Goal: Contribute content: Contribute content

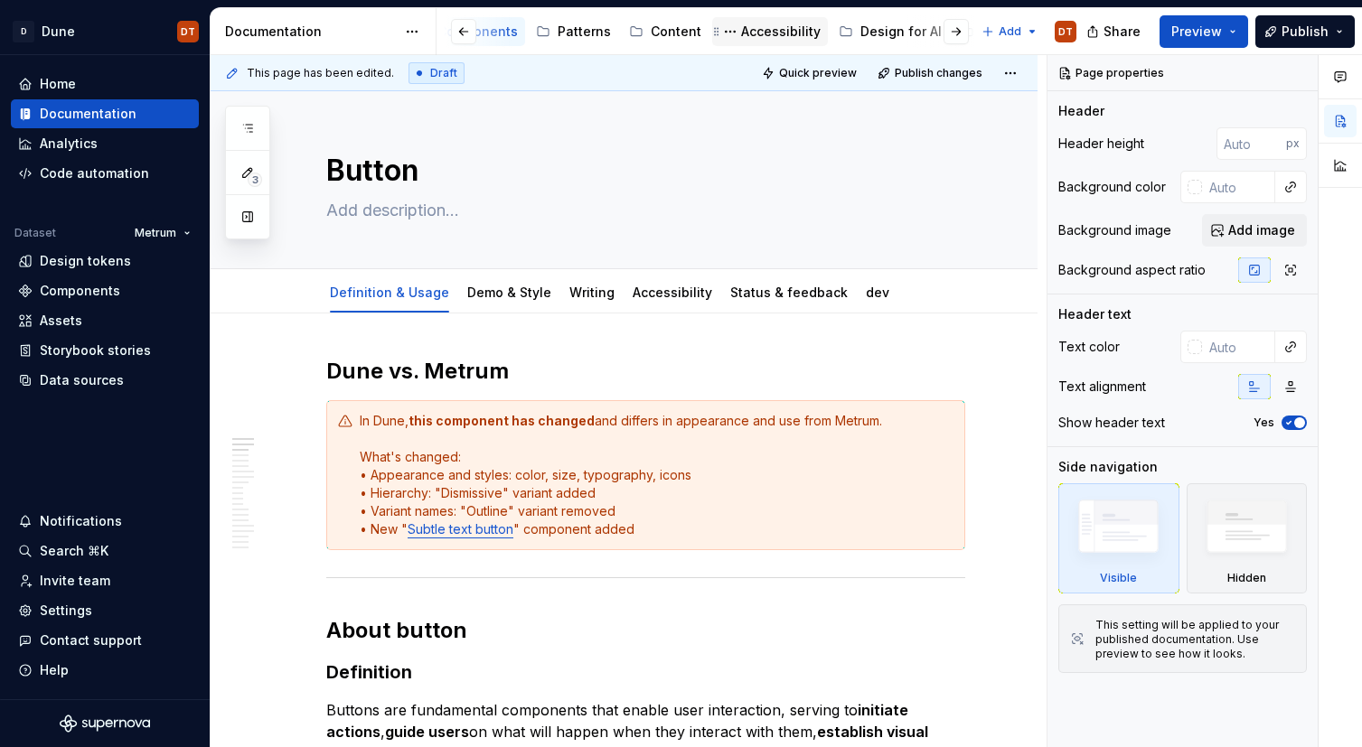
scroll to position [0, 352]
click at [751, 31] on div "Accessibility" at bounding box center [776, 32] width 80 height 18
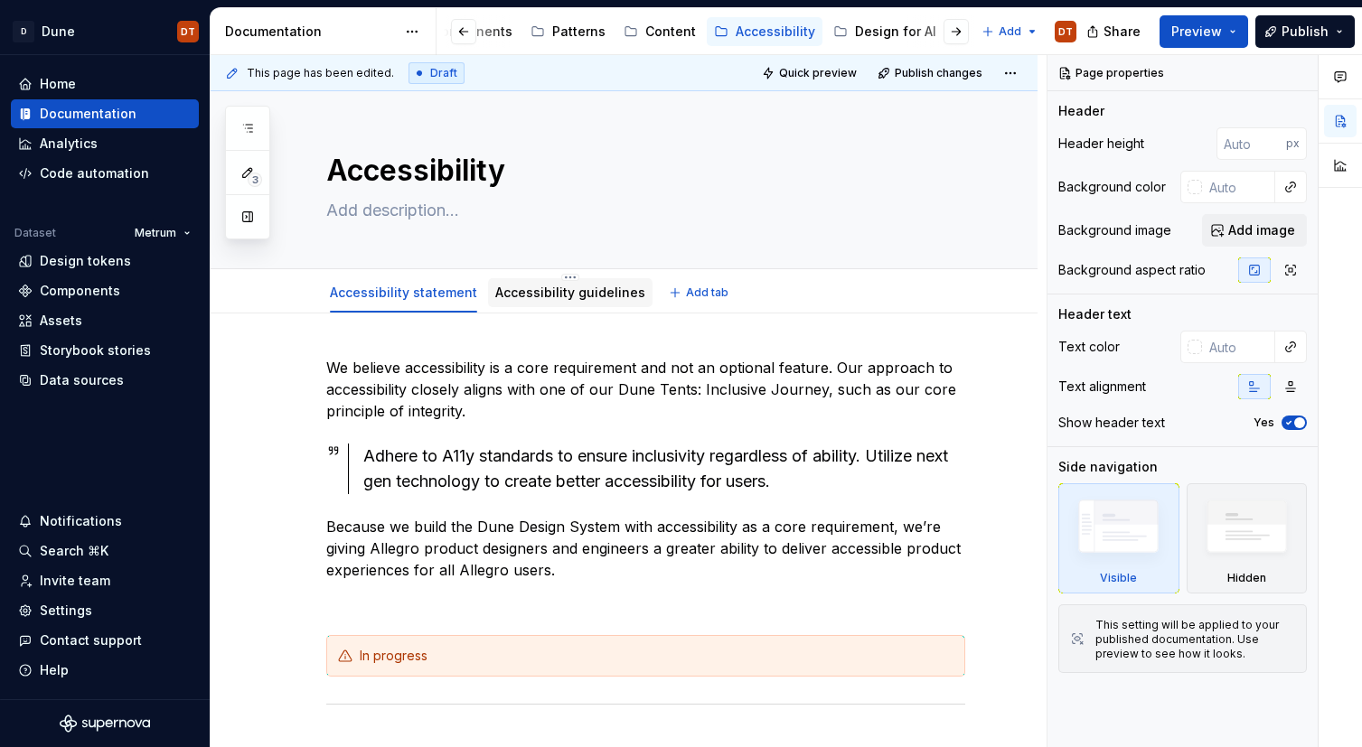
click at [557, 295] on link "Accessibility guidelines" at bounding box center [570, 292] width 150 height 15
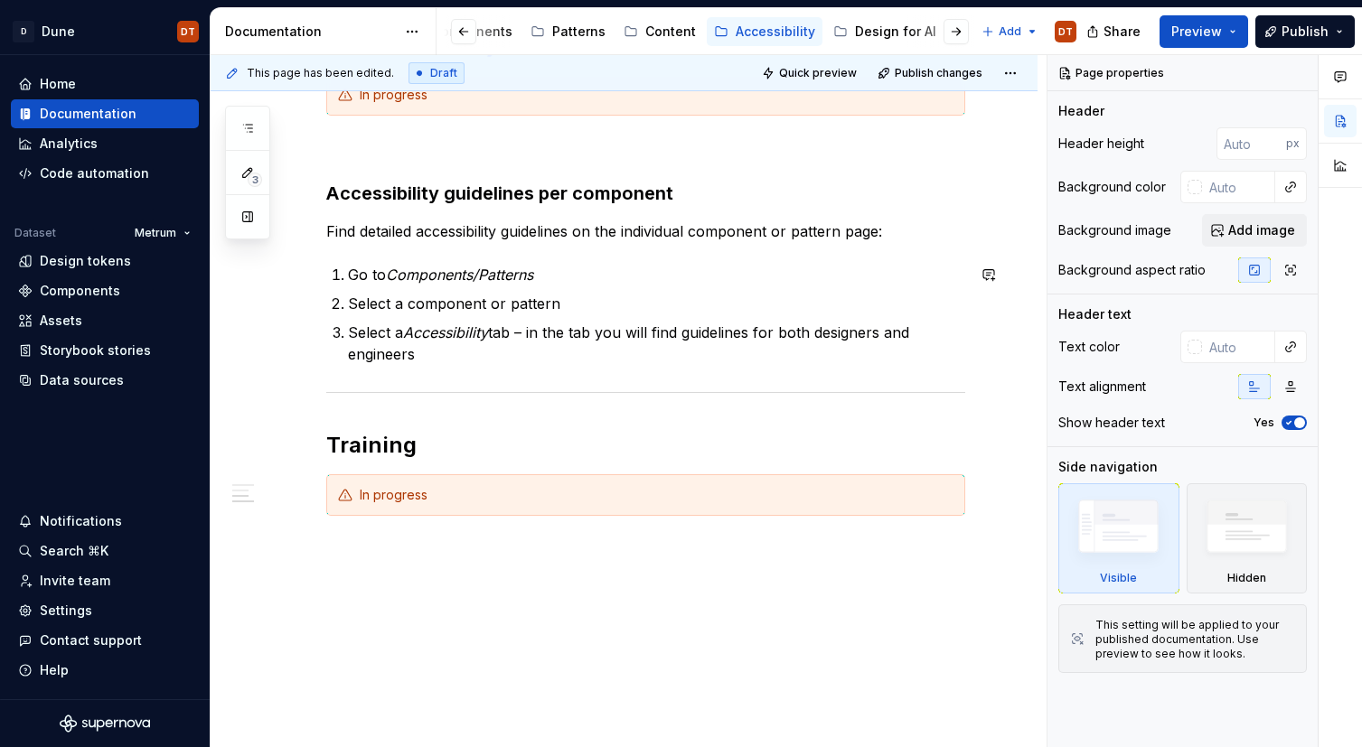
scroll to position [380, 0]
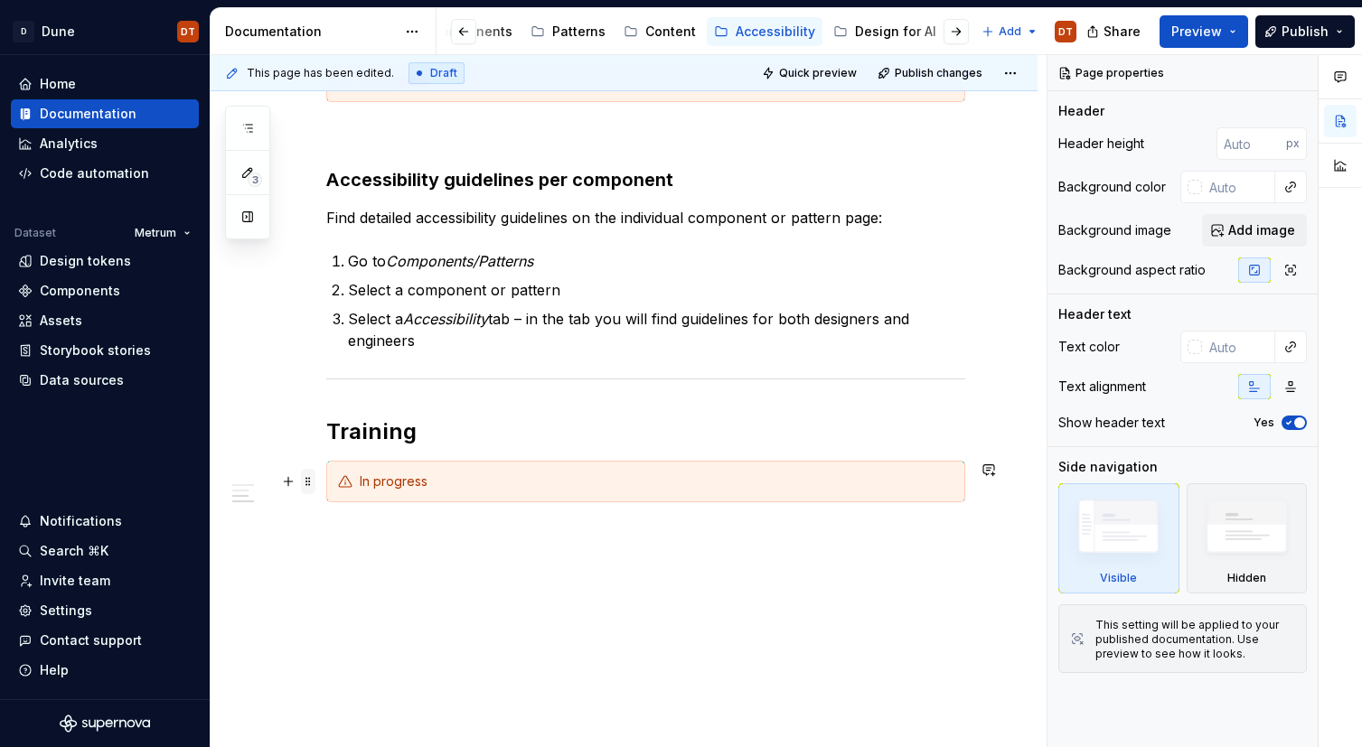
click at [308, 481] on span at bounding box center [308, 481] width 14 height 25
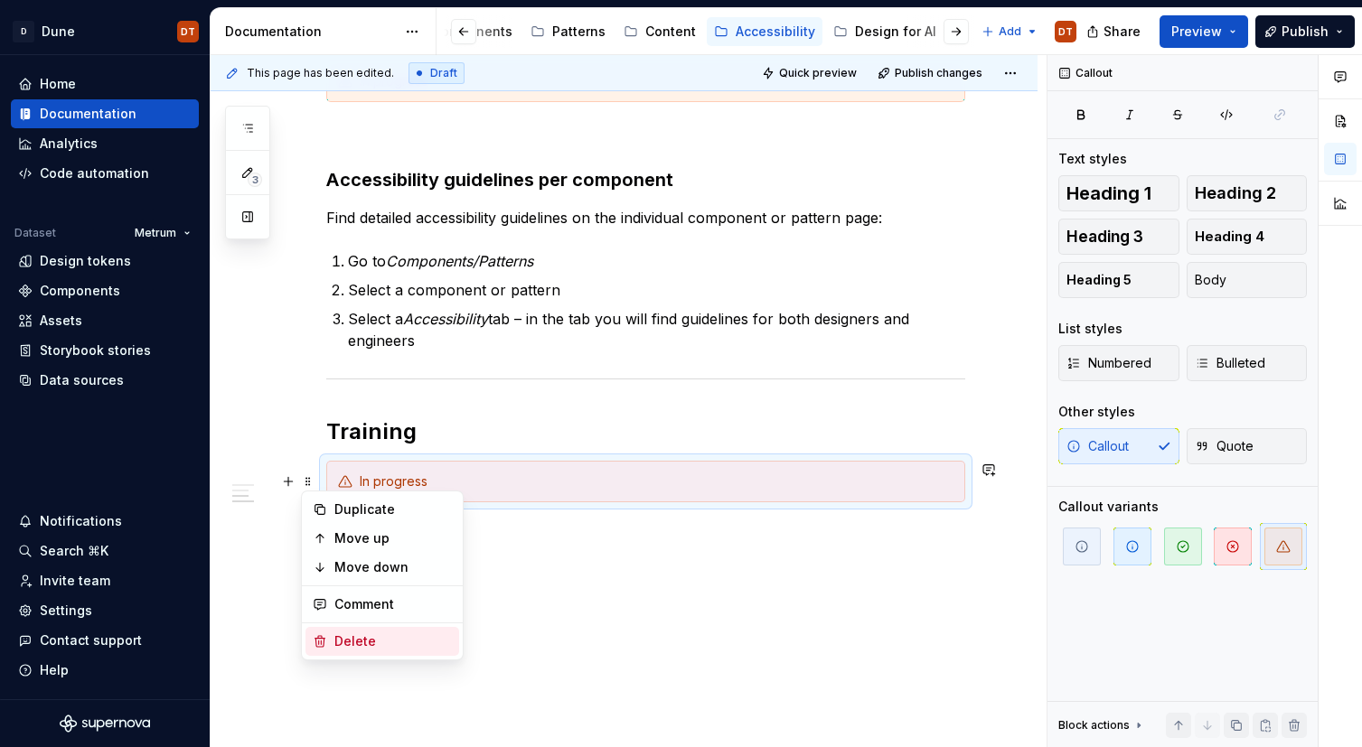
click at [389, 637] on div "Delete" at bounding box center [392, 642] width 117 height 18
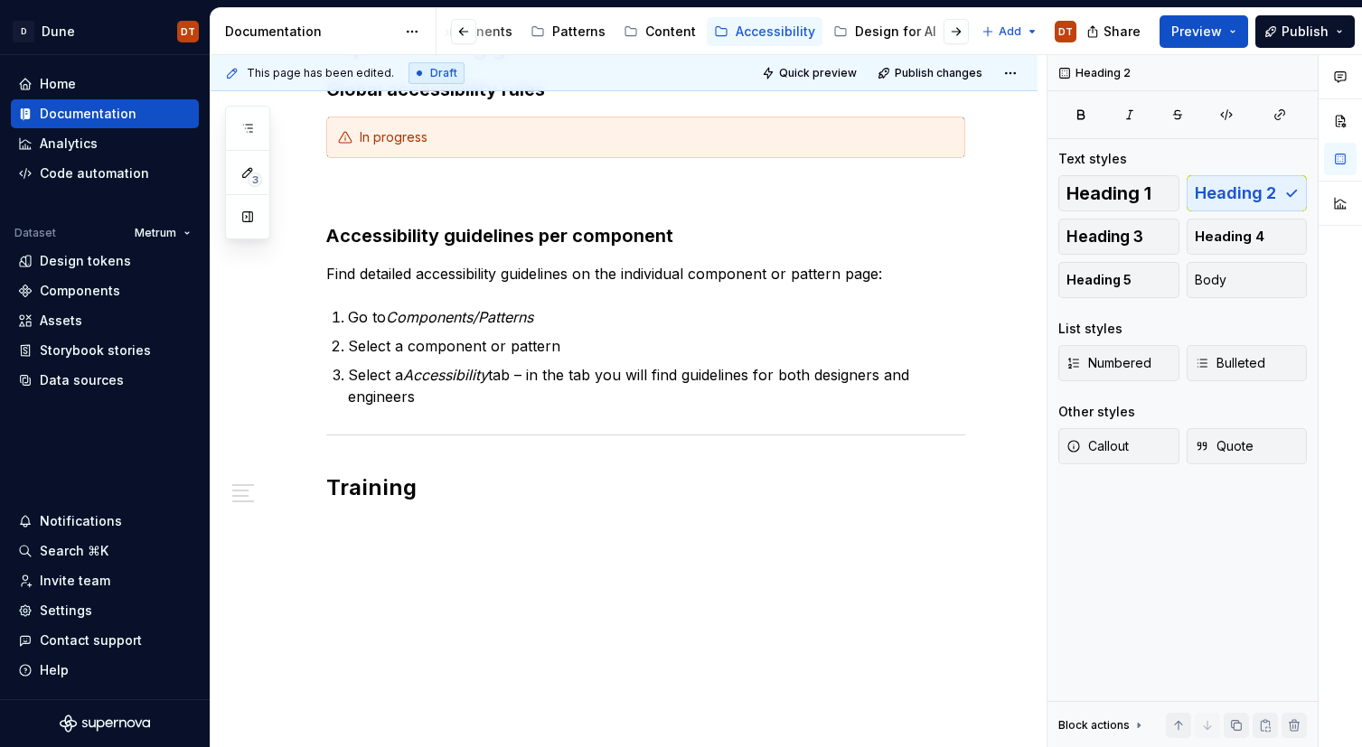
click at [442, 510] on div "Explore writing guidelines Global accessibility rules In progress Accessibility…" at bounding box center [645, 278] width 639 height 491
click at [333, 527] on div "Explore writing guidelines Global accessibility rules In progress Accessibility…" at bounding box center [624, 369] width 827 height 758
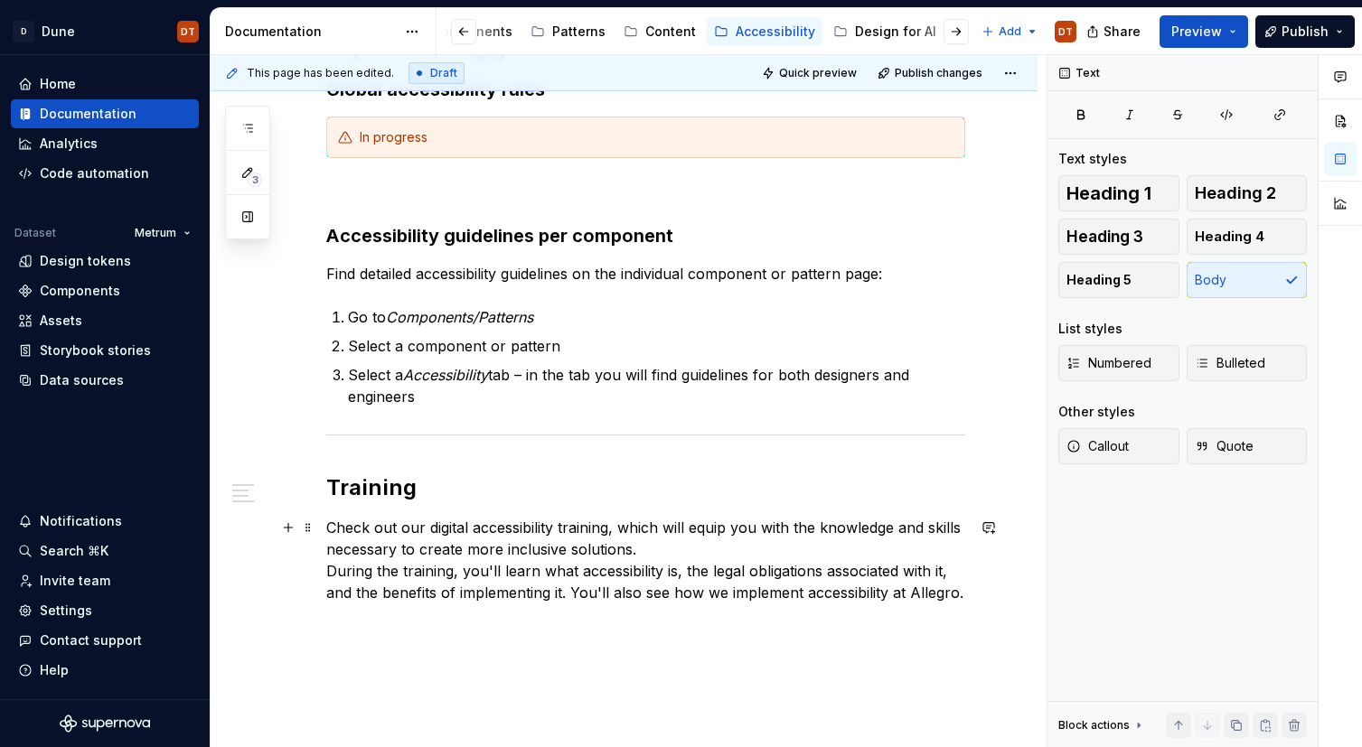
scroll to position [352, 0]
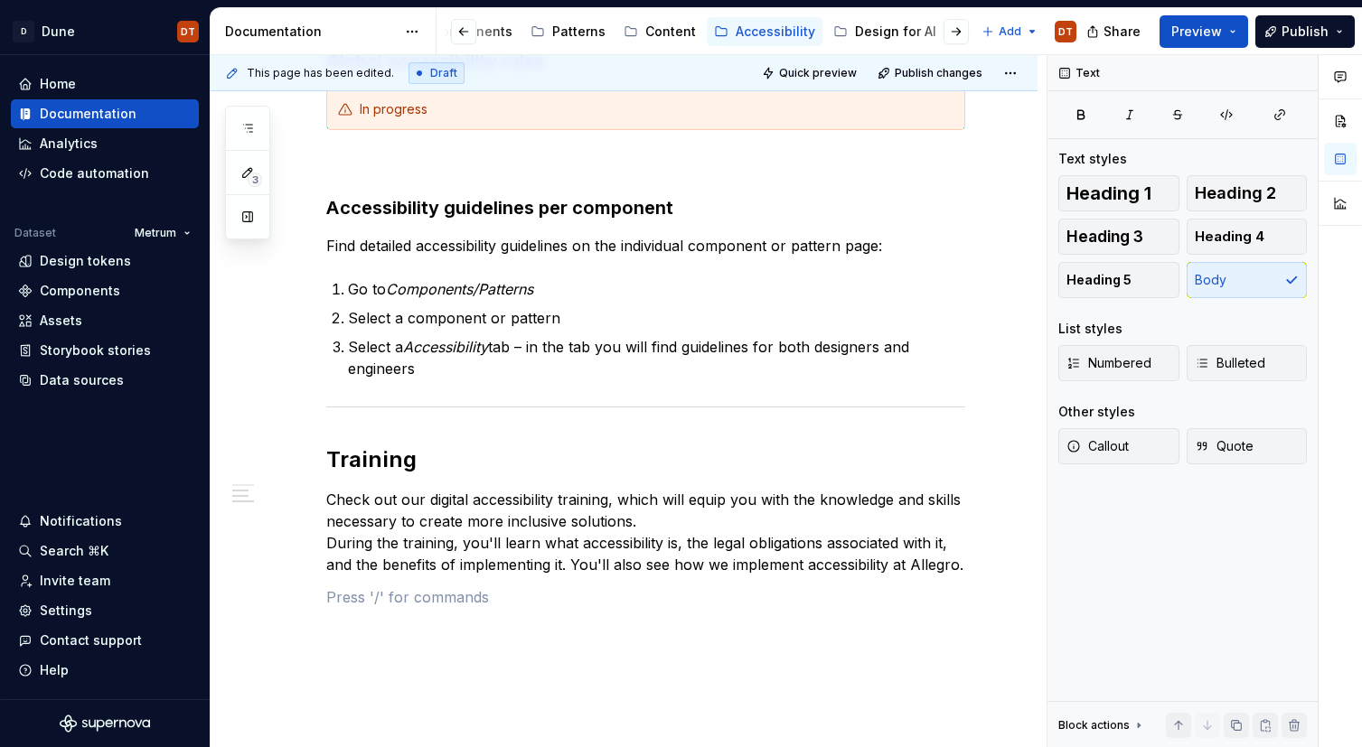
type textarea "*"
click at [344, 600] on p at bounding box center [645, 597] width 639 height 22
click at [494, 599] on p "See available dates" at bounding box center [645, 597] width 639 height 22
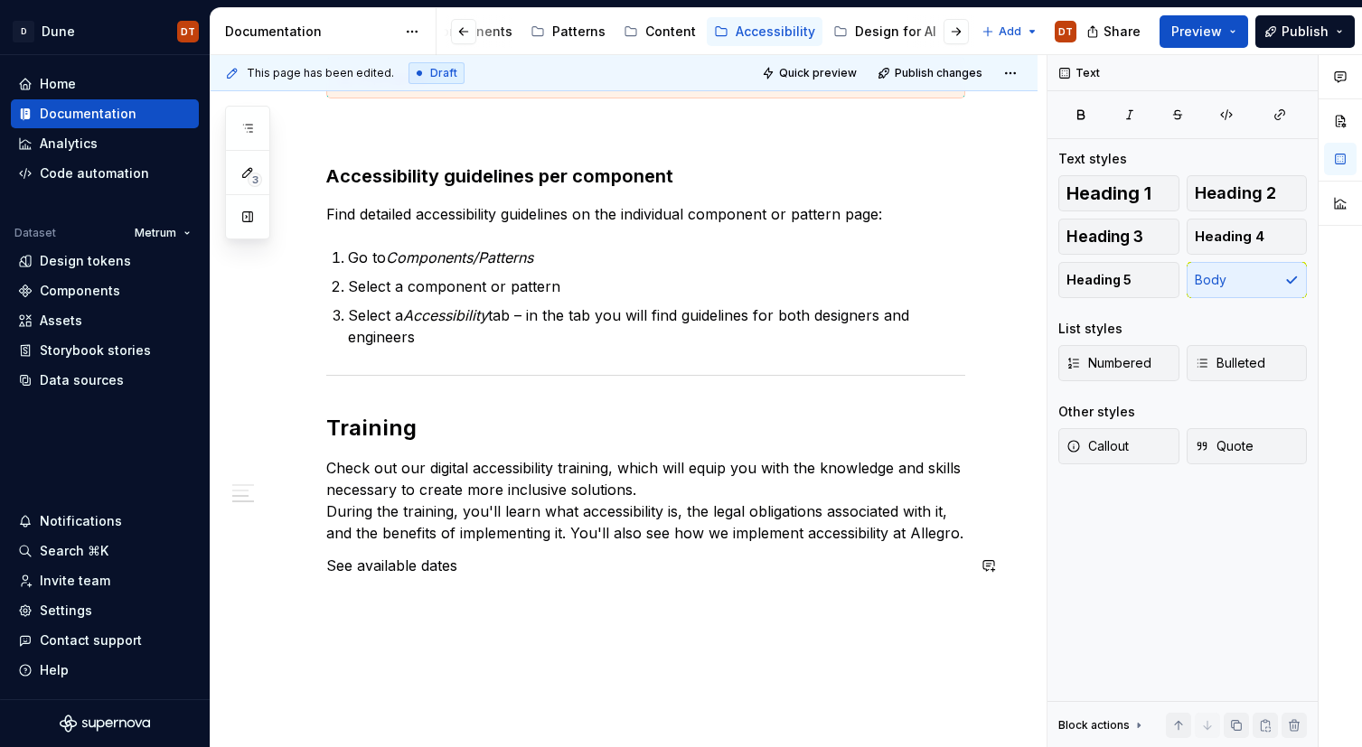
scroll to position [361, 0]
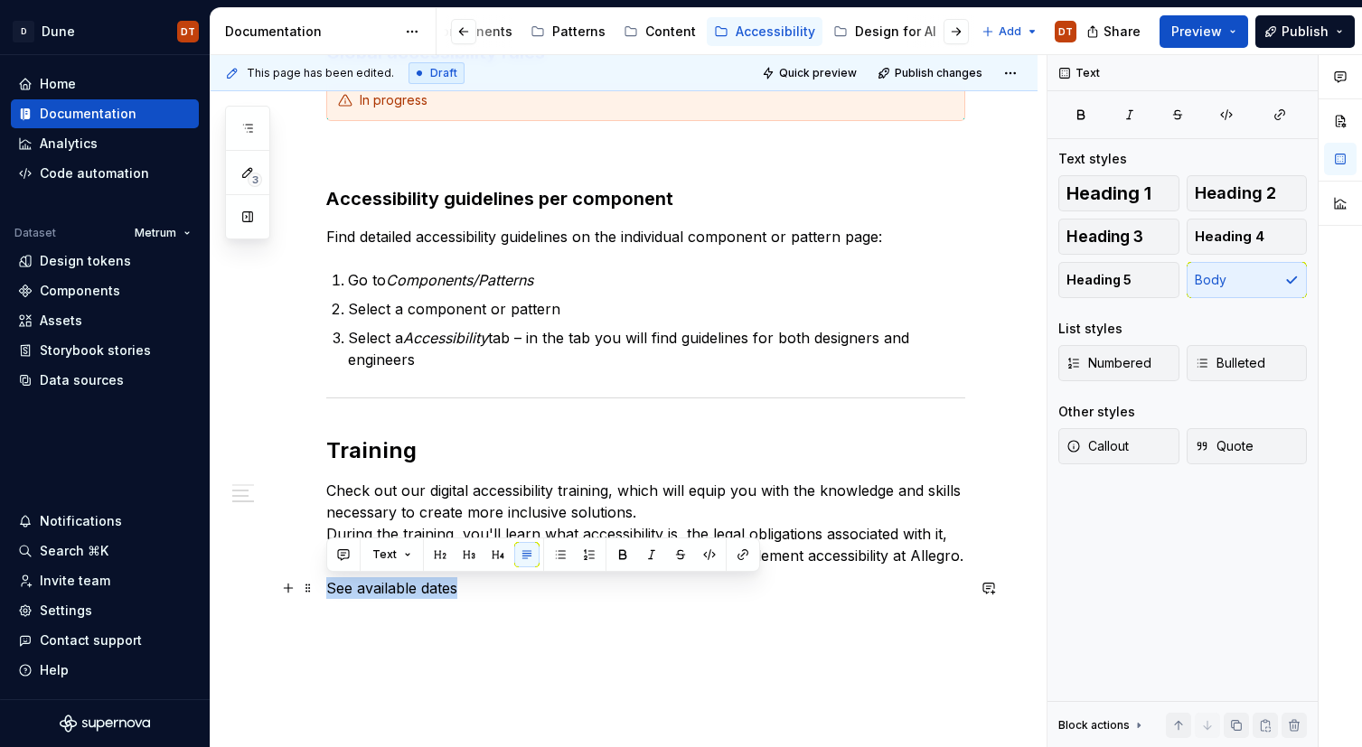
drag, startPoint x: 464, startPoint y: 589, endPoint x: 326, endPoint y: 592, distance: 137.4
click at [326, 592] on p "See available dates" at bounding box center [645, 588] width 639 height 22
click at [742, 560] on button "button" at bounding box center [742, 554] width 25 height 25
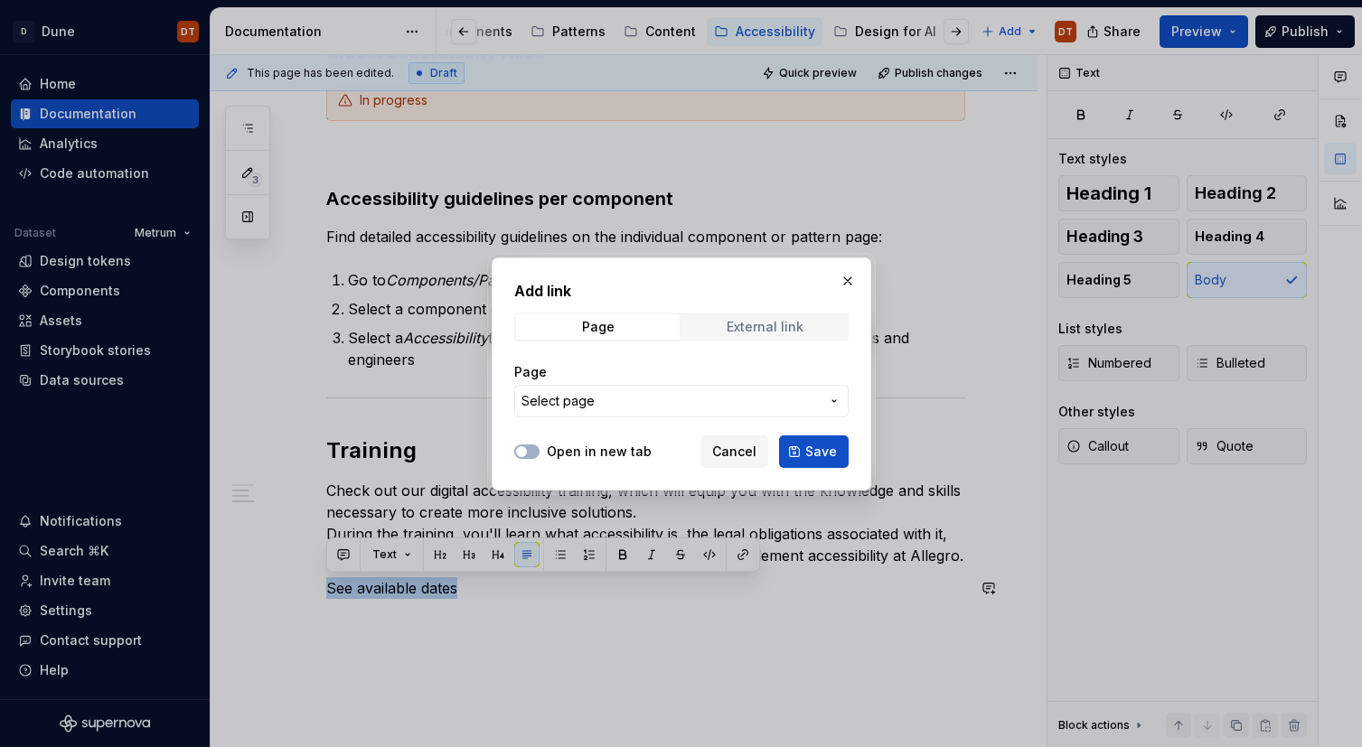
click at [782, 328] on div "External link" at bounding box center [765, 327] width 77 height 14
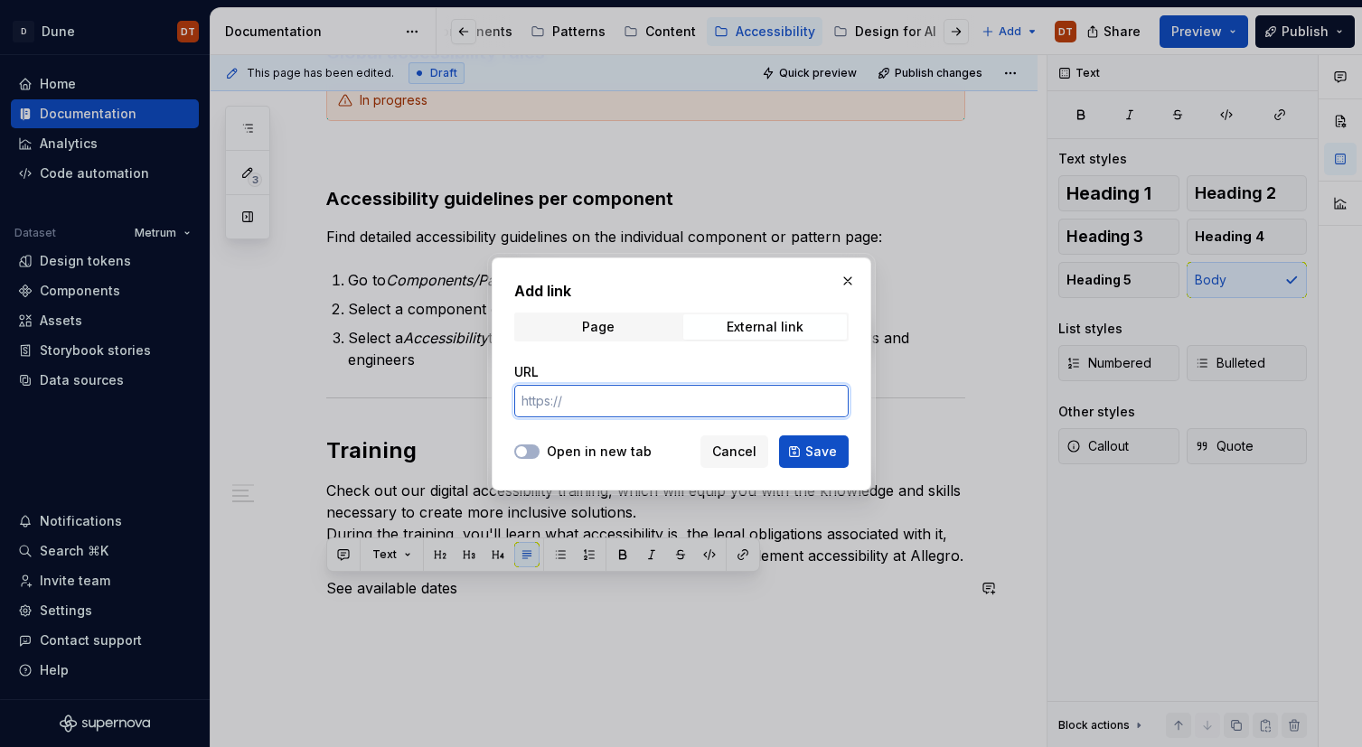
click at [597, 402] on input "URL" at bounding box center [681, 401] width 334 height 33
paste input "[URL][DOMAIN_NAME]"
type input "[URL][DOMAIN_NAME]"
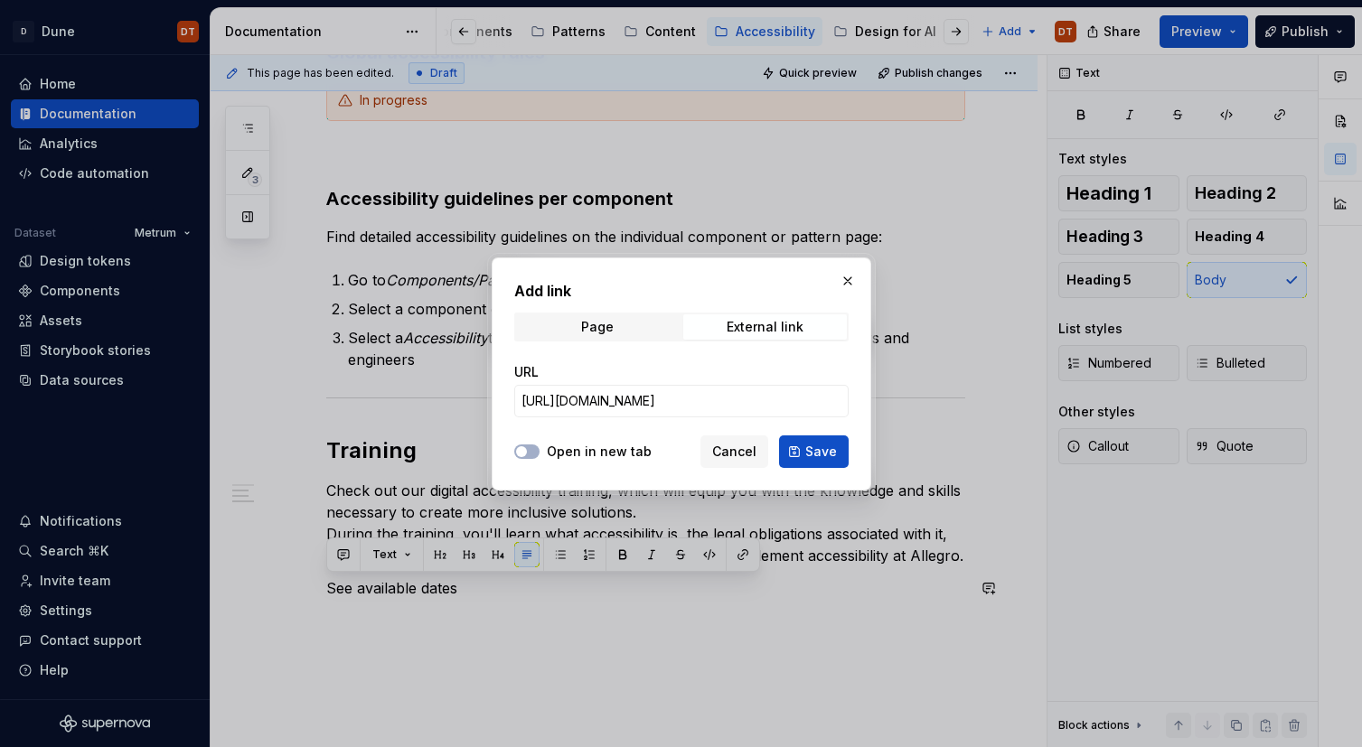
click at [588, 448] on label "Open in new tab" at bounding box center [599, 452] width 105 height 18
click at [539, 448] on button "Open in new tab" at bounding box center [526, 452] width 25 height 14
click at [811, 456] on span "Save" at bounding box center [821, 452] width 32 height 18
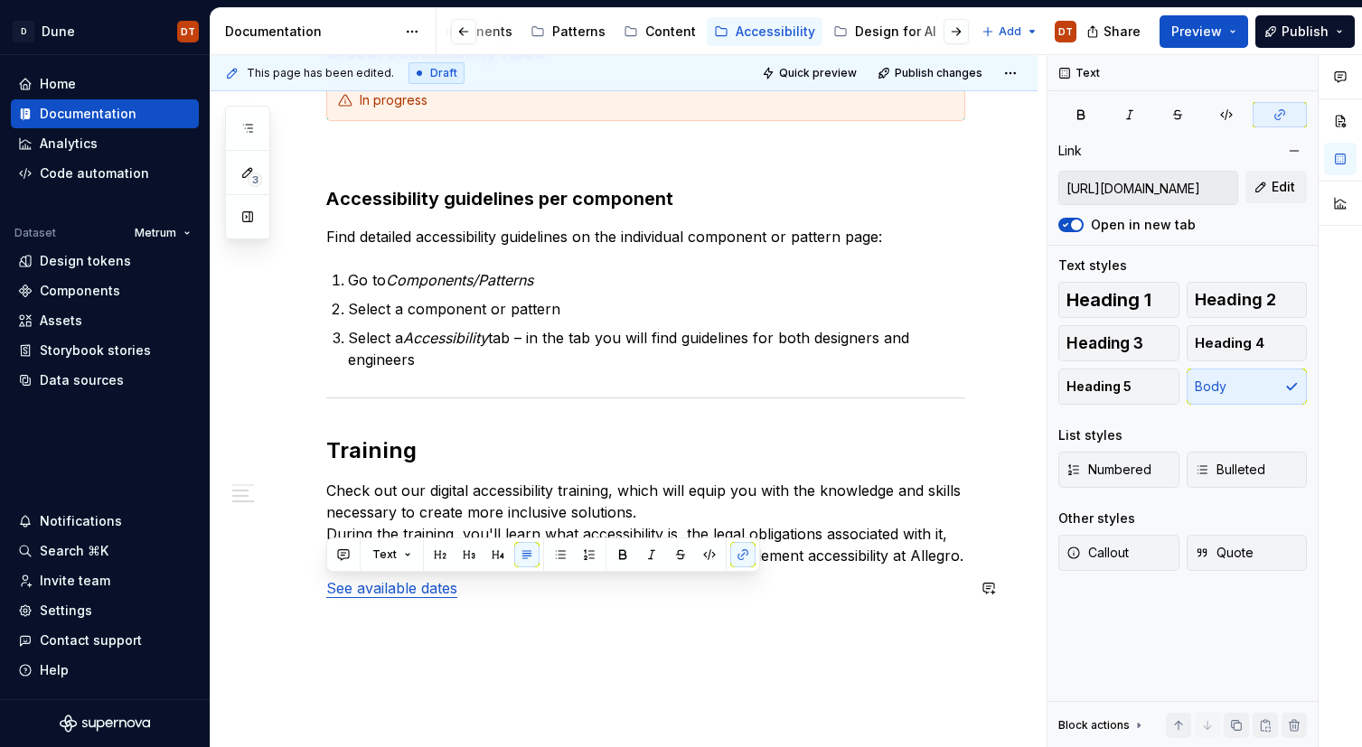
click at [645, 636] on div "Explore writing guidelines Global accessibility rules In progress Accessibility…" at bounding box center [624, 399] width 827 height 892
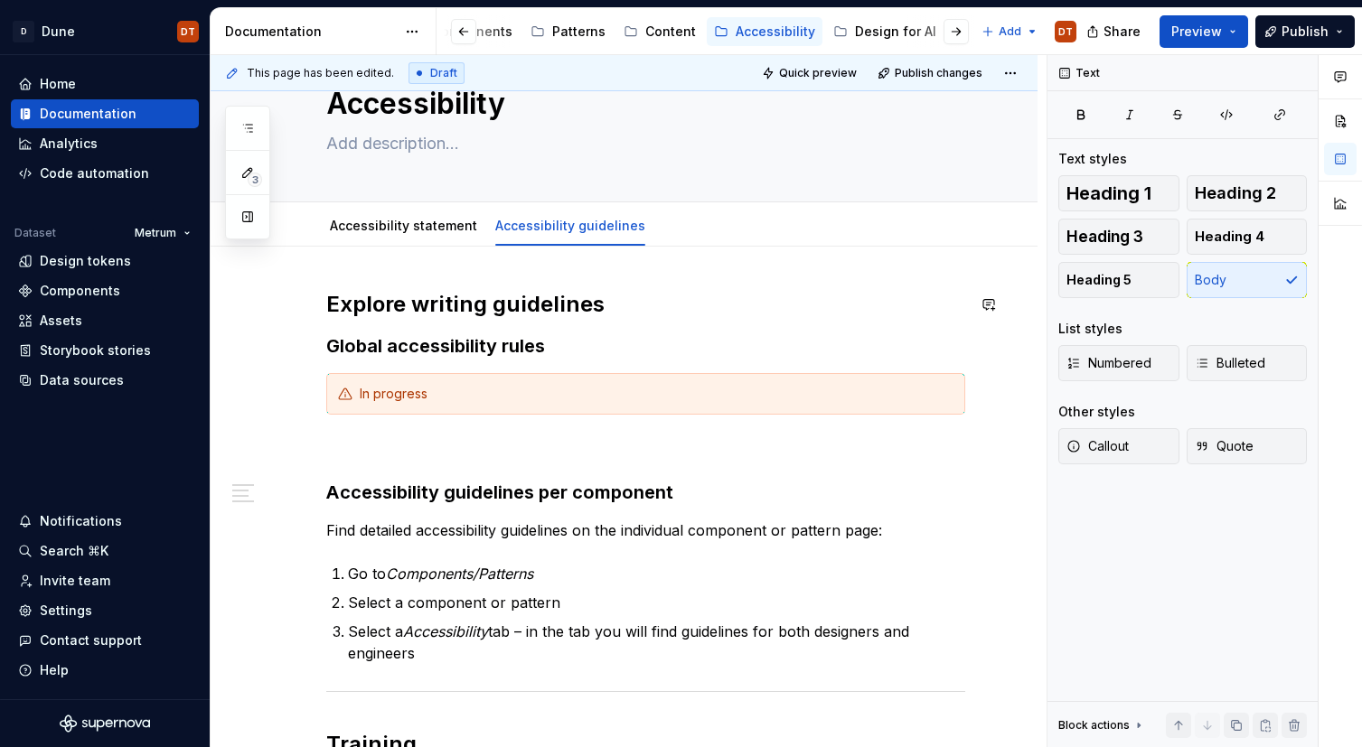
scroll to position [63, 0]
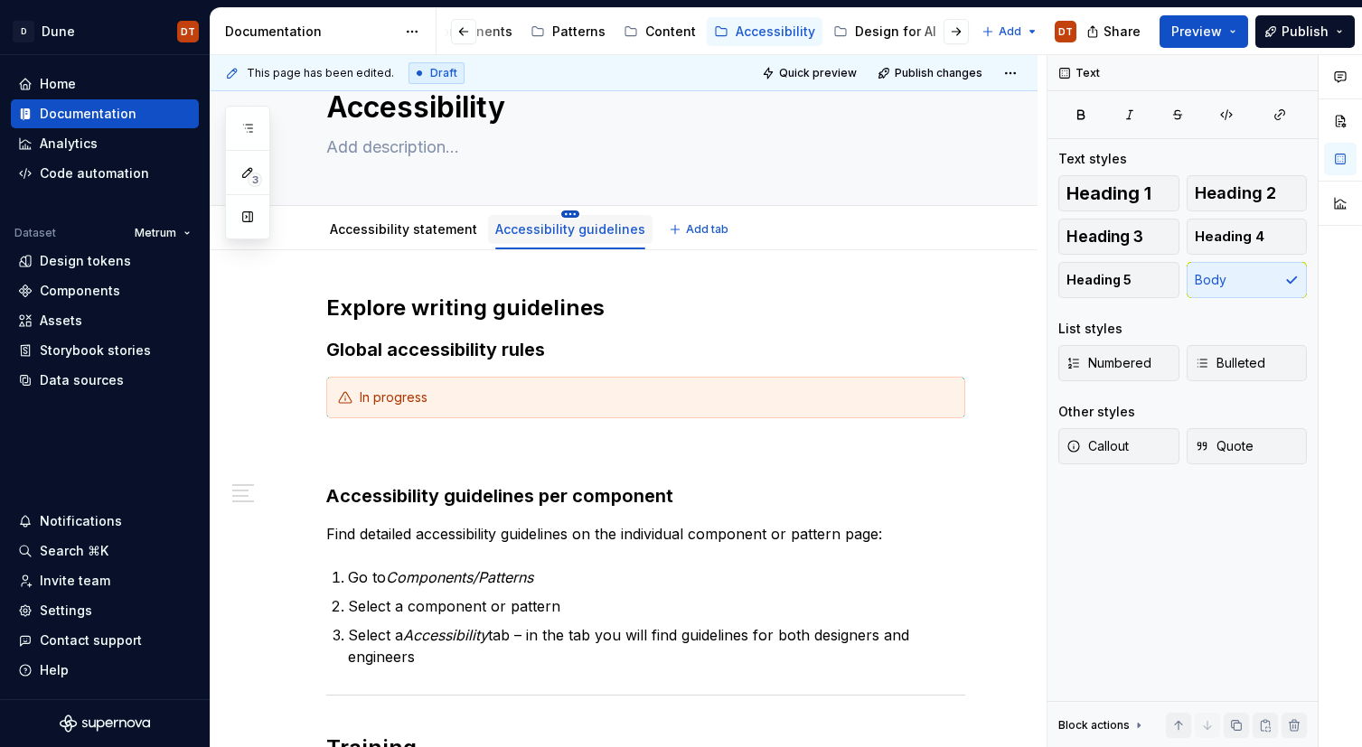
click at [558, 212] on html "D Dune DT Home Documentation Analytics Code automation Dataset Metrum Design to…" at bounding box center [681, 373] width 1362 height 747
click at [468, 268] on html "D Dune DT Home Documentation Analytics Code automation Dataset Metrum Design to…" at bounding box center [681, 373] width 1362 height 747
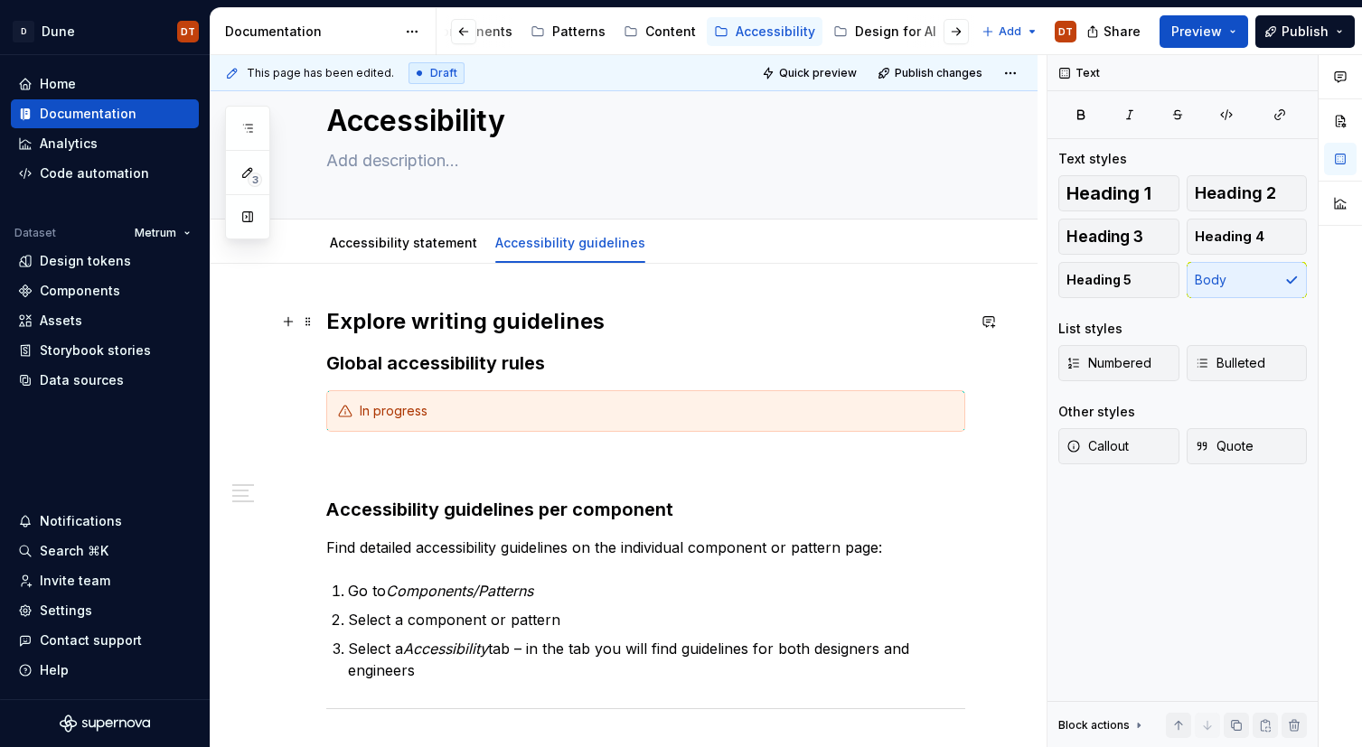
scroll to position [35, 0]
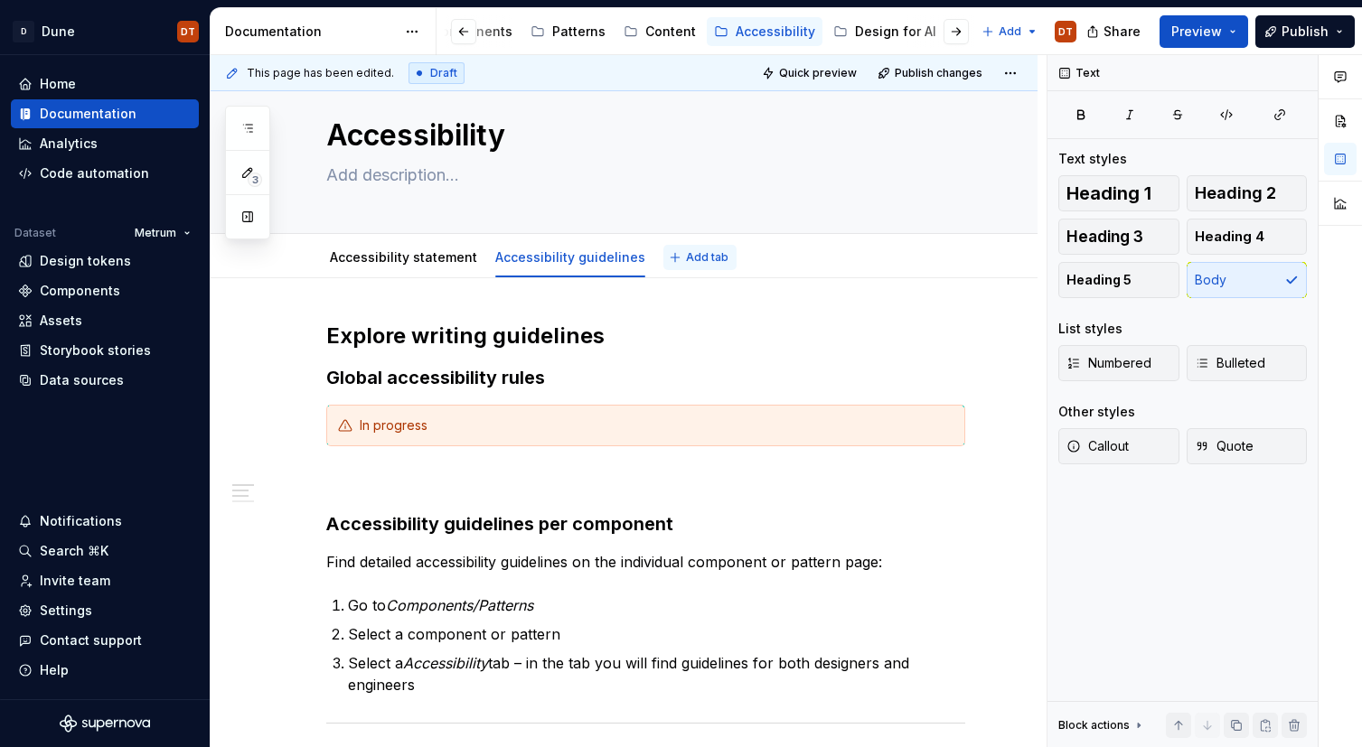
click at [686, 260] on span "Add tab" at bounding box center [707, 257] width 42 height 14
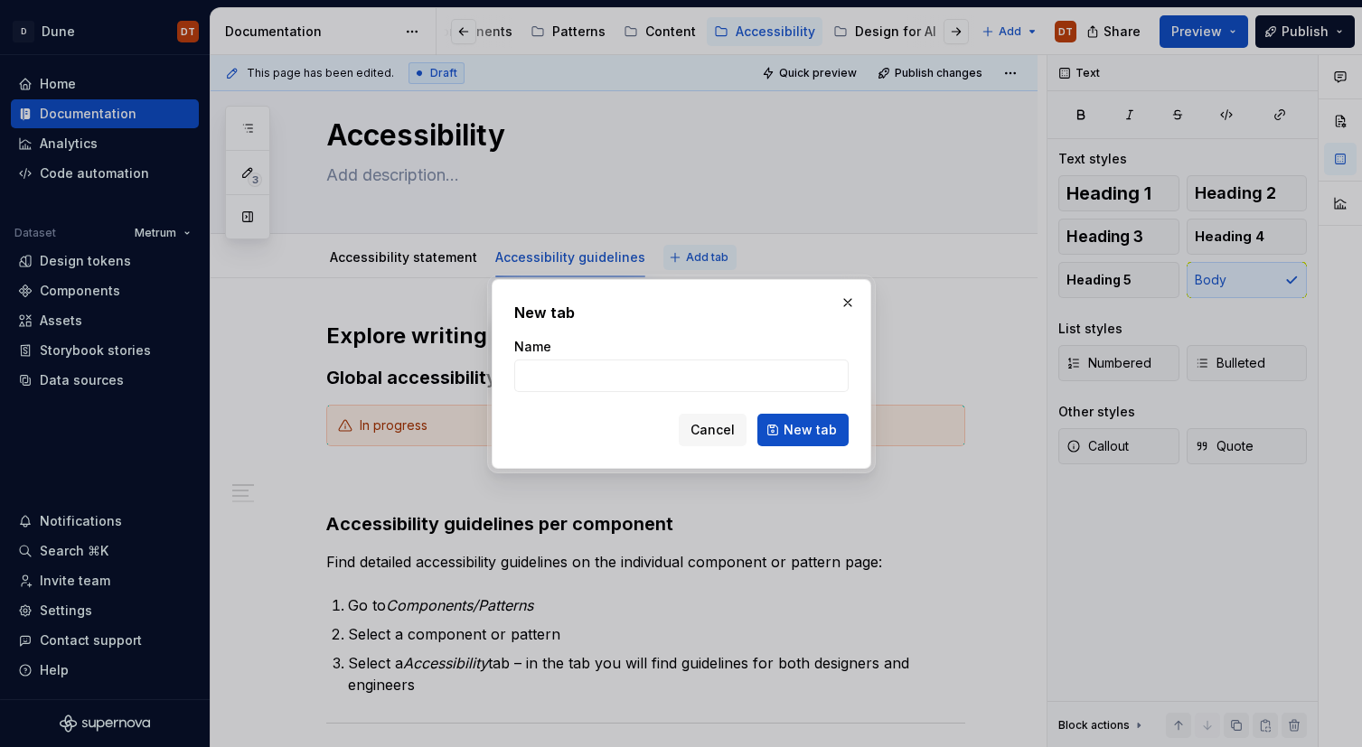
type textarea "*"
type input "Knowledge base and training"
click at [809, 439] on button "New tab" at bounding box center [802, 430] width 91 height 33
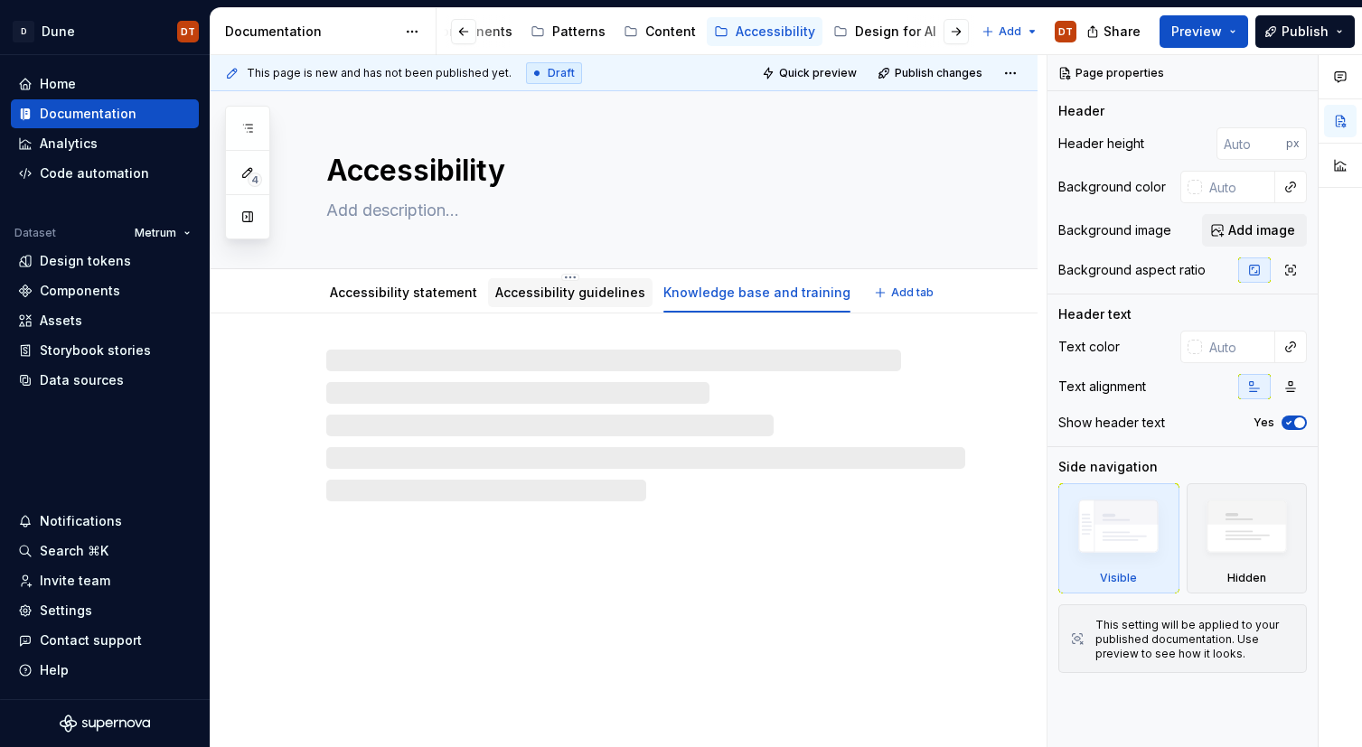
click at [583, 298] on link "Accessibility guidelines" at bounding box center [570, 292] width 150 height 15
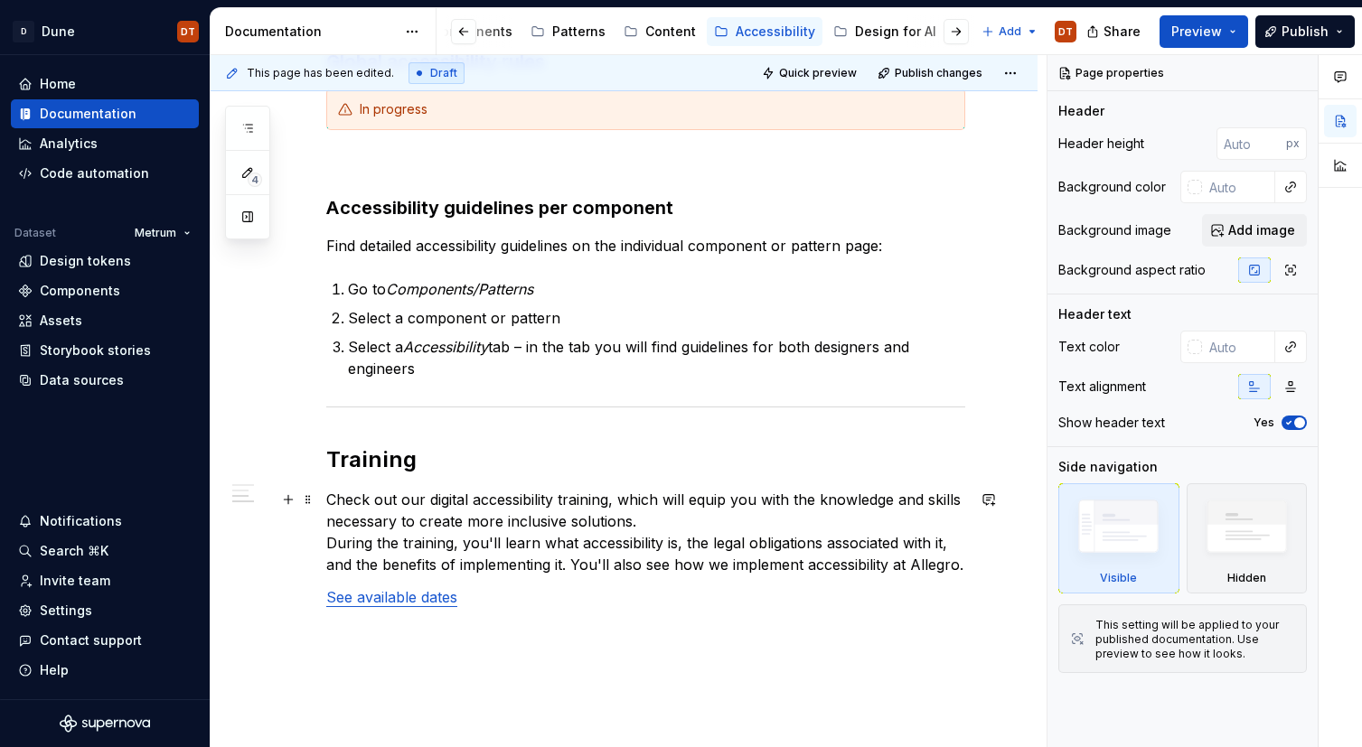
scroll to position [400, 0]
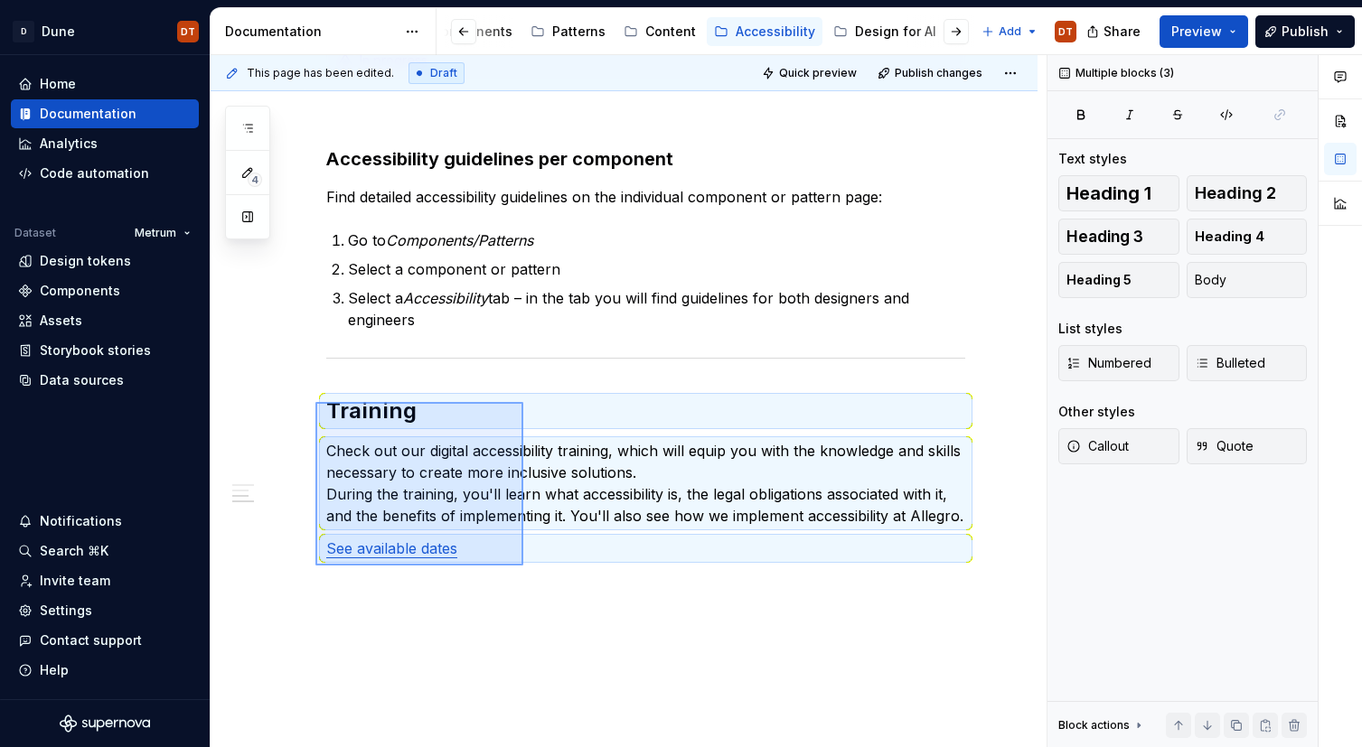
drag, startPoint x: 315, startPoint y: 402, endPoint x: 527, endPoint y: 574, distance: 272.4
click at [527, 574] on div "This page has been edited. Draft Quick preview Publish changes Accessibility Ed…" at bounding box center [629, 401] width 836 height 693
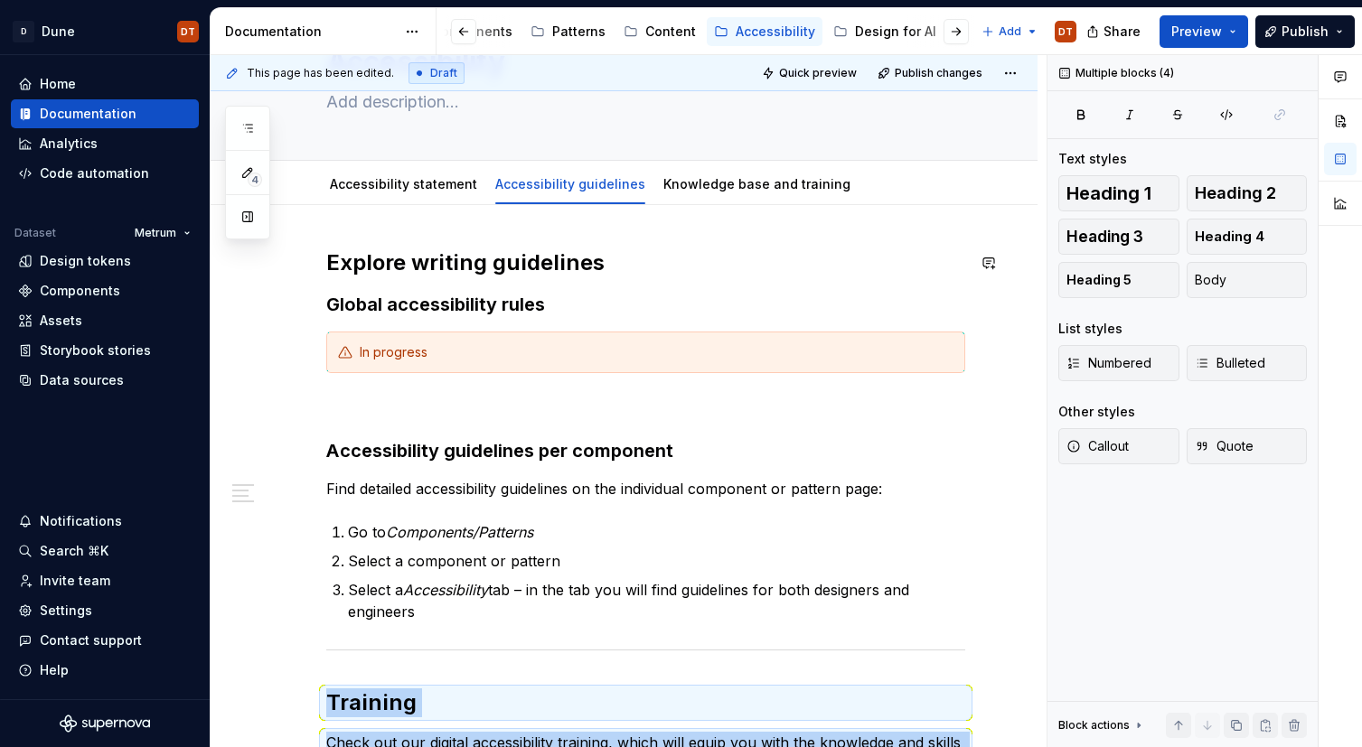
scroll to position [0, 0]
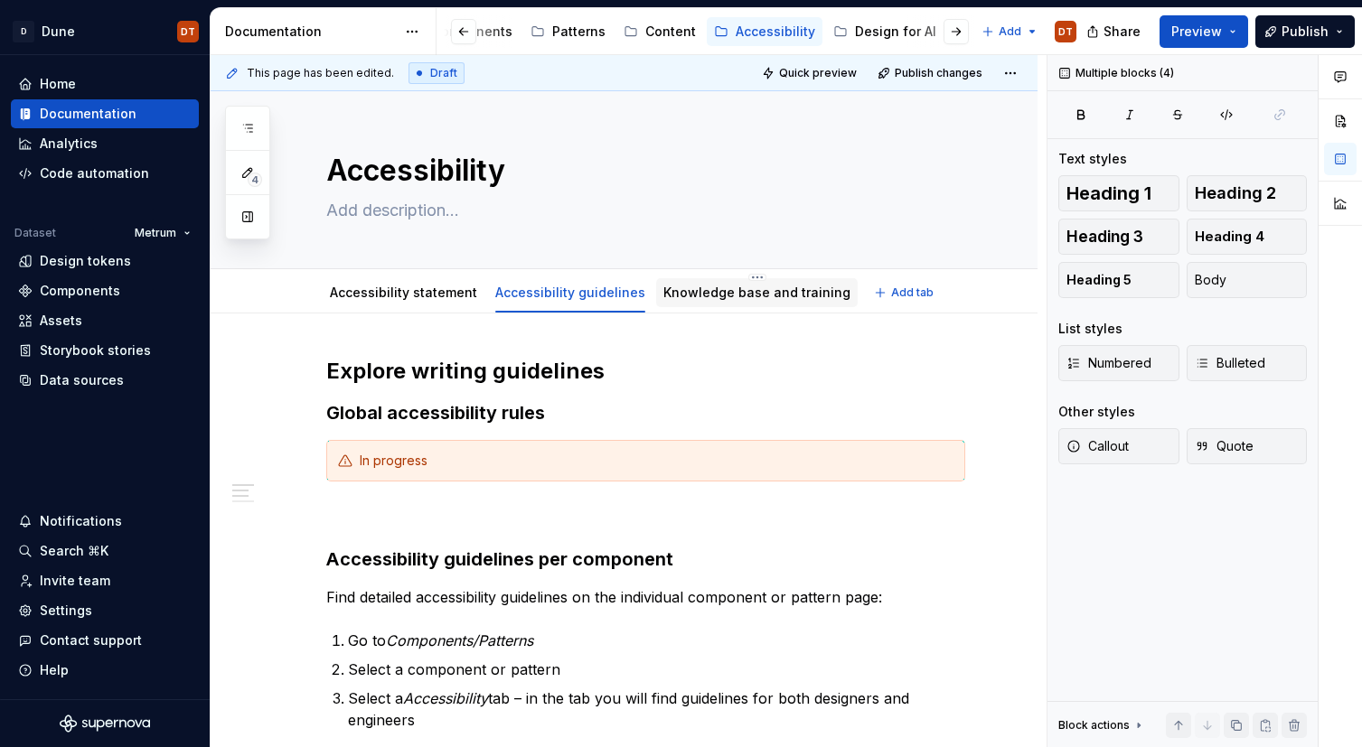
click at [706, 295] on link "Knowledge base and training" at bounding box center [756, 292] width 187 height 15
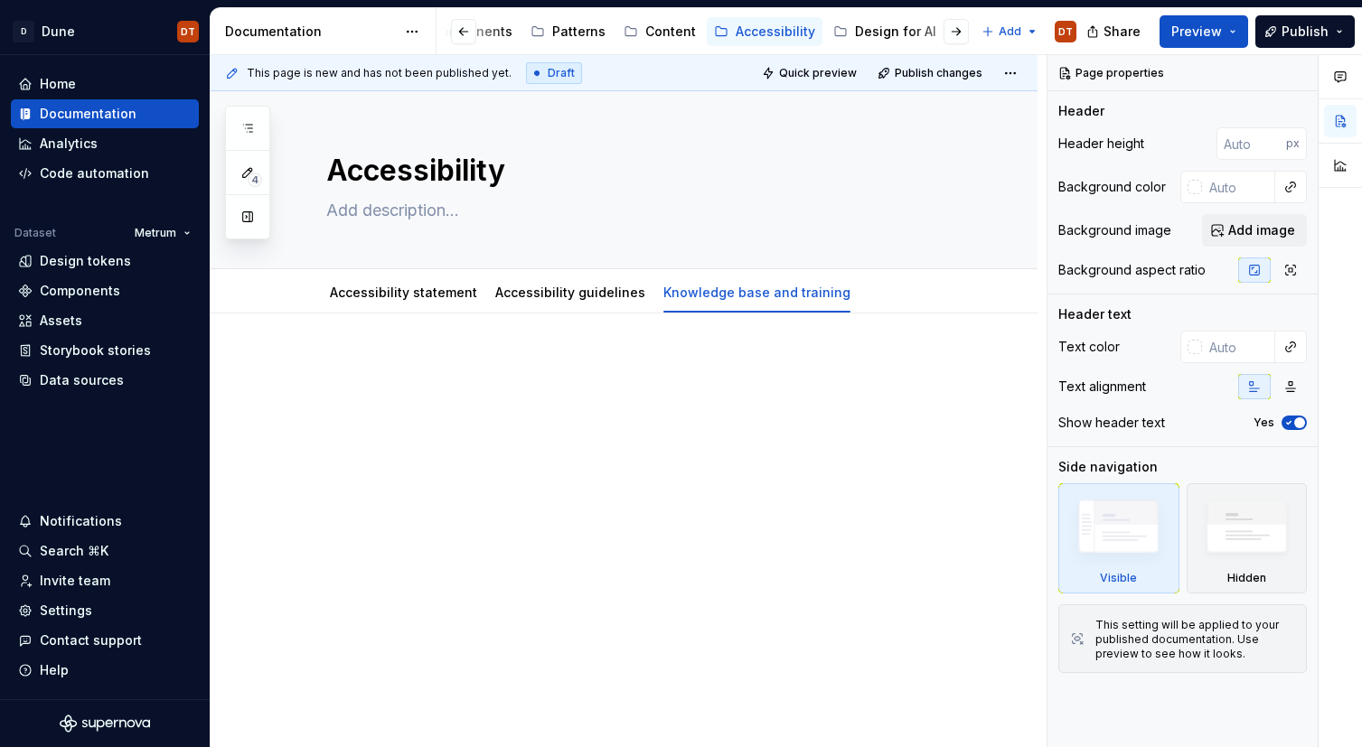
click at [390, 379] on div at bounding box center [645, 391] width 639 height 69
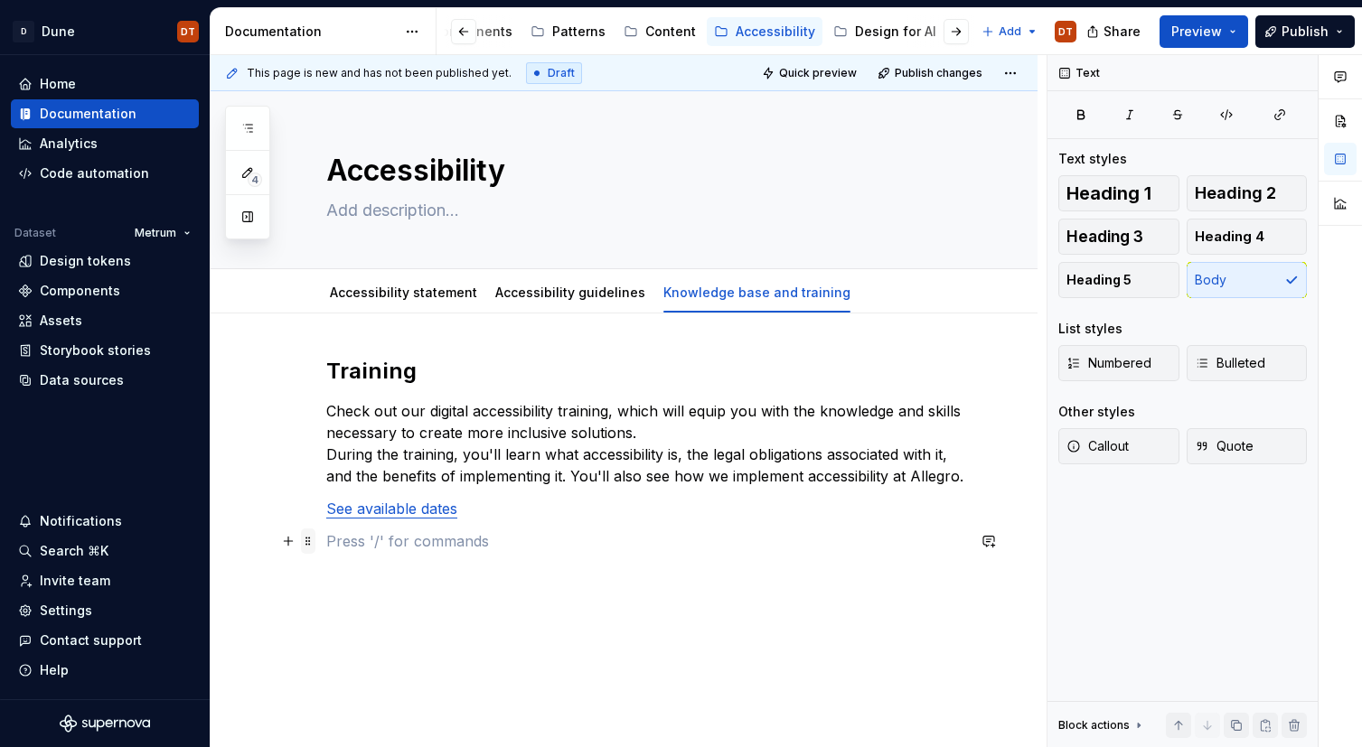
click at [305, 544] on span at bounding box center [308, 541] width 14 height 25
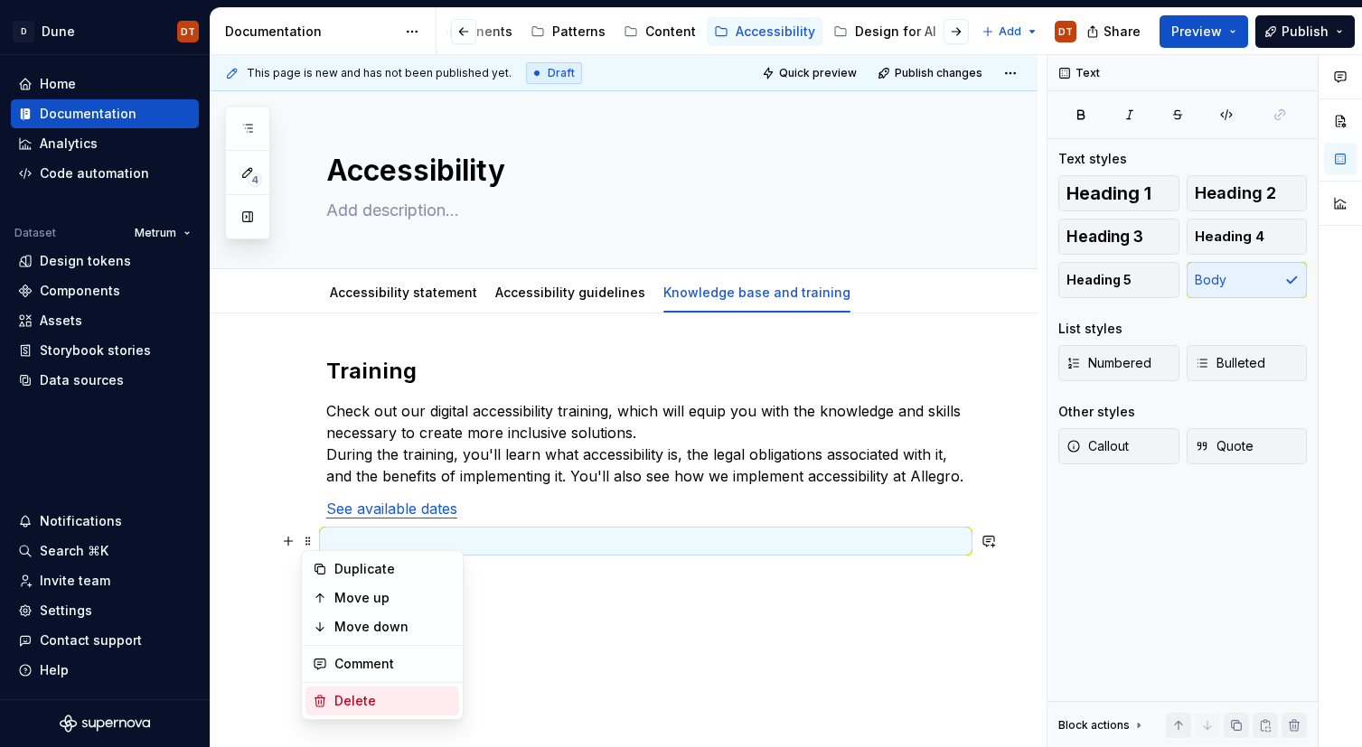
click at [351, 706] on div "Delete" at bounding box center [392, 701] width 117 height 18
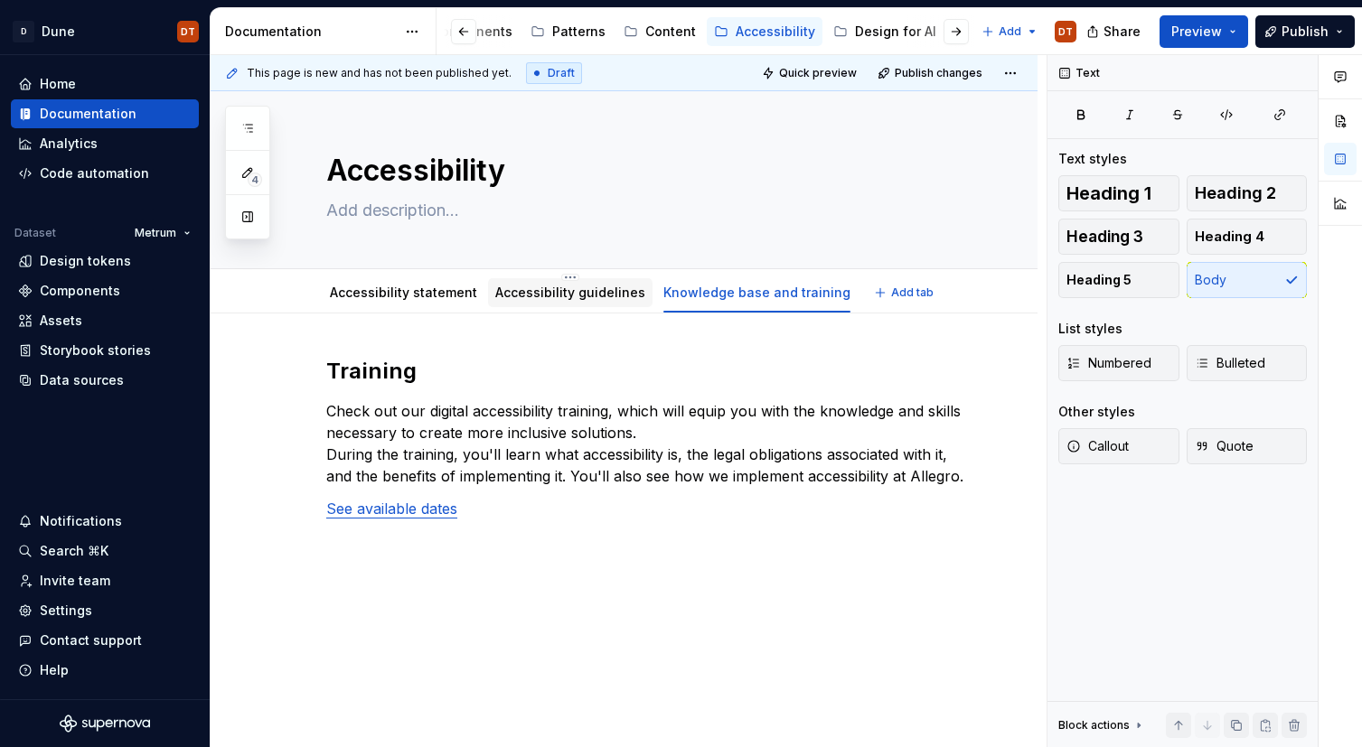
click at [583, 294] on link "Accessibility guidelines" at bounding box center [570, 292] width 150 height 15
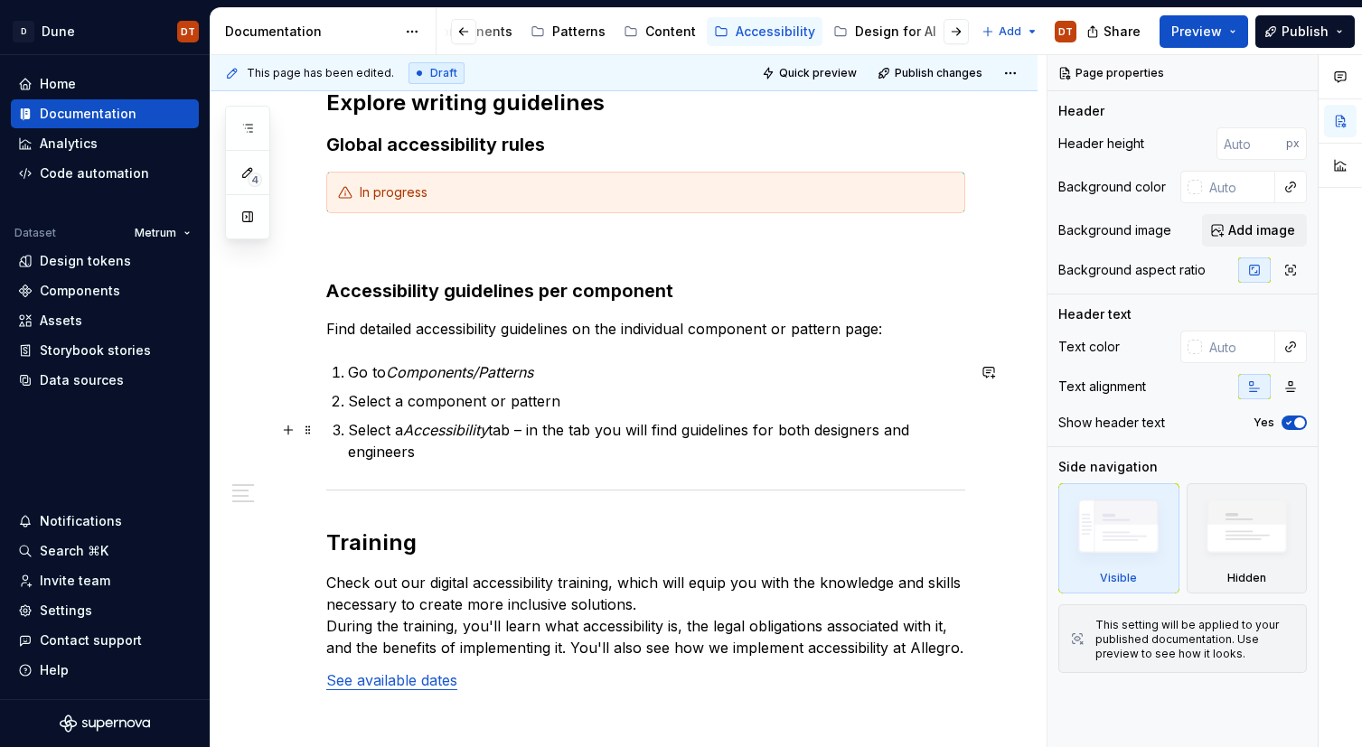
scroll to position [298, 0]
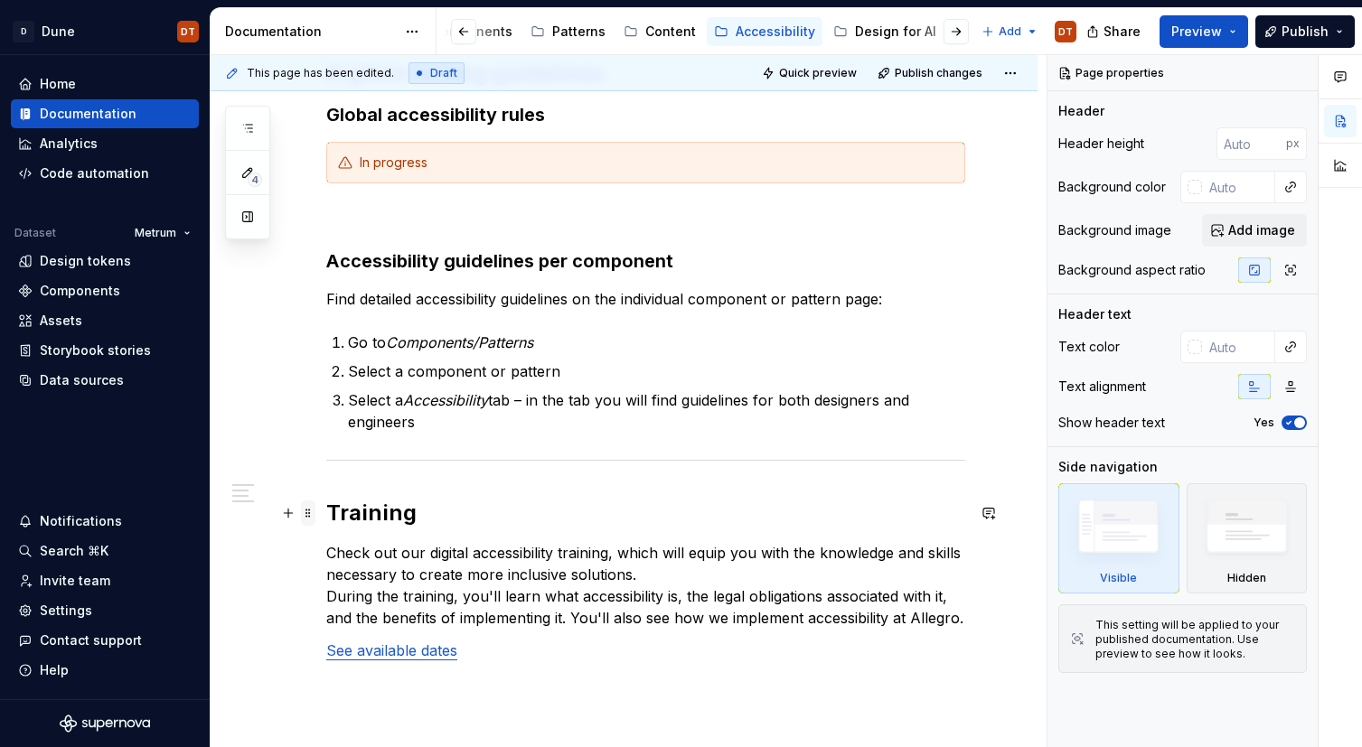
click at [305, 511] on span at bounding box center [308, 513] width 14 height 25
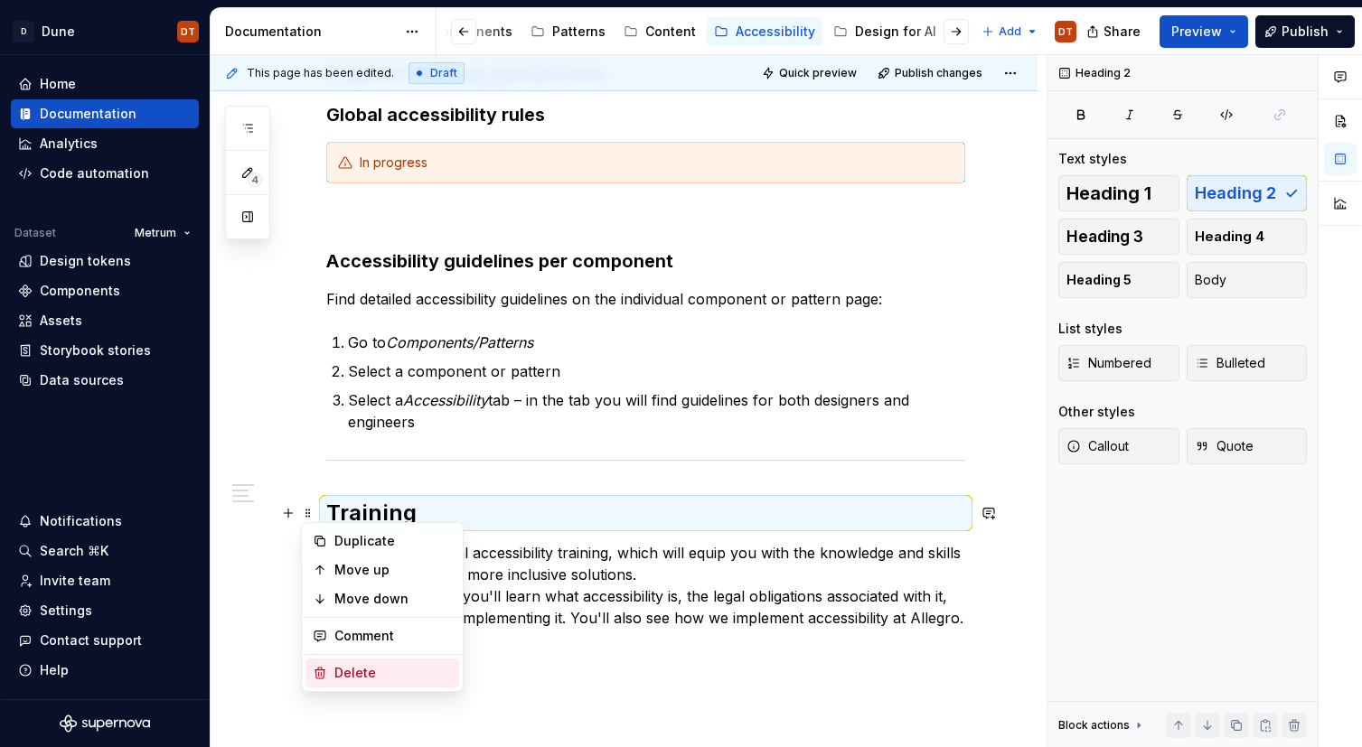
click at [378, 677] on div "Delete" at bounding box center [392, 673] width 117 height 18
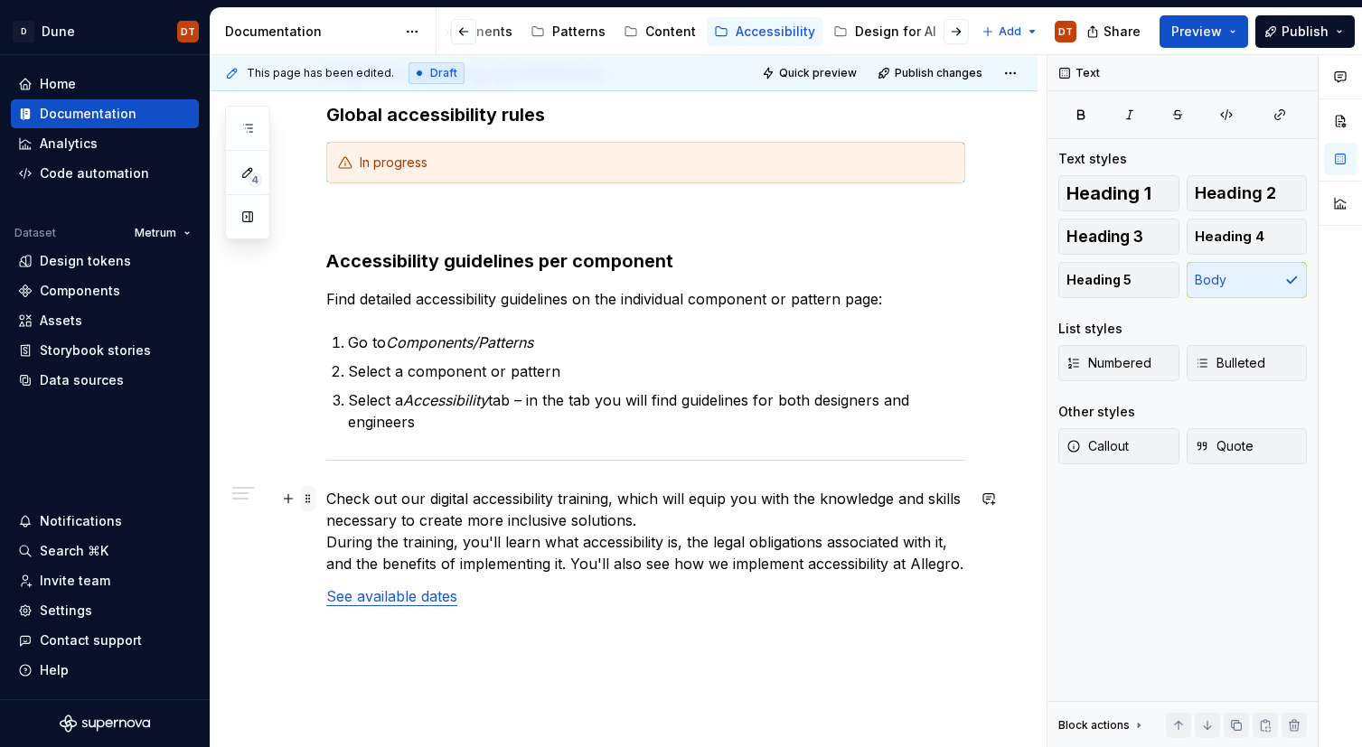
click at [311, 498] on span at bounding box center [308, 498] width 14 height 25
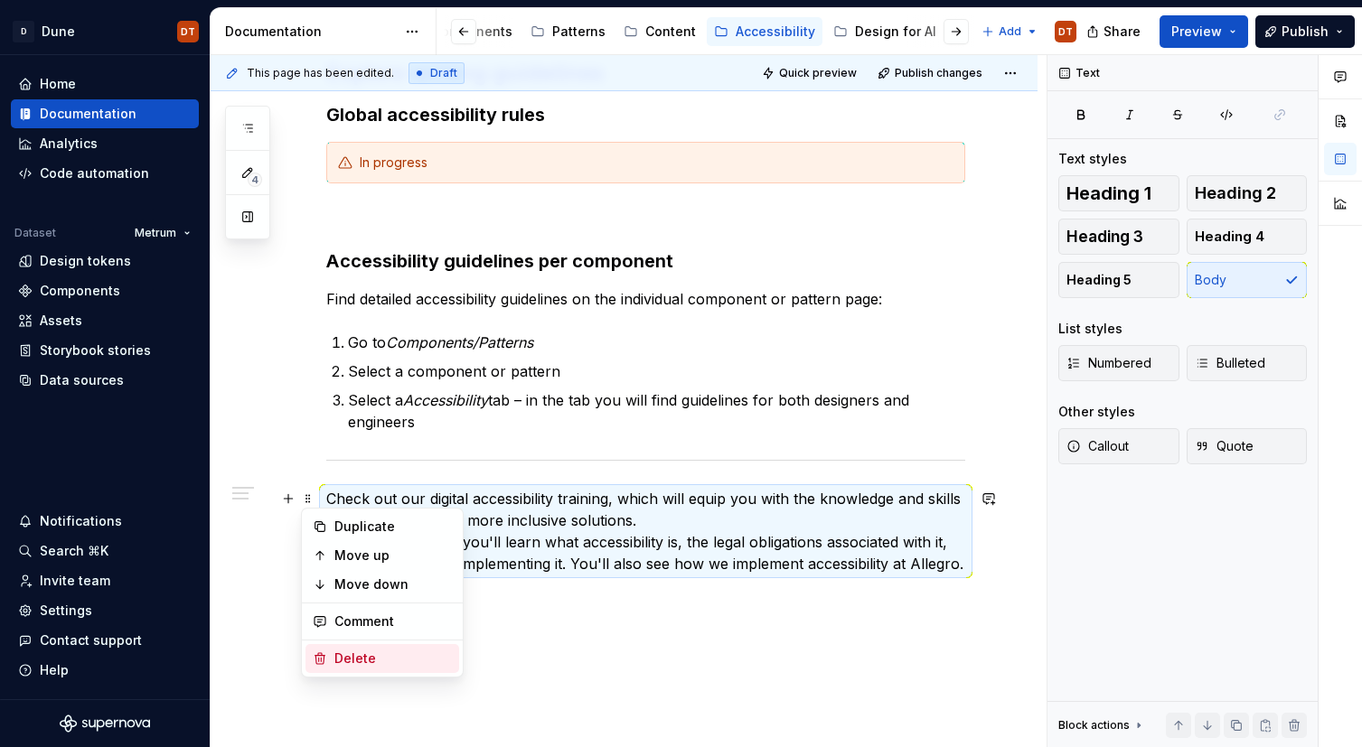
drag, startPoint x: 336, startPoint y: 655, endPoint x: 332, endPoint y: 634, distance: 21.3
click at [336, 655] on div "Delete" at bounding box center [392, 659] width 117 height 18
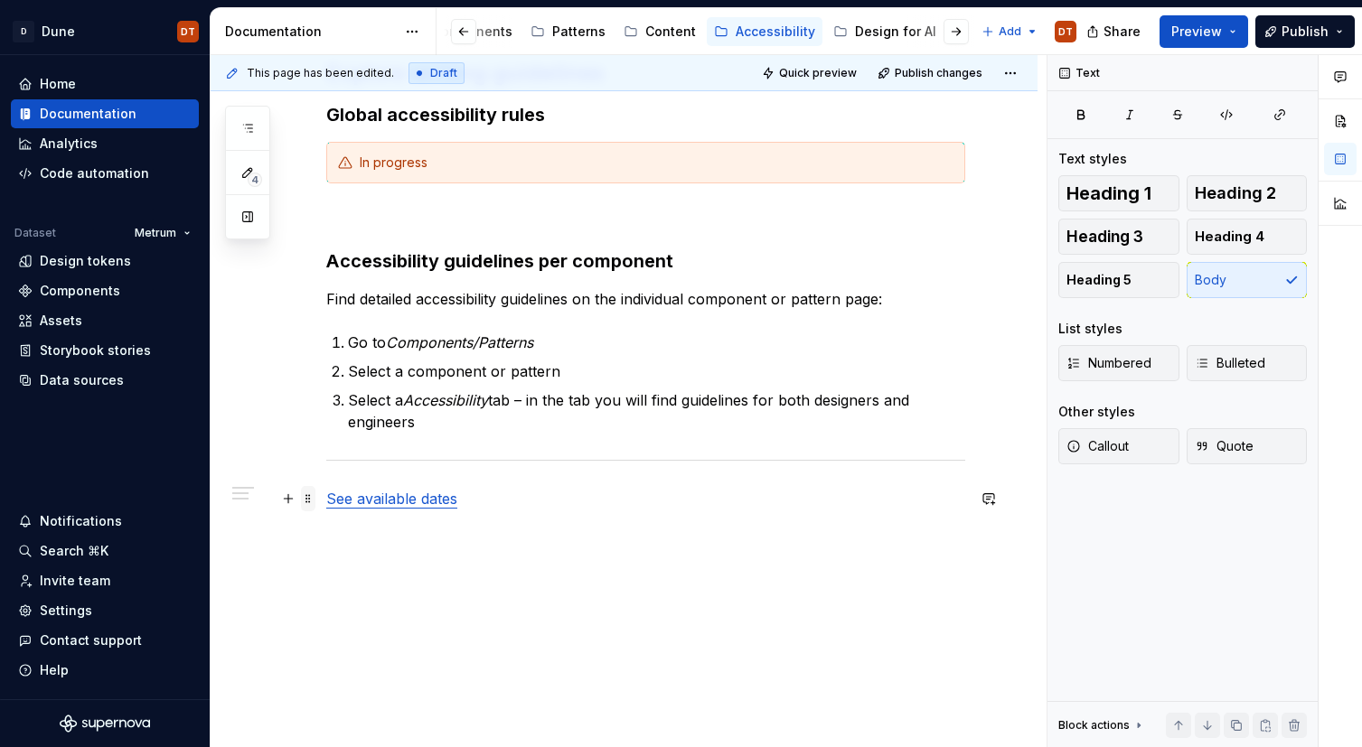
click at [306, 500] on span at bounding box center [308, 498] width 14 height 25
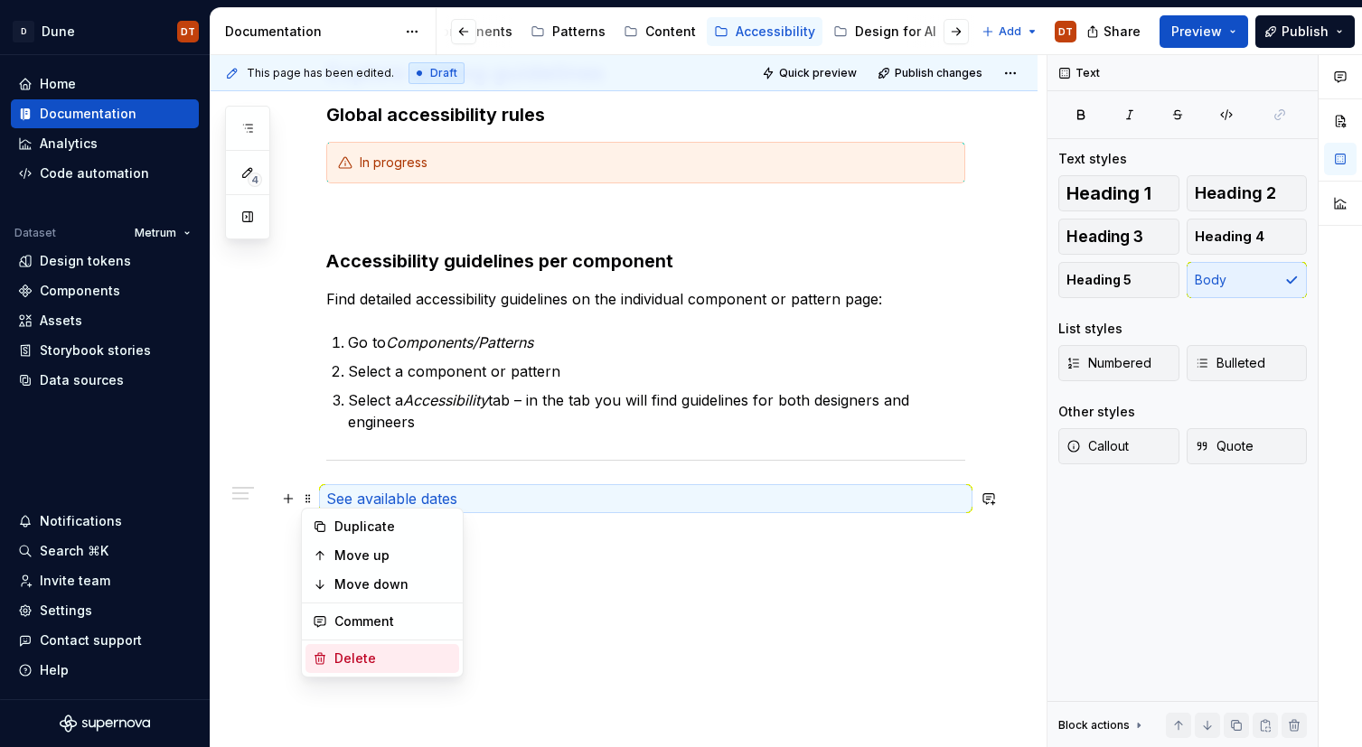
click at [338, 654] on div "Delete" at bounding box center [392, 659] width 117 height 18
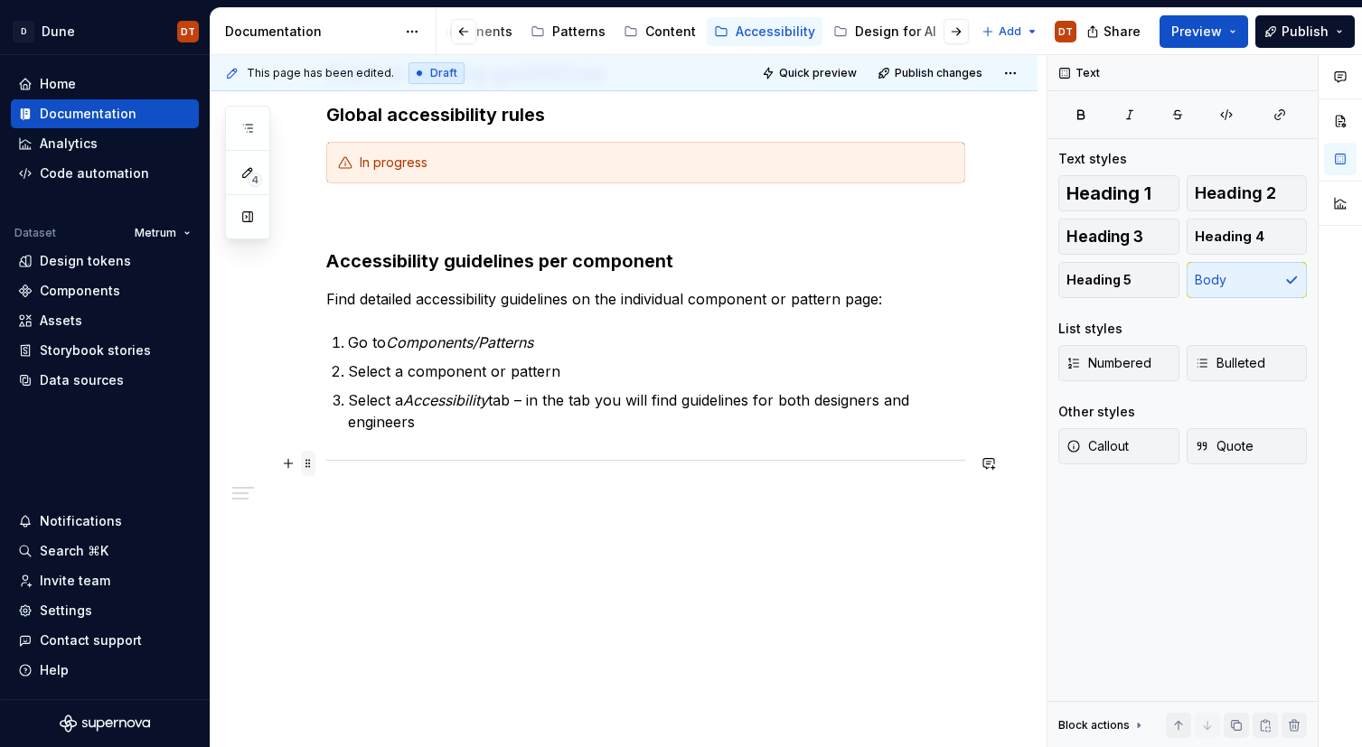
click at [305, 460] on span at bounding box center [308, 463] width 14 height 25
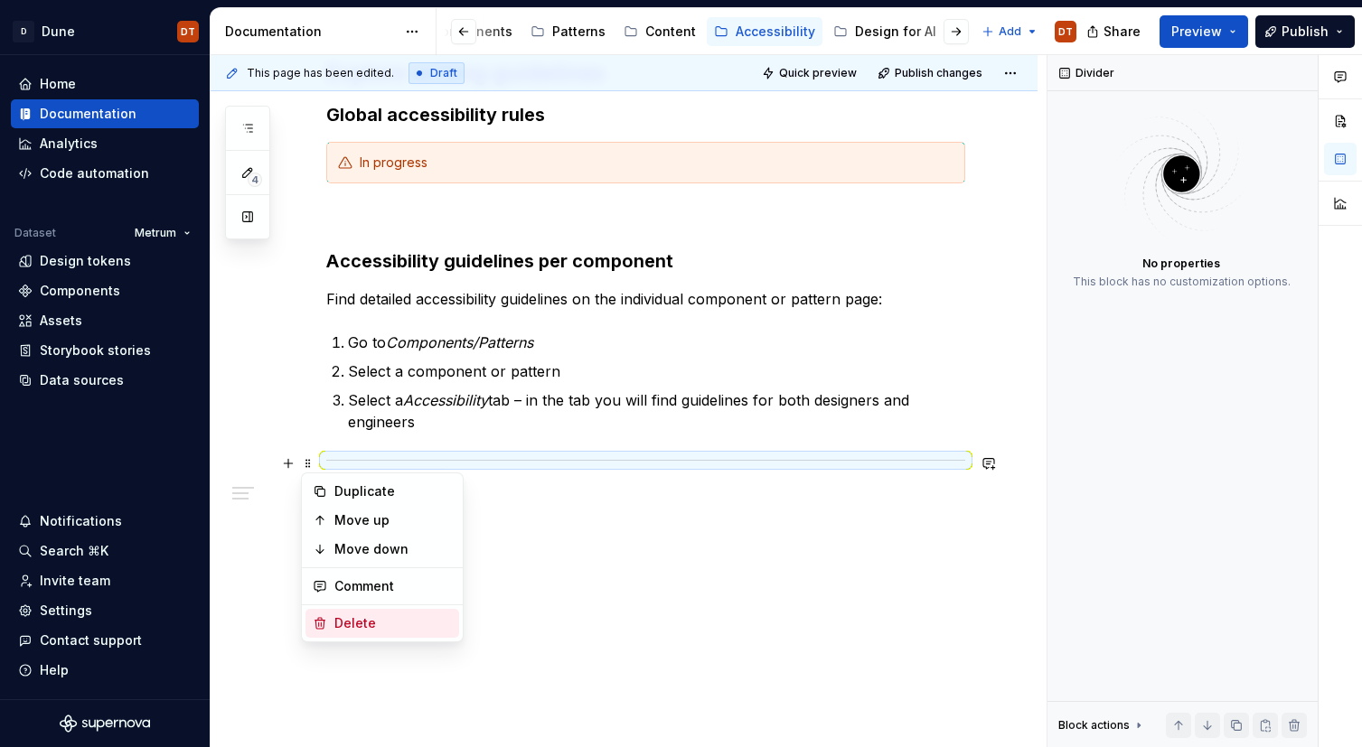
click at [324, 619] on icon at bounding box center [320, 623] width 14 height 14
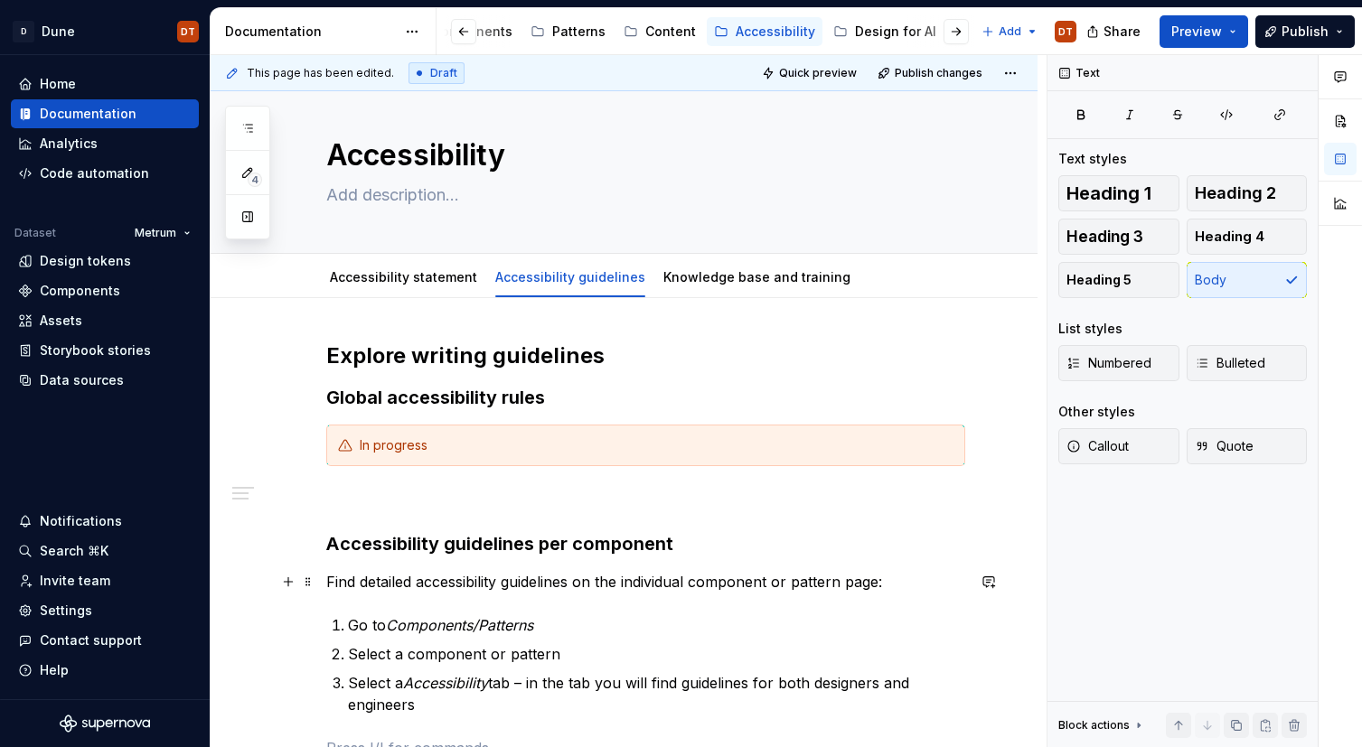
scroll to position [0, 0]
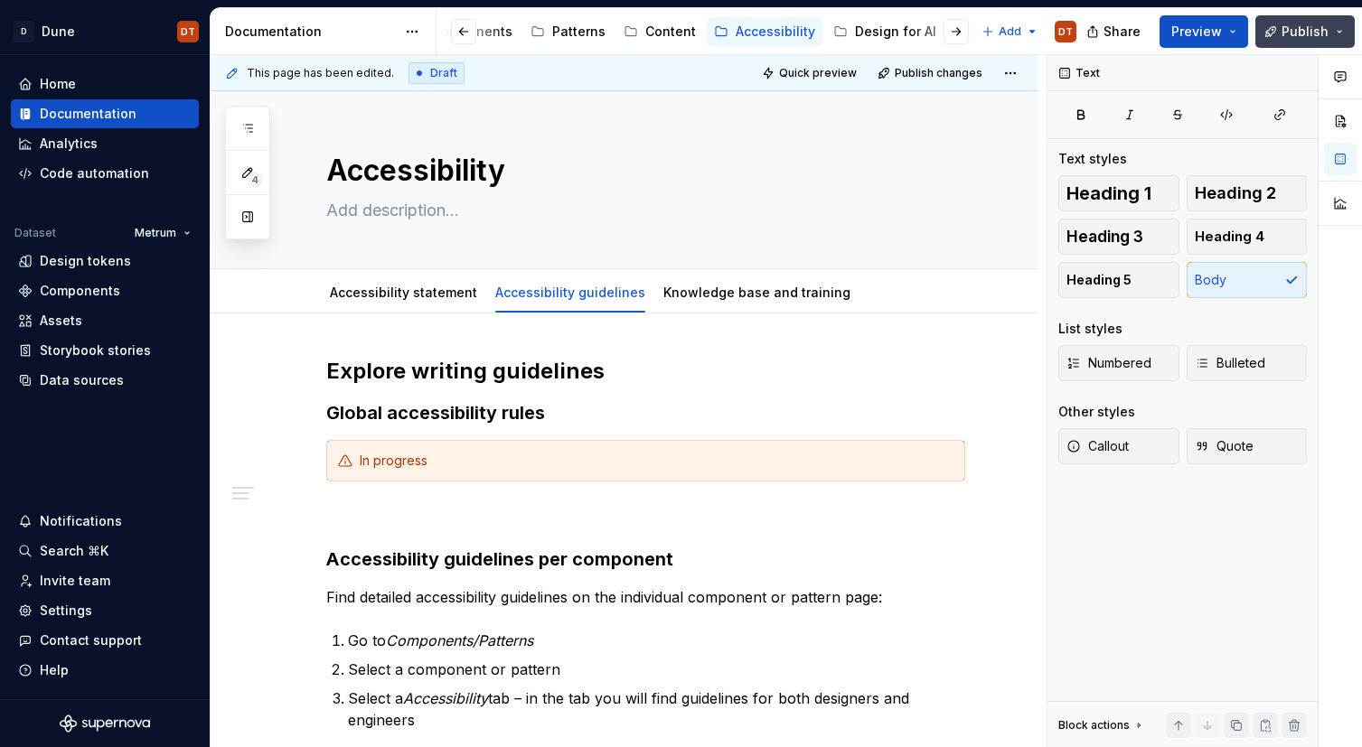
click at [1292, 34] on span "Publish" at bounding box center [1304, 32] width 47 height 18
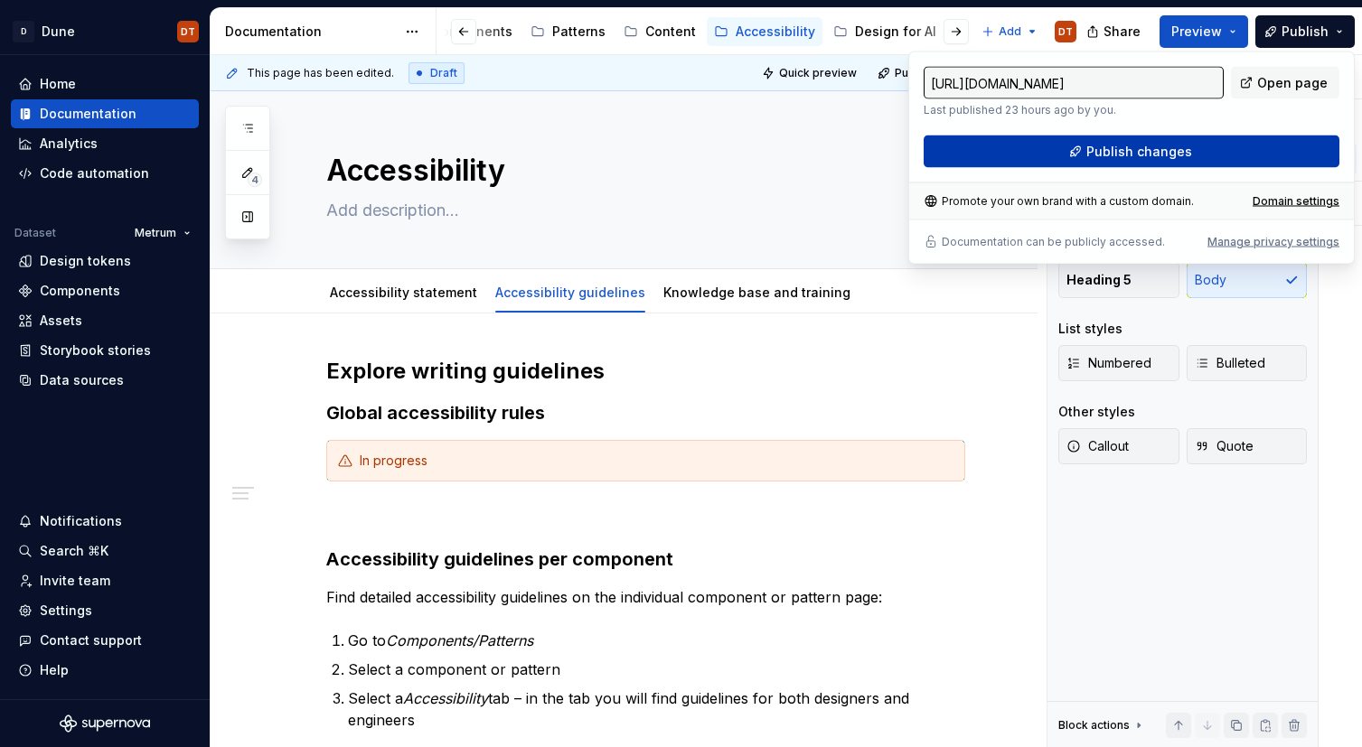
click at [1134, 152] on span "Publish changes" at bounding box center [1139, 152] width 106 height 18
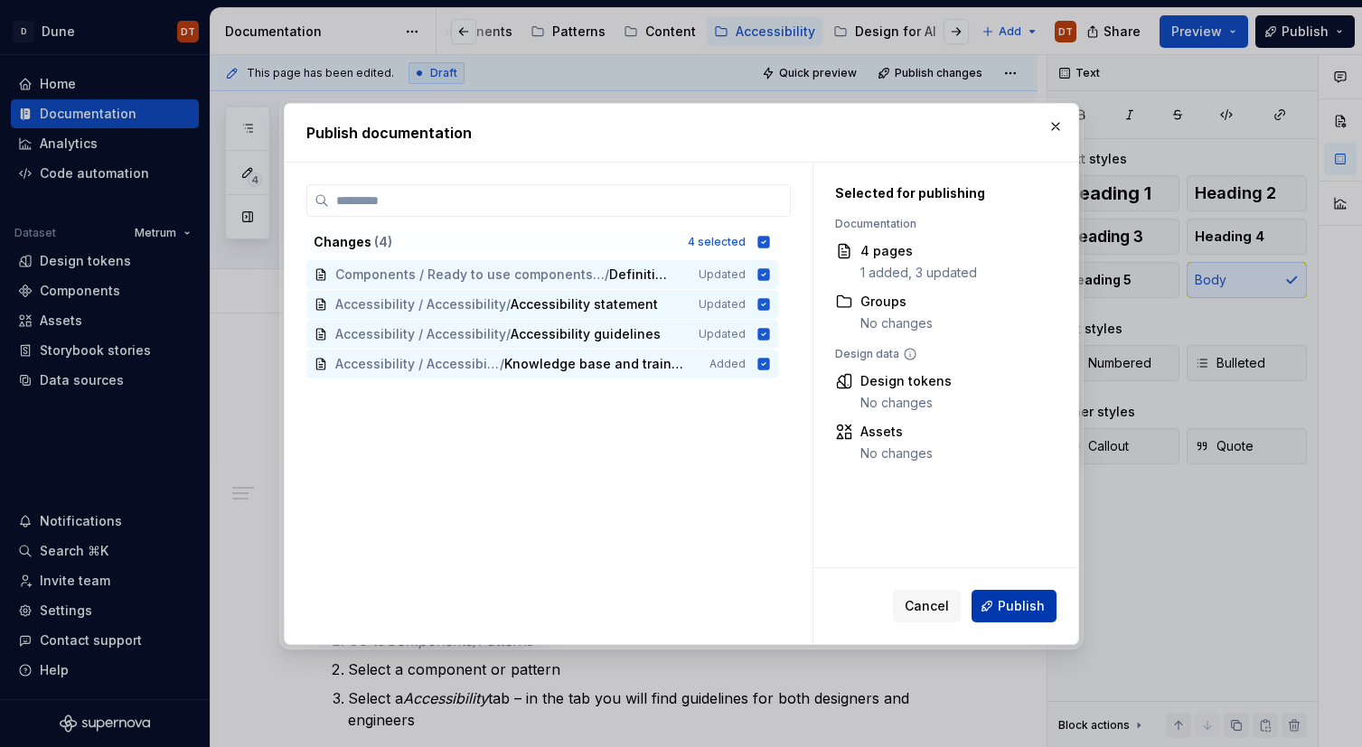
click at [1026, 604] on span "Publish" at bounding box center [1021, 606] width 47 height 18
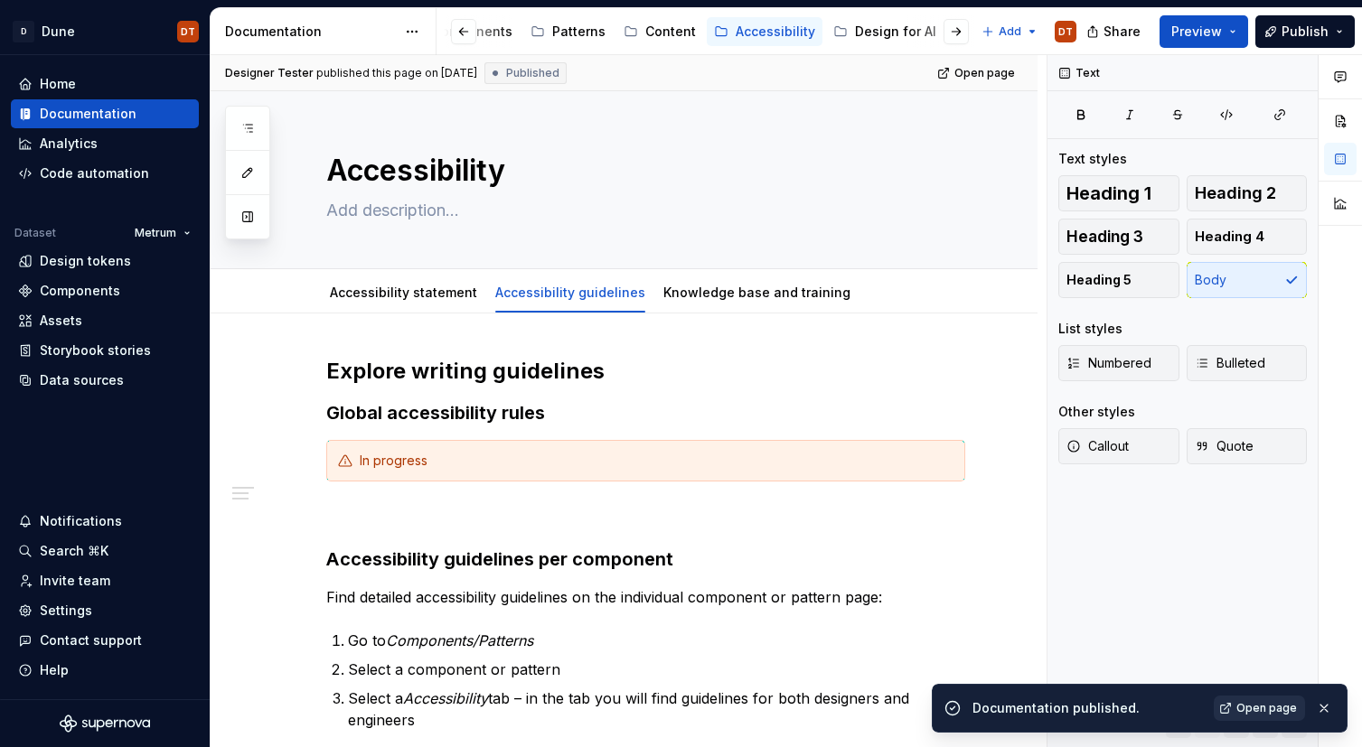
click at [1265, 709] on span "Open page" at bounding box center [1266, 708] width 61 height 14
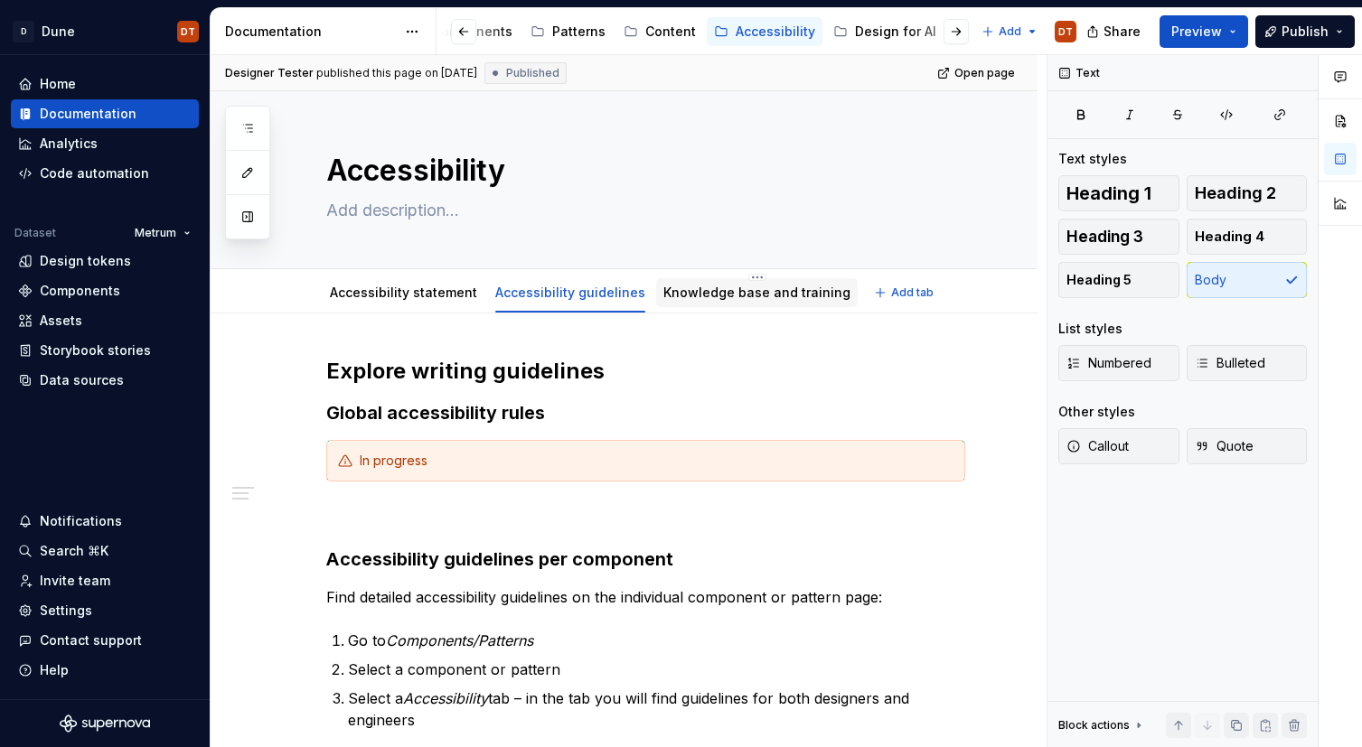
click at [743, 298] on link "Knowledge base and training" at bounding box center [756, 292] width 187 height 15
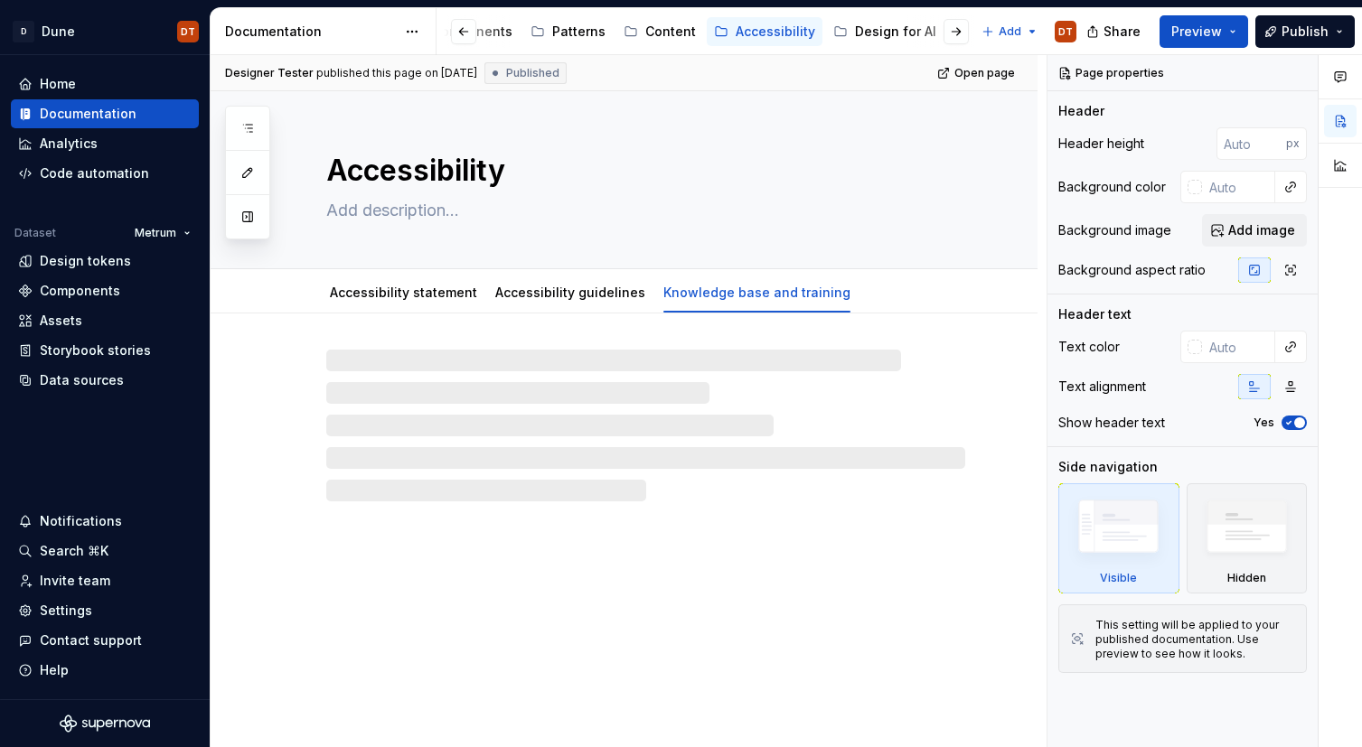
type textarea "*"
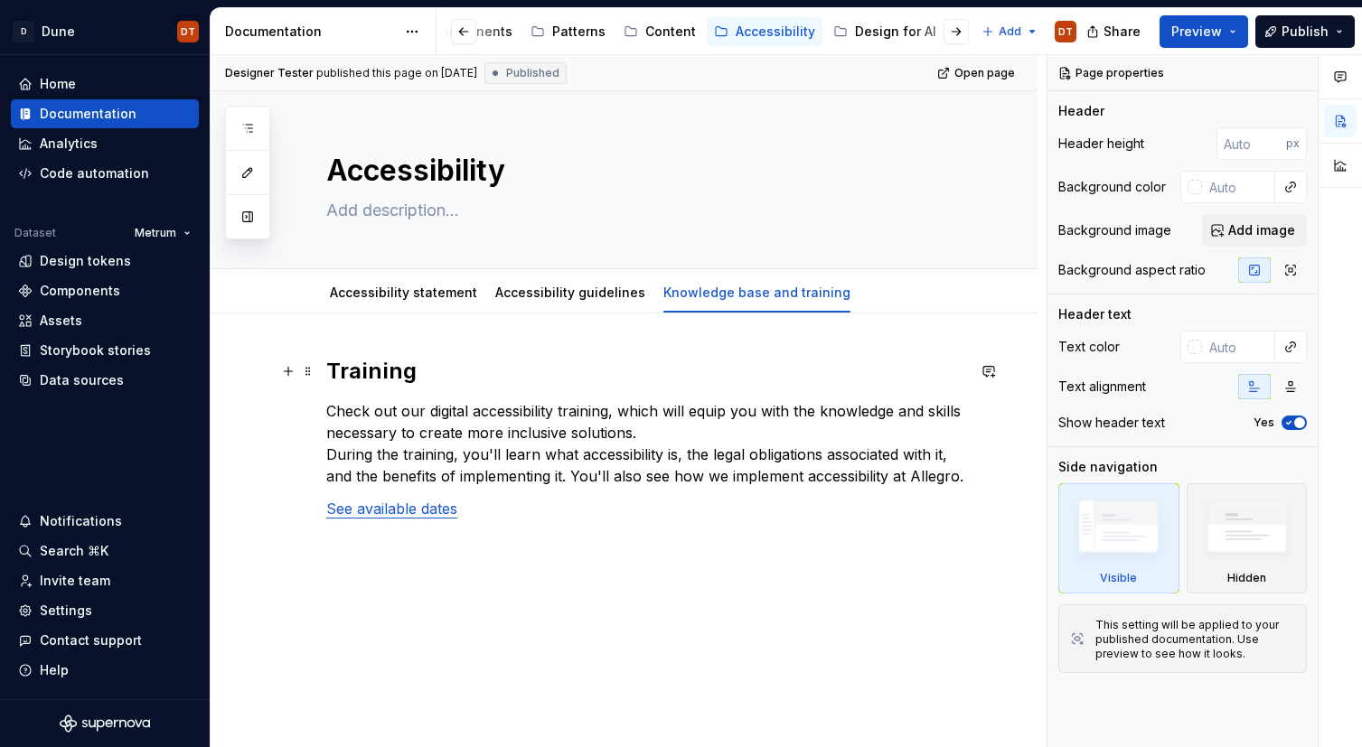
click at [340, 362] on h2 "Training" at bounding box center [645, 371] width 639 height 29
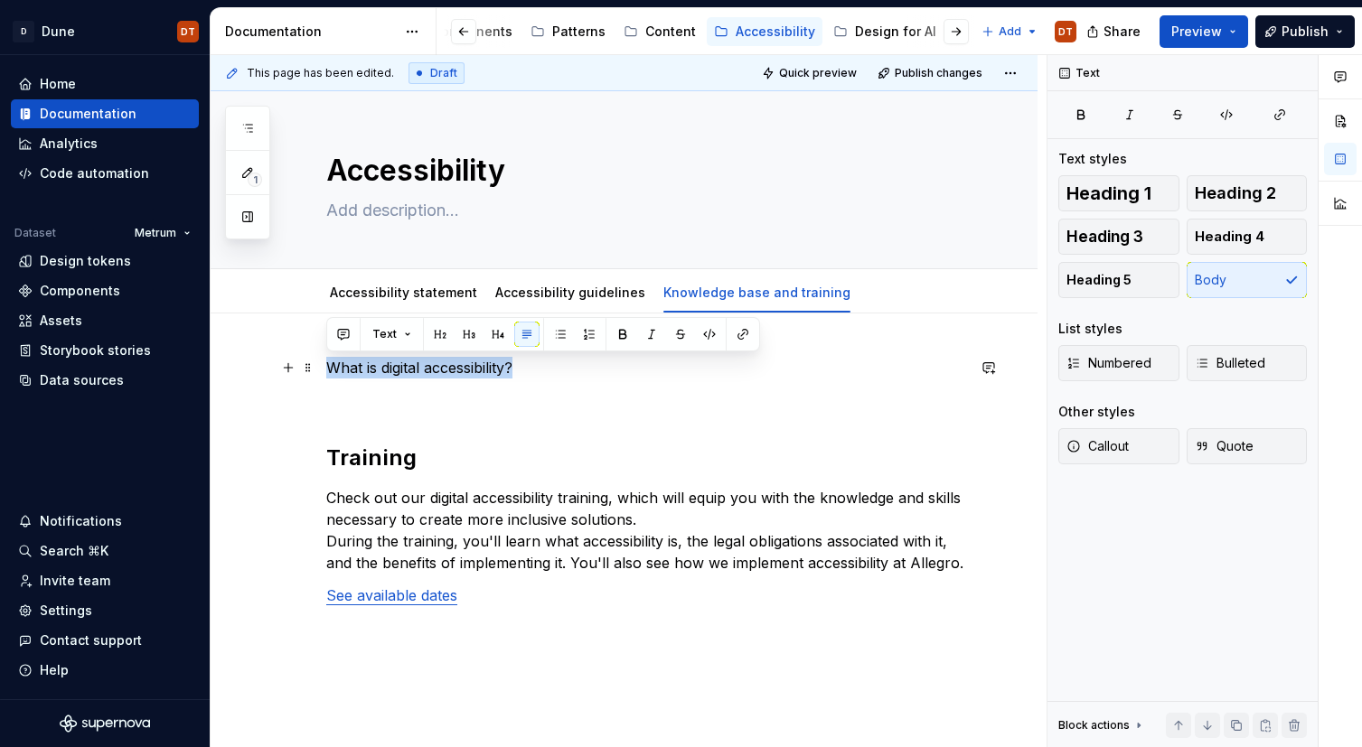
drag, startPoint x: 534, startPoint y: 371, endPoint x: 413, endPoint y: 351, distance: 122.9
click at [326, 360] on div "What is digital accessibility? Training Check out our digital accessibility tra…" at bounding box center [645, 492] width 639 height 271
click at [430, 336] on button "button" at bounding box center [439, 334] width 25 height 25
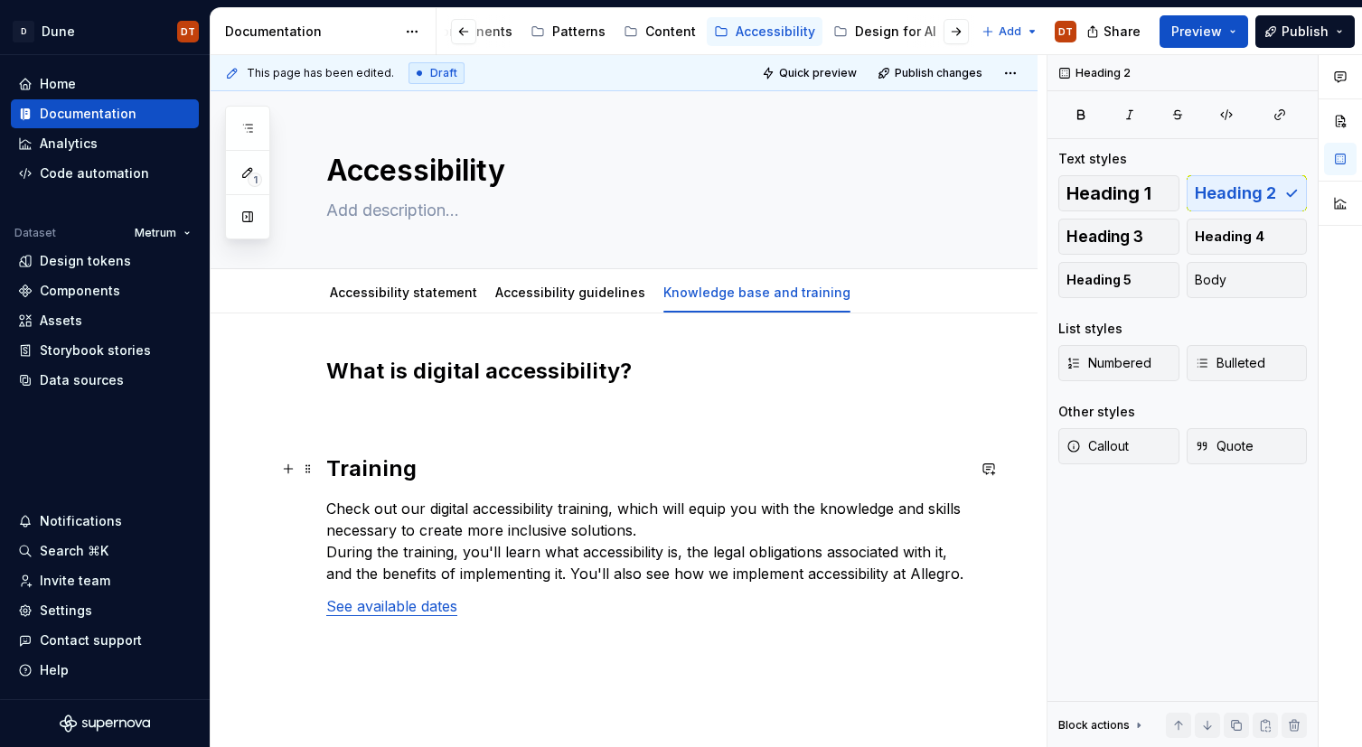
click at [370, 462] on h2 "Training" at bounding box center [645, 469] width 639 height 29
click at [456, 412] on p at bounding box center [645, 411] width 639 height 22
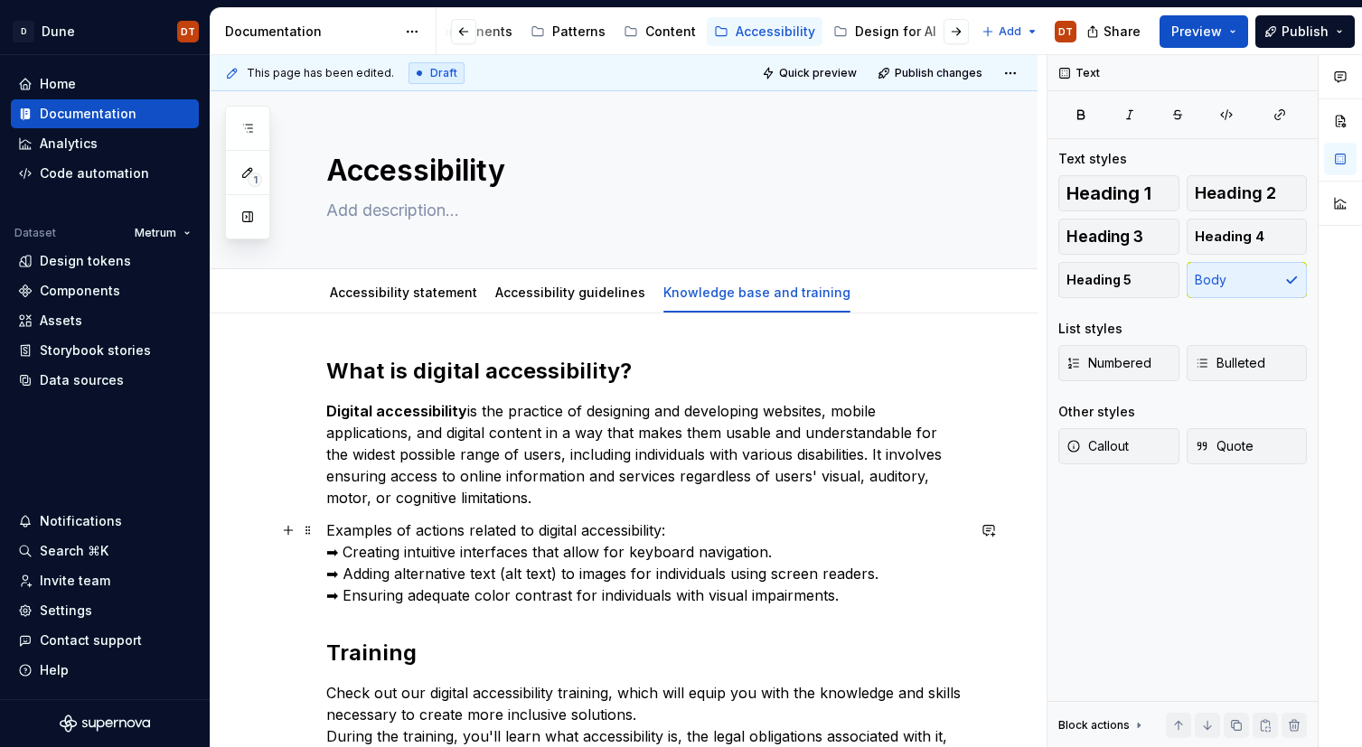
drag, startPoint x: 370, startPoint y: 552, endPoint x: 330, endPoint y: 556, distance: 39.9
click at [370, 552] on p "Examples of actions related to digital accessibility: ➡ Creating intuitive inte…" at bounding box center [645, 563] width 639 height 87
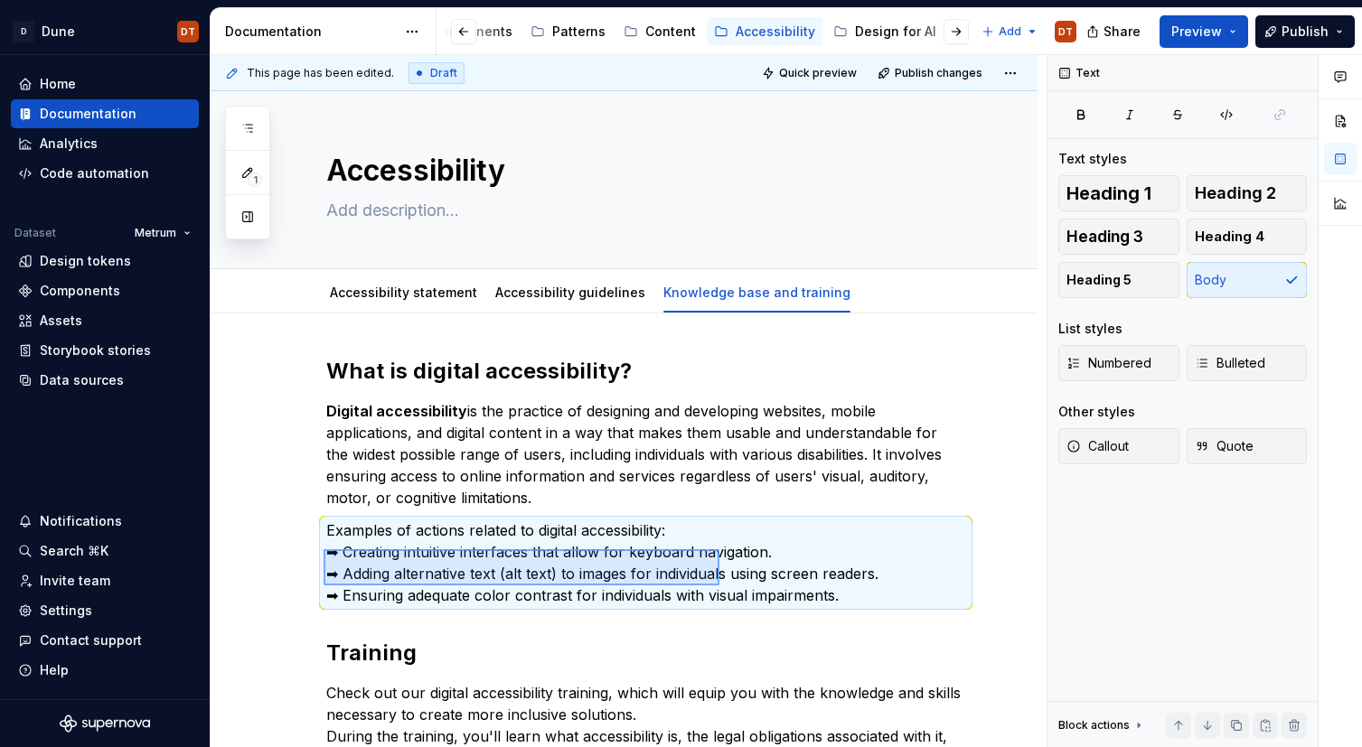
drag, startPoint x: 324, startPoint y: 549, endPoint x: 708, endPoint y: 587, distance: 385.9
click at [719, 586] on div "This page has been edited. Draft Quick preview Publish changes Accessibility Ed…" at bounding box center [629, 401] width 836 height 693
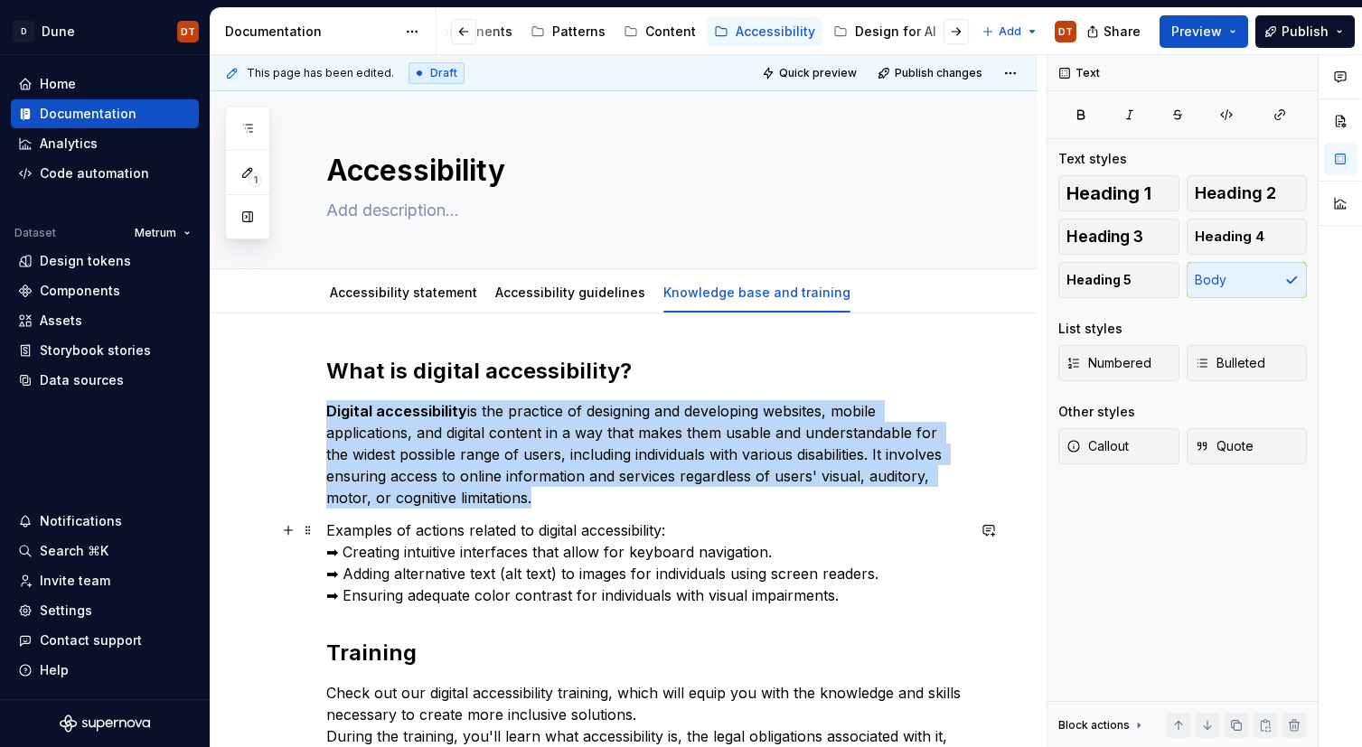
click at [678, 580] on p "Examples of actions related to digital accessibility: ➡ Creating intuitive inte…" at bounding box center [645, 563] width 639 height 87
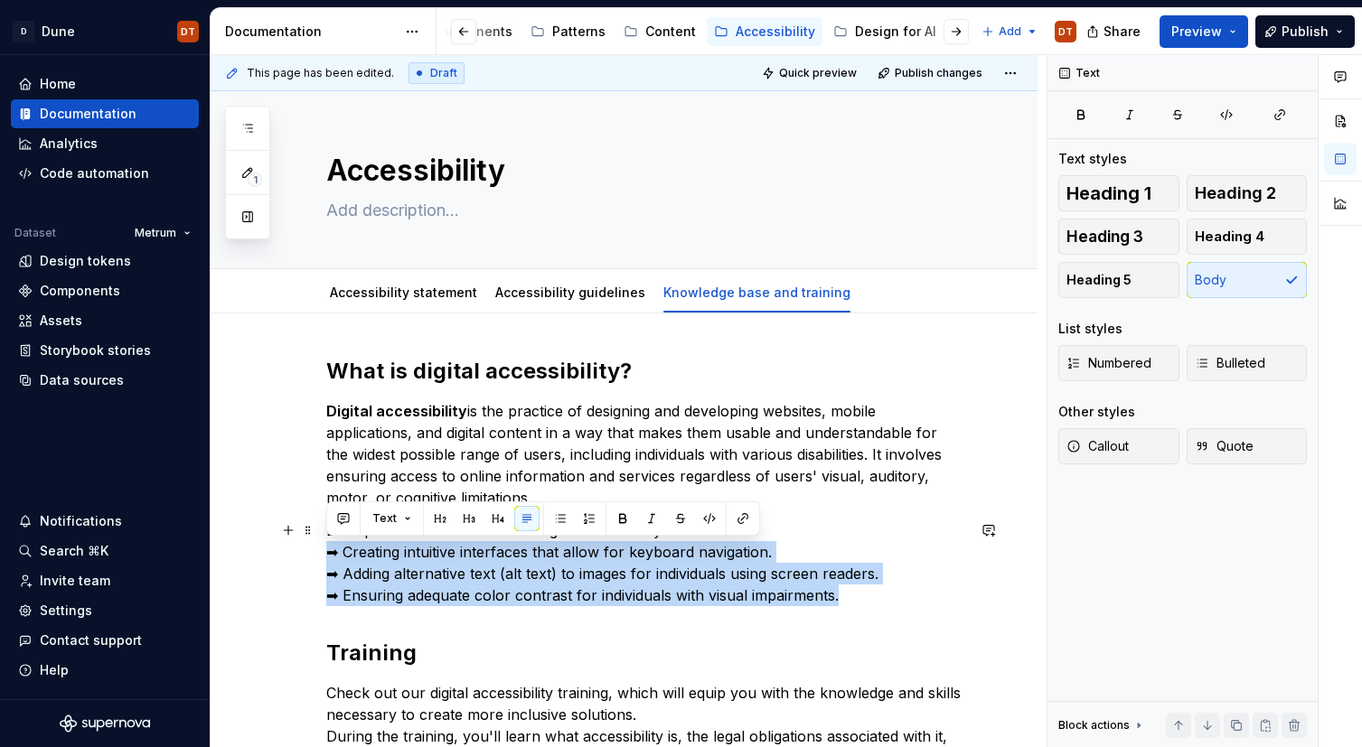
drag, startPoint x: 779, startPoint y: 593, endPoint x: 455, endPoint y: 539, distance: 328.9
click at [292, 552] on div "What is digital accessibility? Digital accessibility is the practice of designi…" at bounding box center [624, 681] width 827 height 734
click at [558, 518] on button "button" at bounding box center [560, 518] width 25 height 25
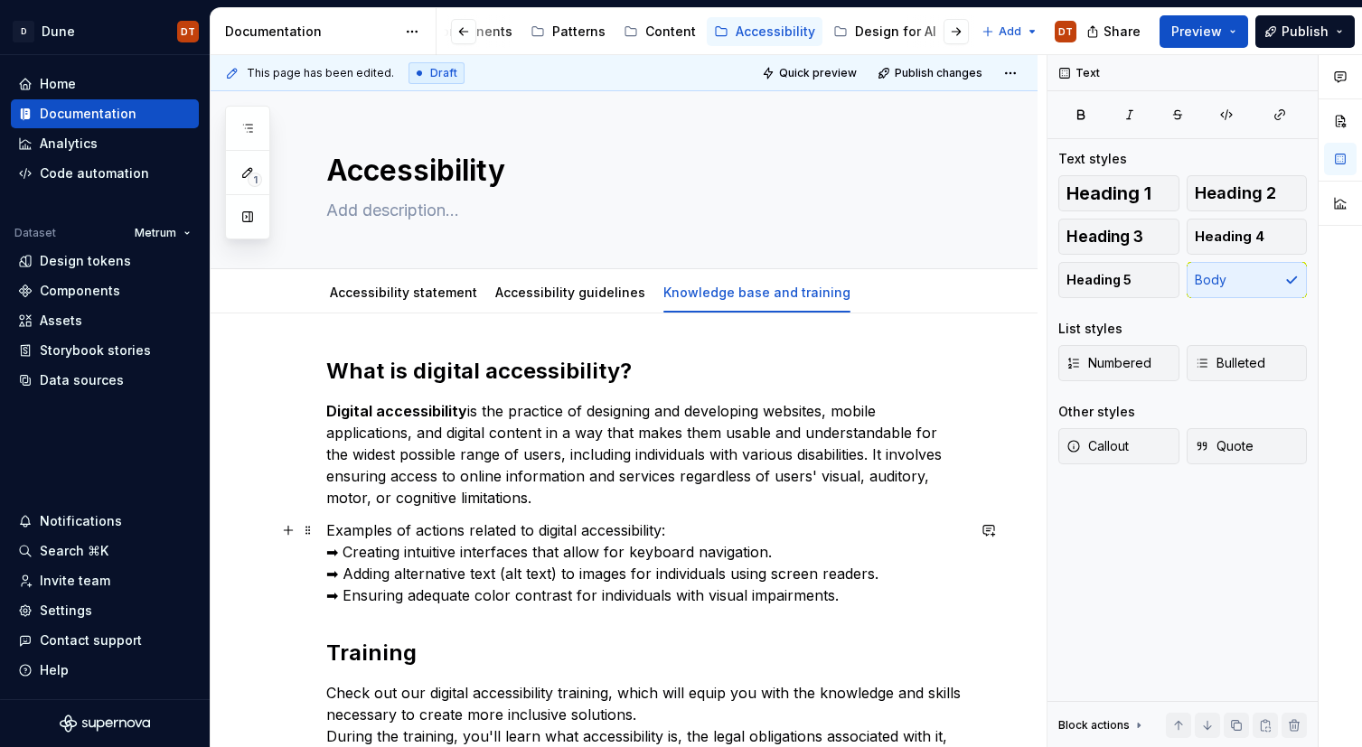
click at [696, 537] on p "Examples of actions related to digital accessibility: ➡ Creating intuitive inte…" at bounding box center [645, 563] width 639 height 87
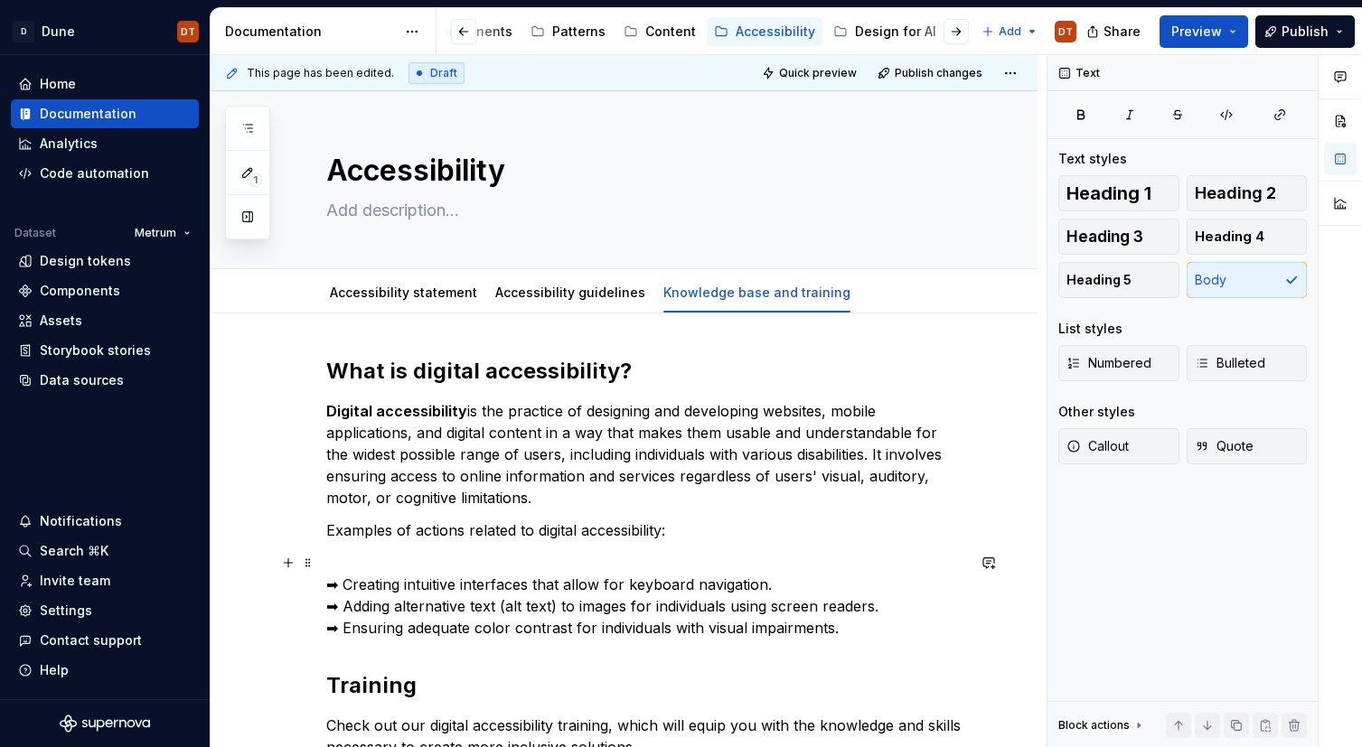
drag, startPoint x: 480, startPoint y: 593, endPoint x: 443, endPoint y: 579, distance: 39.5
click at [480, 593] on p "➡ Creating intuitive interfaces that allow for keyboard navigation. ➡ Adding al…" at bounding box center [645, 595] width 639 height 87
drag, startPoint x: 370, startPoint y: 567, endPoint x: 346, endPoint y: 567, distance: 23.5
click at [370, 567] on p "➡ Creating intuitive interfaces that allow for keyboard navigation. ➡ Adding al…" at bounding box center [645, 595] width 639 height 87
click at [306, 561] on span at bounding box center [308, 562] width 14 height 25
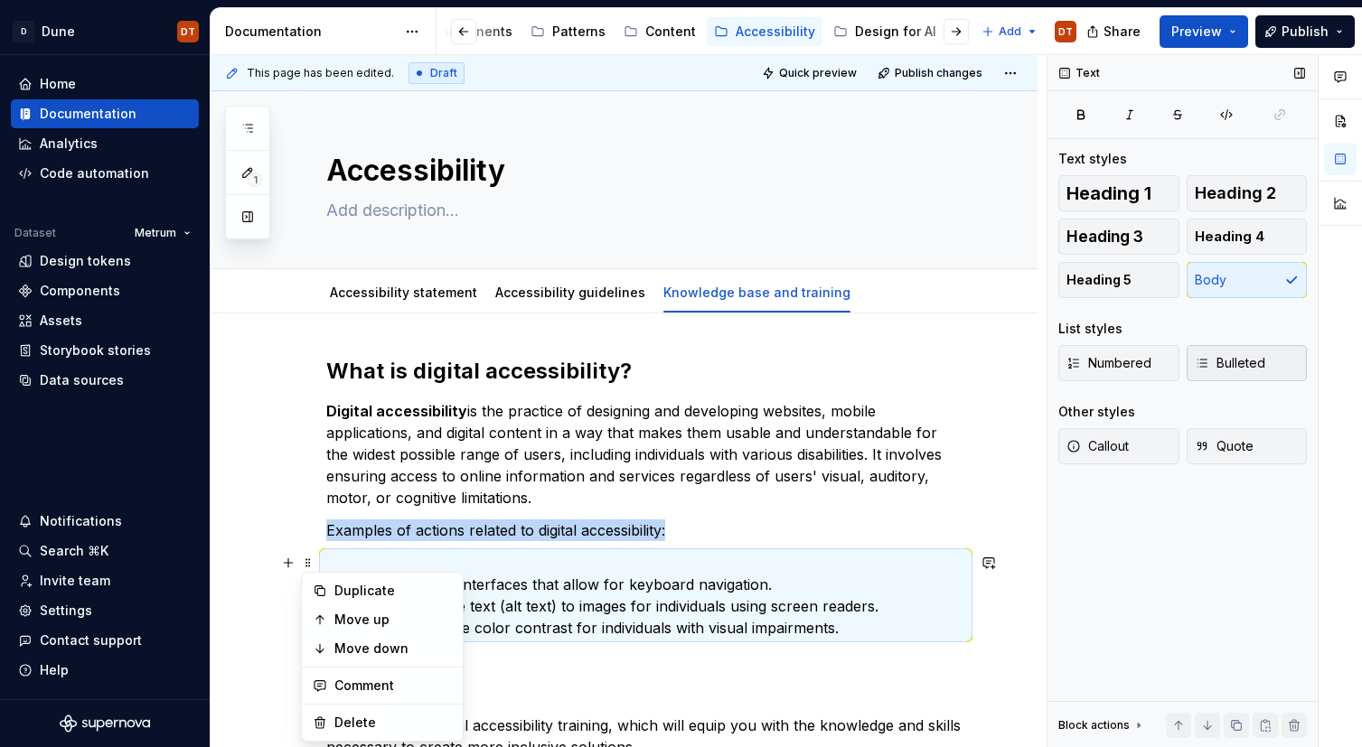
click at [1204, 363] on icon "button" at bounding box center [1202, 363] width 14 height 14
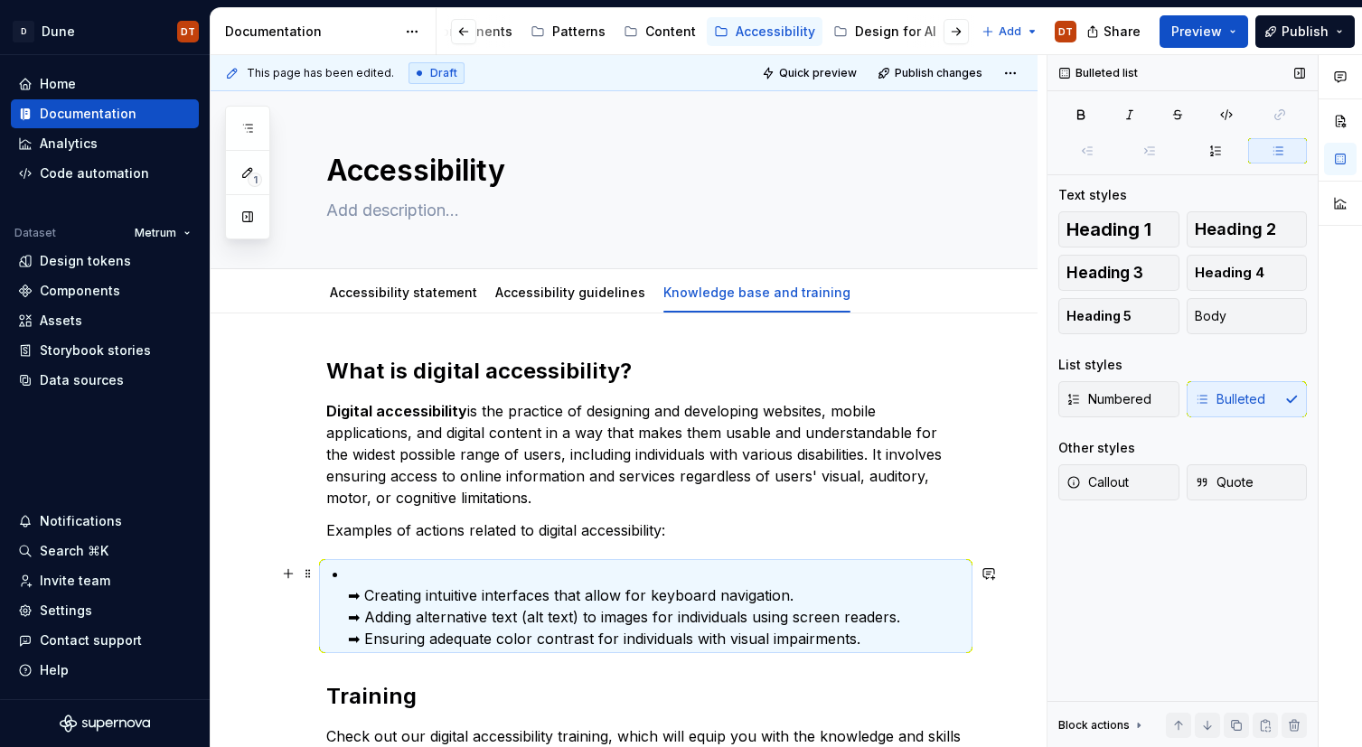
drag, startPoint x: 399, startPoint y: 606, endPoint x: 432, endPoint y: 594, distance: 35.7
click at [399, 605] on p "➡ Creating intuitive interfaces that allow for keyboard navigation. ➡ Adding al…" at bounding box center [656, 606] width 617 height 87
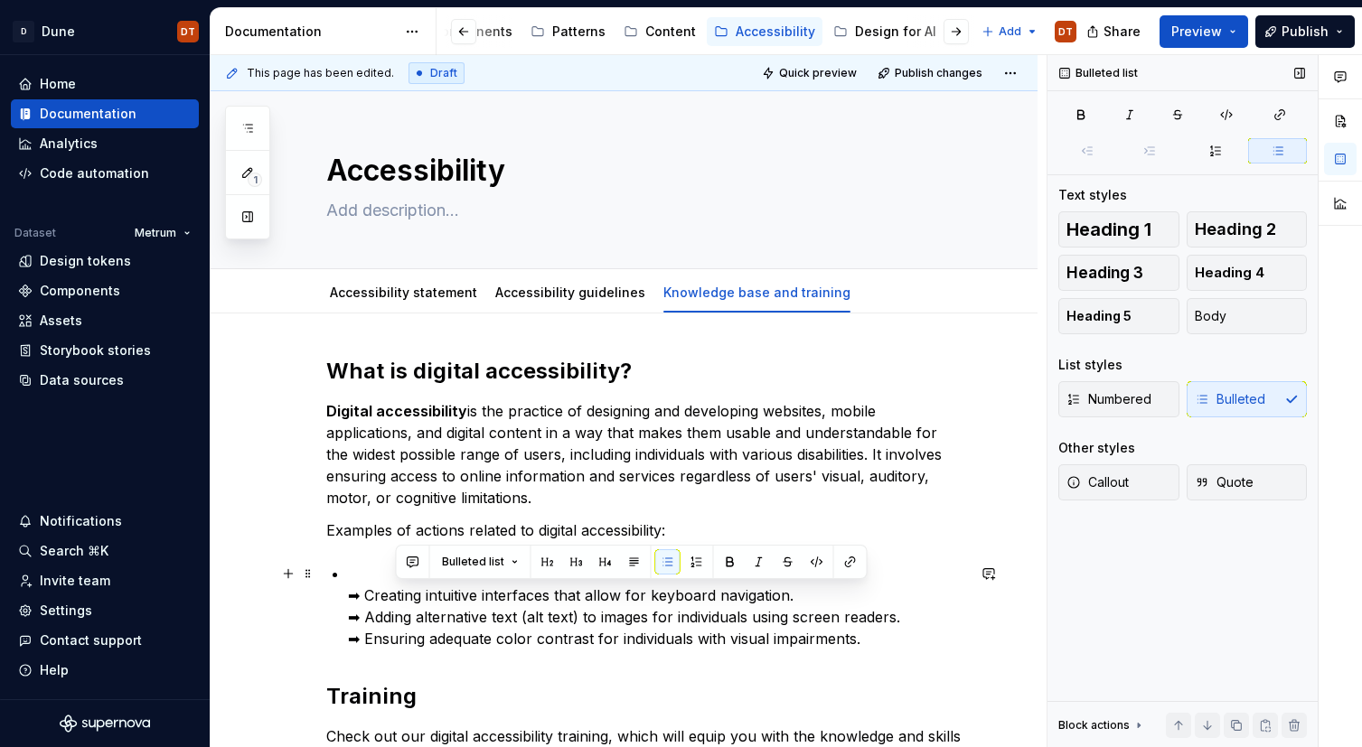
click at [362, 590] on p "➡ Creating intuitive interfaces that allow for keyboard navigation. ➡ Adding al…" at bounding box center [656, 606] width 617 height 87
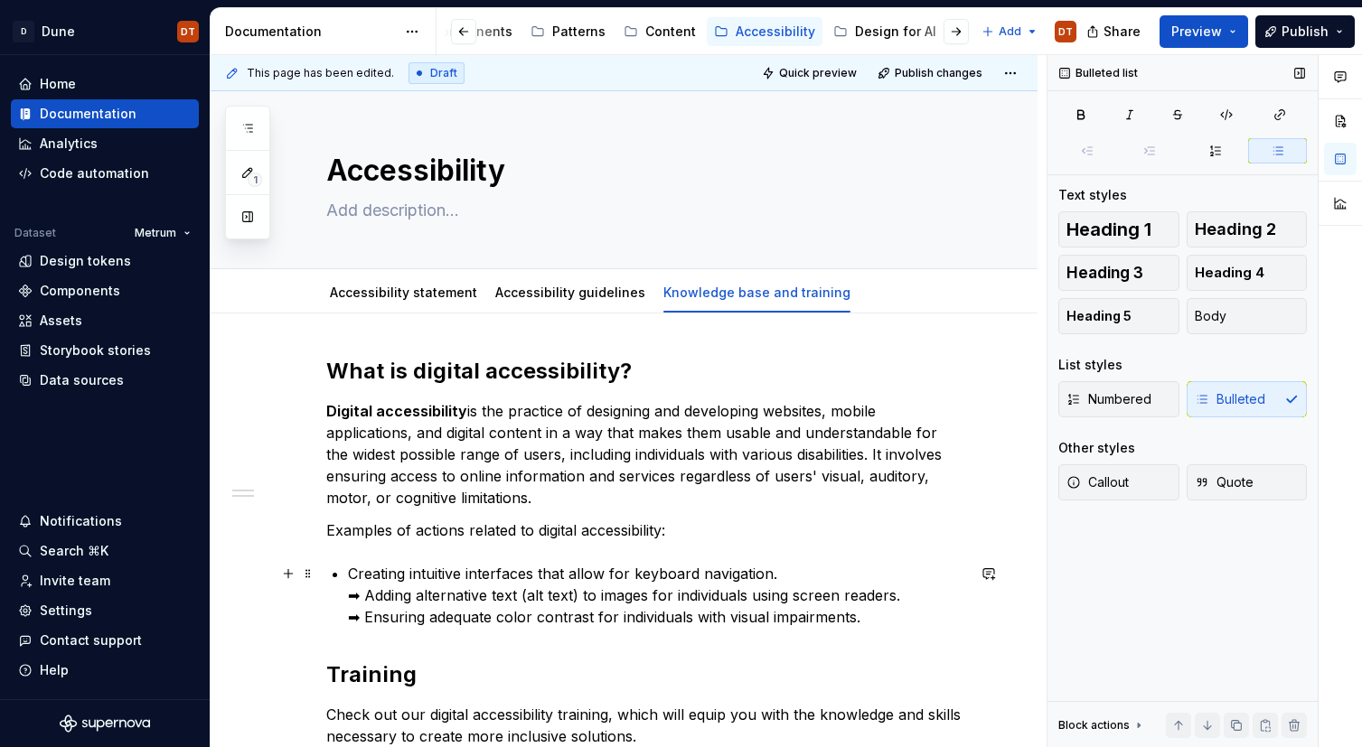
click at [362, 595] on p "Creating intuitive interfaces that allow for keyboard navigation. ➡ Adding alte…" at bounding box center [656, 595] width 617 height 65
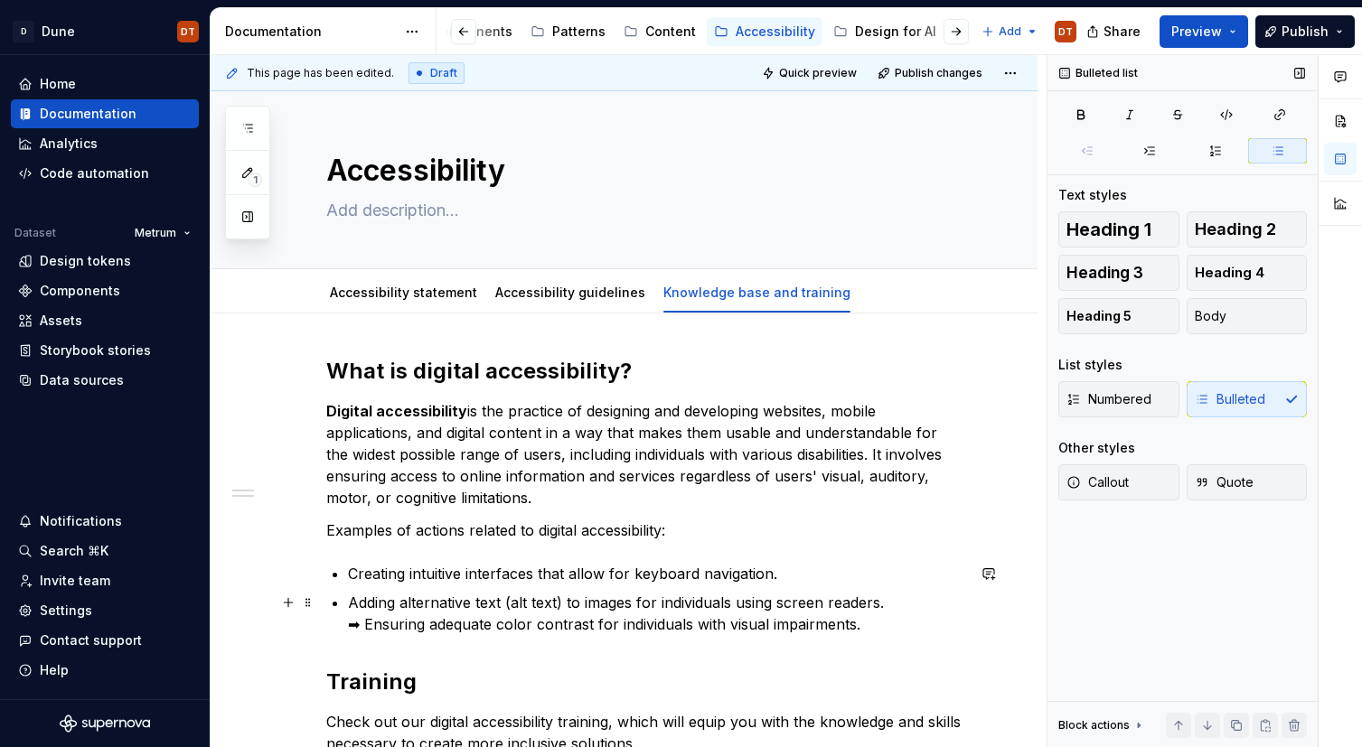
click at [362, 624] on p "Adding alternative text (alt text) to images for individuals using screen reade…" at bounding box center [656, 613] width 617 height 43
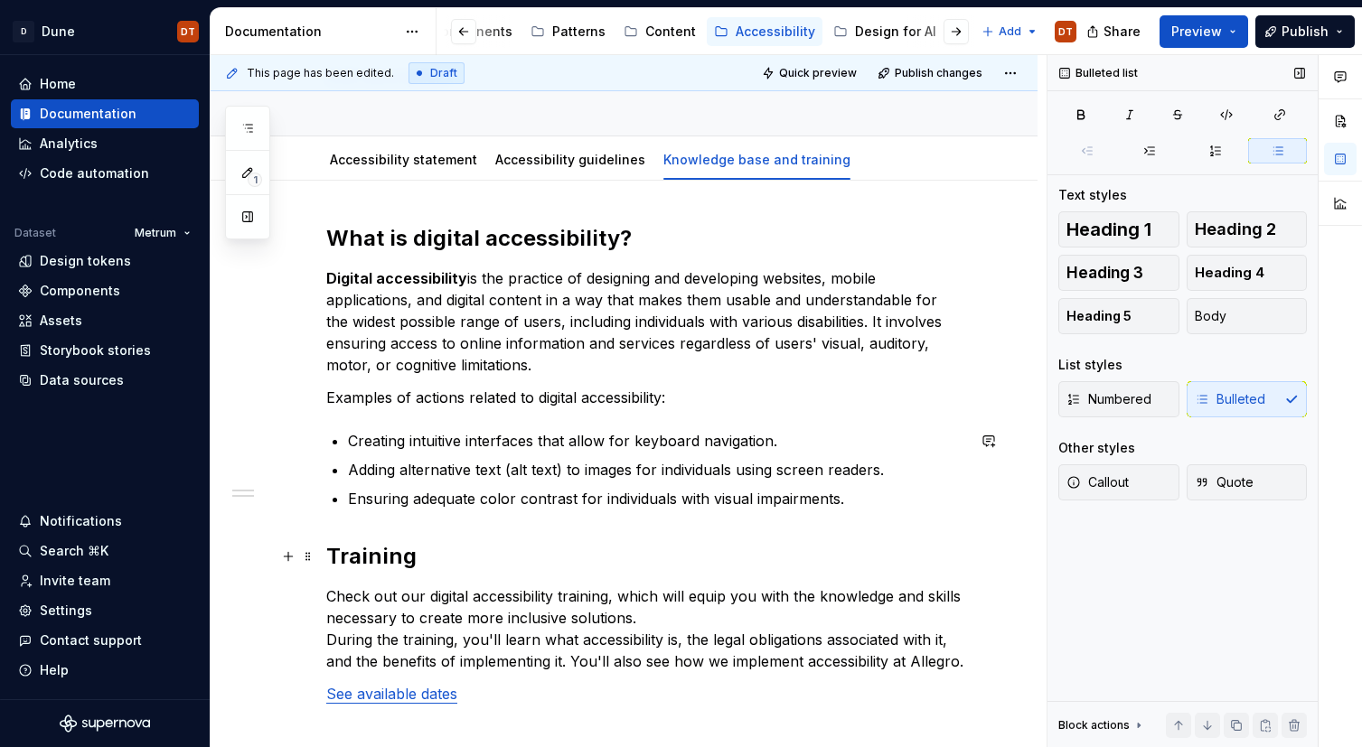
scroll to position [136, 0]
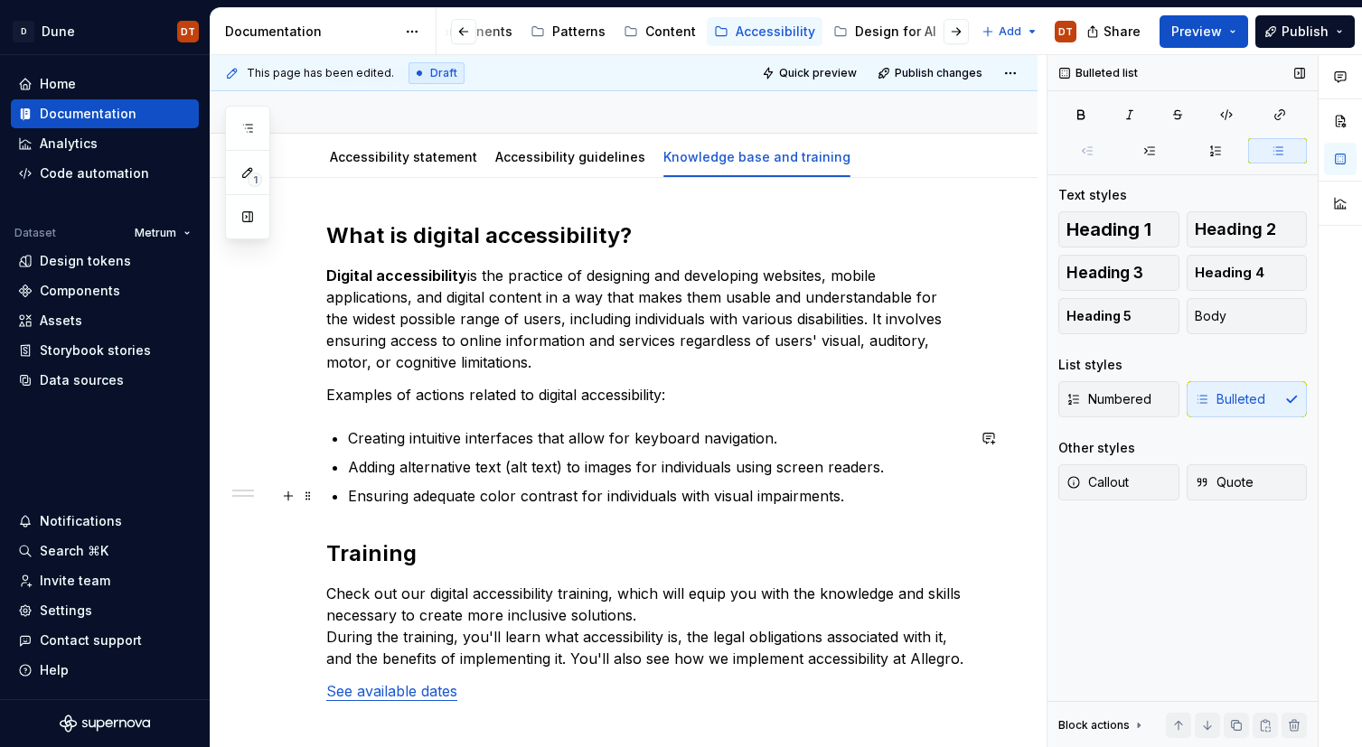
click at [877, 497] on p "Ensuring adequate color contrast for individuals with visual impairments." at bounding box center [656, 496] width 617 height 22
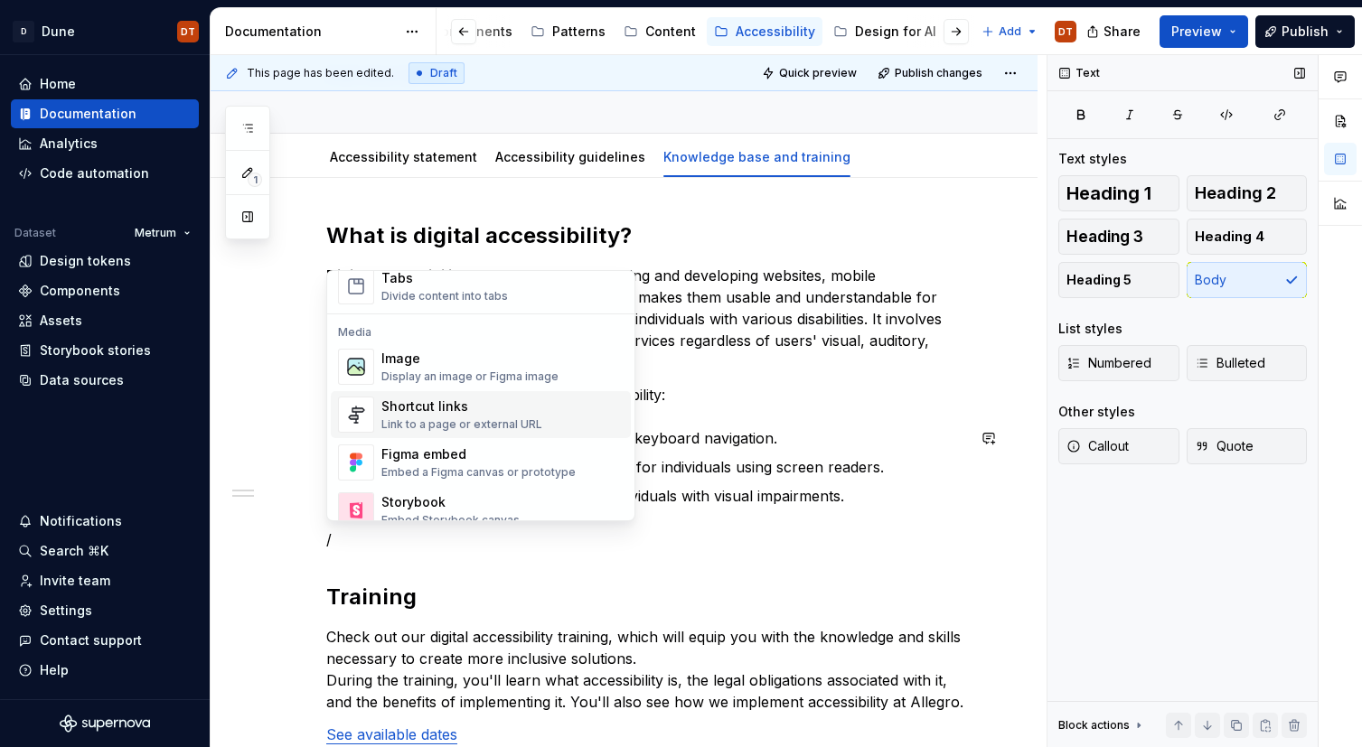
scroll to position [727, 0]
click at [509, 371] on div "Display an image or Figma image" at bounding box center [469, 375] width 177 height 14
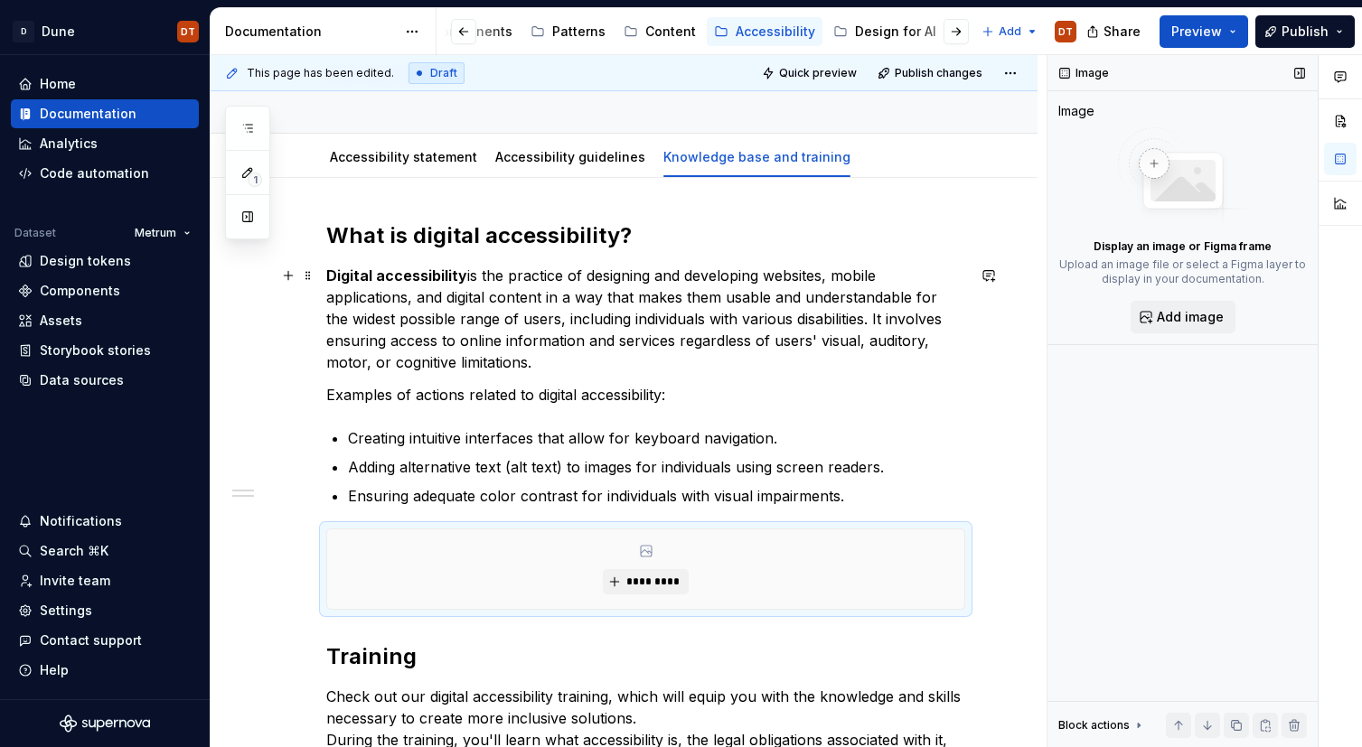
click at [656, 332] on p "Digital accessibility is the practice of designing and developing websites, mob…" at bounding box center [645, 319] width 639 height 108
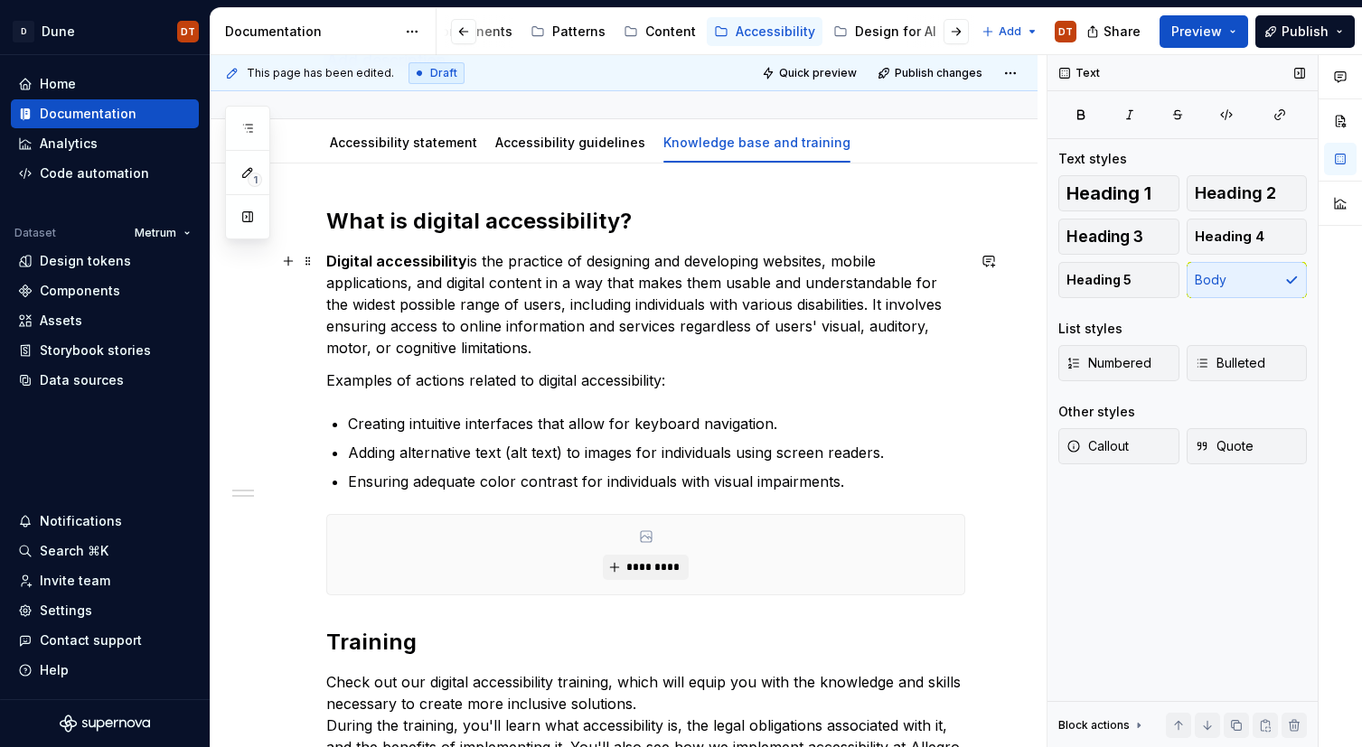
scroll to position [151, 0]
click at [759, 325] on p "Digital accessibility is the practice of designing and developing websites, mob…" at bounding box center [645, 303] width 639 height 108
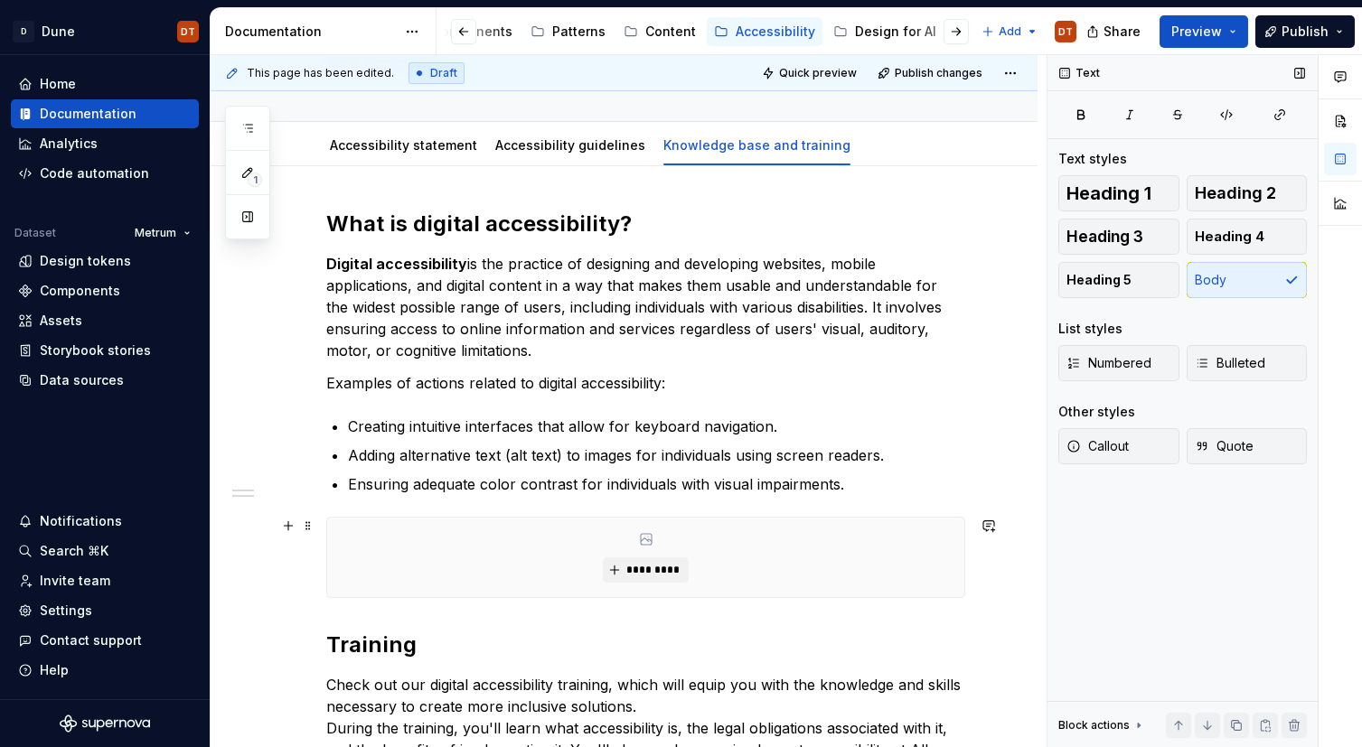
scroll to position [180, 0]
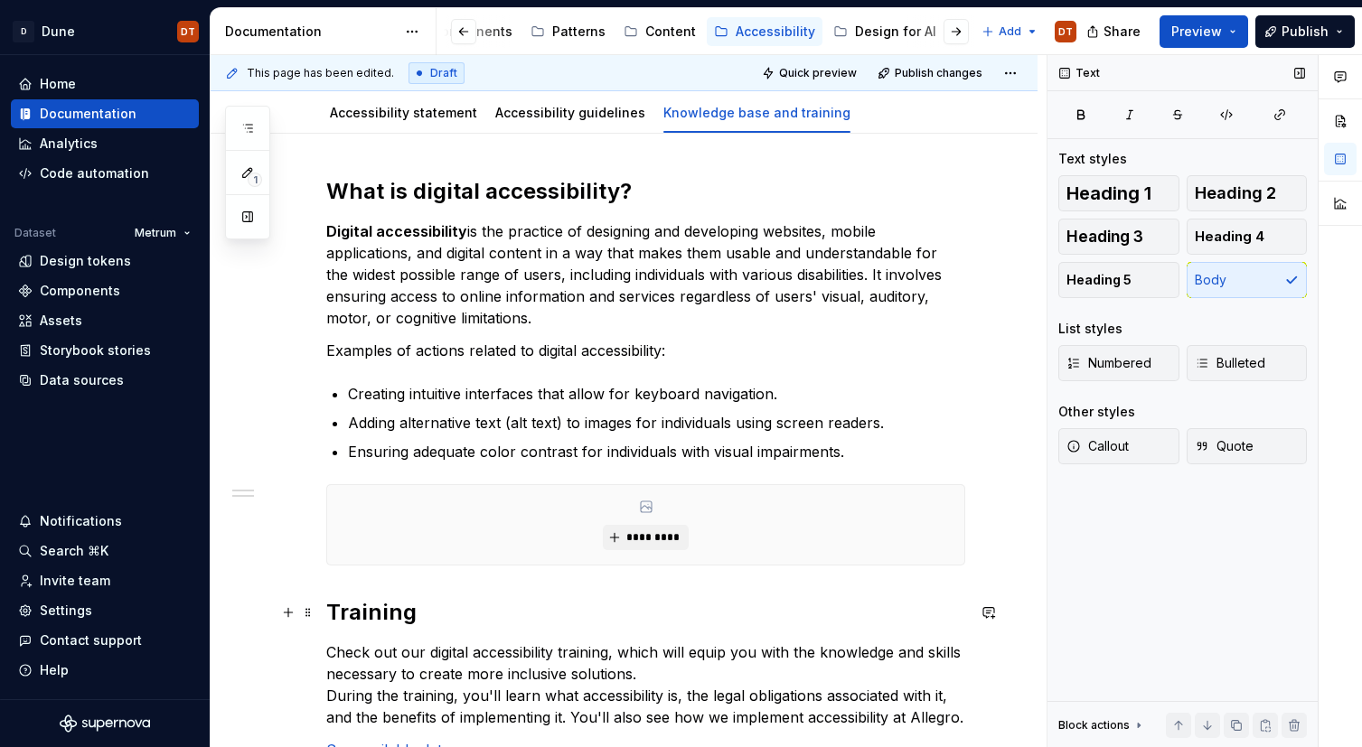
click at [325, 607] on div "What is digital accessibility? Digital accessibility is the practice of designi…" at bounding box center [624, 570] width 827 height 873
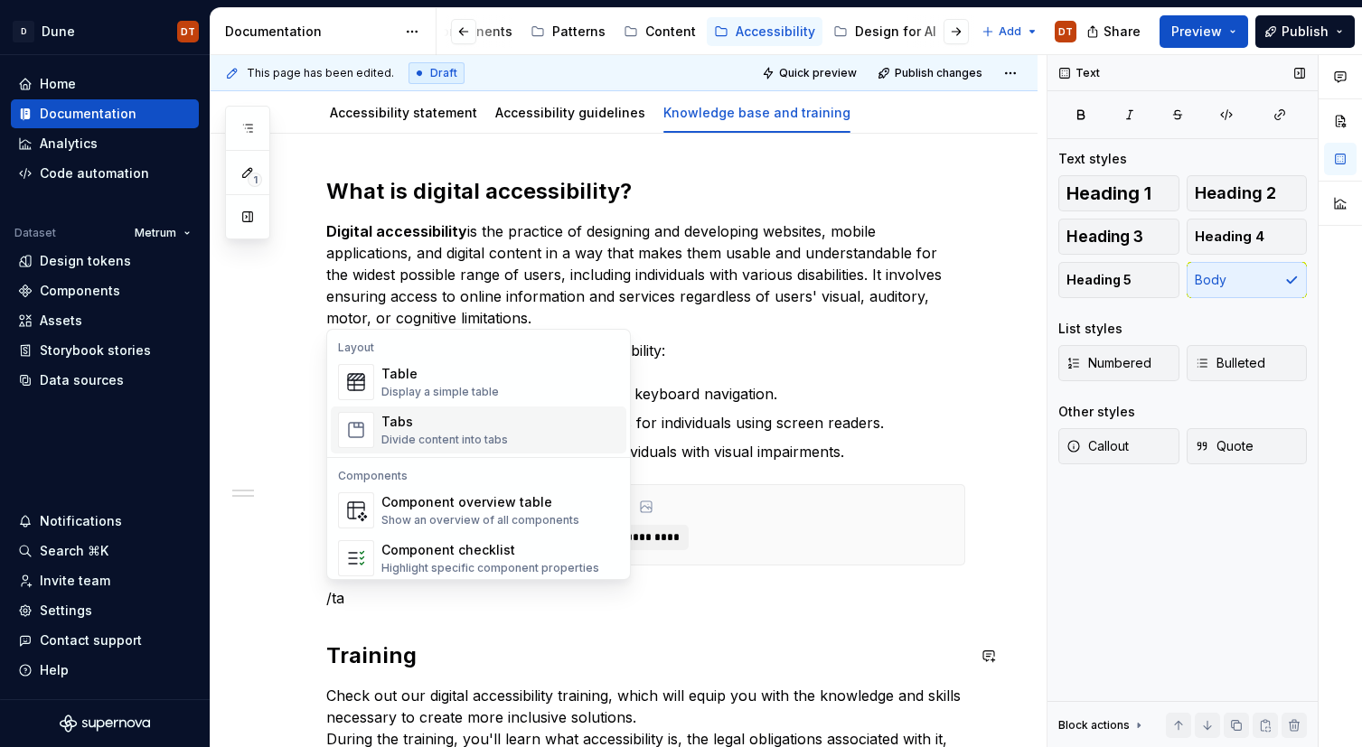
click at [458, 427] on div "Tabs" at bounding box center [444, 422] width 127 height 18
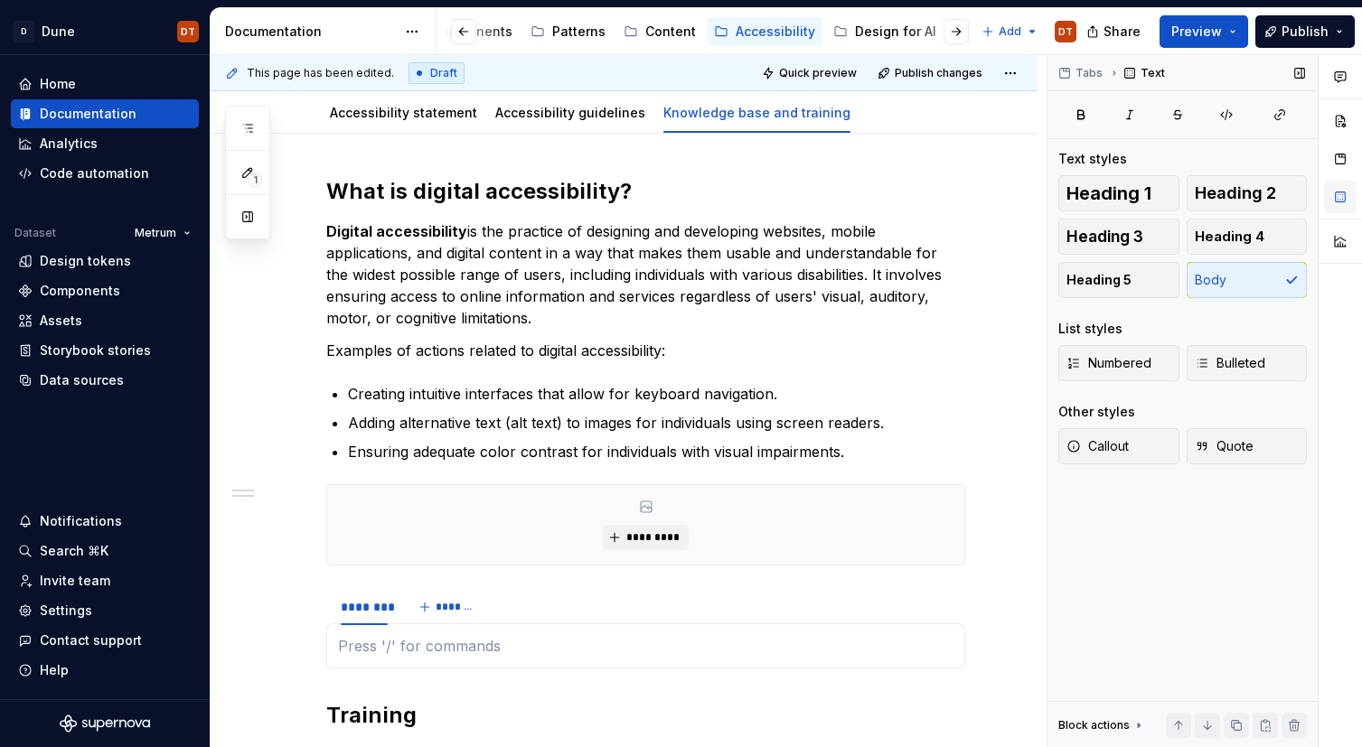
click at [1345, 189] on button "button" at bounding box center [1340, 197] width 33 height 33
click at [1340, 161] on button "button" at bounding box center [1340, 159] width 33 height 33
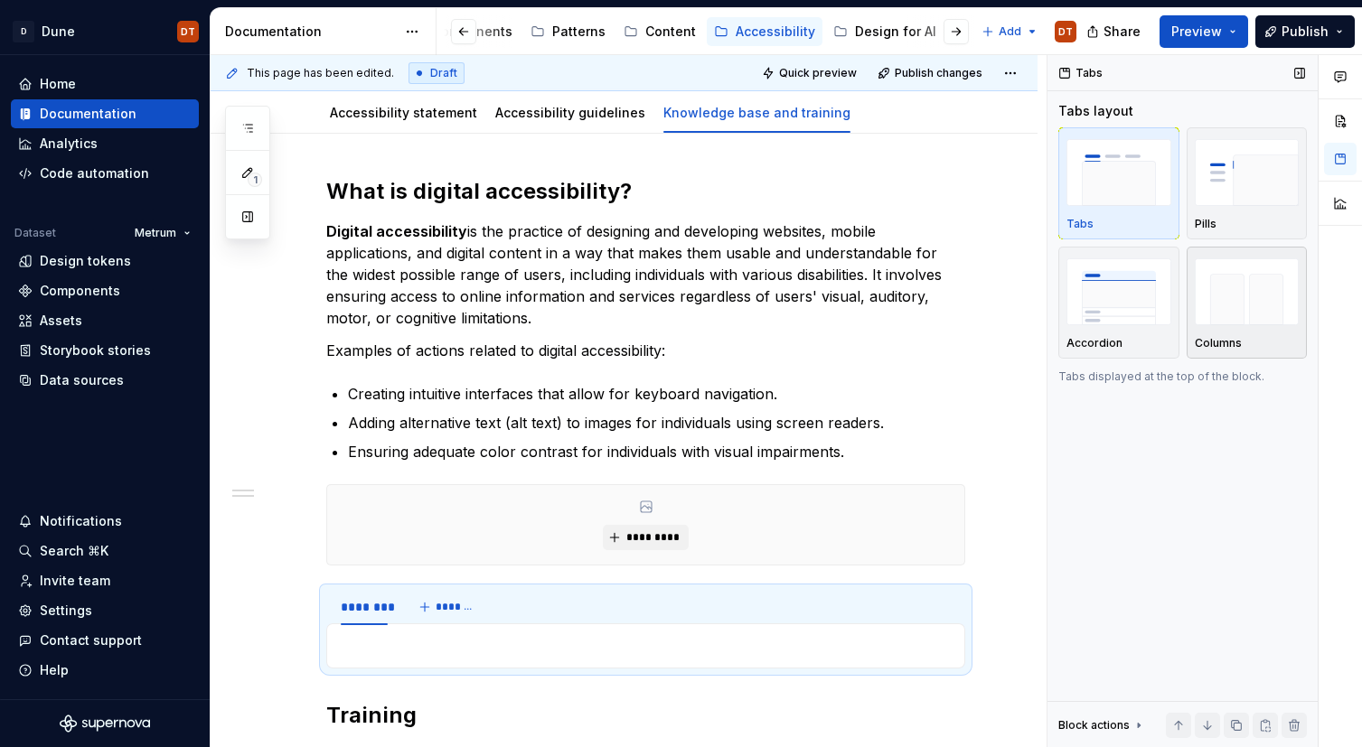
click at [1241, 300] on img "button" at bounding box center [1247, 291] width 105 height 66
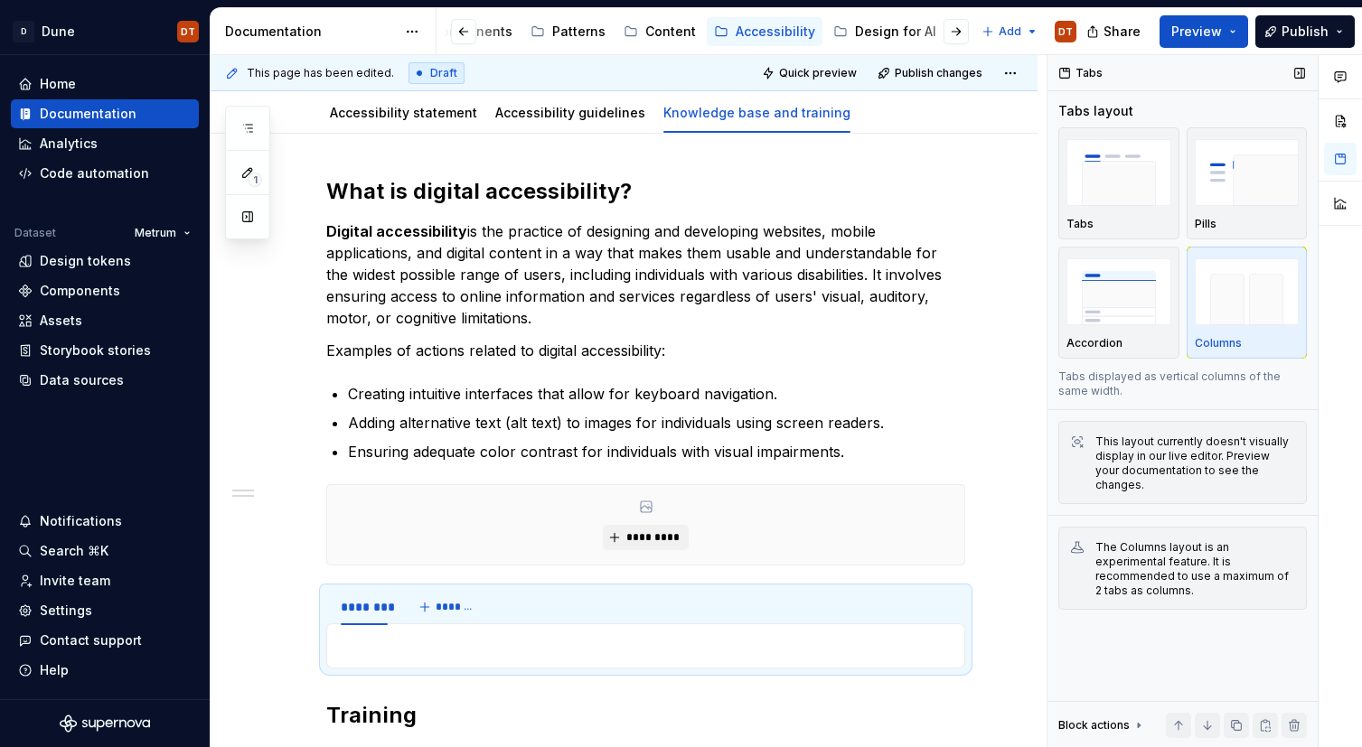
click at [1233, 301] on img "button" at bounding box center [1247, 291] width 105 height 66
click at [1099, 447] on div "This layout currently doesn't visually display in our live editor. Preview your…" at bounding box center [1195, 464] width 200 height 58
click at [1234, 351] on button "Columns" at bounding box center [1247, 303] width 121 height 112
click at [455, 612] on span "*******" at bounding box center [456, 607] width 41 height 14
click at [452, 609] on span "*******" at bounding box center [456, 607] width 41 height 14
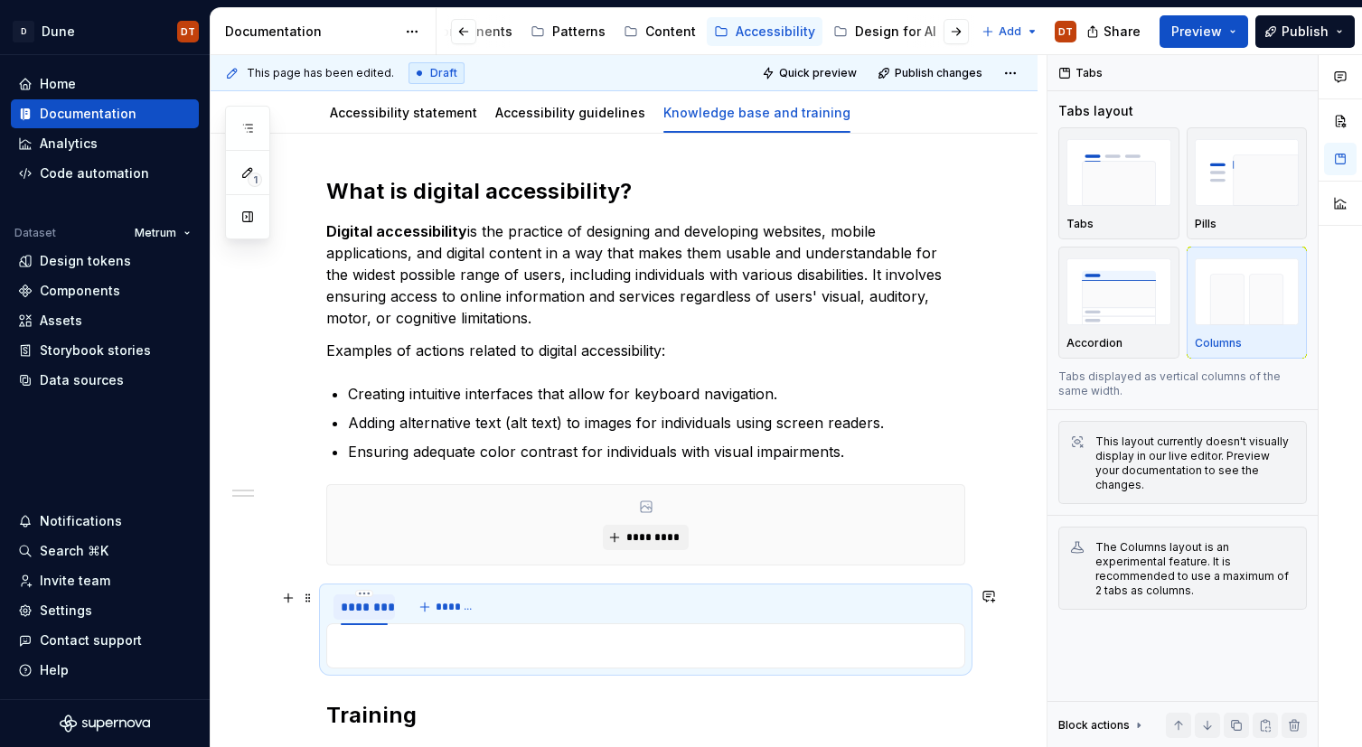
click at [367, 604] on div "********" at bounding box center [364, 607] width 47 height 18
click at [451, 608] on span "*******" at bounding box center [456, 607] width 41 height 14
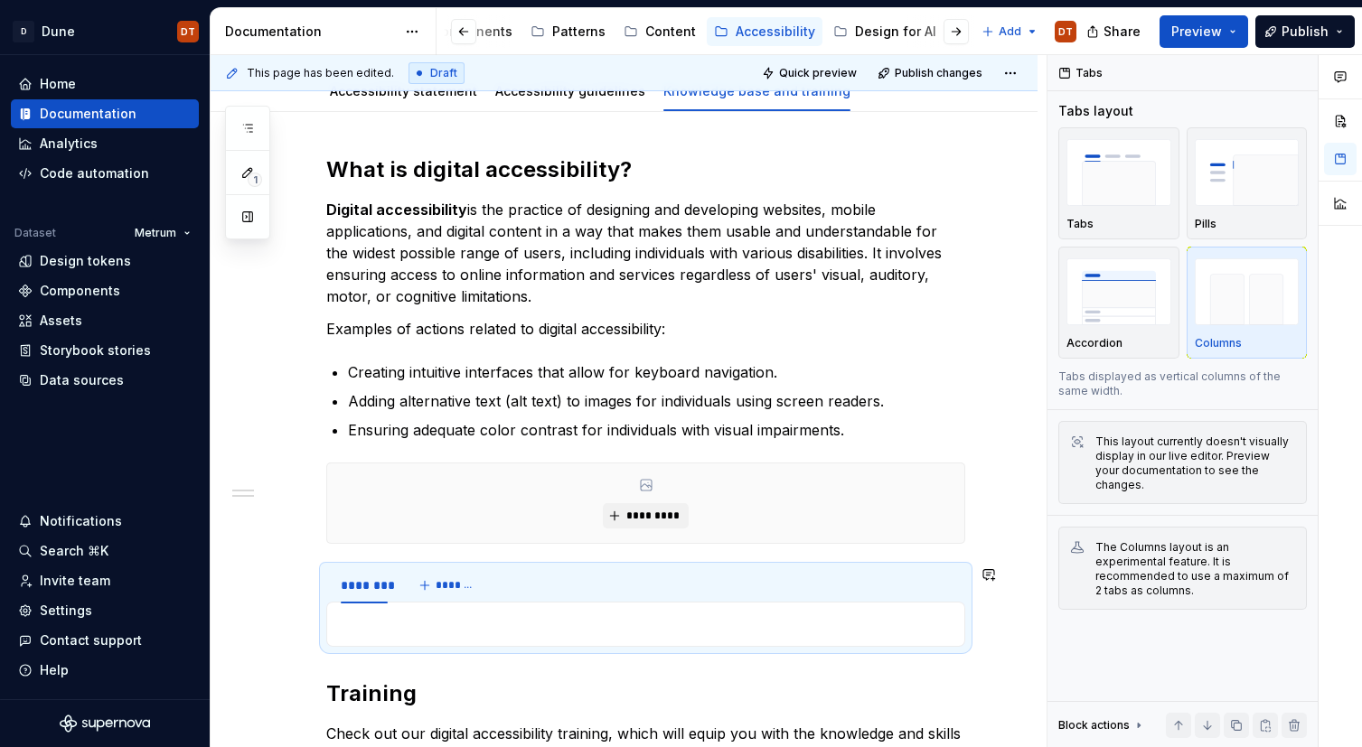
scroll to position [197, 0]
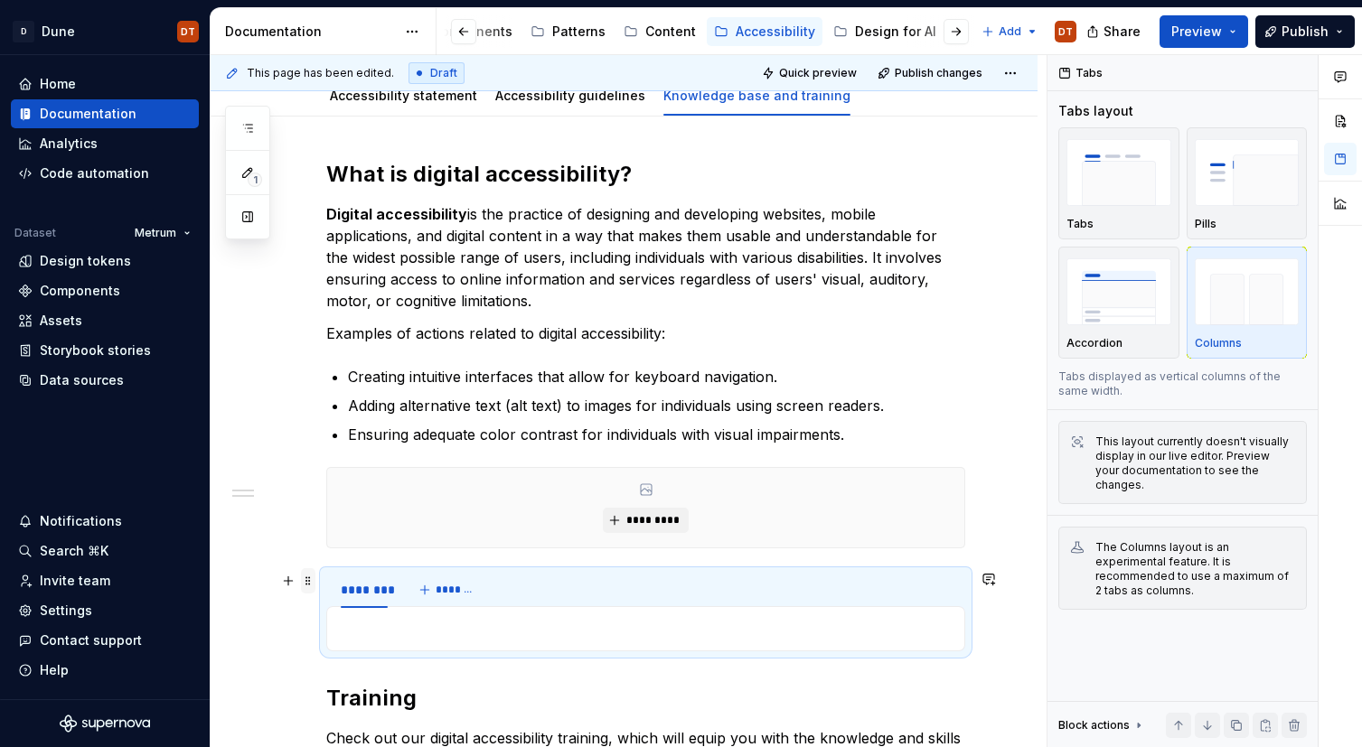
click at [305, 580] on span at bounding box center [308, 580] width 14 height 25
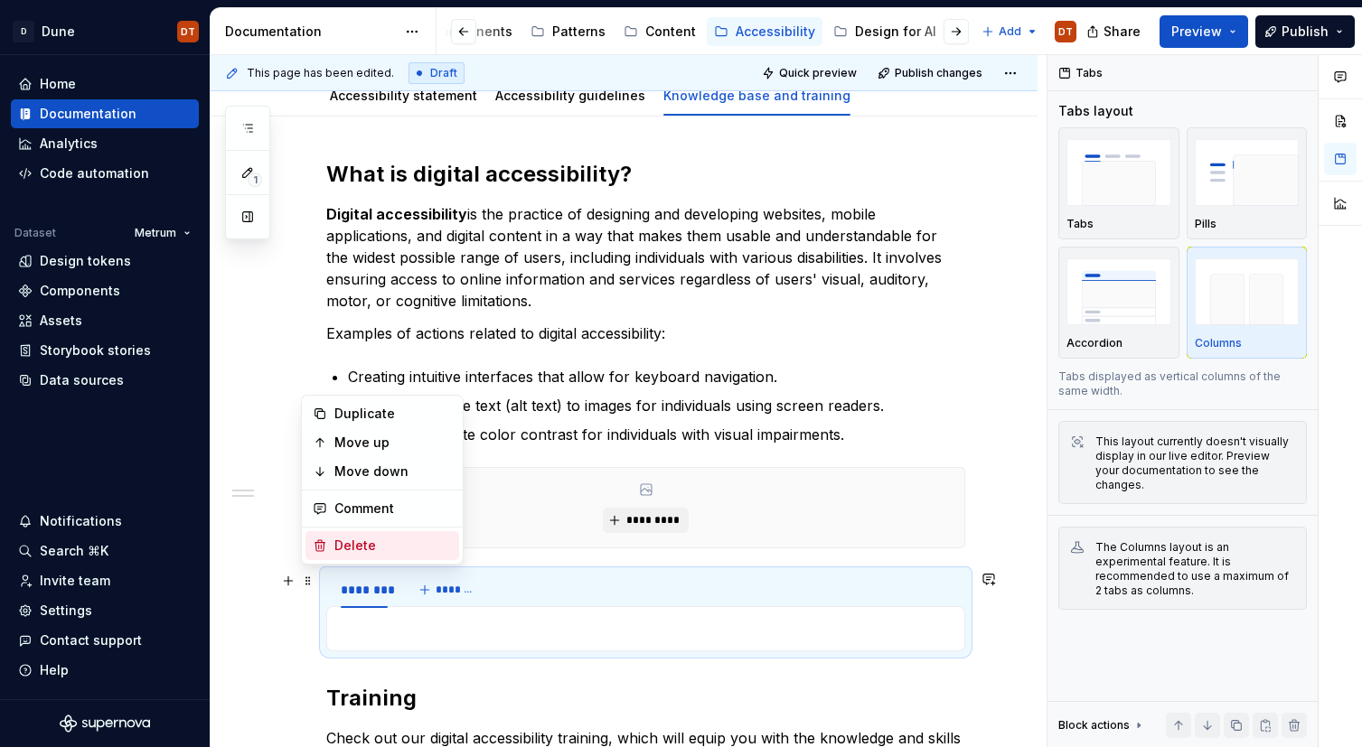
click at [356, 545] on div "Delete" at bounding box center [392, 546] width 117 height 18
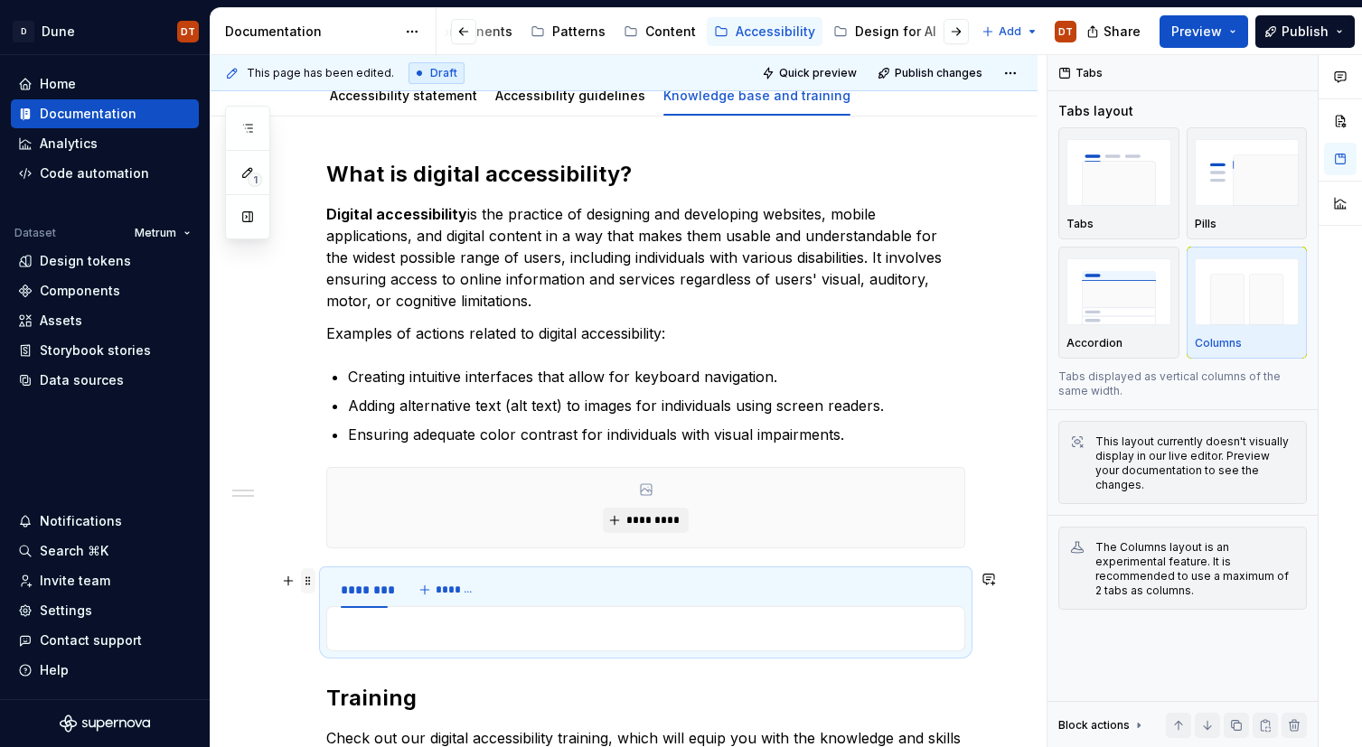
click at [301, 579] on span at bounding box center [308, 580] width 14 height 25
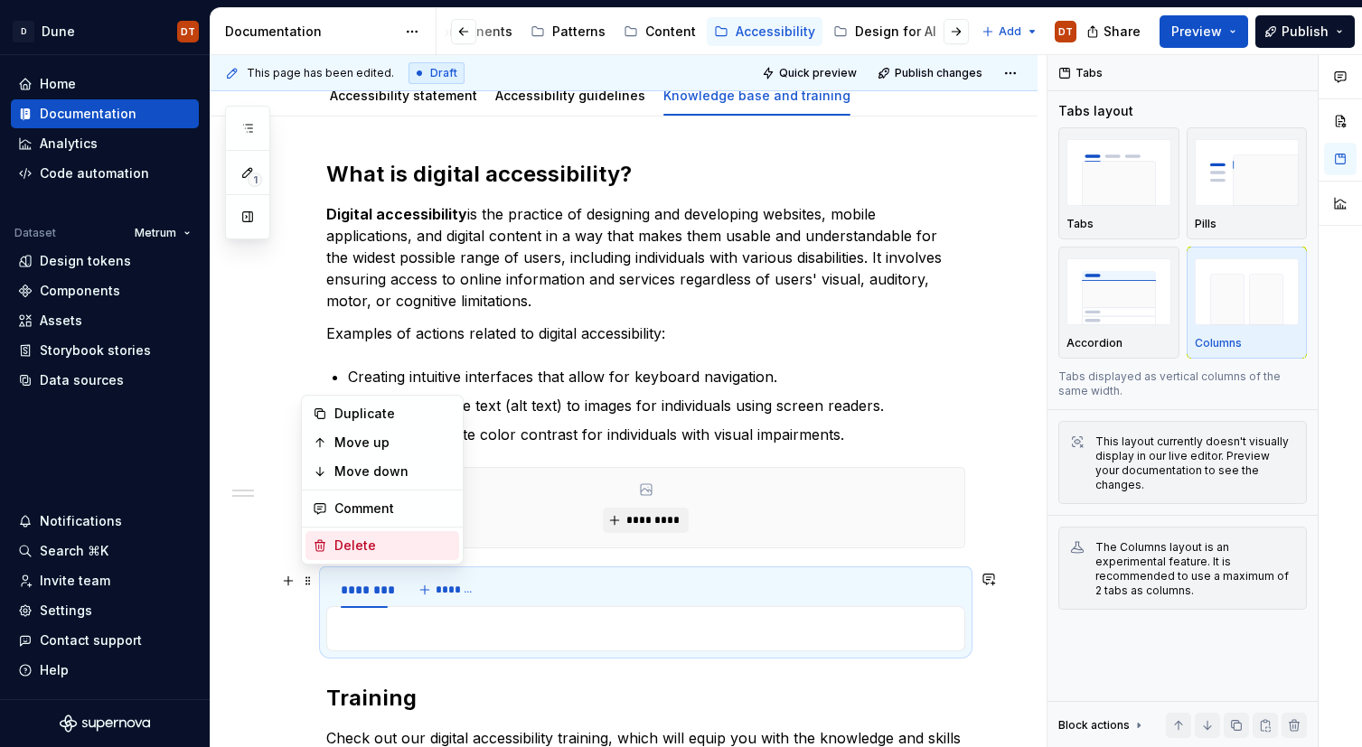
click at [367, 549] on div "Delete" at bounding box center [392, 546] width 117 height 18
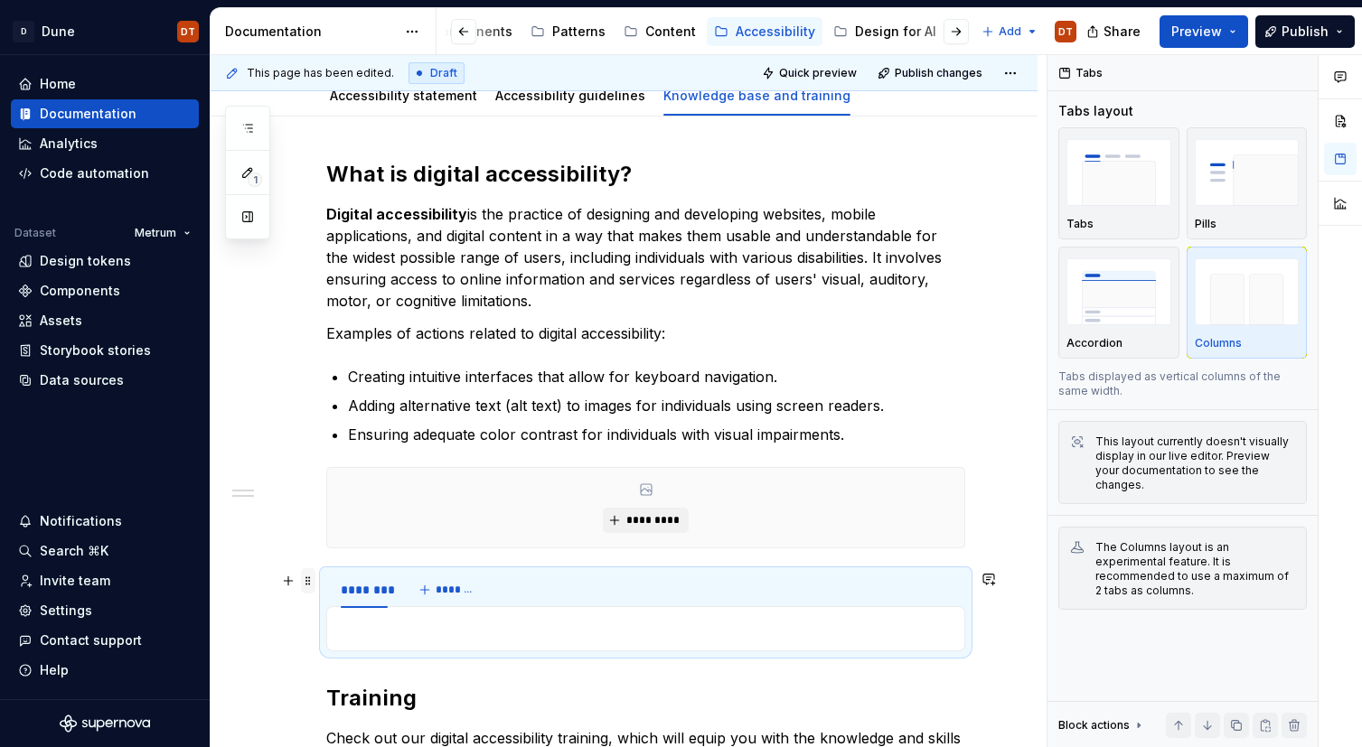
click at [310, 584] on span at bounding box center [308, 580] width 14 height 25
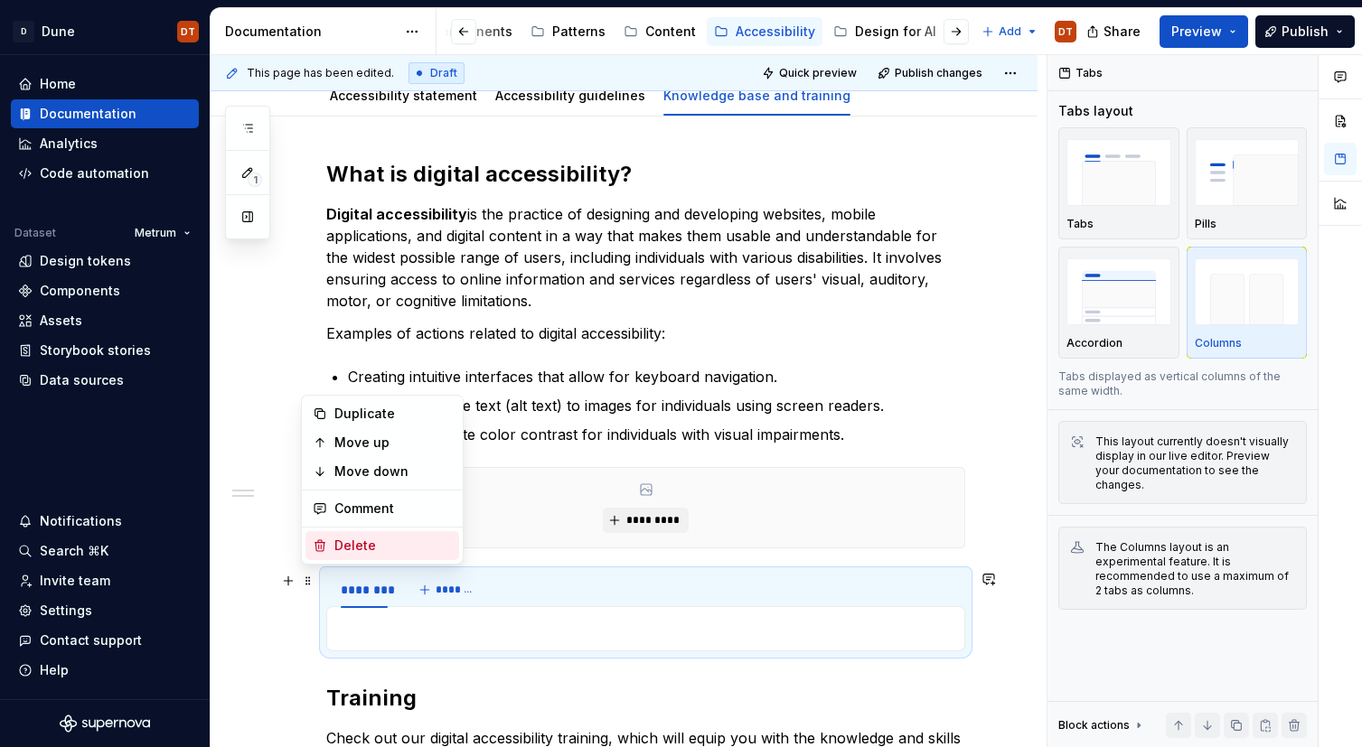
click at [390, 542] on div "Delete" at bounding box center [392, 546] width 117 height 18
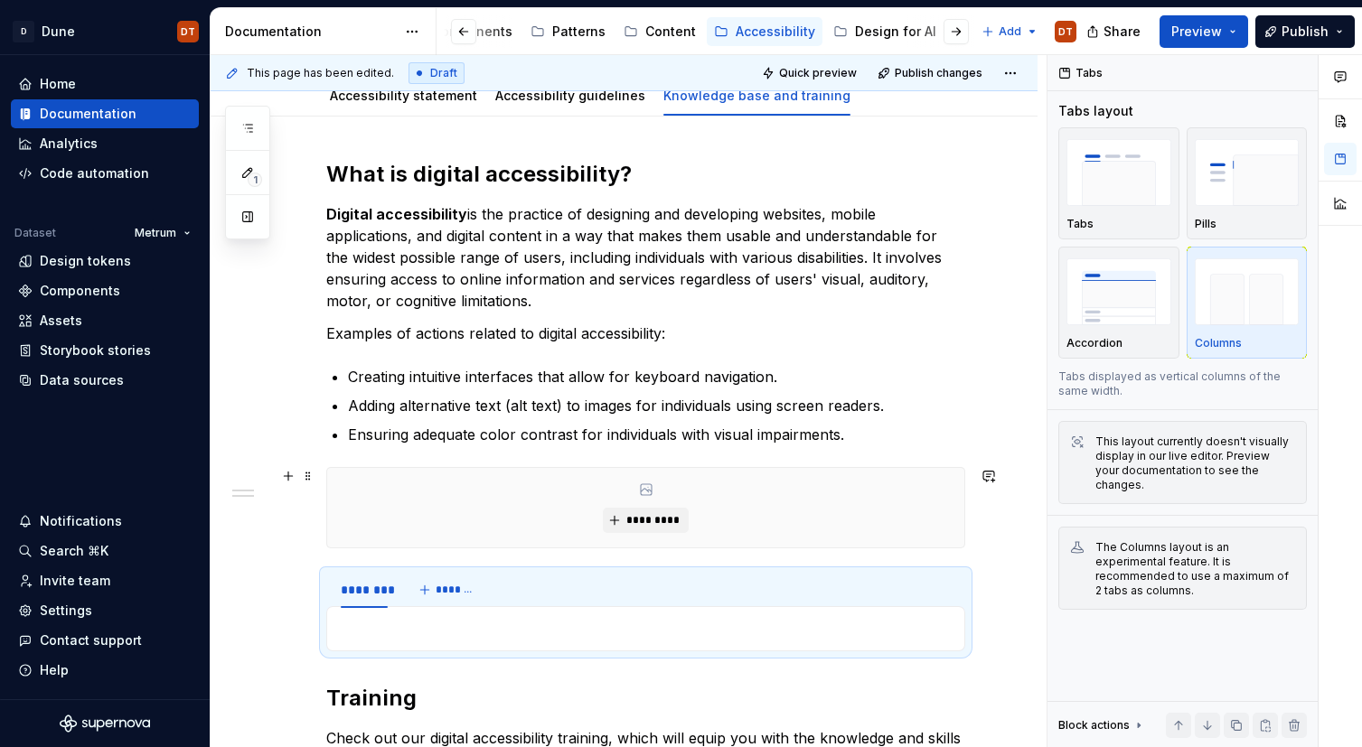
click at [277, 541] on div "What is digital accessibility? Digital accessibility is the practice of designi…" at bounding box center [624, 605] width 827 height 976
click at [309, 580] on span at bounding box center [308, 580] width 14 height 25
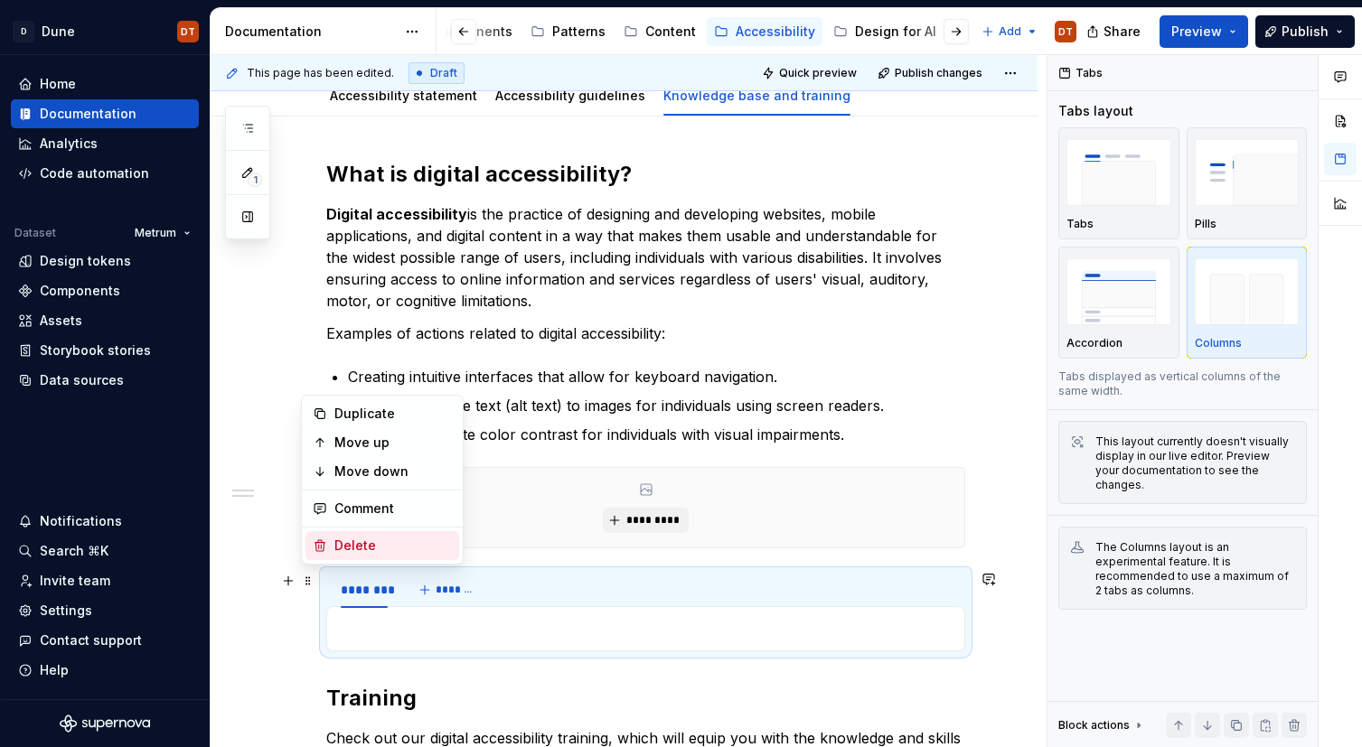
click at [351, 545] on div "Delete" at bounding box center [392, 546] width 117 height 18
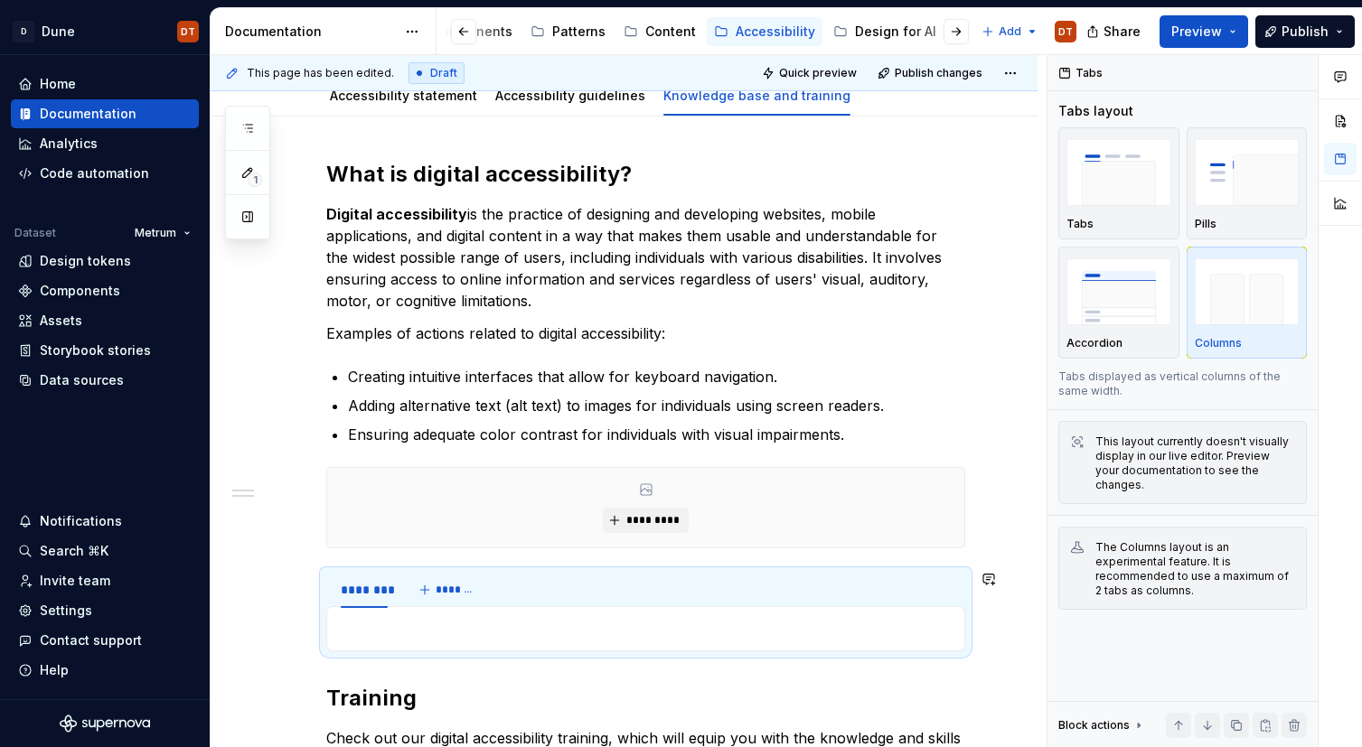
scroll to position [202, 0]
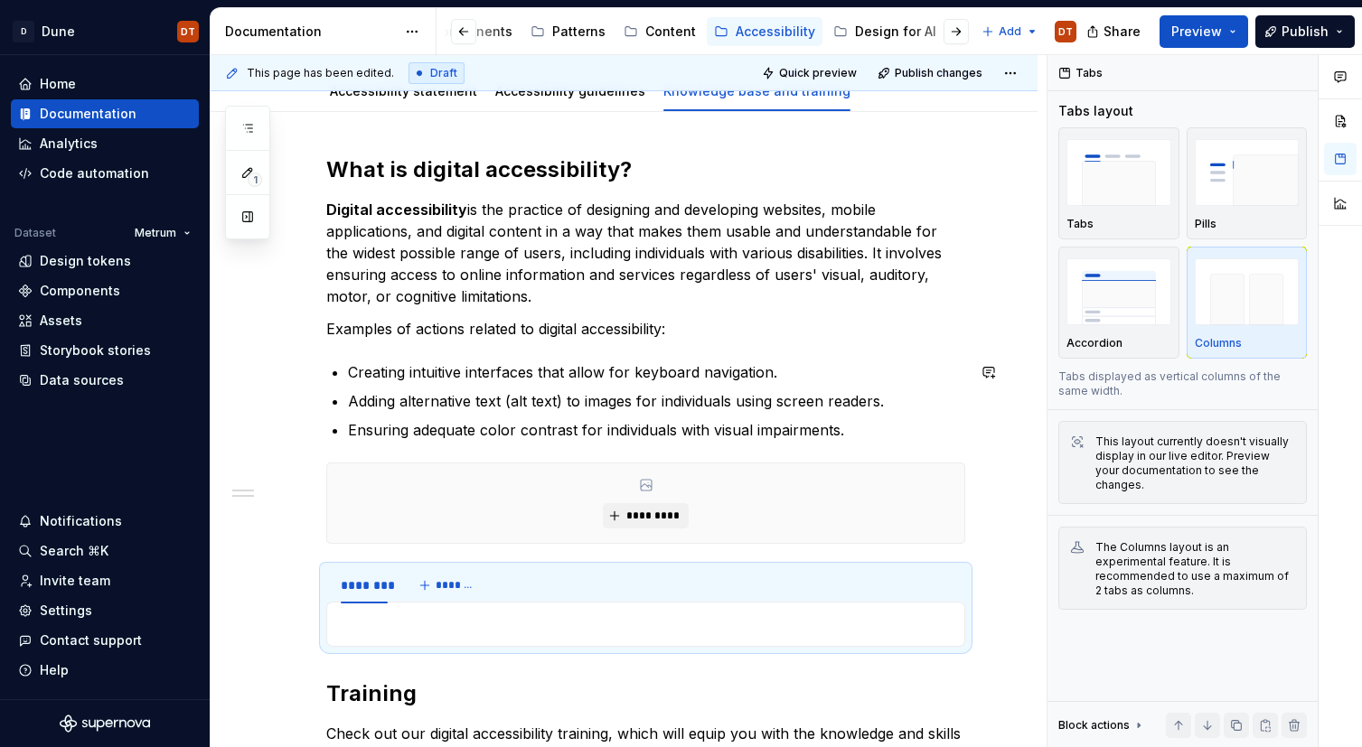
type textarea "*"
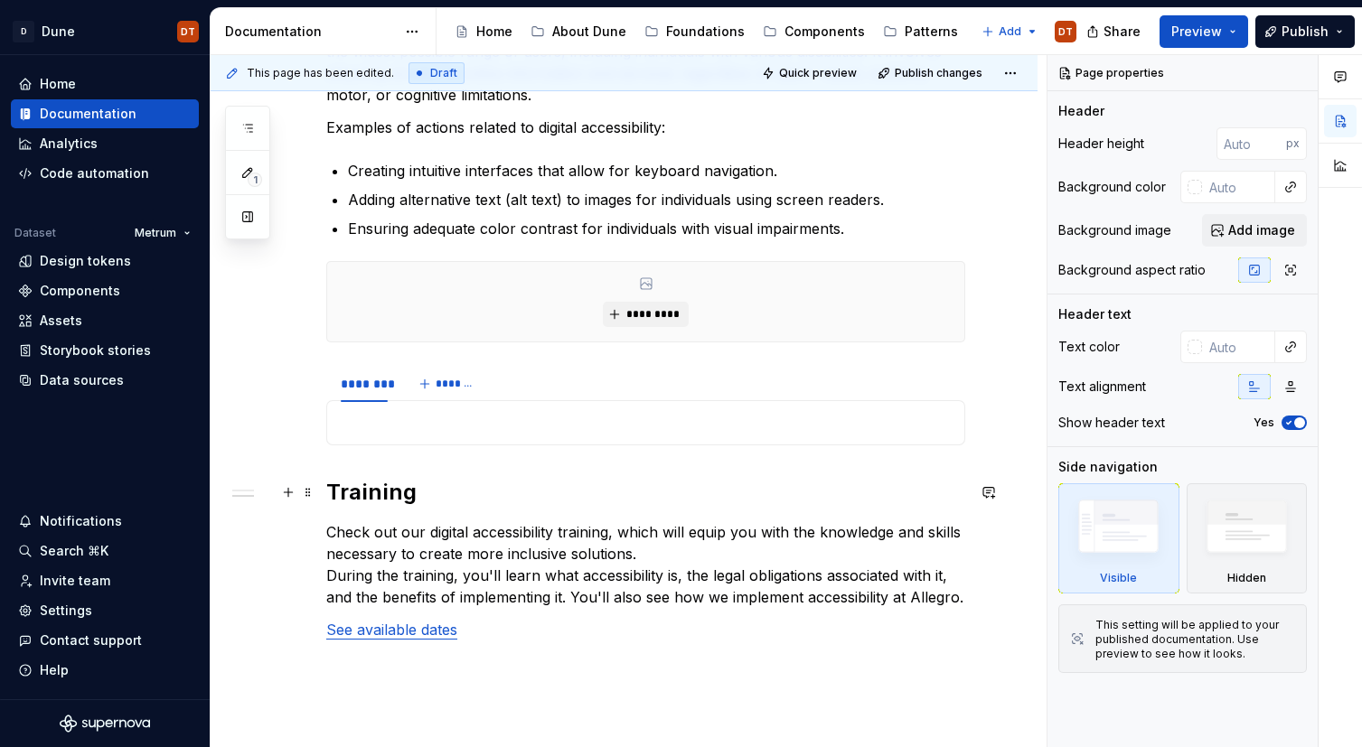
scroll to position [408, 0]
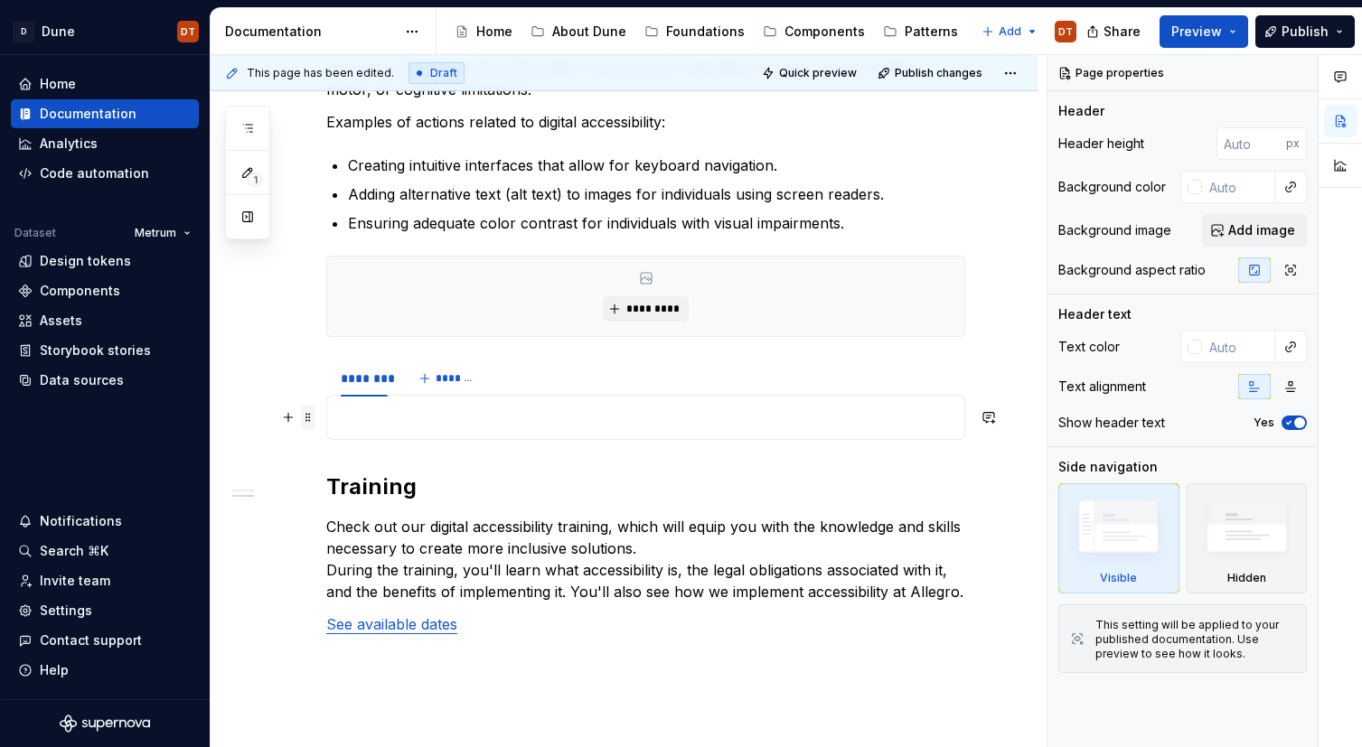
click at [310, 412] on span at bounding box center [308, 417] width 14 height 25
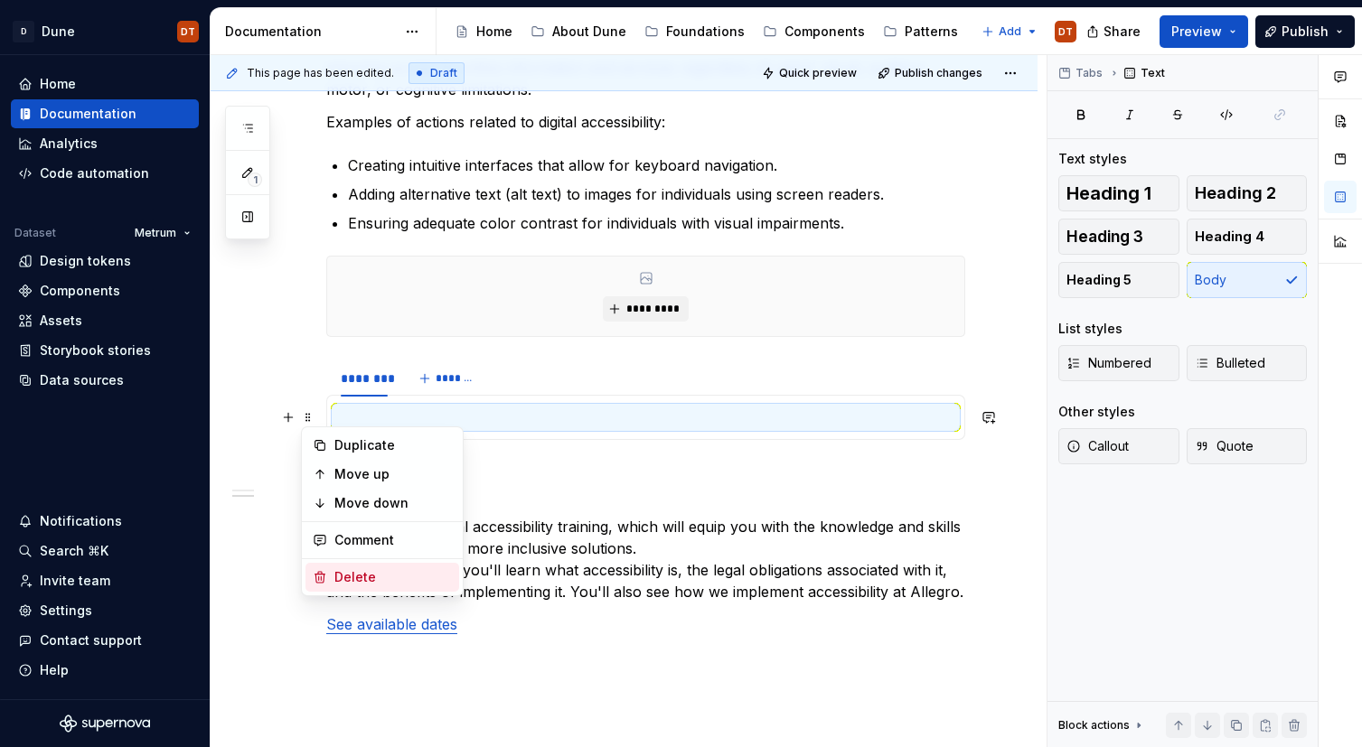
click at [343, 575] on div "Delete" at bounding box center [392, 577] width 117 height 18
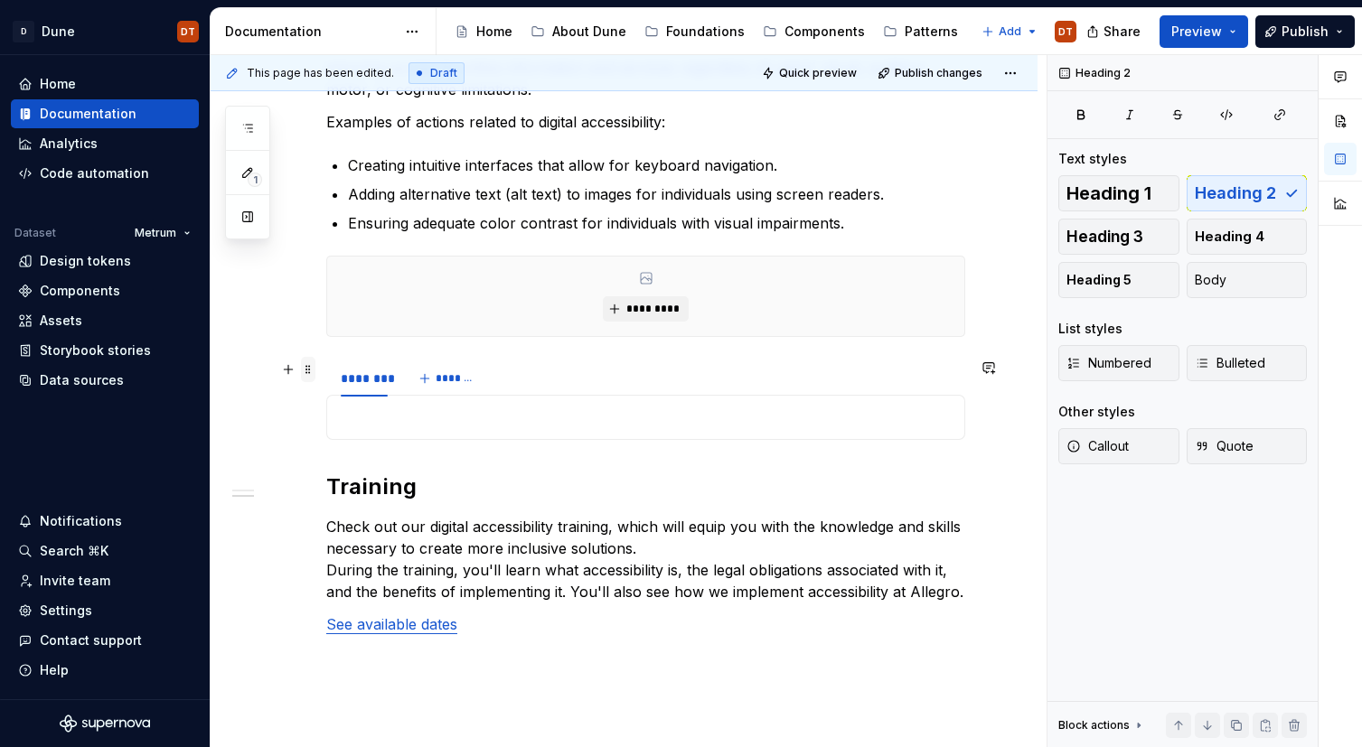
click at [306, 370] on span at bounding box center [308, 369] width 14 height 25
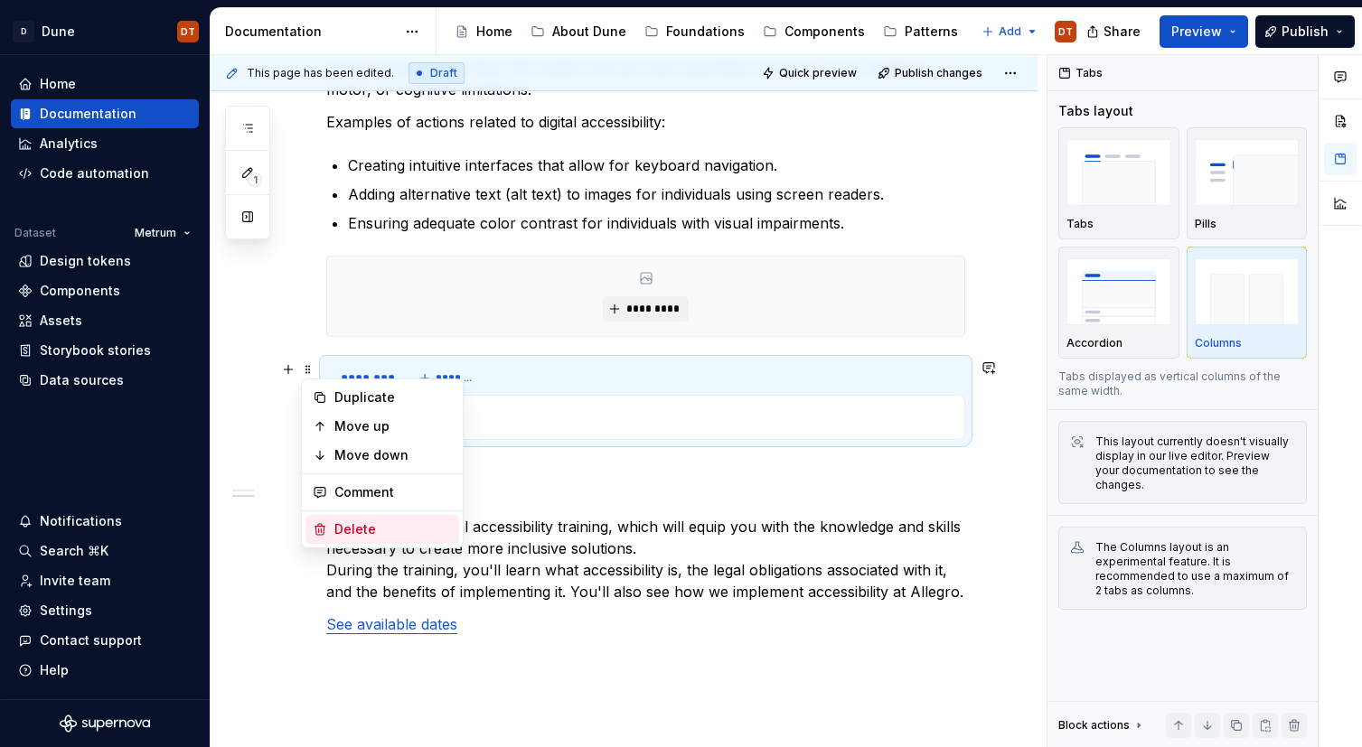
click at [344, 524] on div "Delete" at bounding box center [392, 530] width 117 height 18
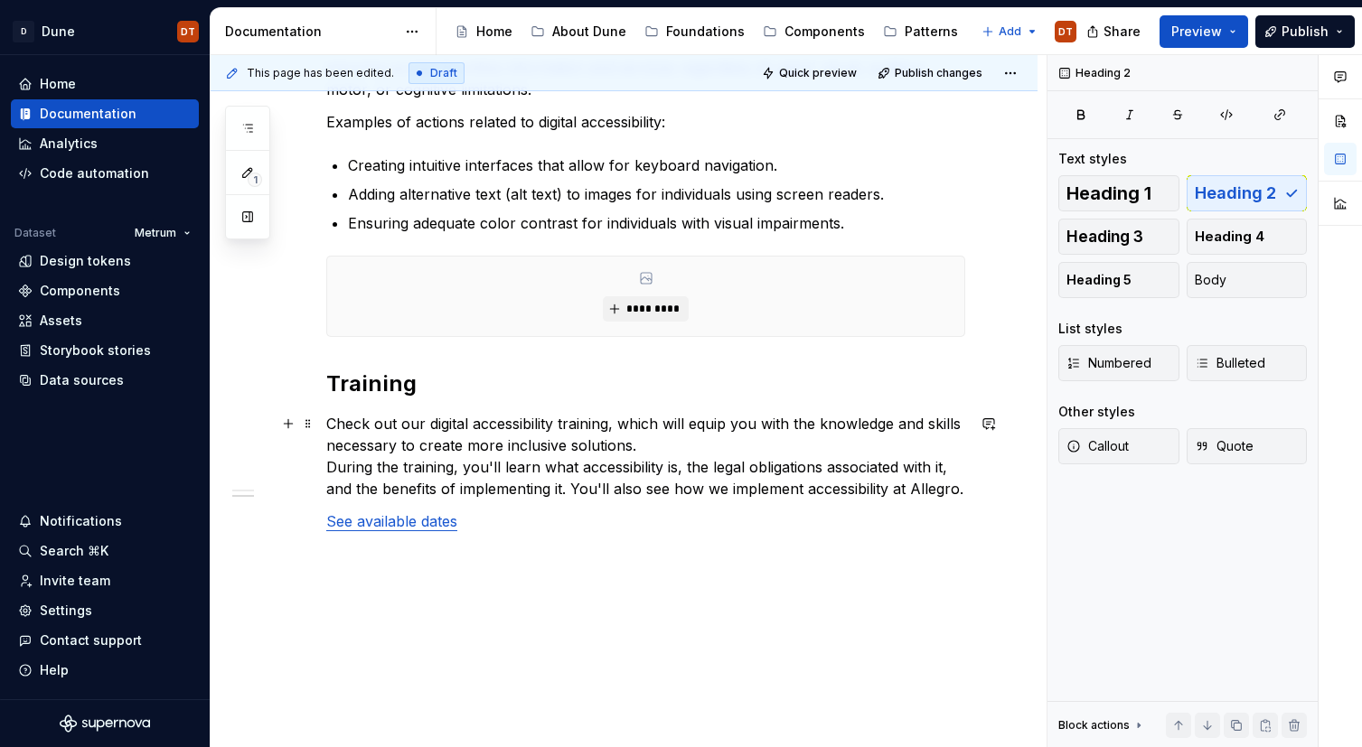
scroll to position [358, 0]
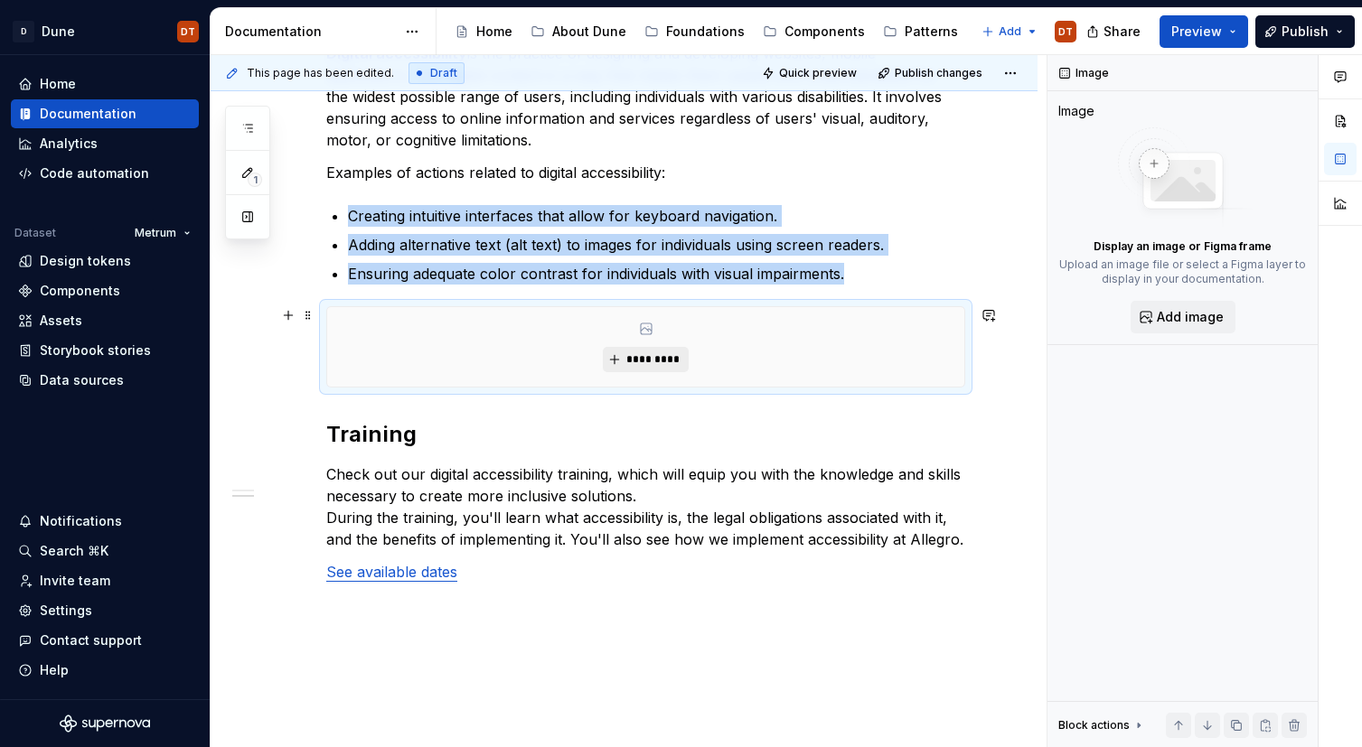
click at [663, 361] on span "*********" at bounding box center [652, 359] width 55 height 14
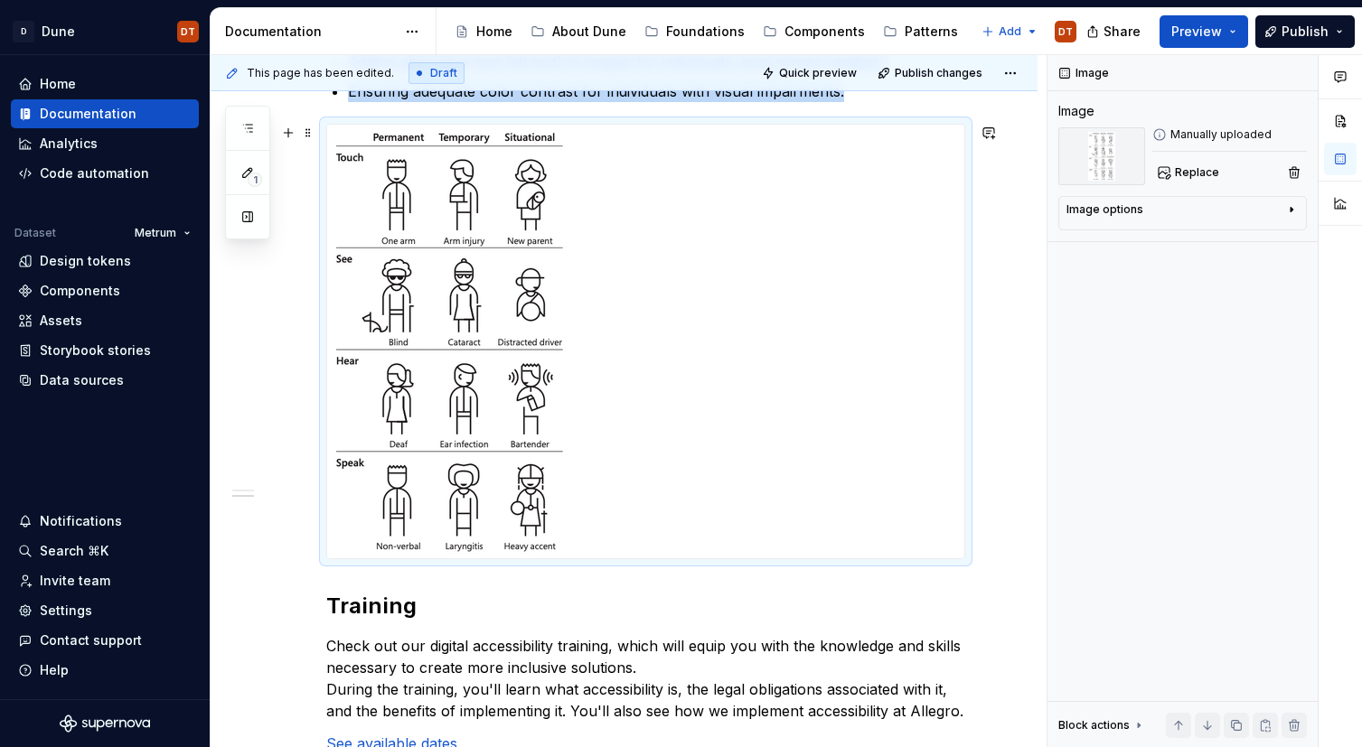
scroll to position [543, 0]
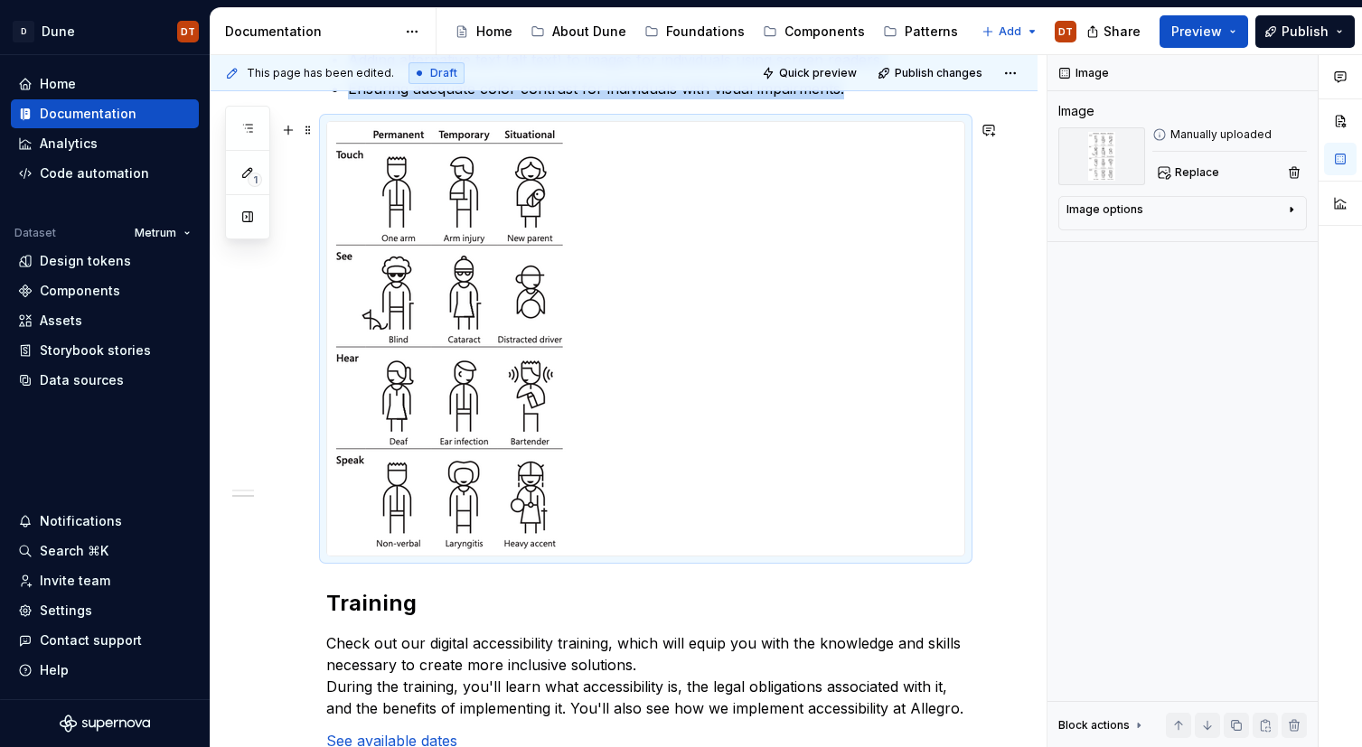
click at [508, 410] on img at bounding box center [450, 339] width 247 height 434
click at [1231, 214] on div "Image options" at bounding box center [1175, 213] width 218 height 22
click at [1245, 239] on icon "button" at bounding box center [1246, 237] width 14 height 14
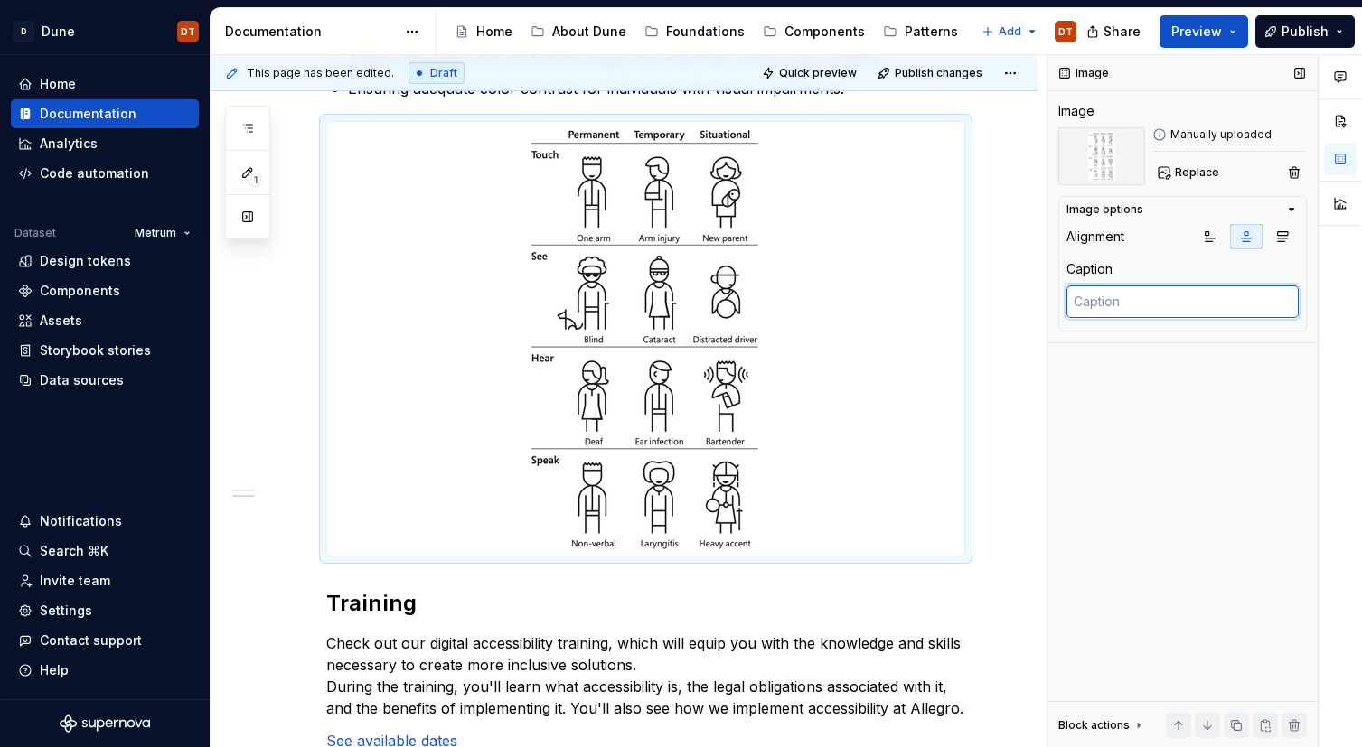
click at [1112, 297] on textarea at bounding box center [1182, 302] width 232 height 33
paste textarea "Illustration: Microsoft Inclusive 101 Guidebook"
type textarea "*"
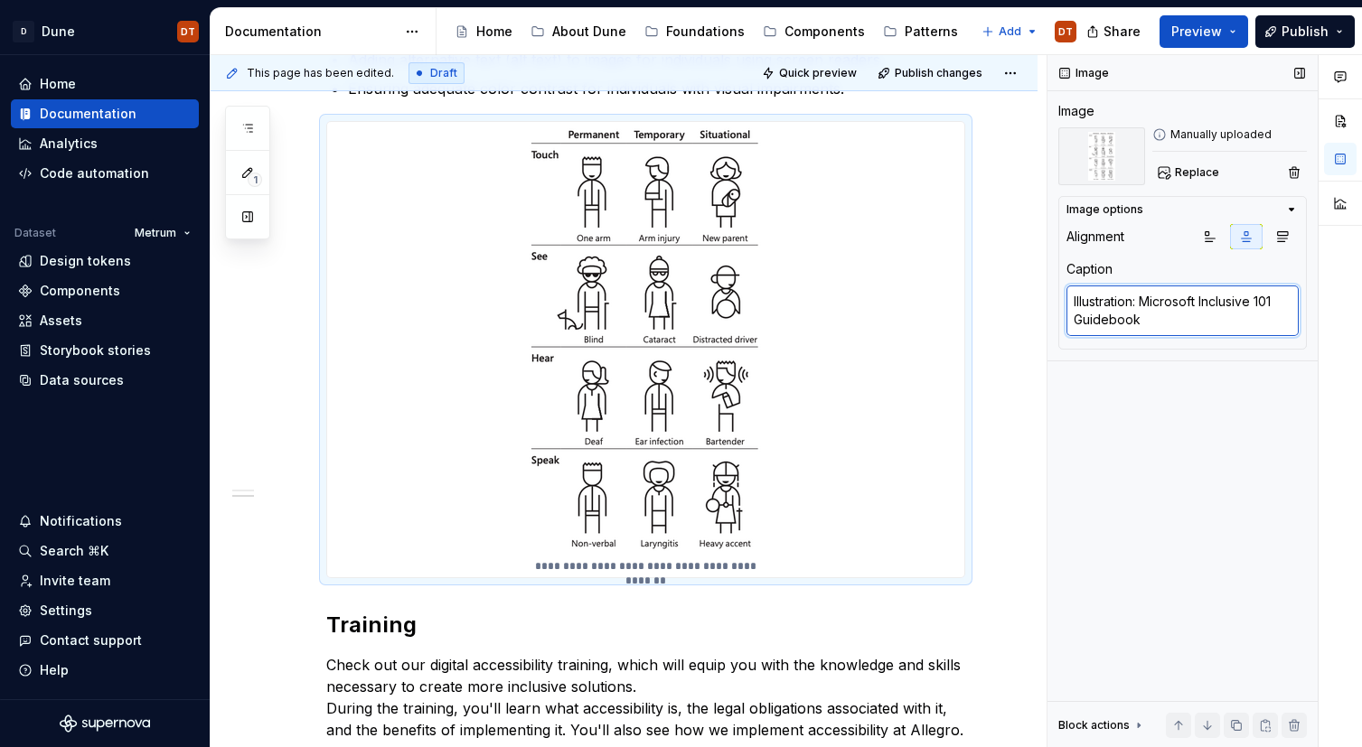
click at [1223, 314] on textarea "Illustration: Microsoft Inclusive 101 Guidebook" at bounding box center [1182, 311] width 232 height 51
click at [1218, 304] on textarea "Illustration: Microsoft Inclusive 101 Guidebook" at bounding box center [1182, 311] width 232 height 51
drag, startPoint x: 1219, startPoint y: 304, endPoint x: 1229, endPoint y: 301, distance: 10.3
click at [1220, 304] on textarea "Illustration: Microsoft Inclusive 101 Guidebook" at bounding box center [1182, 311] width 232 height 51
drag, startPoint x: 1201, startPoint y: 301, endPoint x: 1274, endPoint y: 315, distance: 74.6
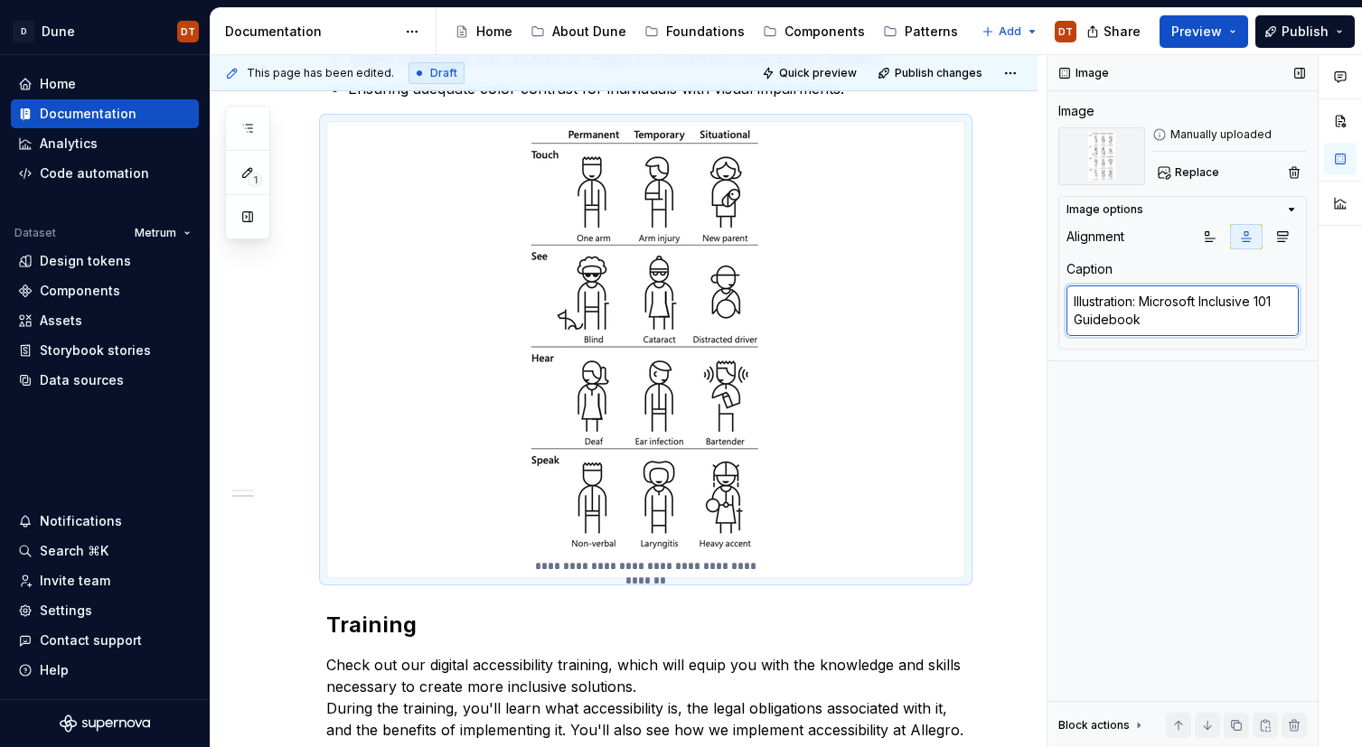
click at [1274, 315] on textarea "Illustration: Microsoft Inclusive 101 Guidebook" at bounding box center [1182, 311] width 232 height 51
click at [1232, 301] on textarea "Illustration: Microsoft Inclusive 101 Guidebook" at bounding box center [1182, 311] width 232 height 51
click at [1233, 299] on textarea "Illustration: Microsoft Inclusive 101 Guidebook" at bounding box center [1182, 311] width 232 height 51
click at [1208, 304] on textarea "Illustration: Microsoft Inclusive 101 Guidebook" at bounding box center [1182, 311] width 232 height 51
click at [1221, 302] on textarea "Illustration: Microsoft Inclusive 101 Guidebook" at bounding box center [1182, 311] width 232 height 51
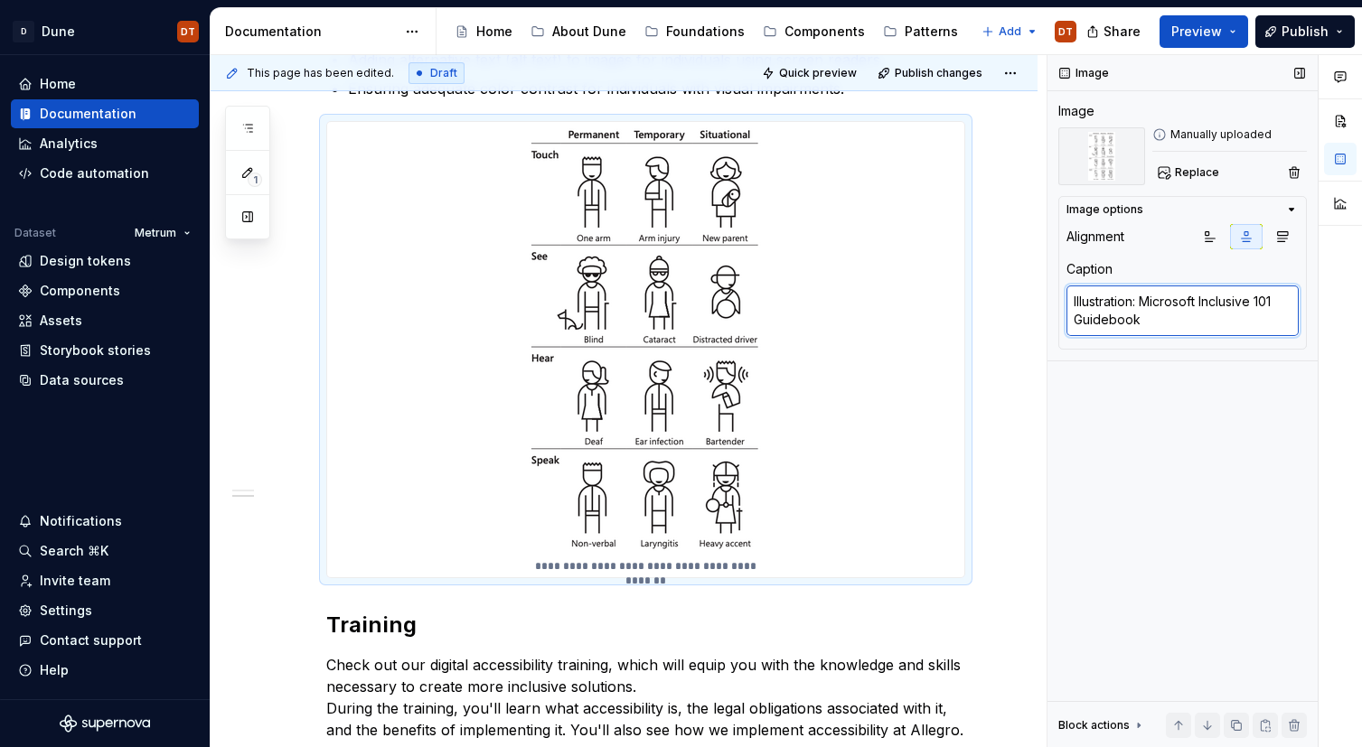
click at [1168, 303] on textarea "Illustration: Microsoft Inclusive 101 Guidebook" at bounding box center [1182, 311] width 232 height 51
type textarea "Illustration: Microsoft Inclusive 101 Guidebook"
click at [1147, 439] on div "Image Image Manually uploaded Replace Image options Alignment Caption Illustrat…" at bounding box center [1182, 401] width 270 height 693
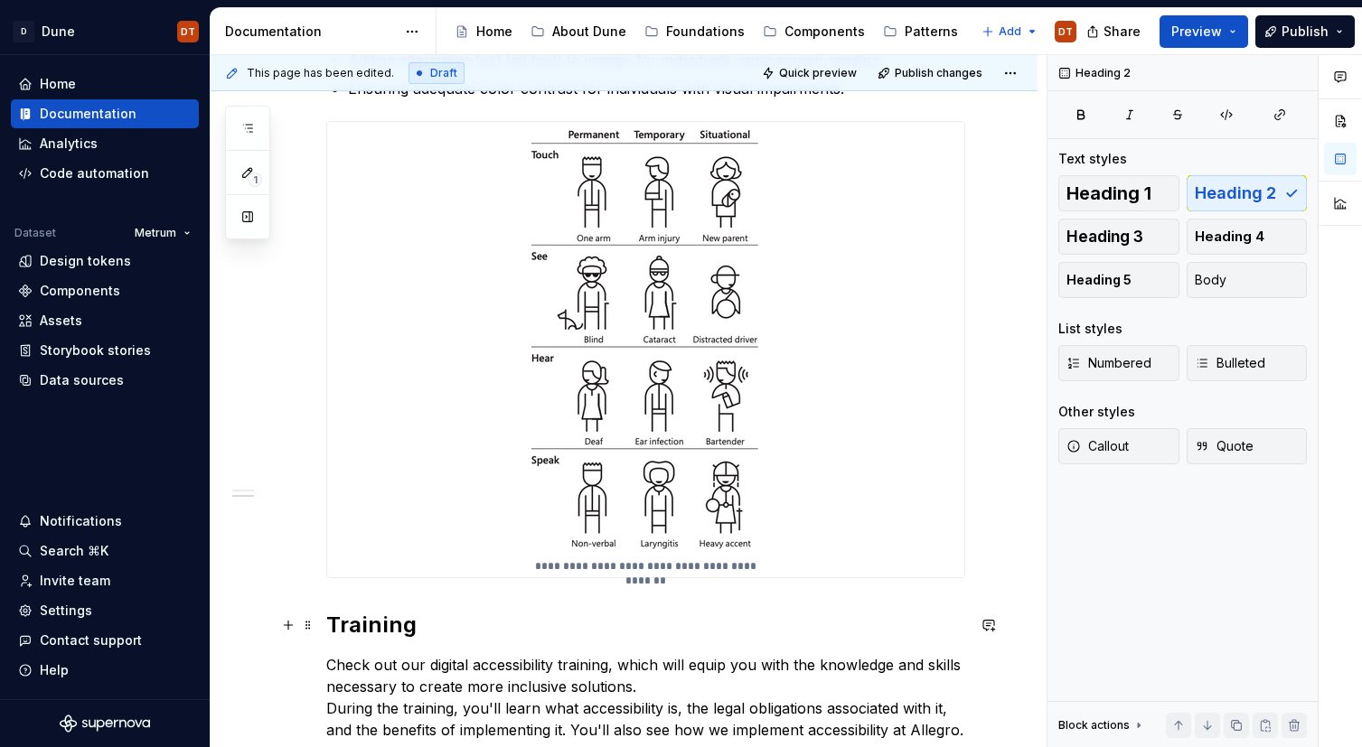
click at [798, 619] on h2 "Training" at bounding box center [645, 625] width 639 height 29
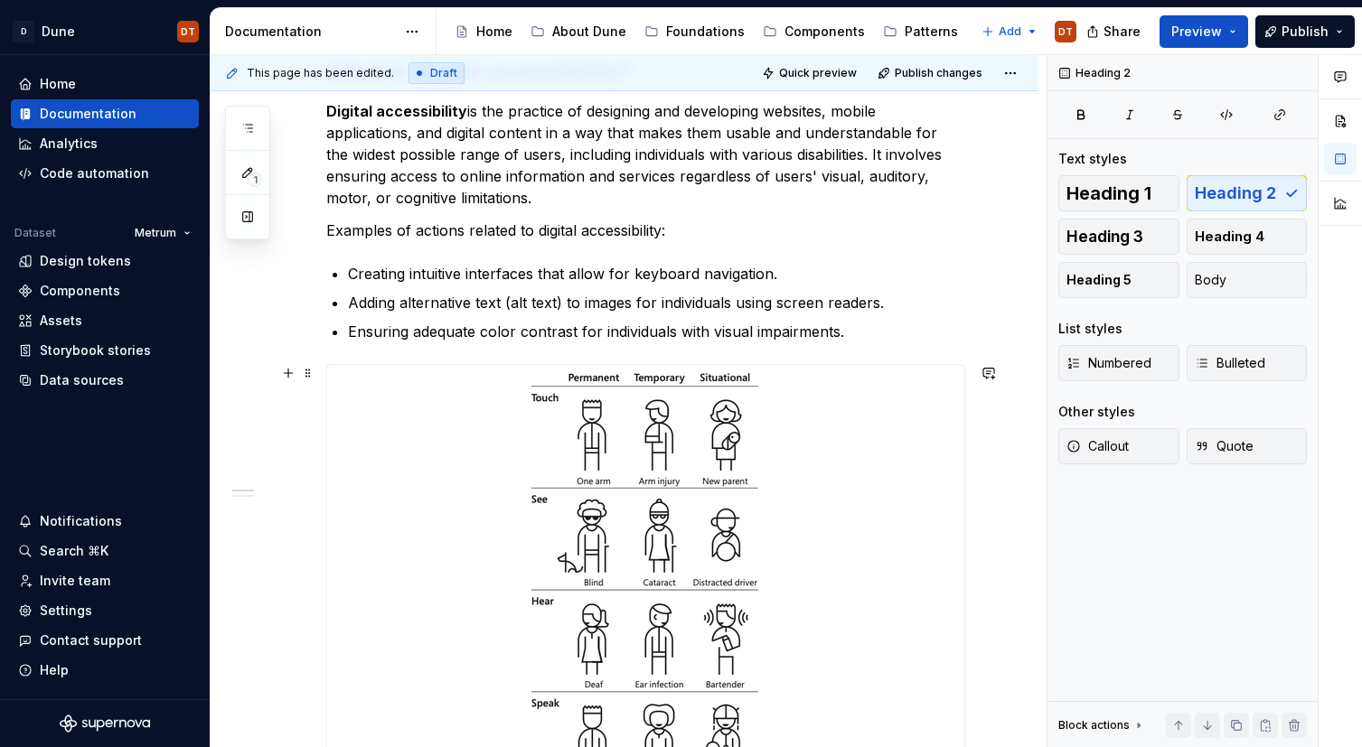
scroll to position [289, 0]
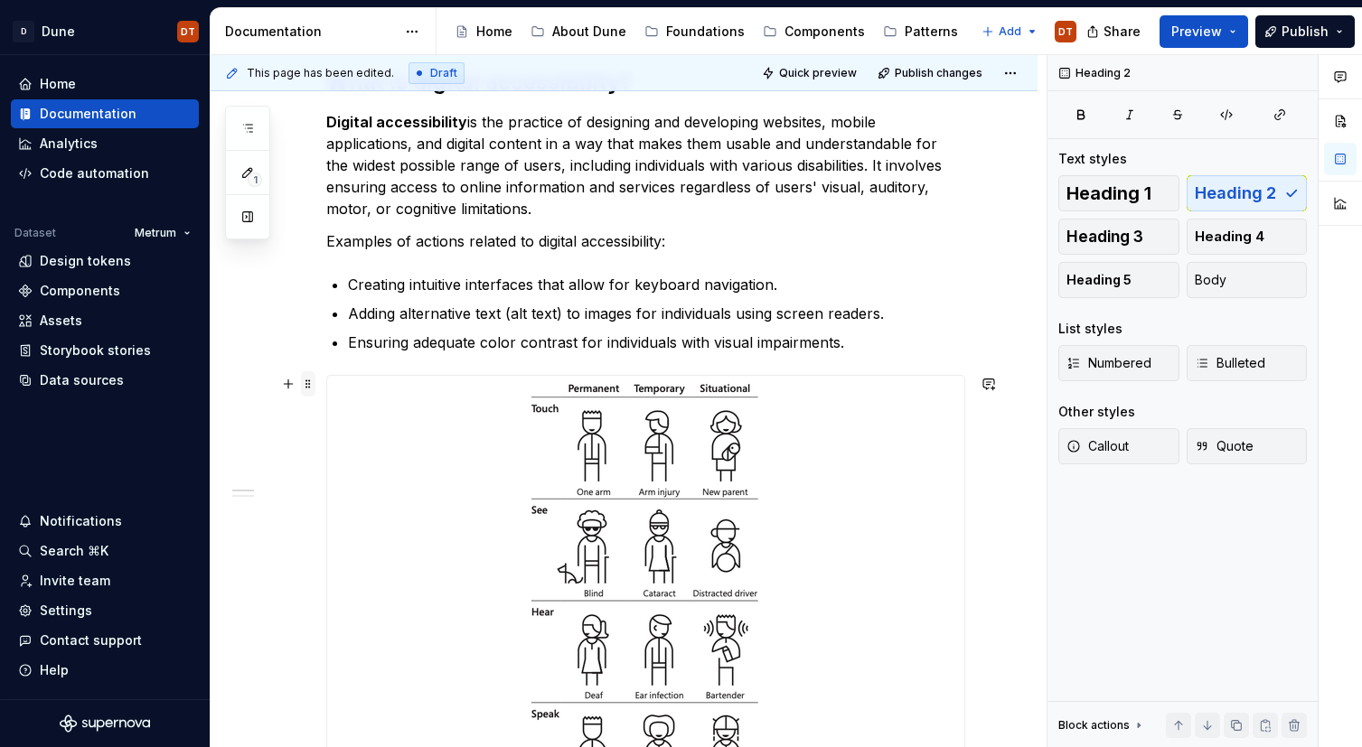
click at [306, 382] on span at bounding box center [308, 383] width 14 height 25
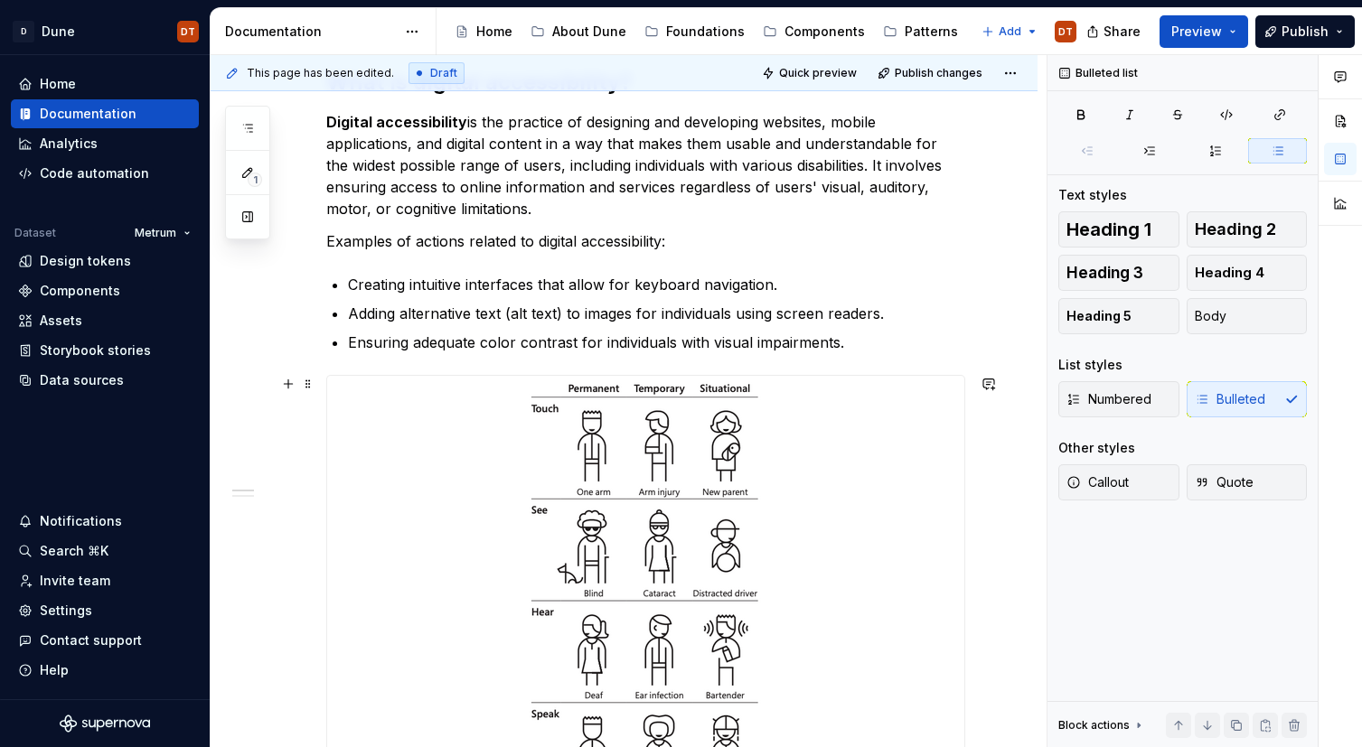
click at [944, 314] on p "Adding alternative text (alt text) to images for individuals using screen reade…" at bounding box center [656, 314] width 617 height 22
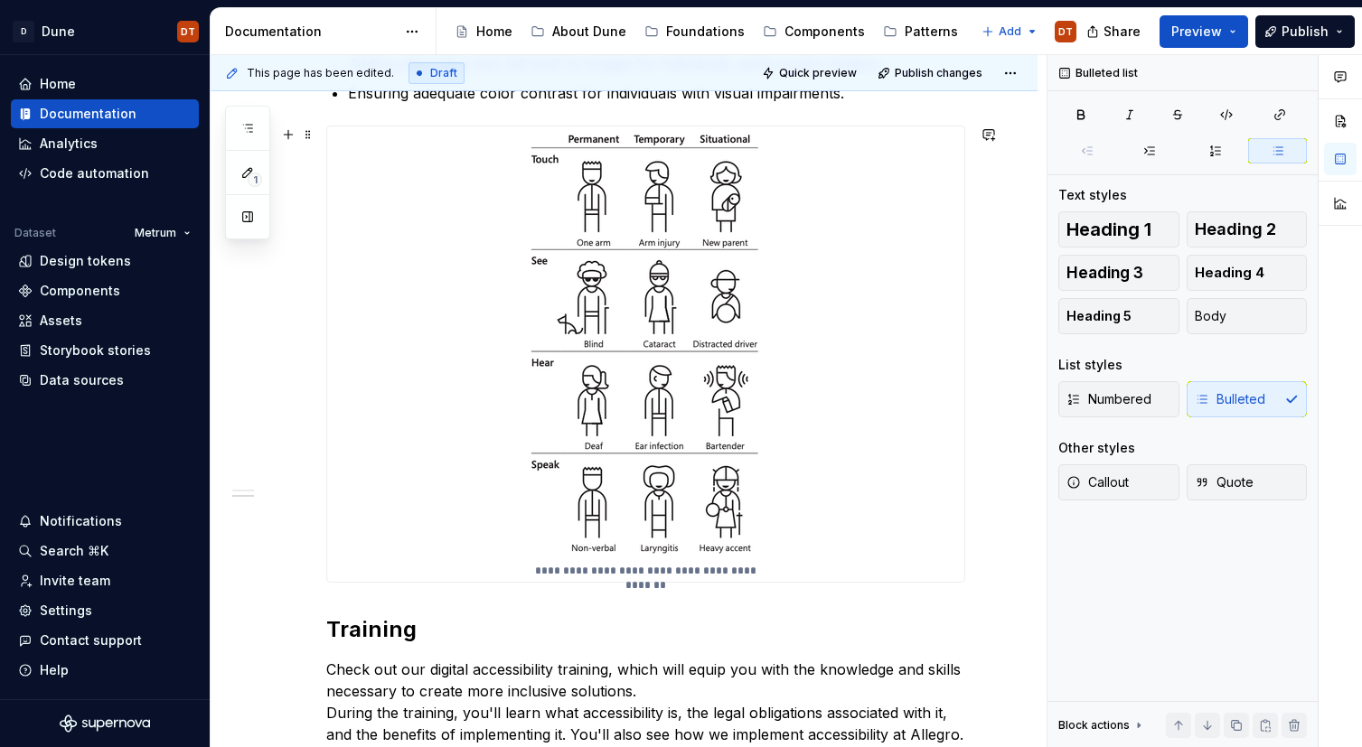
scroll to position [547, 0]
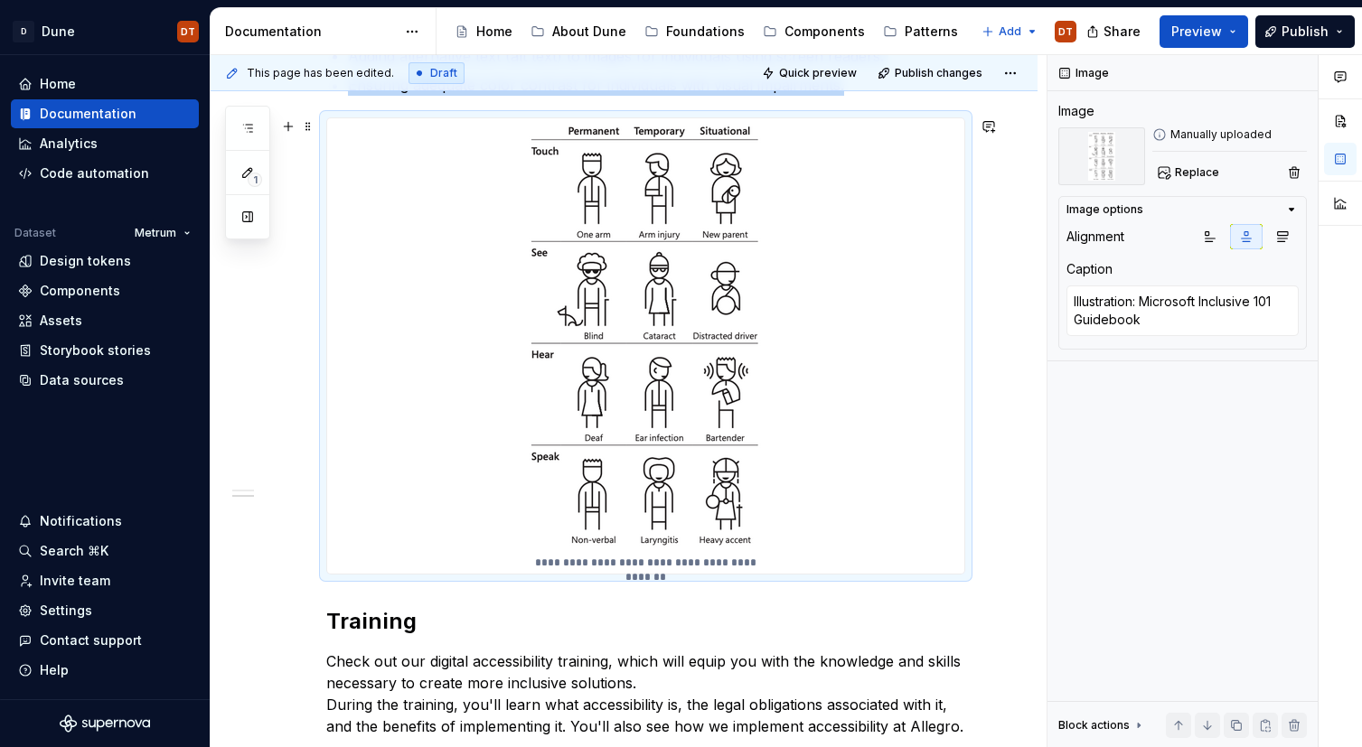
click at [677, 359] on img at bounding box center [645, 335] width 247 height 434
click at [1215, 137] on div "Manually uploaded" at bounding box center [1229, 134] width 155 height 14
click at [897, 365] on div "**********" at bounding box center [645, 345] width 637 height 455
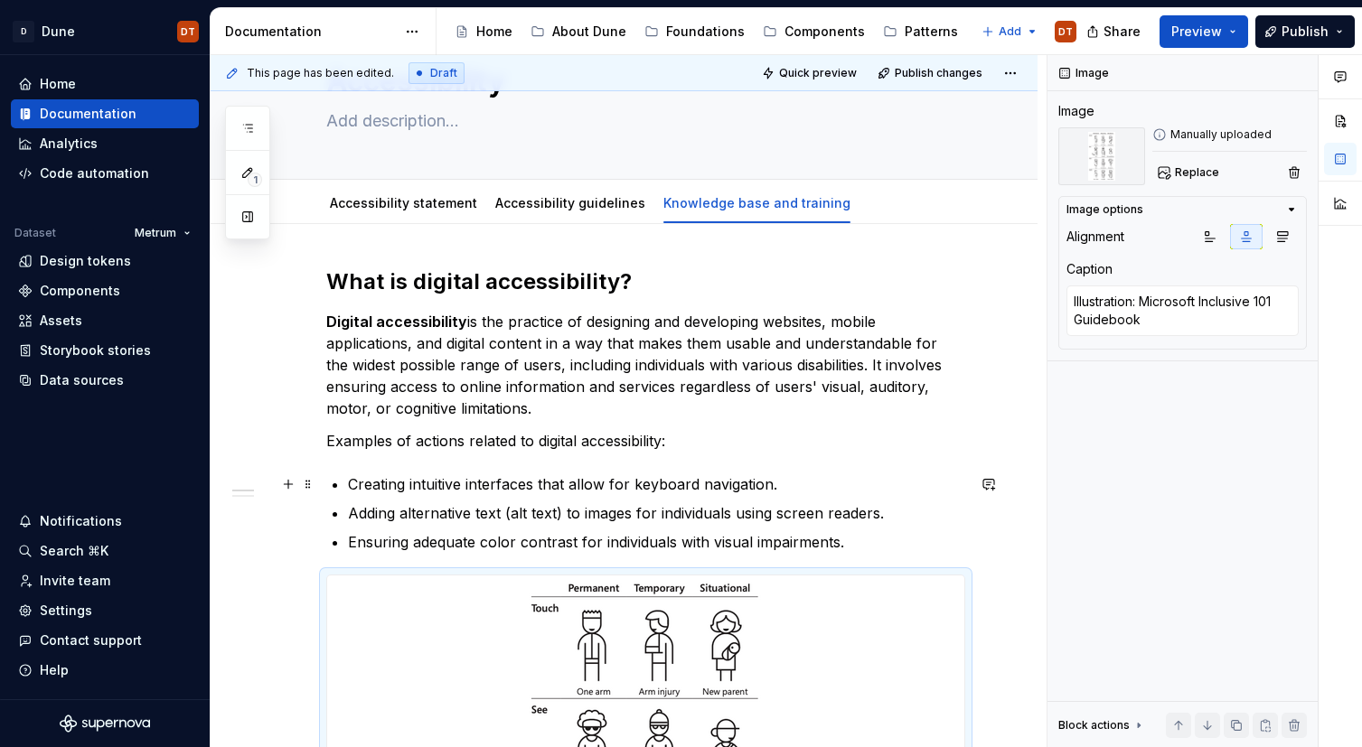
click at [633, 485] on p "Creating intuitive interfaces that allow for keyboard navigation." at bounding box center [656, 485] width 617 height 22
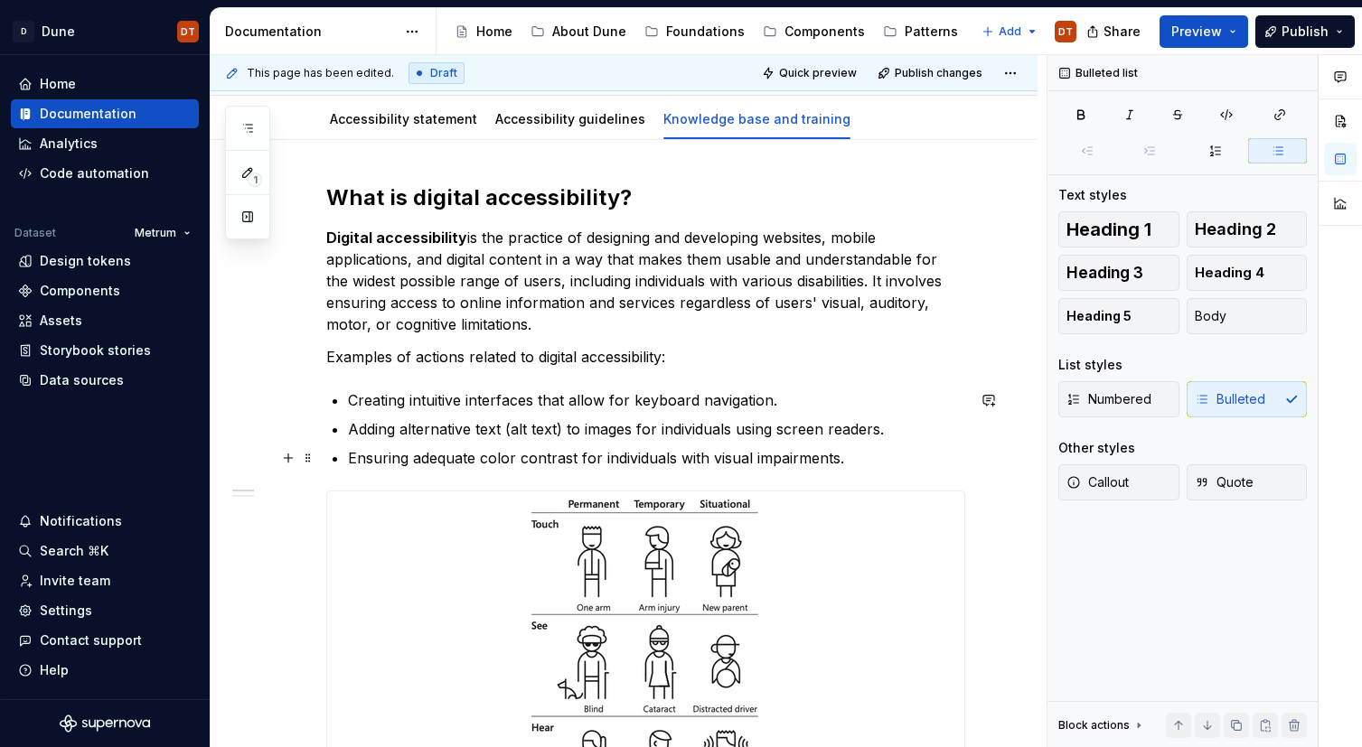
scroll to position [208, 0]
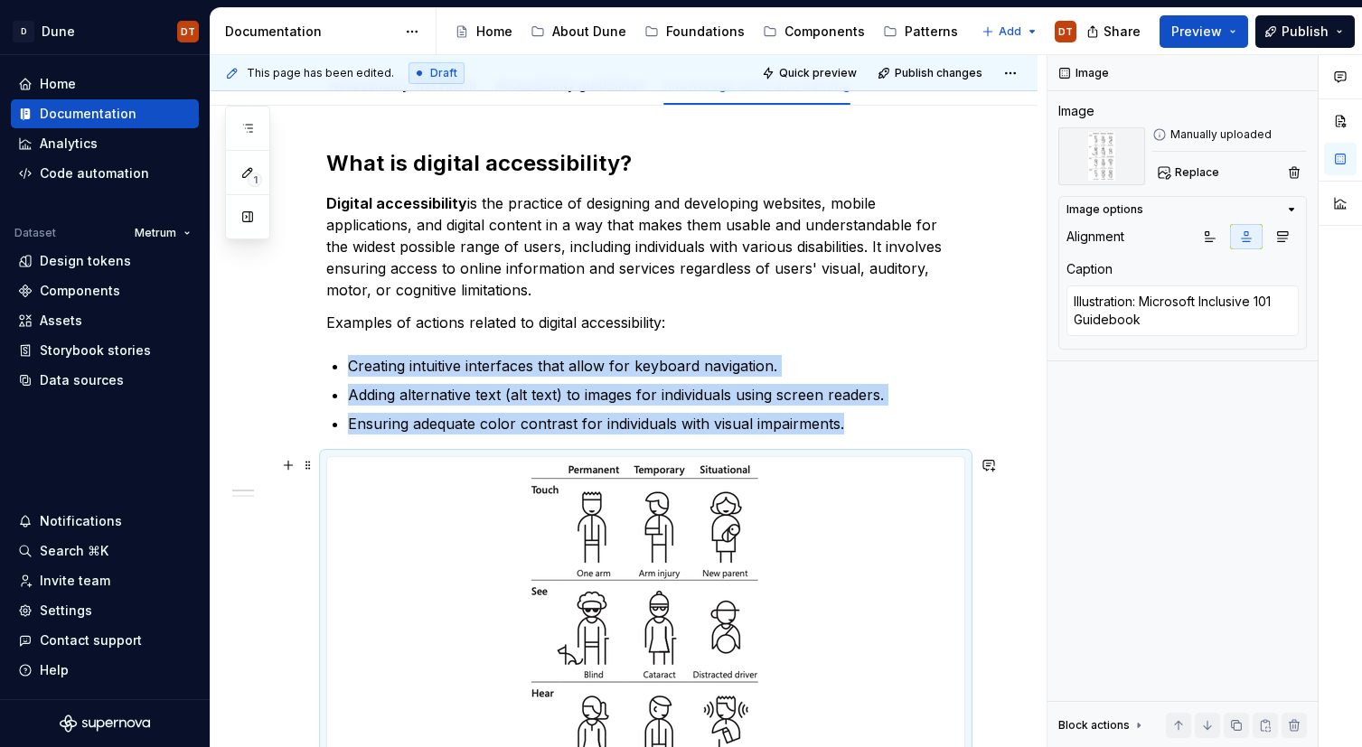
click at [684, 513] on img at bounding box center [645, 674] width 247 height 434
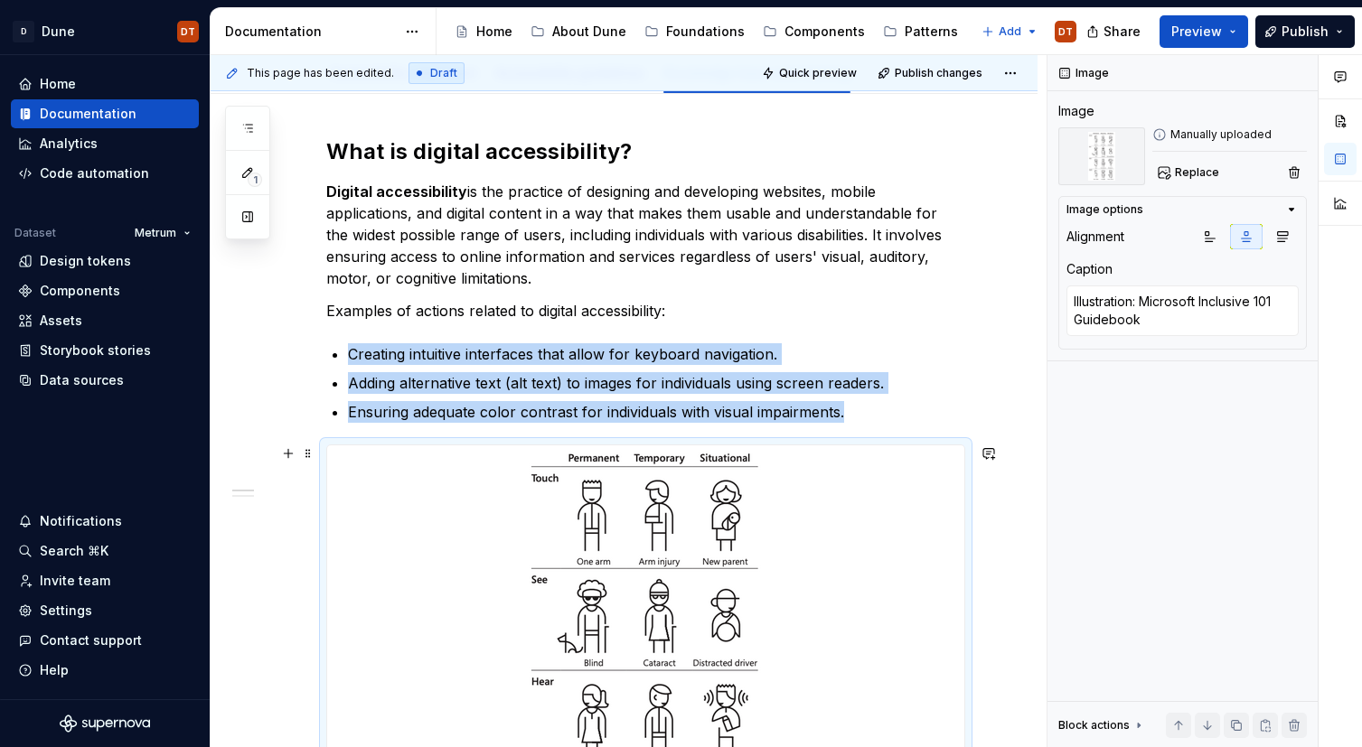
scroll to position [223, 0]
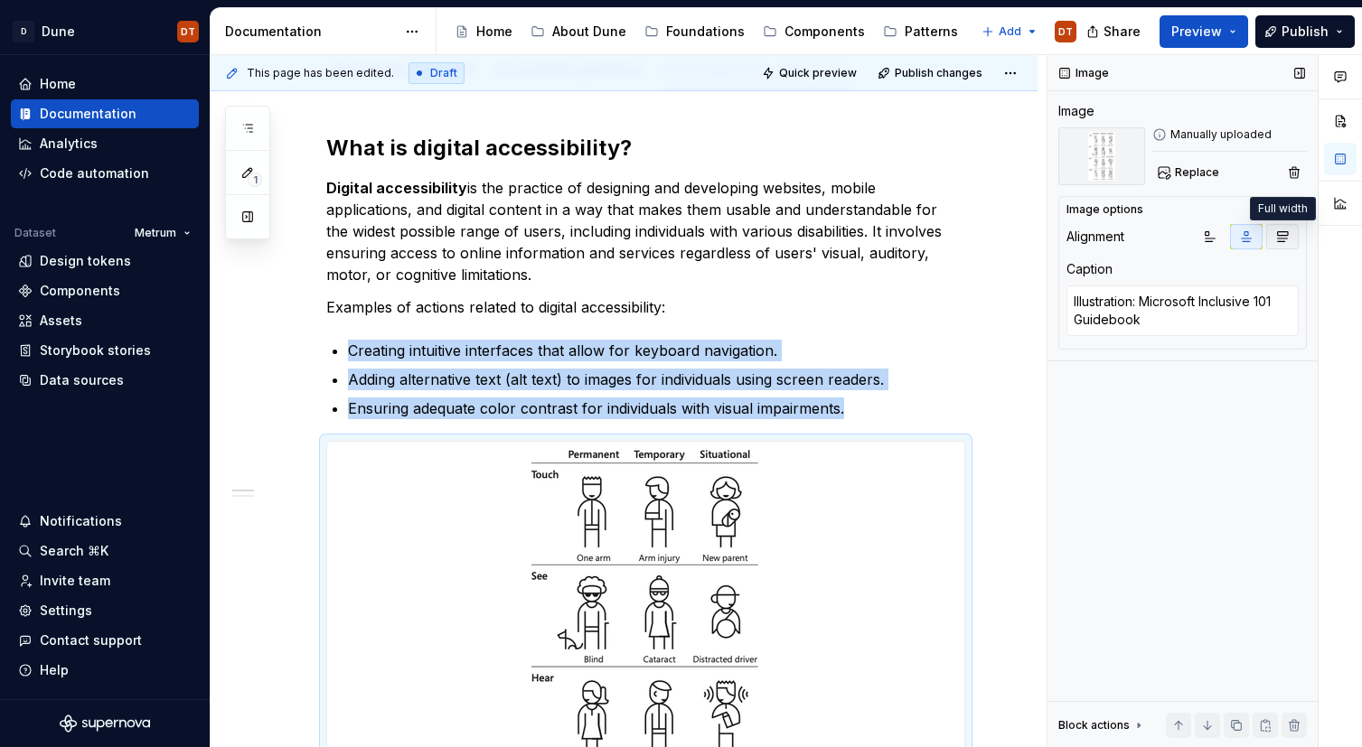
click at [1283, 235] on icon "button" at bounding box center [1283, 237] width 10 height 10
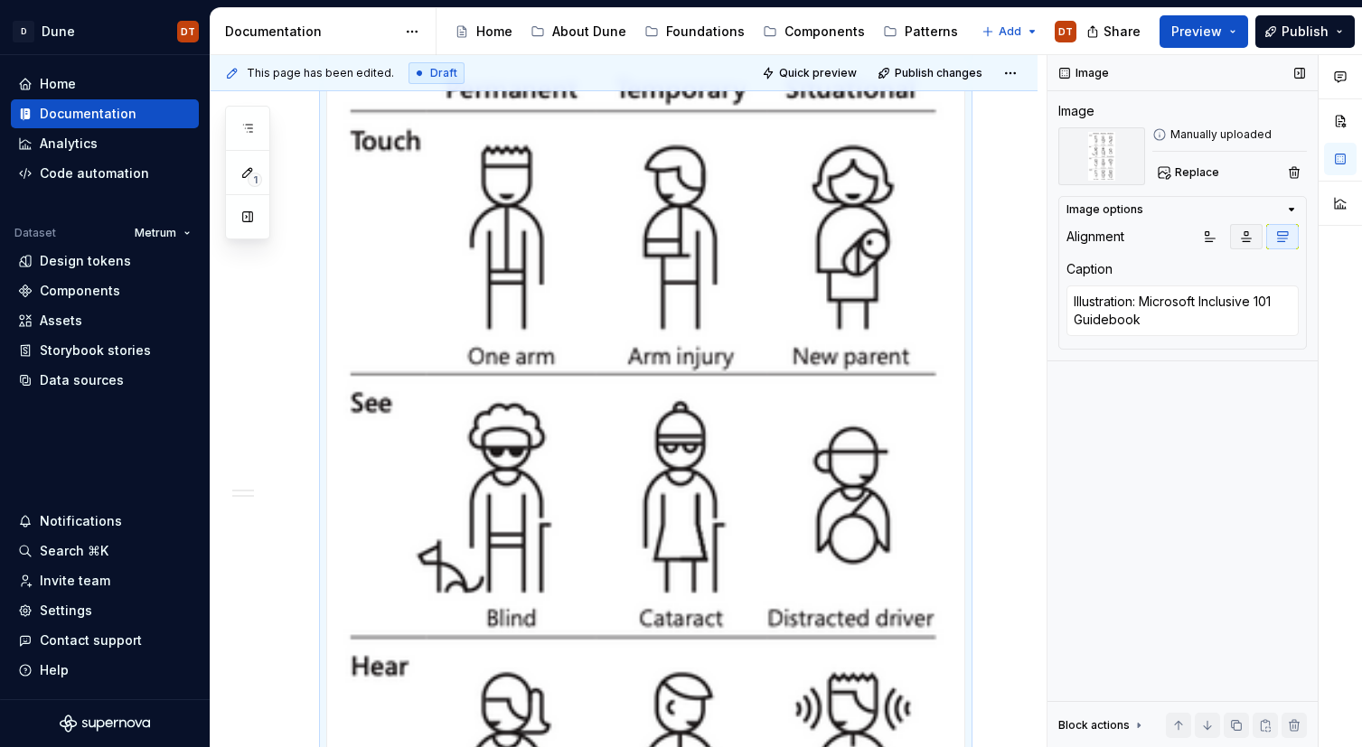
click at [1250, 240] on icon "button" at bounding box center [1246, 237] width 14 height 14
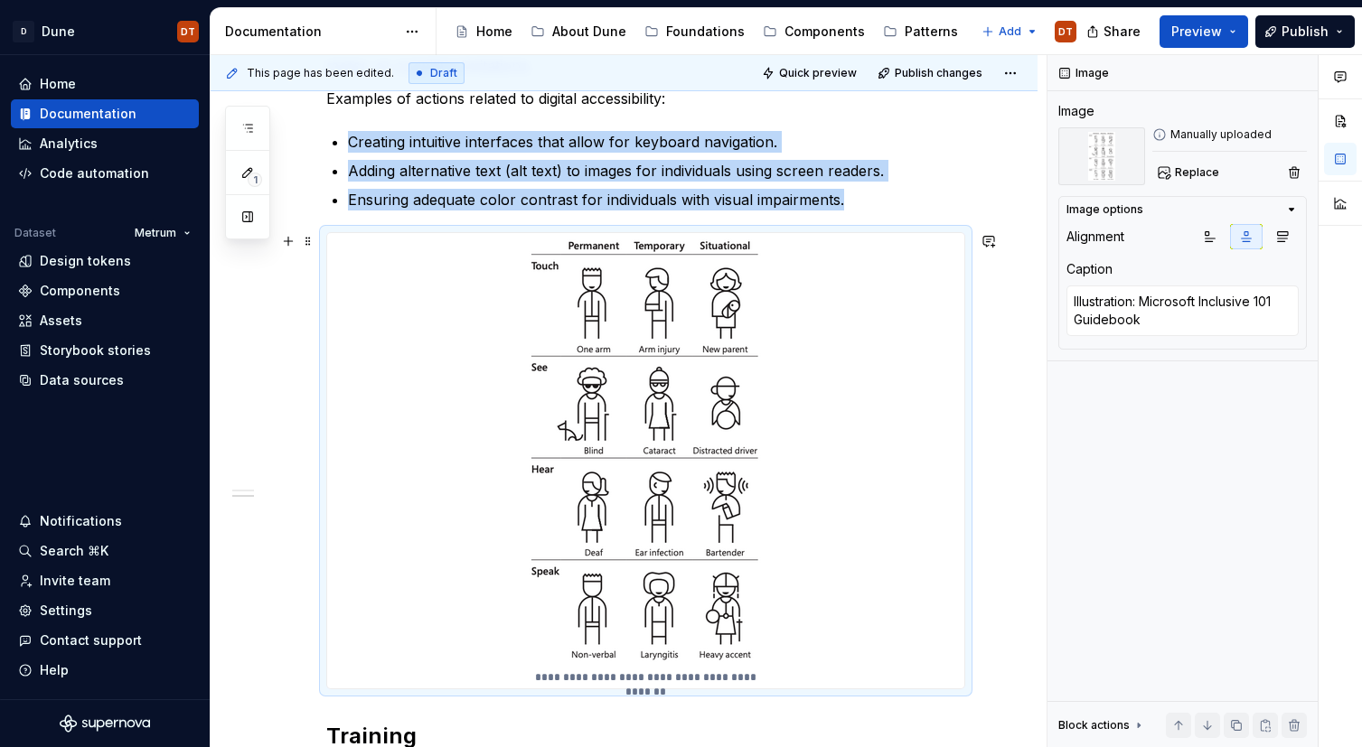
scroll to position [417, 0]
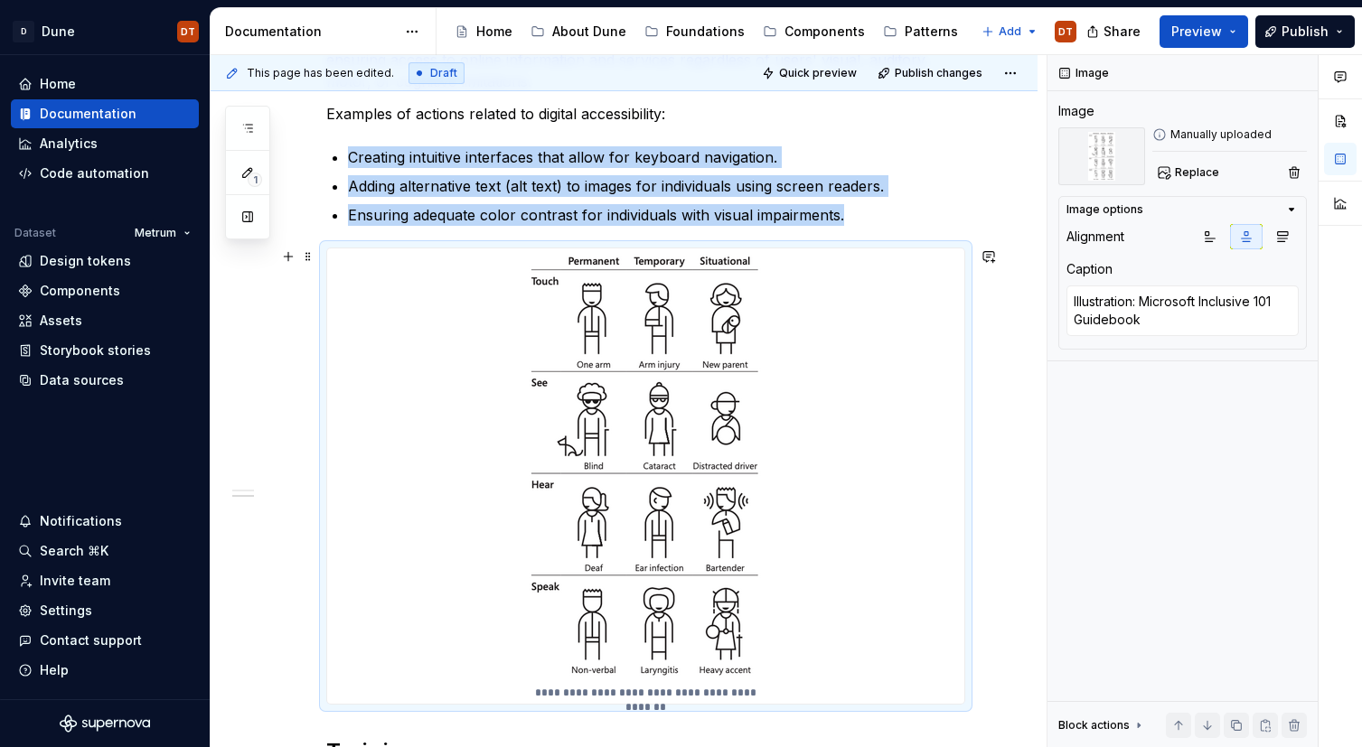
click at [690, 479] on img at bounding box center [645, 466] width 247 height 434
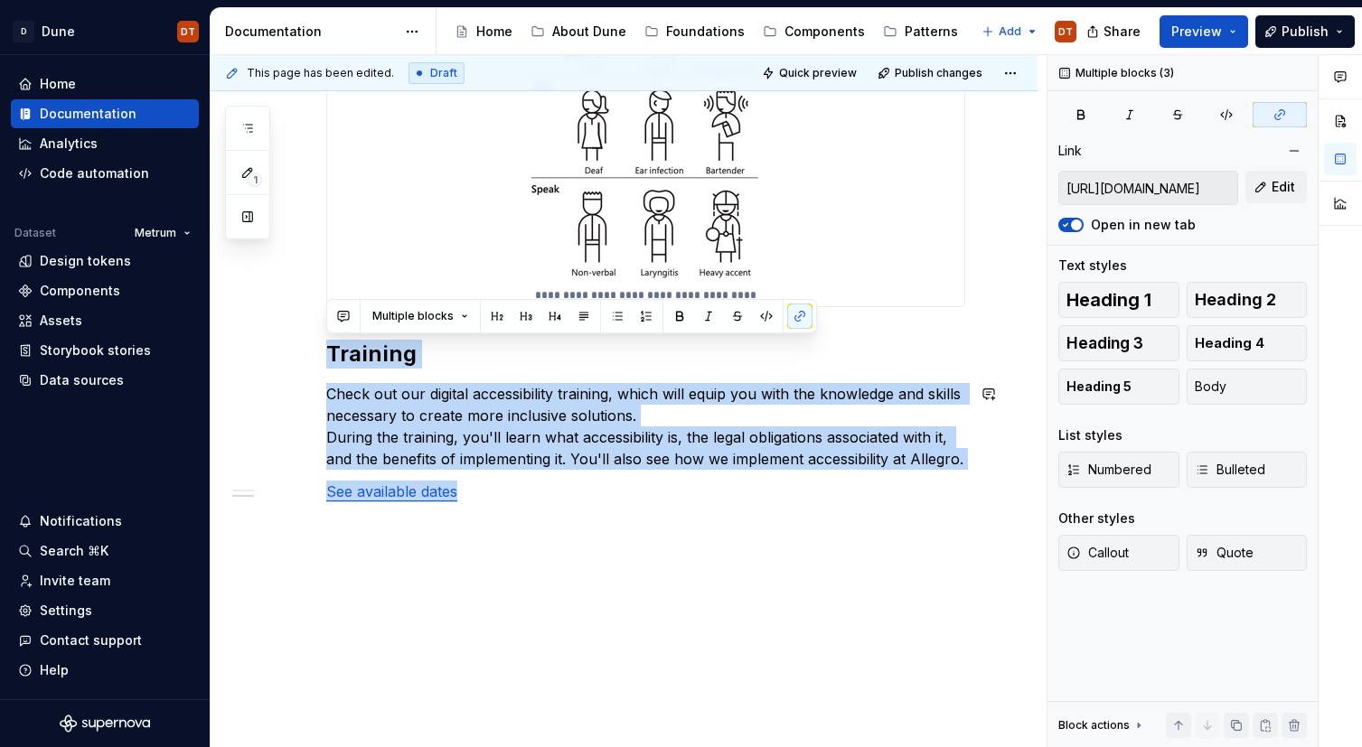
drag, startPoint x: 597, startPoint y: 717, endPoint x: 599, endPoint y: 684, distance: 32.6
click at [599, 684] on div "**********" at bounding box center [624, 123] width 827 height 1249
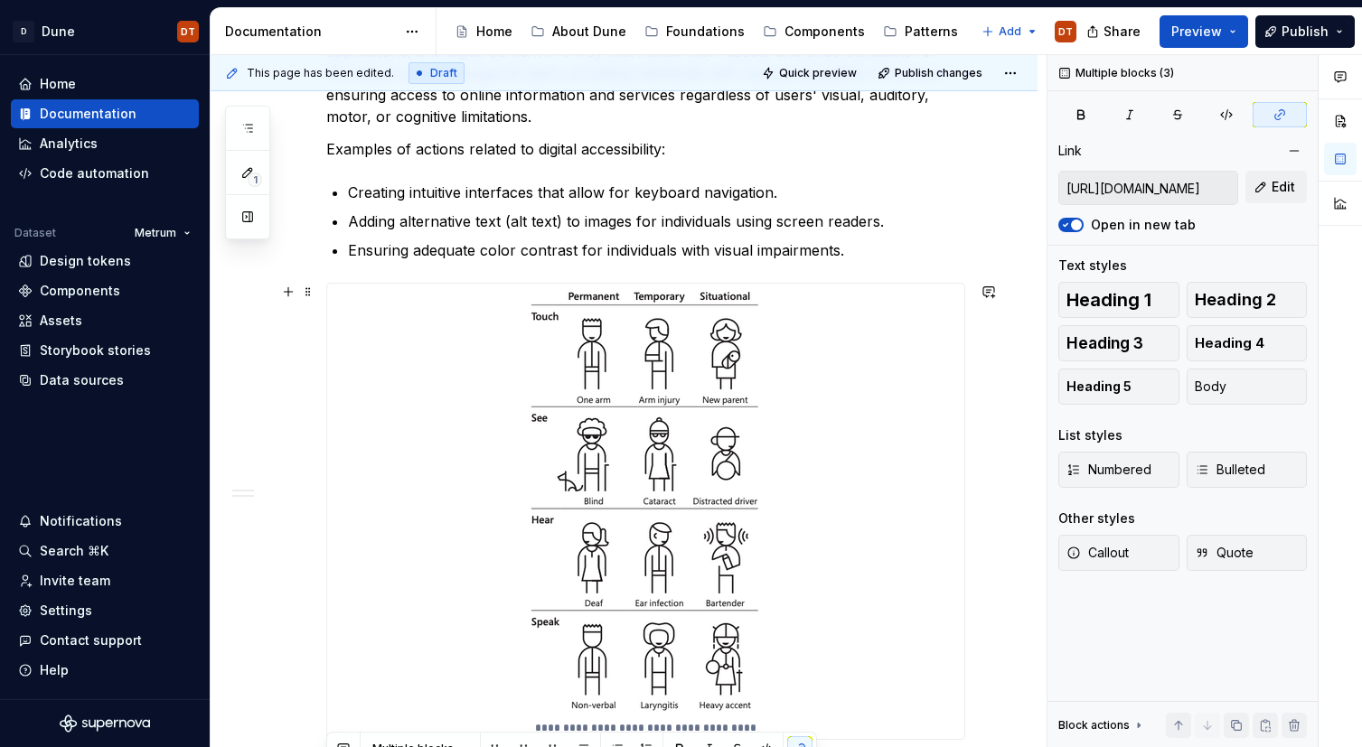
type textarea "*"
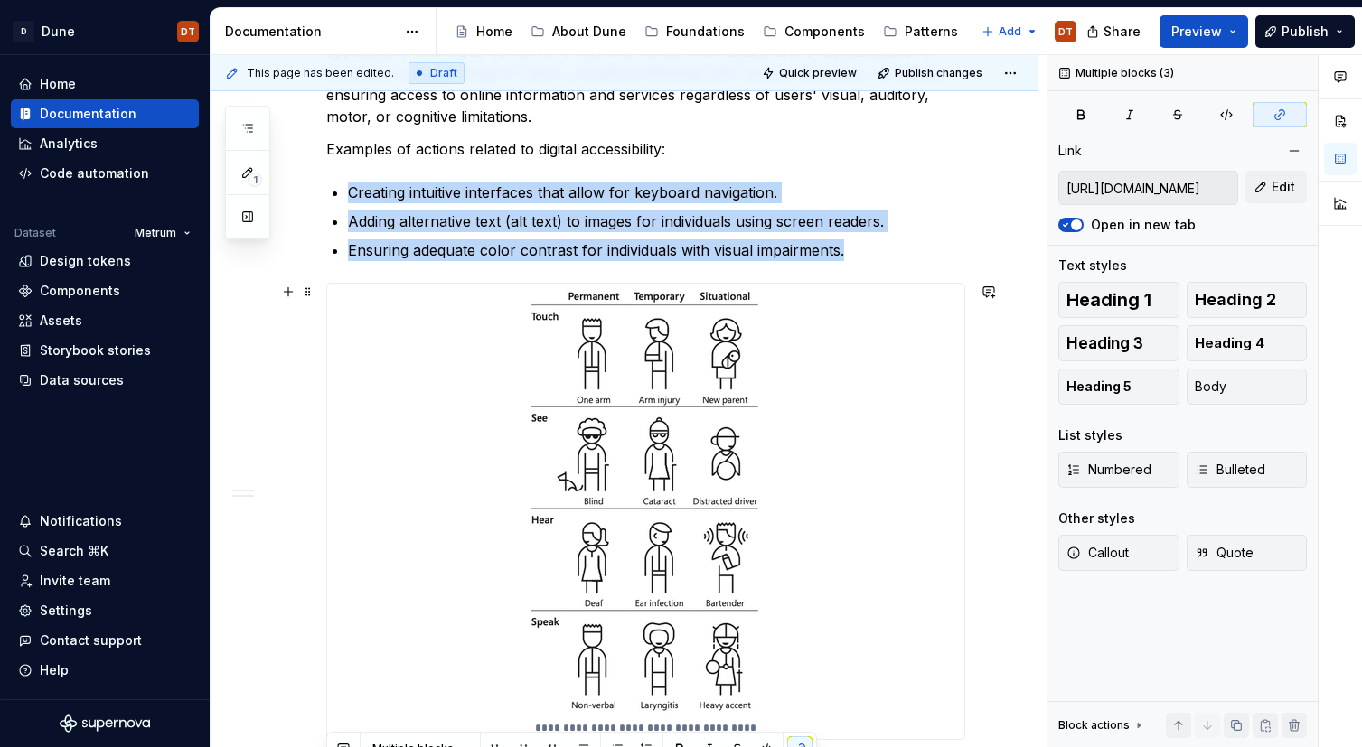
click at [764, 558] on img at bounding box center [645, 501] width 247 height 434
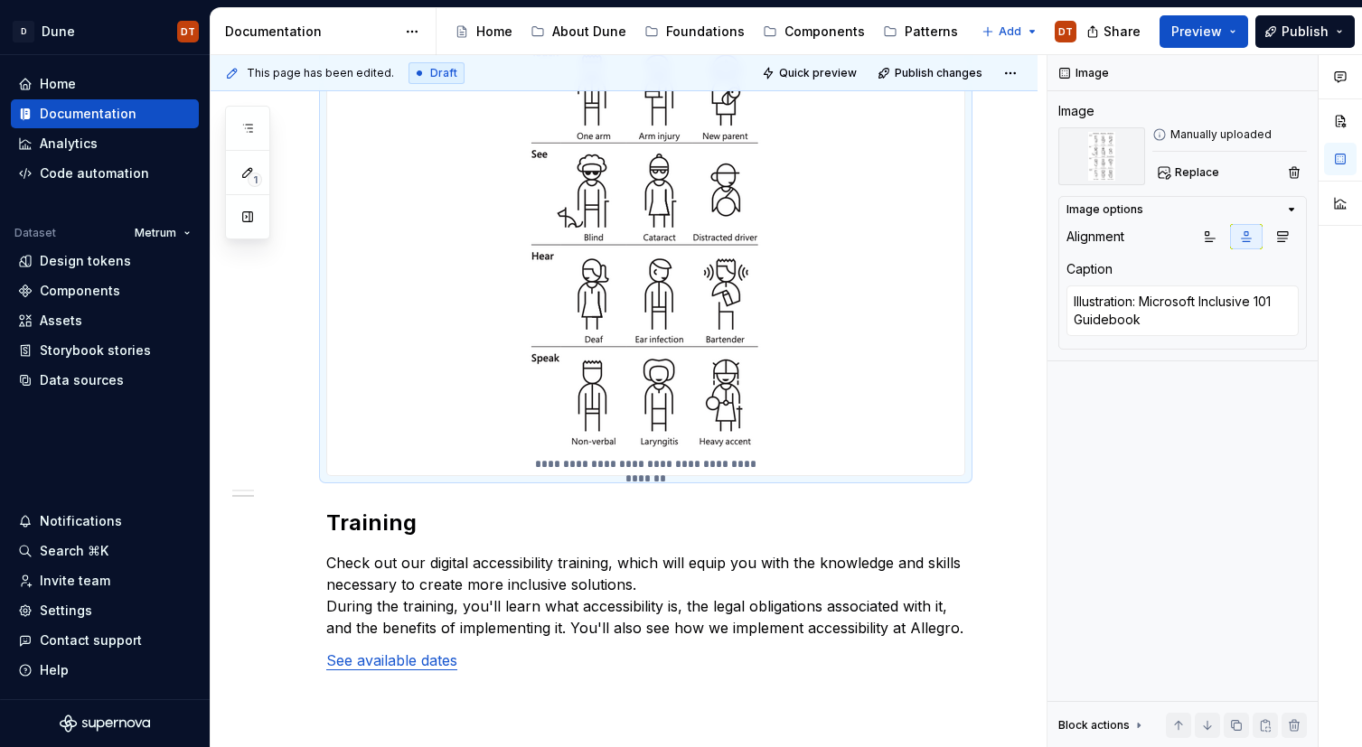
scroll to position [679, 0]
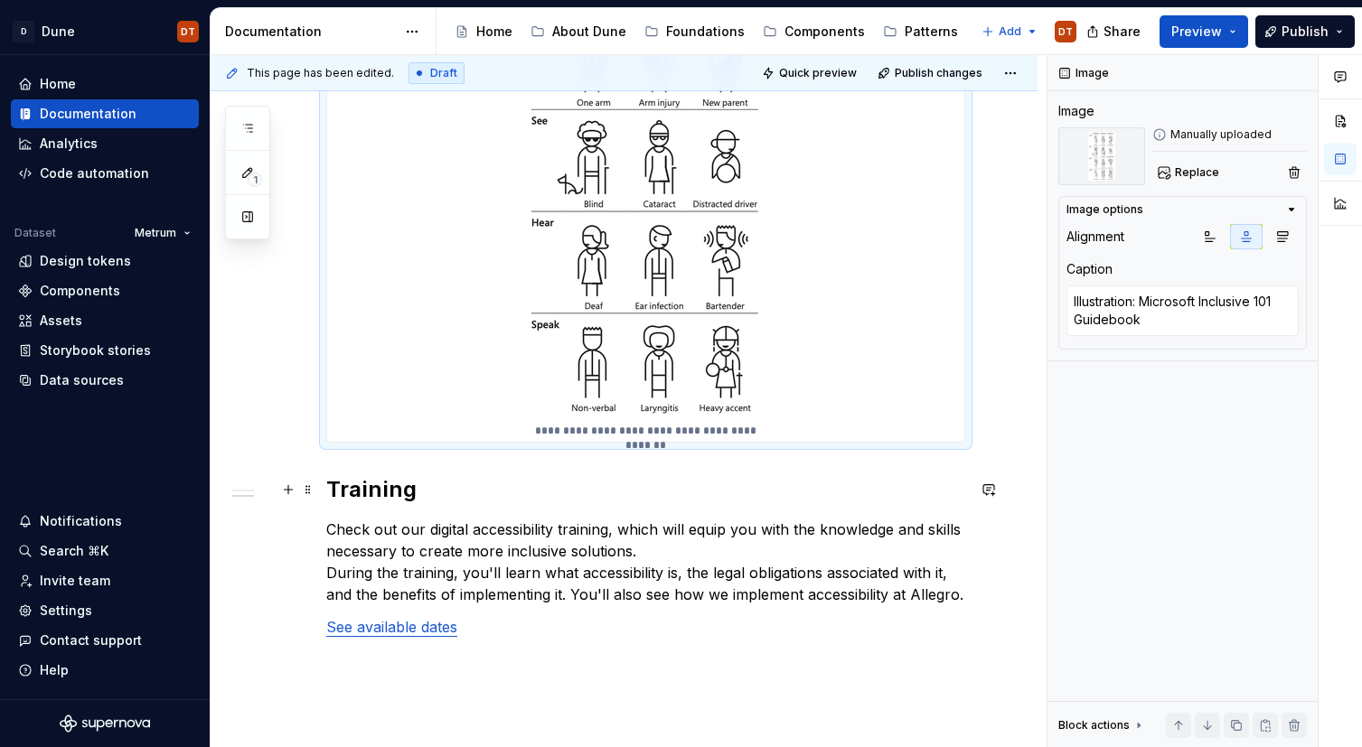
click at [324, 489] on div "**********" at bounding box center [624, 259] width 827 height 1249
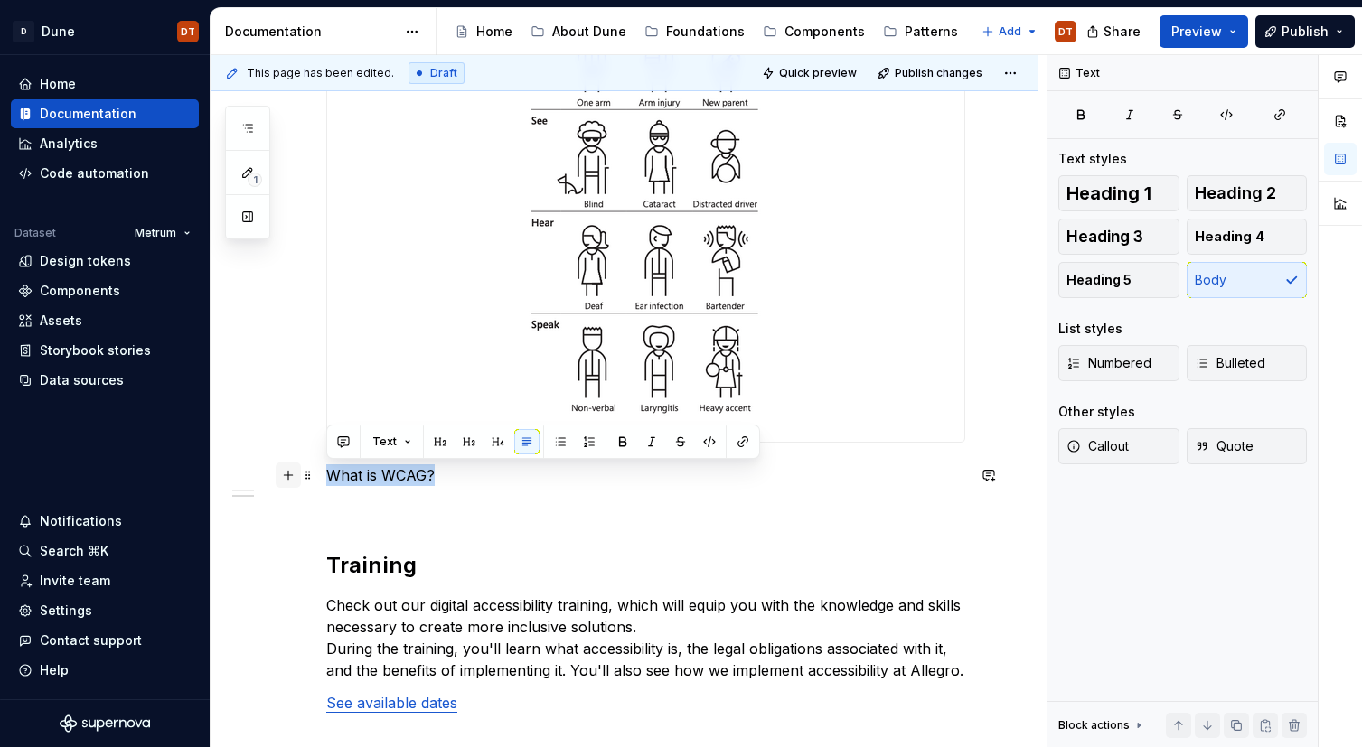
drag, startPoint x: 452, startPoint y: 475, endPoint x: 288, endPoint y: 471, distance: 163.6
click at [326, 471] on div "**********" at bounding box center [645, 206] width 639 height 1057
click at [1217, 190] on span "Heading 2" at bounding box center [1235, 193] width 81 height 18
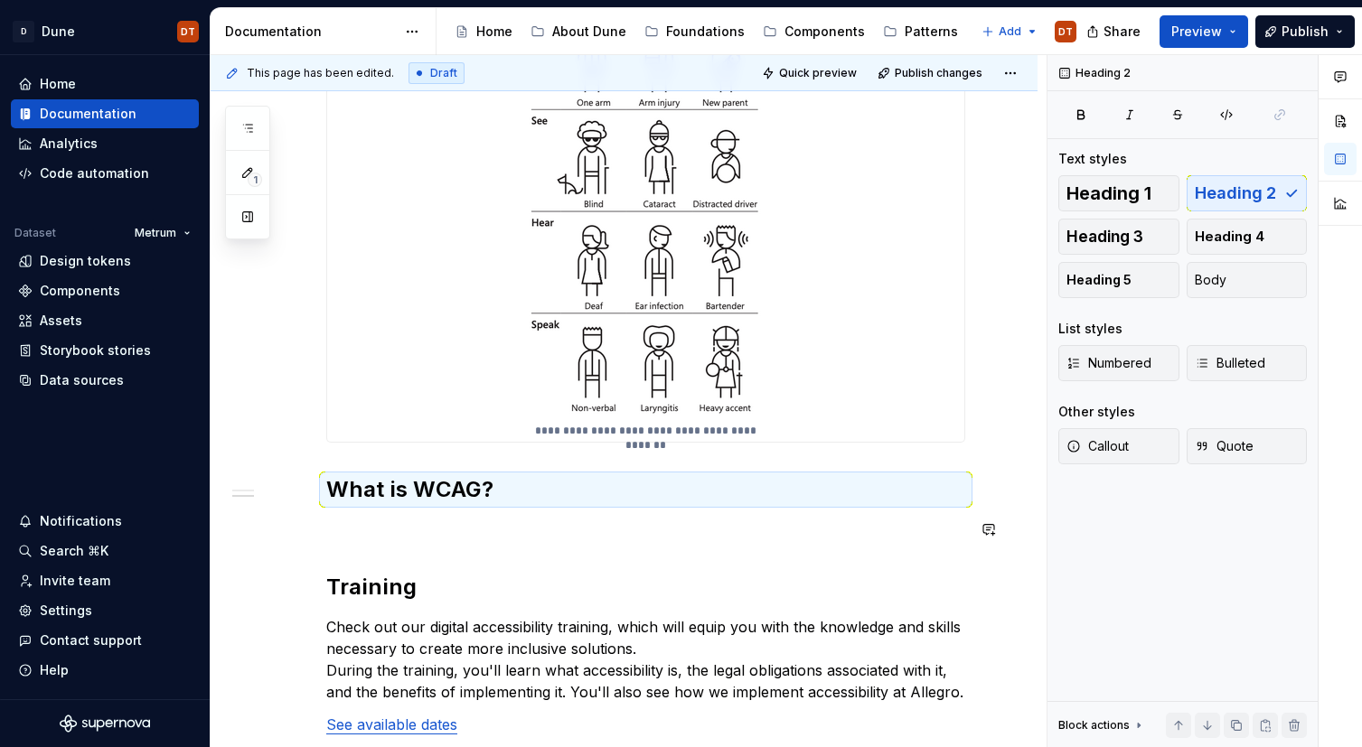
click at [420, 518] on div "**********" at bounding box center [645, 206] width 639 height 1057
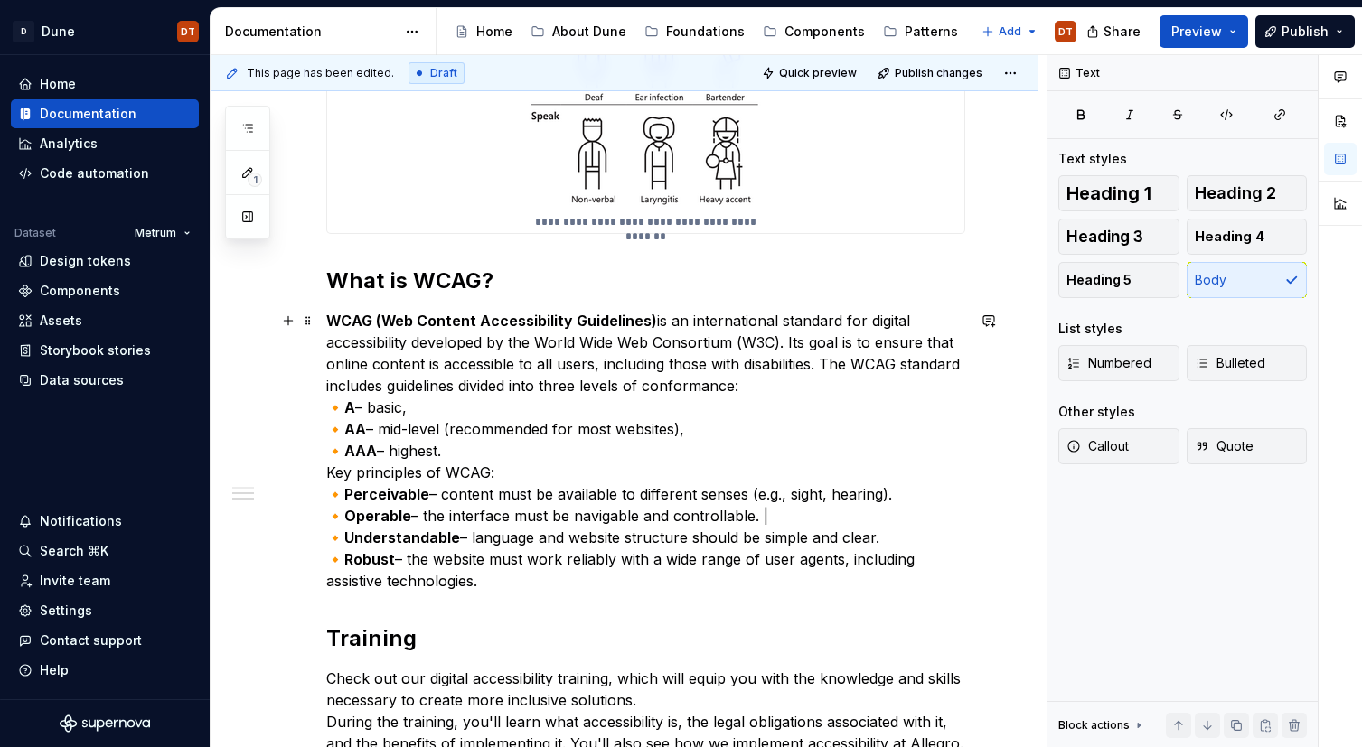
scroll to position [915, 0]
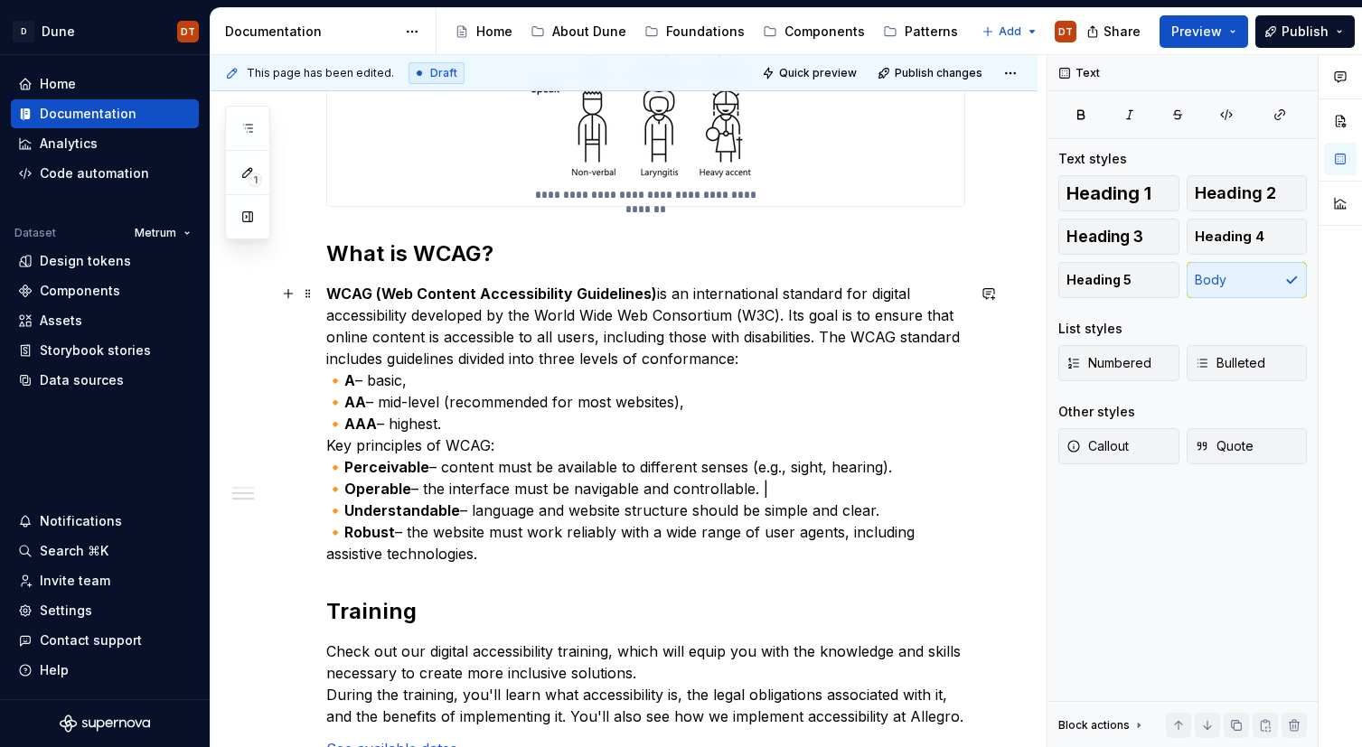
click at [774, 358] on p "WCAG (Web Content Accessibility Guidelines) is an international standard for di…" at bounding box center [645, 424] width 639 height 282
click at [476, 420] on p "WCAG (Web Content Accessibility Guidelines) is an international standard for di…" at bounding box center [645, 424] width 639 height 282
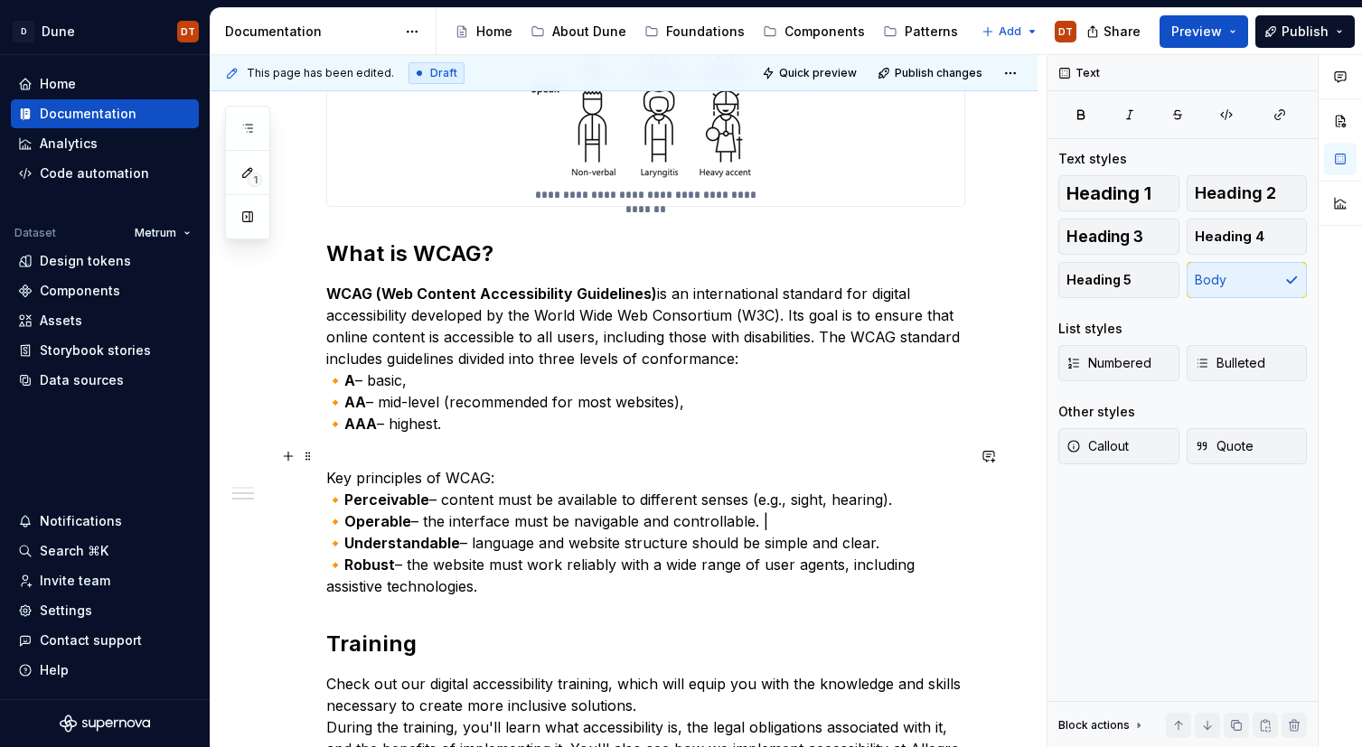
click at [399, 506] on strong "Perceivable" at bounding box center [386, 500] width 85 height 18
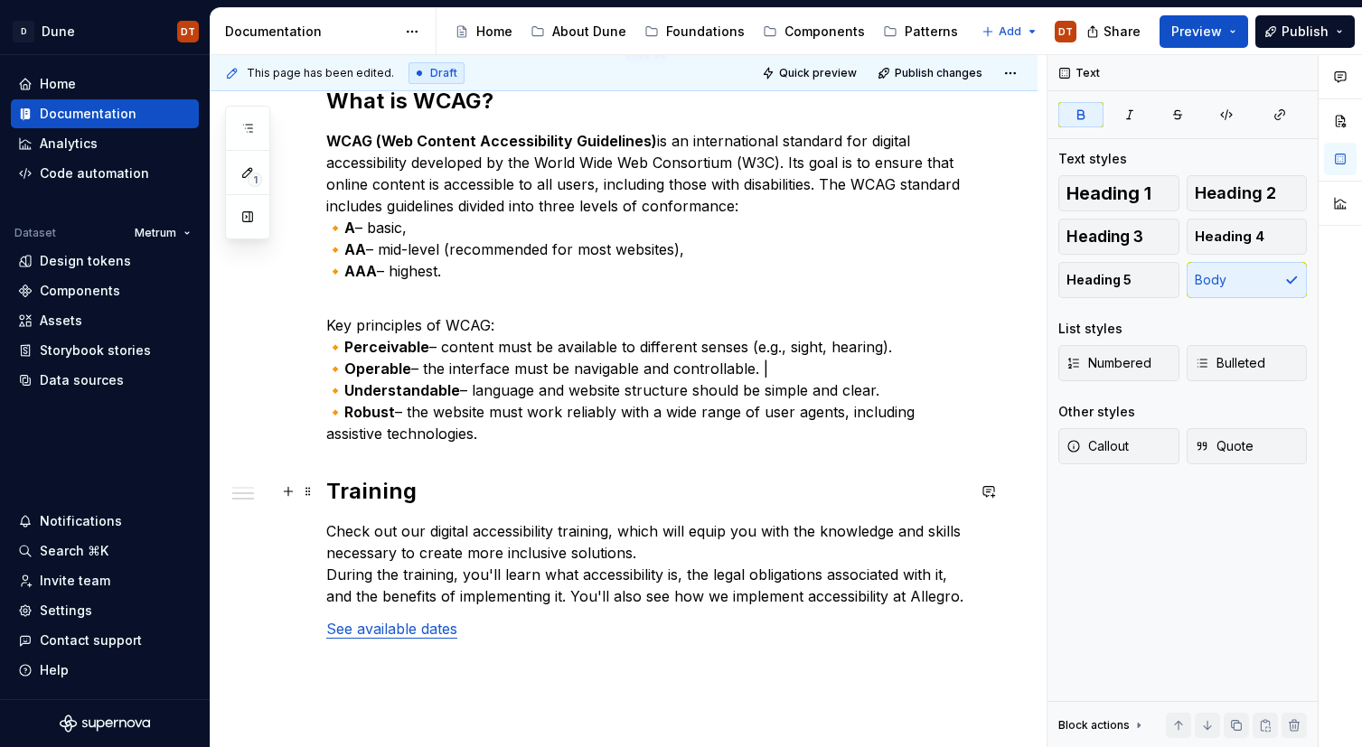
scroll to position [1068, 0]
drag, startPoint x: 420, startPoint y: 365, endPoint x: 479, endPoint y: 371, distance: 59.0
click at [420, 365] on p "Key principles of WCAG: 🔸 Perceivable – content must be available to different …" at bounding box center [645, 368] width 639 height 152
click at [557, 376] on p "Key principles of WCAG: 🔸 Perceivable – content must be available to different …" at bounding box center [645, 368] width 639 height 152
click at [336, 227] on p "WCAG (Web Content Accessibility Guidelines) is an international standard for di…" at bounding box center [645, 205] width 639 height 152
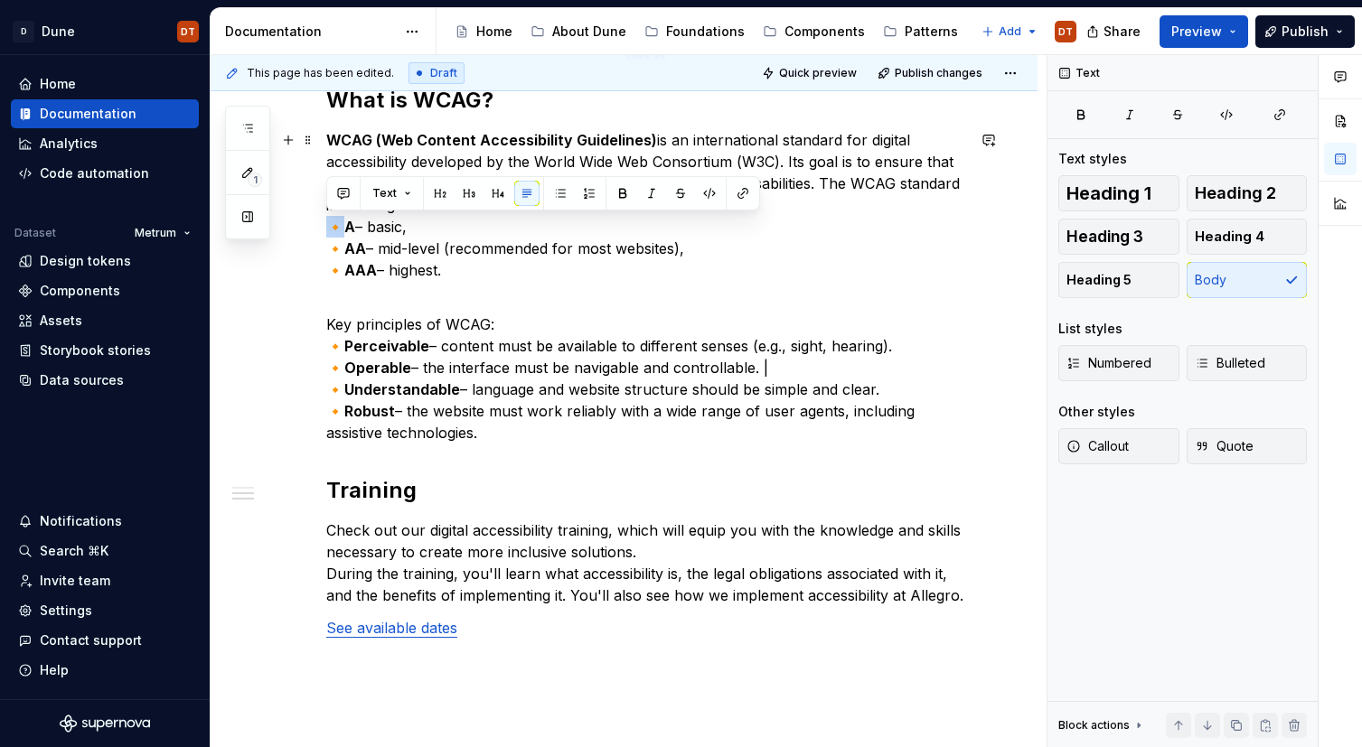
drag, startPoint x: 334, startPoint y: 224, endPoint x: 324, endPoint y: 224, distance: 9.9
click at [324, 224] on div "**********" at bounding box center [624, 64] width 827 height 1639
click at [518, 292] on p "Key principles of WCAG: 🔸 Perceivable – content must be available to different …" at bounding box center [645, 368] width 639 height 152
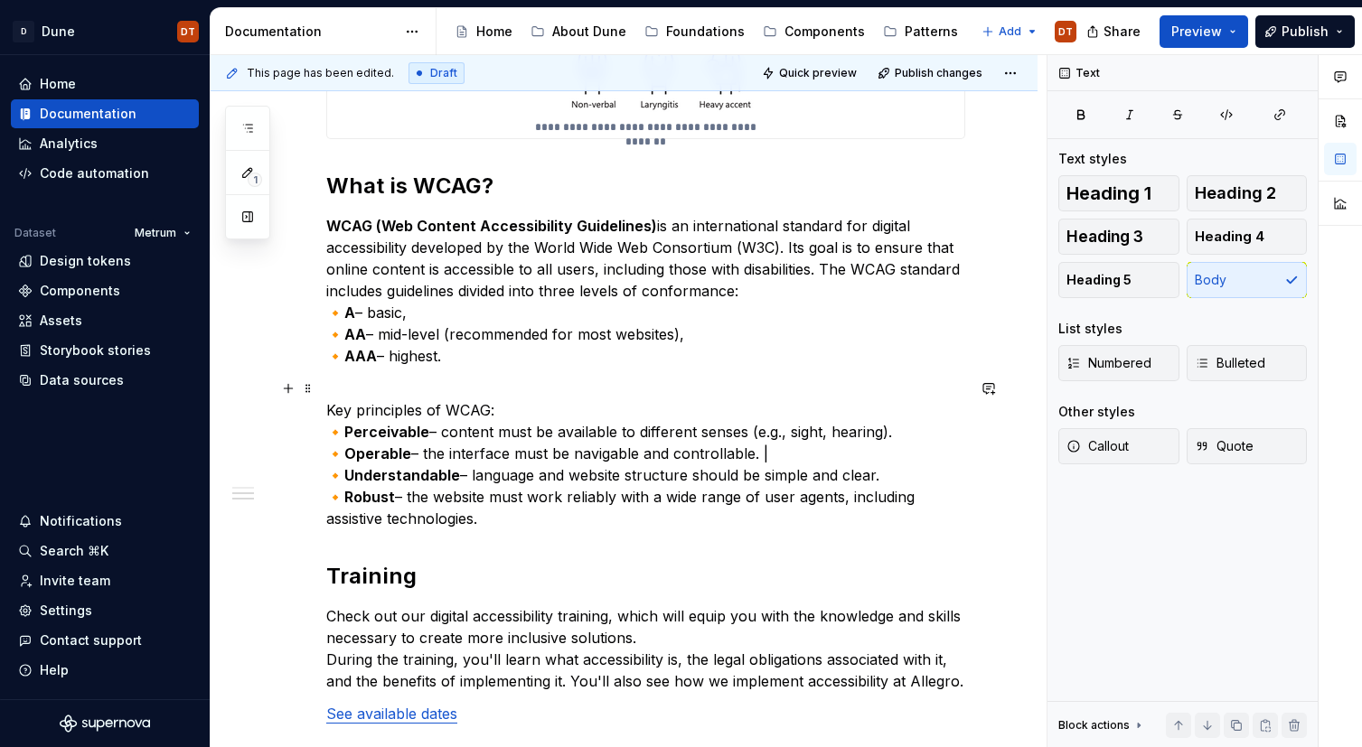
scroll to position [954, 0]
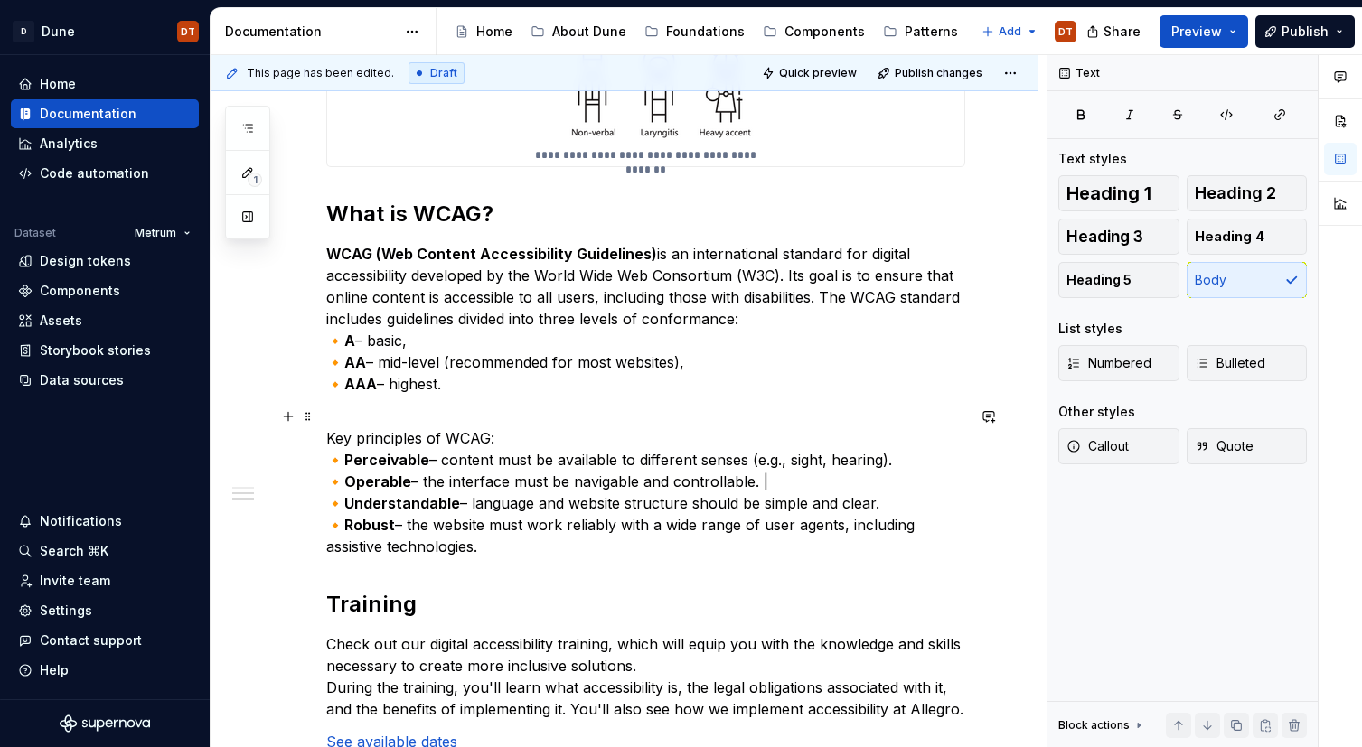
click at [485, 549] on p "Key principles of WCAG: 🔸 Perceivable – content must be available to different …" at bounding box center [645, 482] width 639 height 152
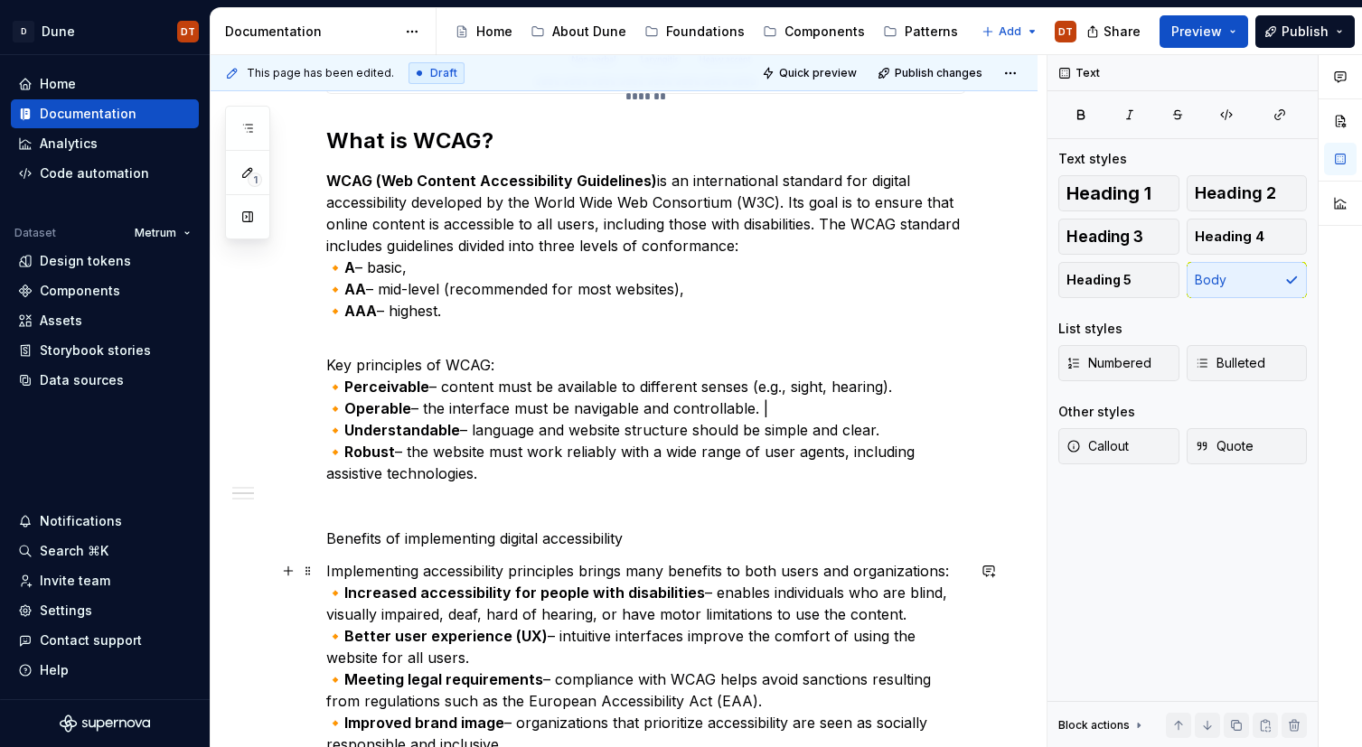
scroll to position [1033, 0]
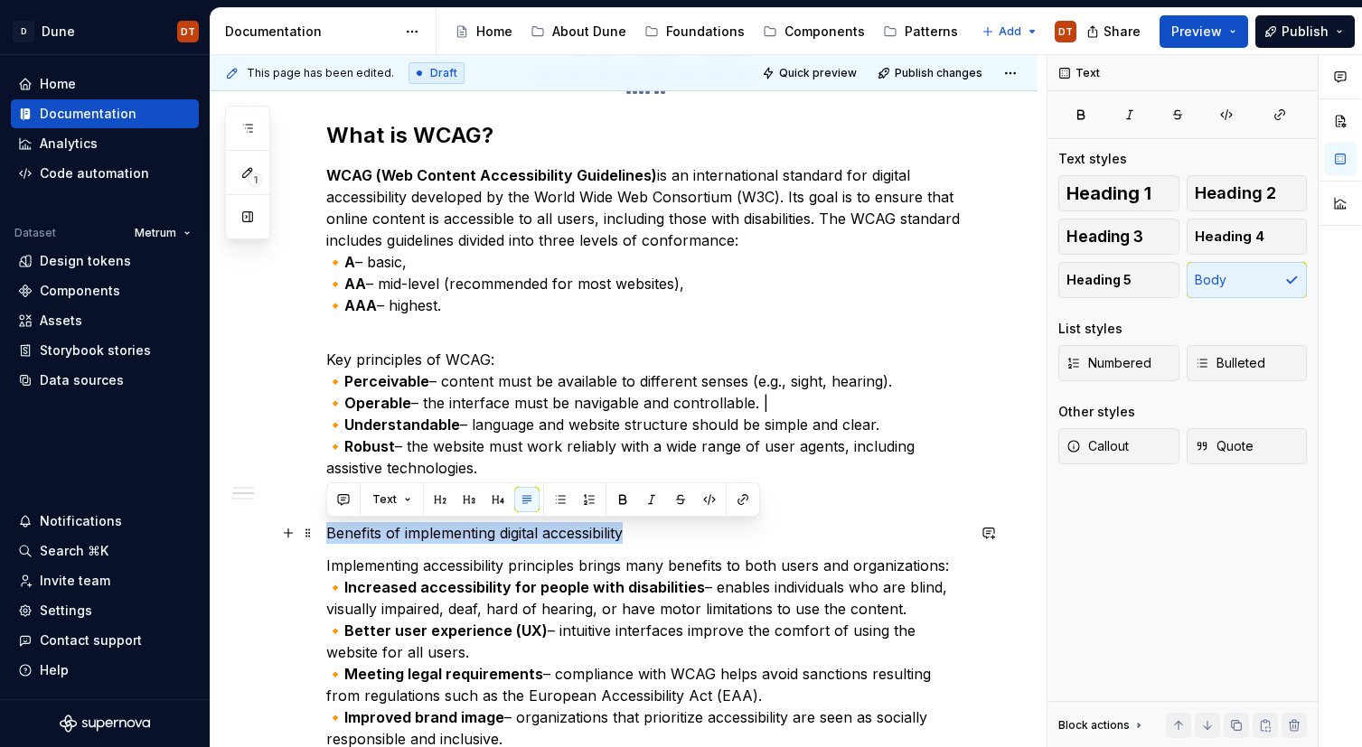
drag, startPoint x: 597, startPoint y: 529, endPoint x: 419, endPoint y: 521, distance: 178.2
click at [326, 530] on div "**********" at bounding box center [645, 145] width 639 height 1643
click at [451, 506] on button "button" at bounding box center [449, 499] width 25 height 25
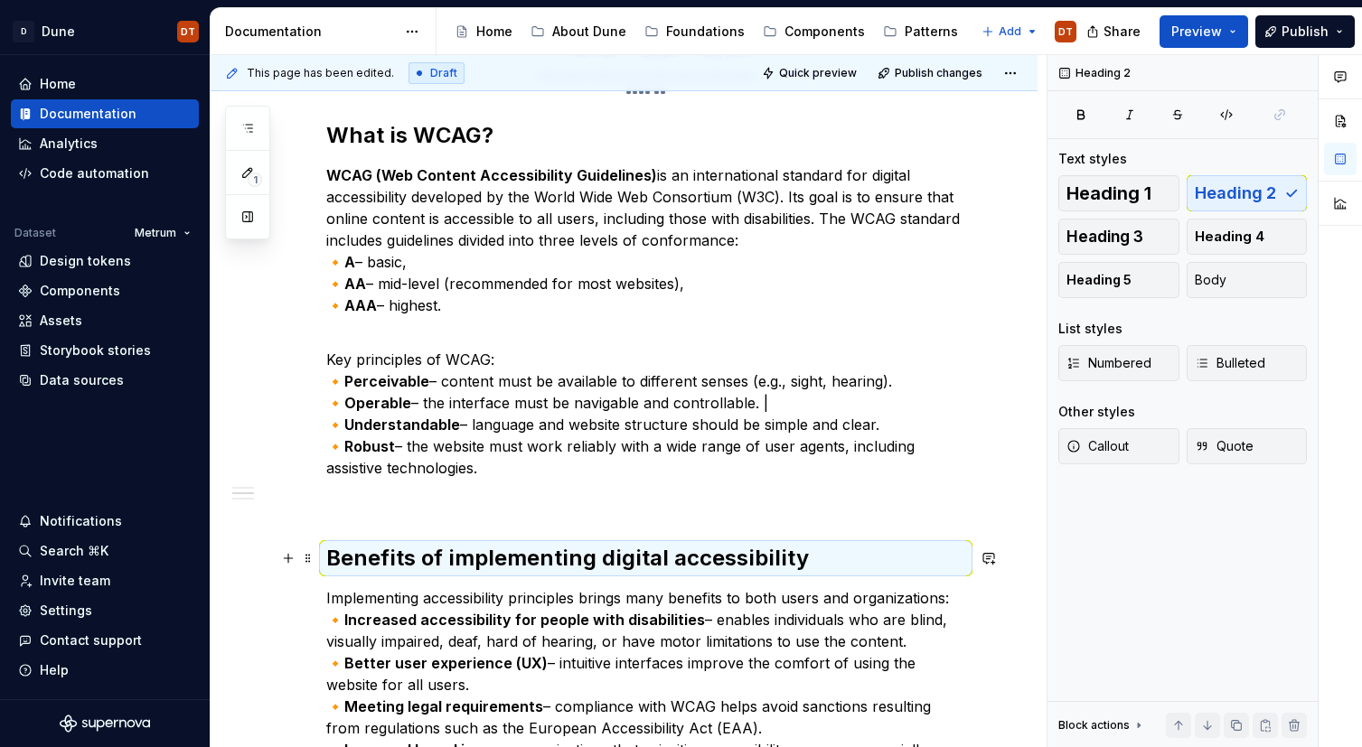
scroll to position [1044, 0]
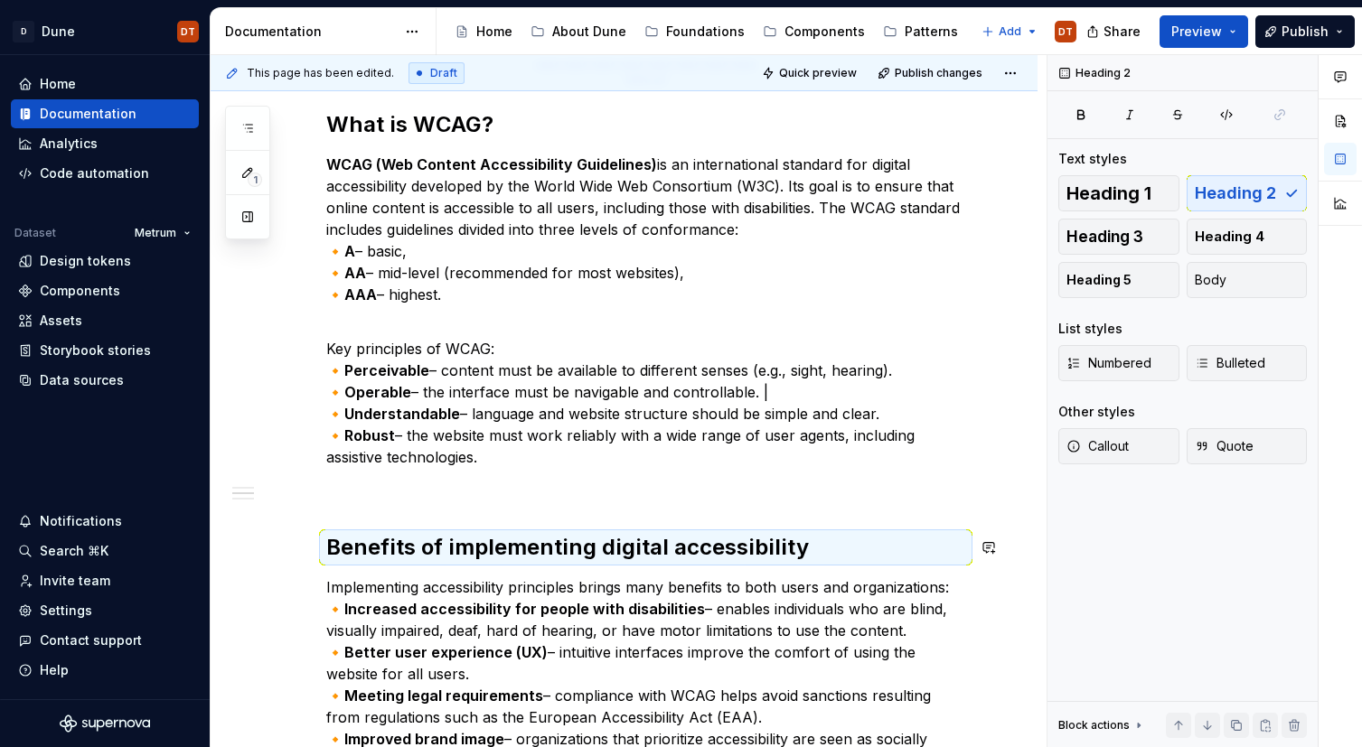
click at [406, 514] on div "**********" at bounding box center [645, 140] width 639 height 1654
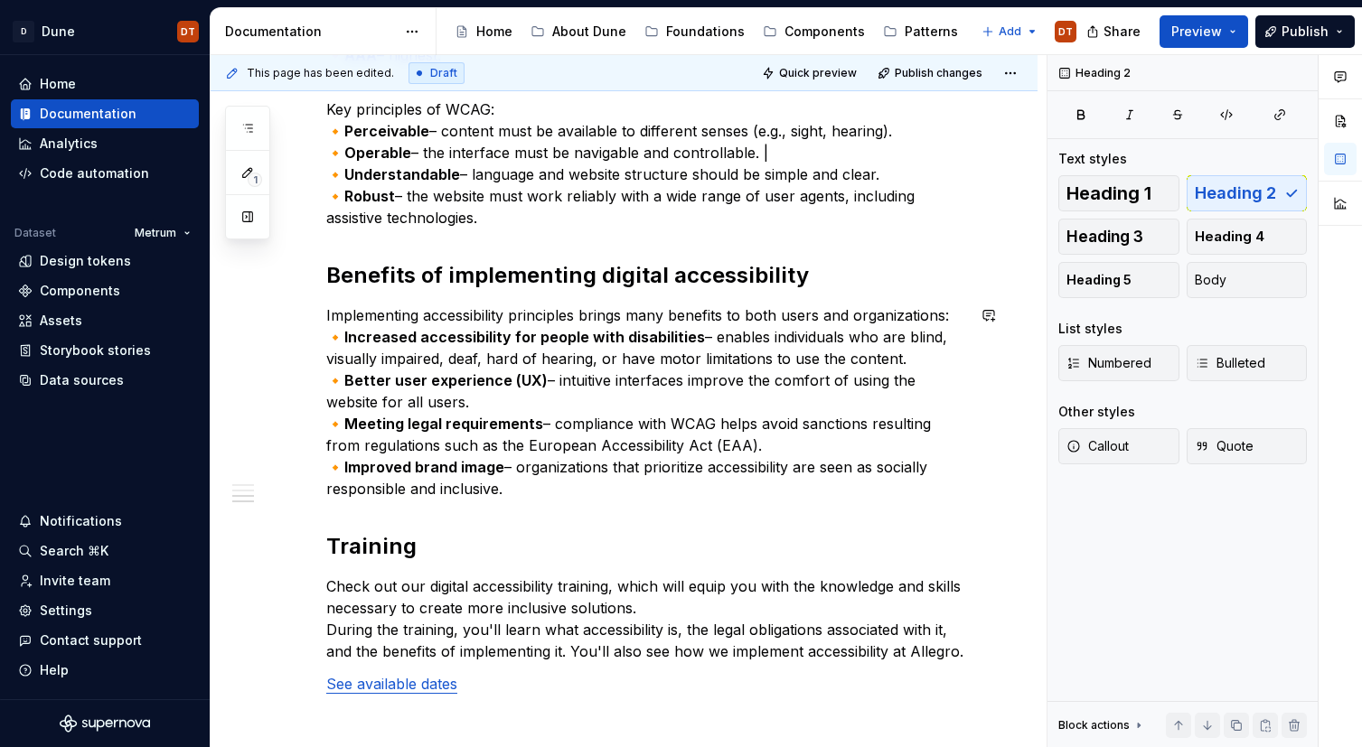
scroll to position [1309, 0]
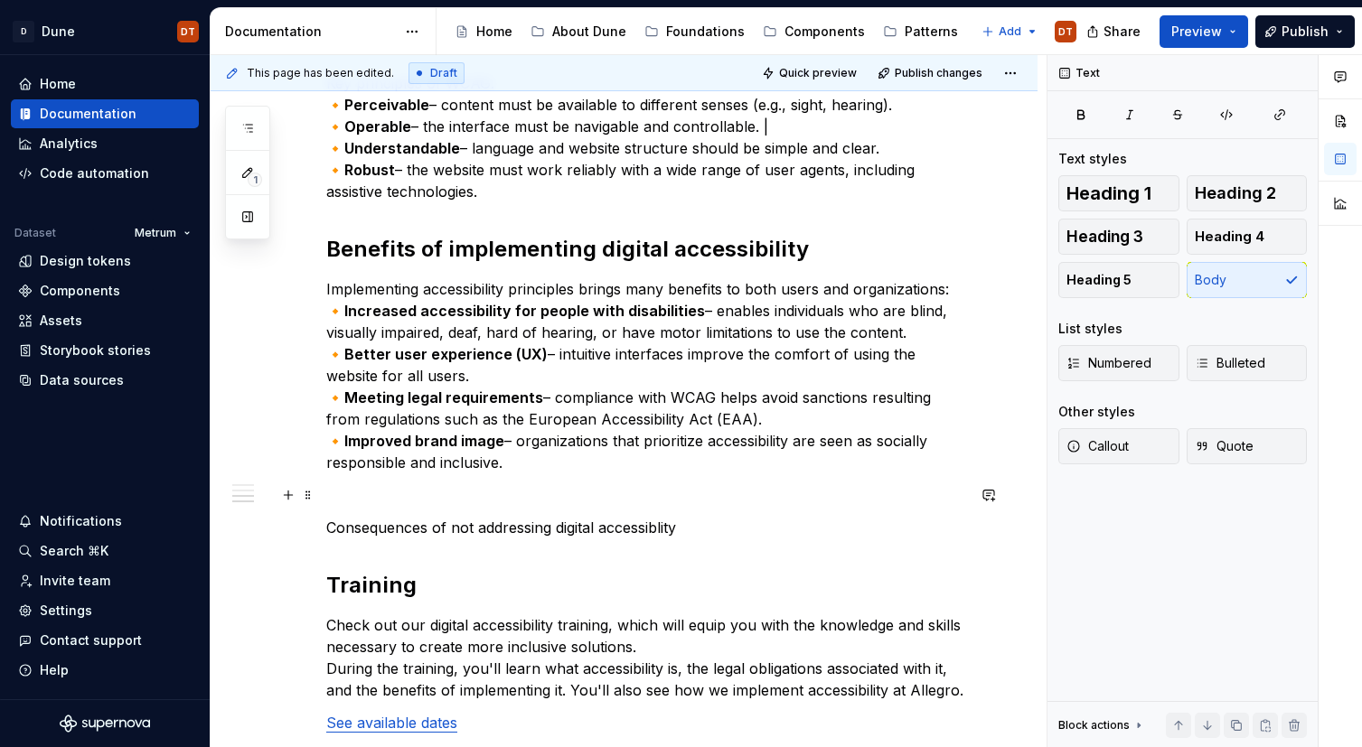
scroll to position [1310, 0]
click at [664, 525] on p "Consequences of not addressing digital accessiblity" at bounding box center [645, 527] width 639 height 22
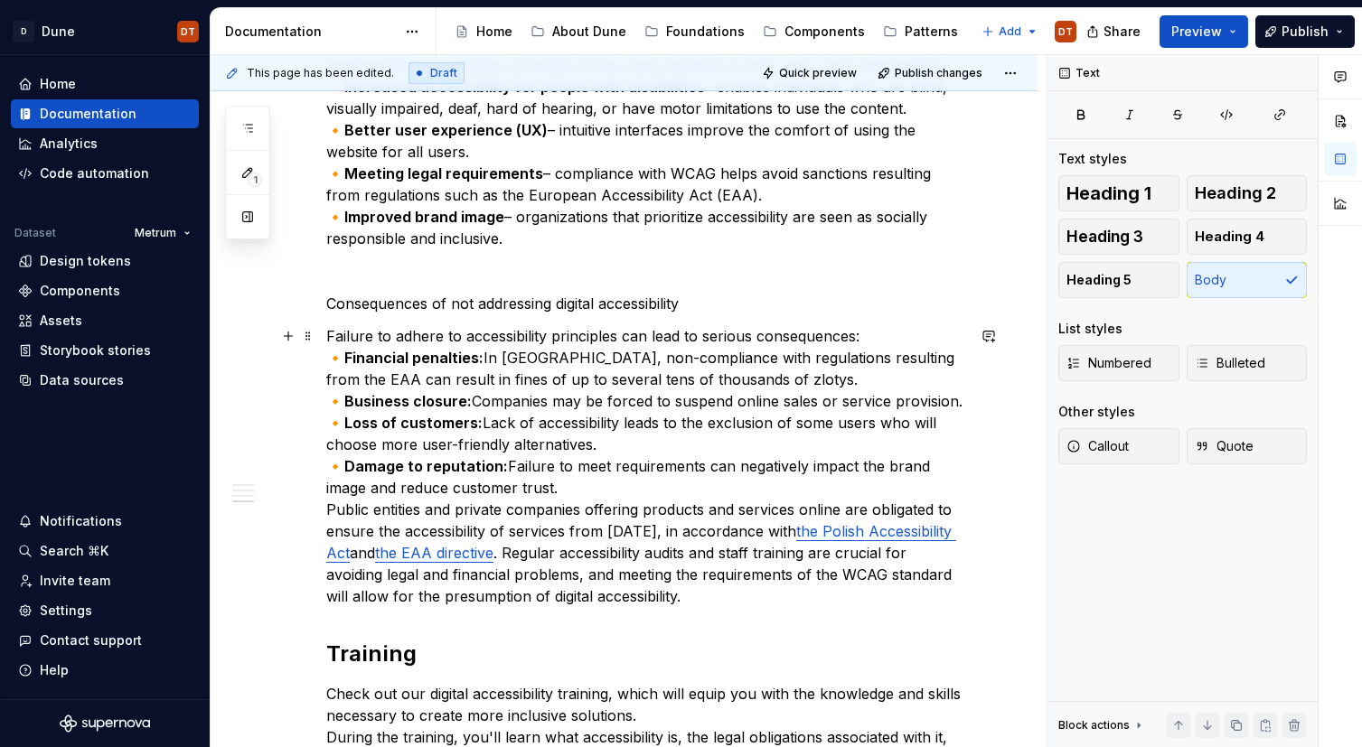
scroll to position [1571, 0]
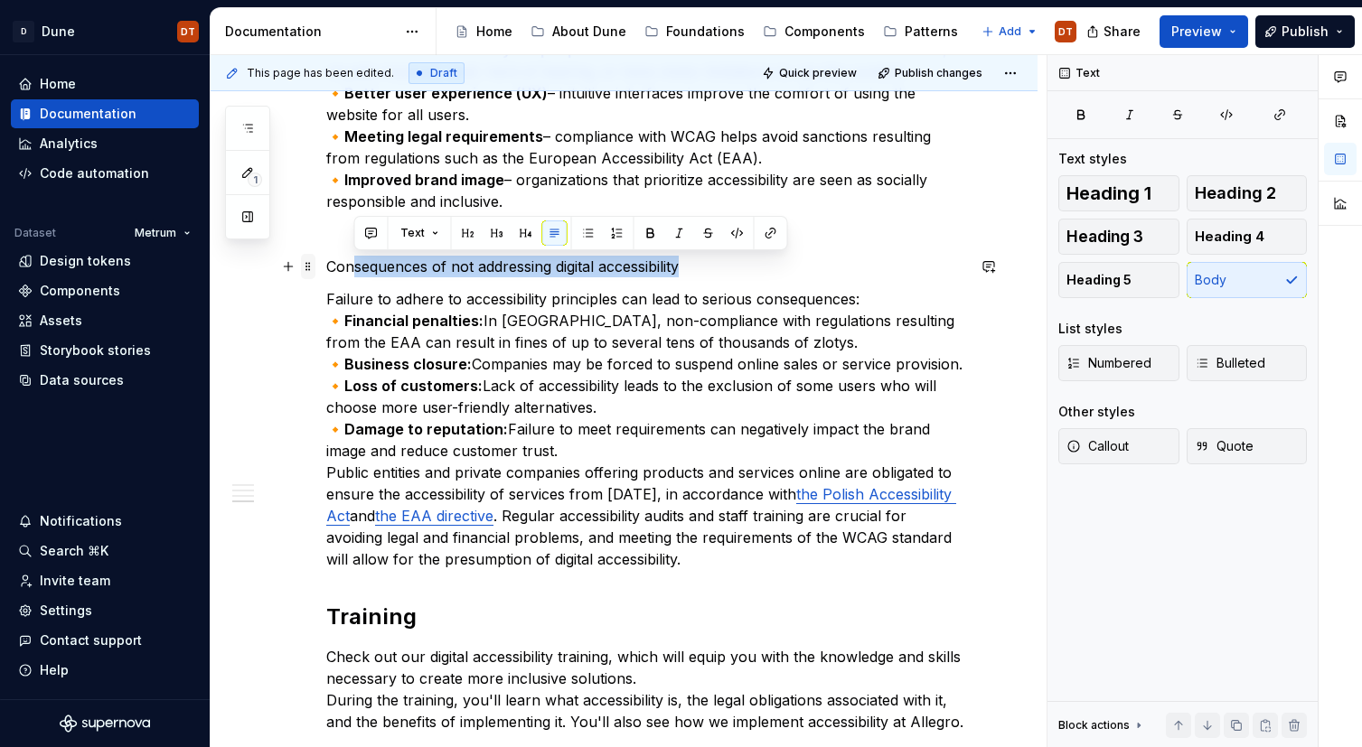
drag, startPoint x: 618, startPoint y: 269, endPoint x: 314, endPoint y: 267, distance: 304.5
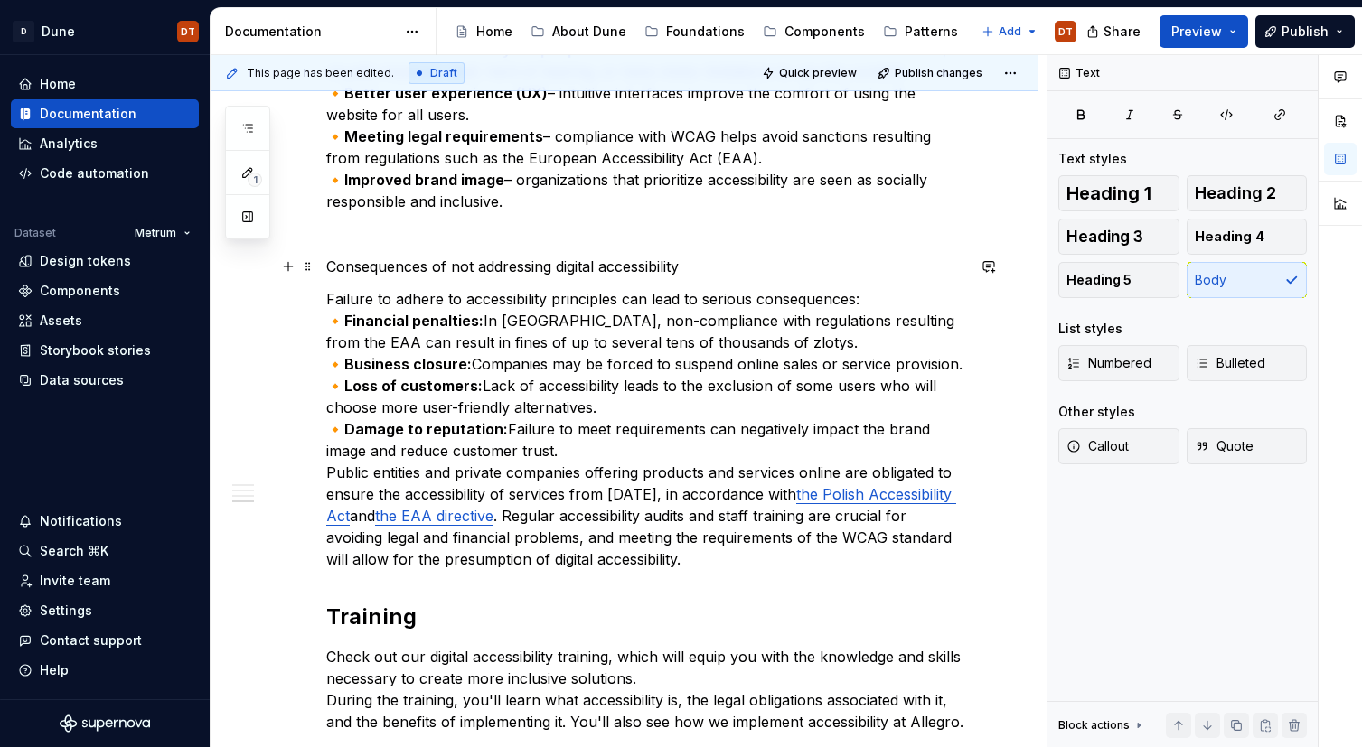
click at [342, 265] on p "Consequences of not addressing digital accessibility" at bounding box center [645, 267] width 639 height 22
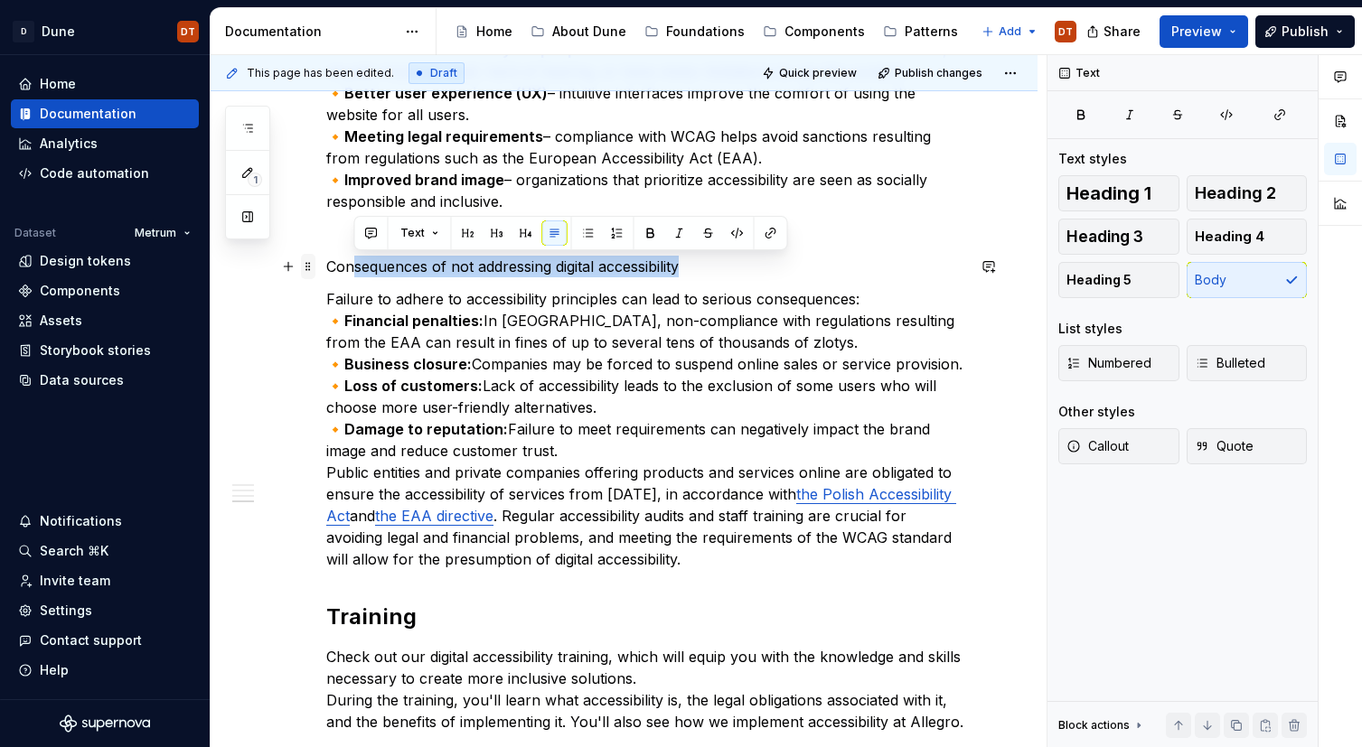
drag, startPoint x: 631, startPoint y: 266, endPoint x: 314, endPoint y: 265, distance: 316.3
click at [466, 239] on button "button" at bounding box center [467, 232] width 25 height 25
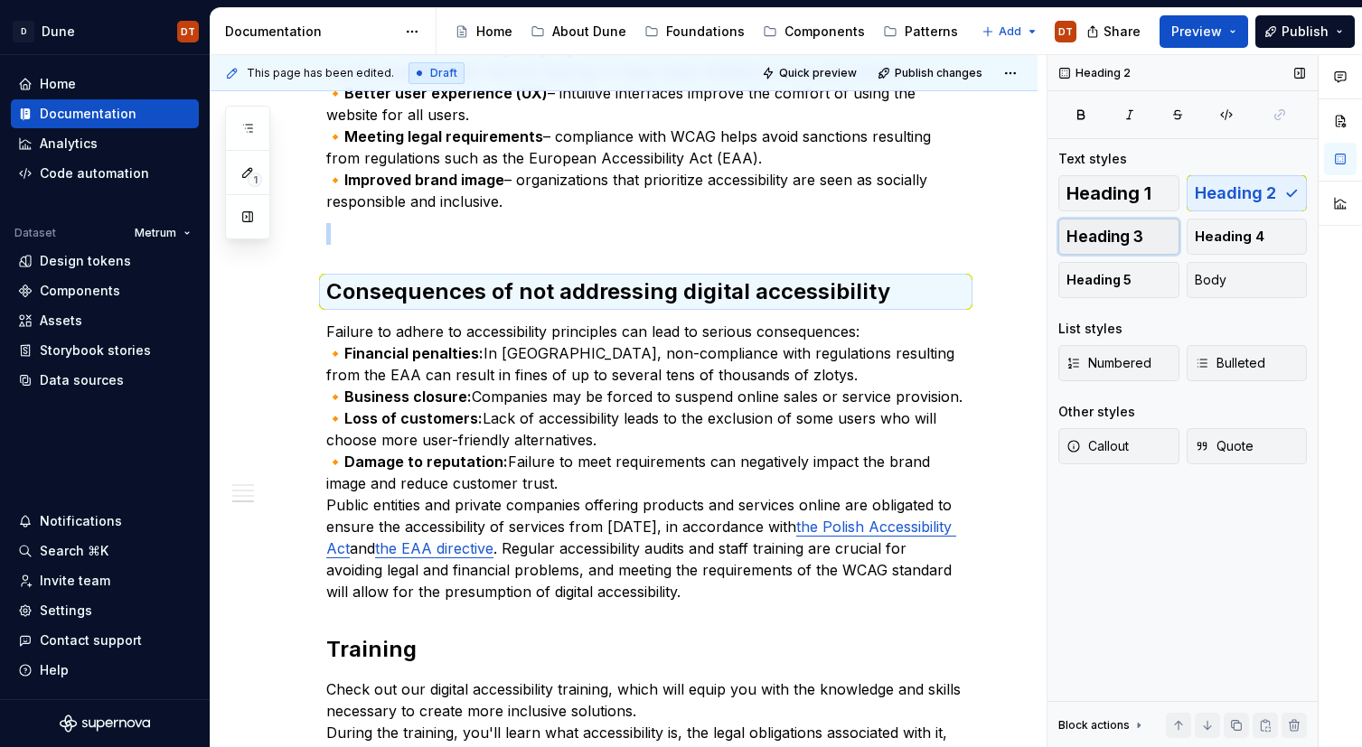
click at [1118, 239] on span "Heading 3" at bounding box center [1104, 237] width 77 height 18
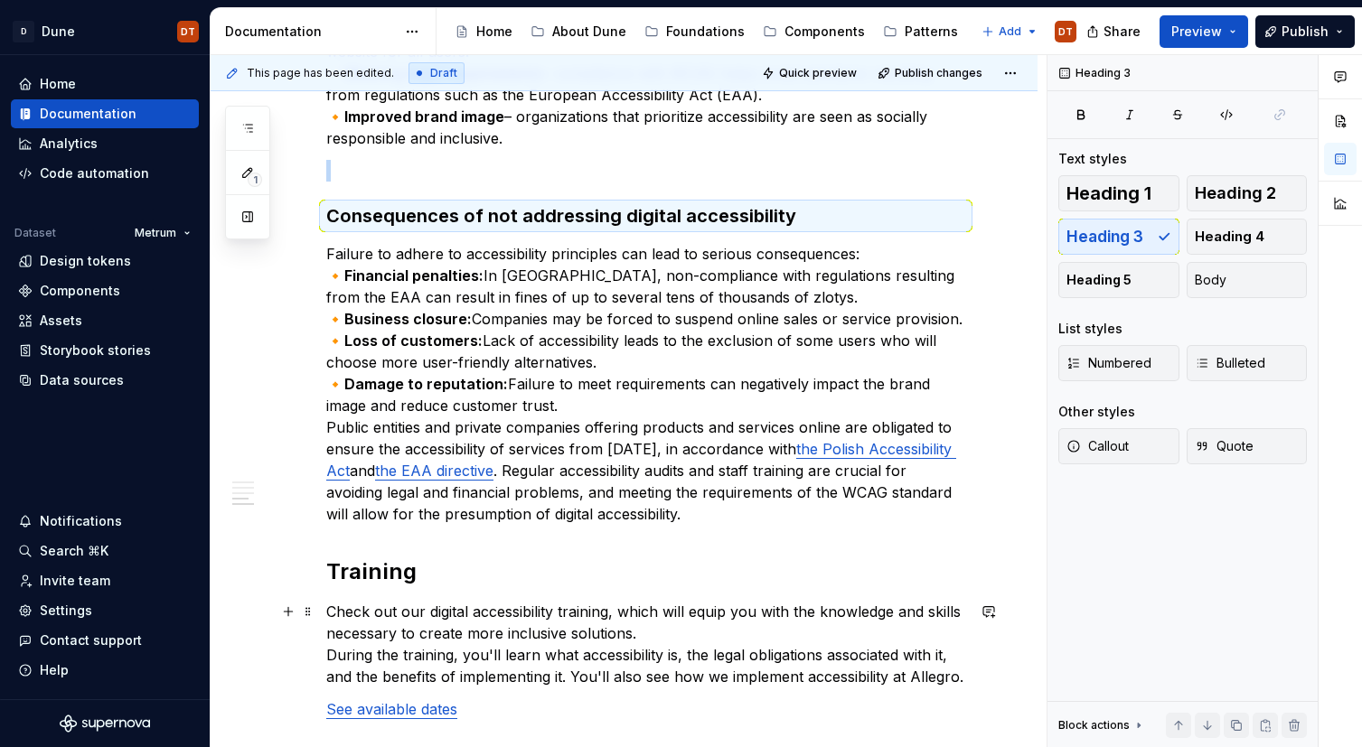
scroll to position [1647, 0]
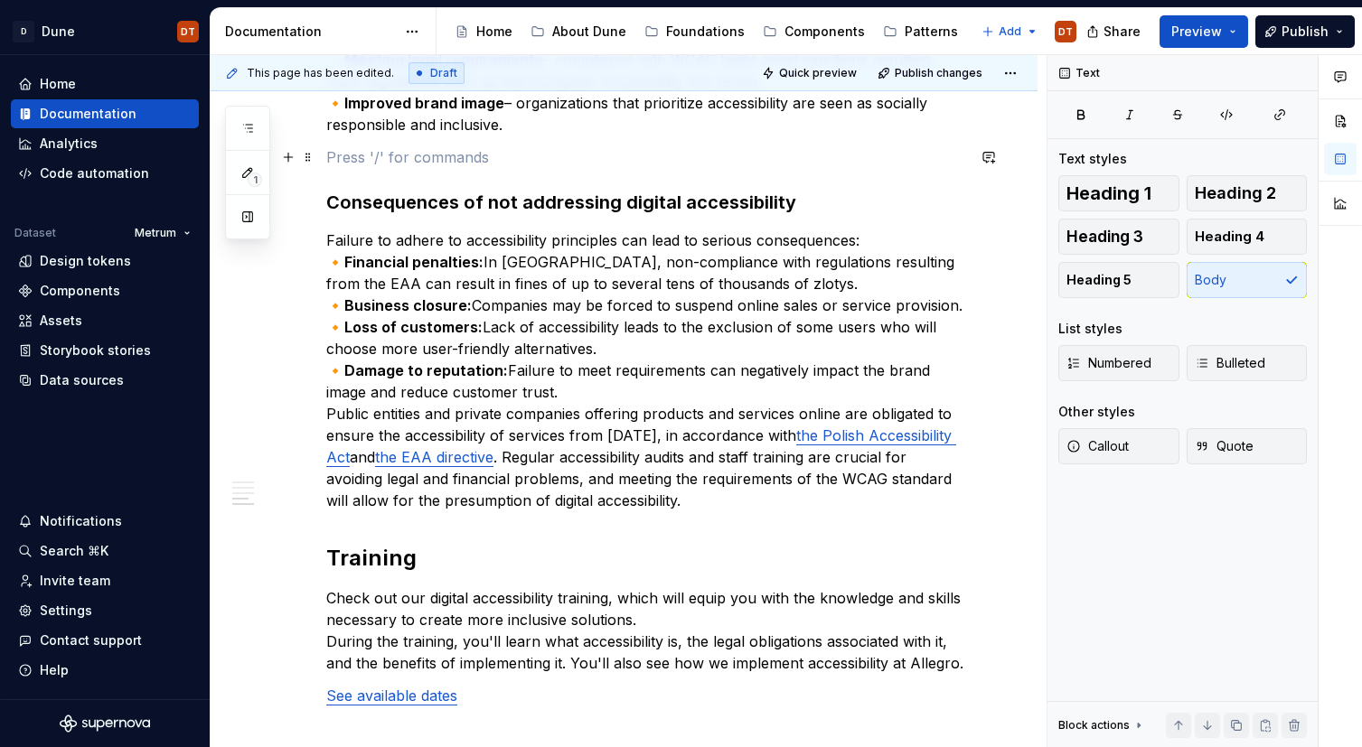
click at [377, 164] on p at bounding box center [645, 157] width 639 height 22
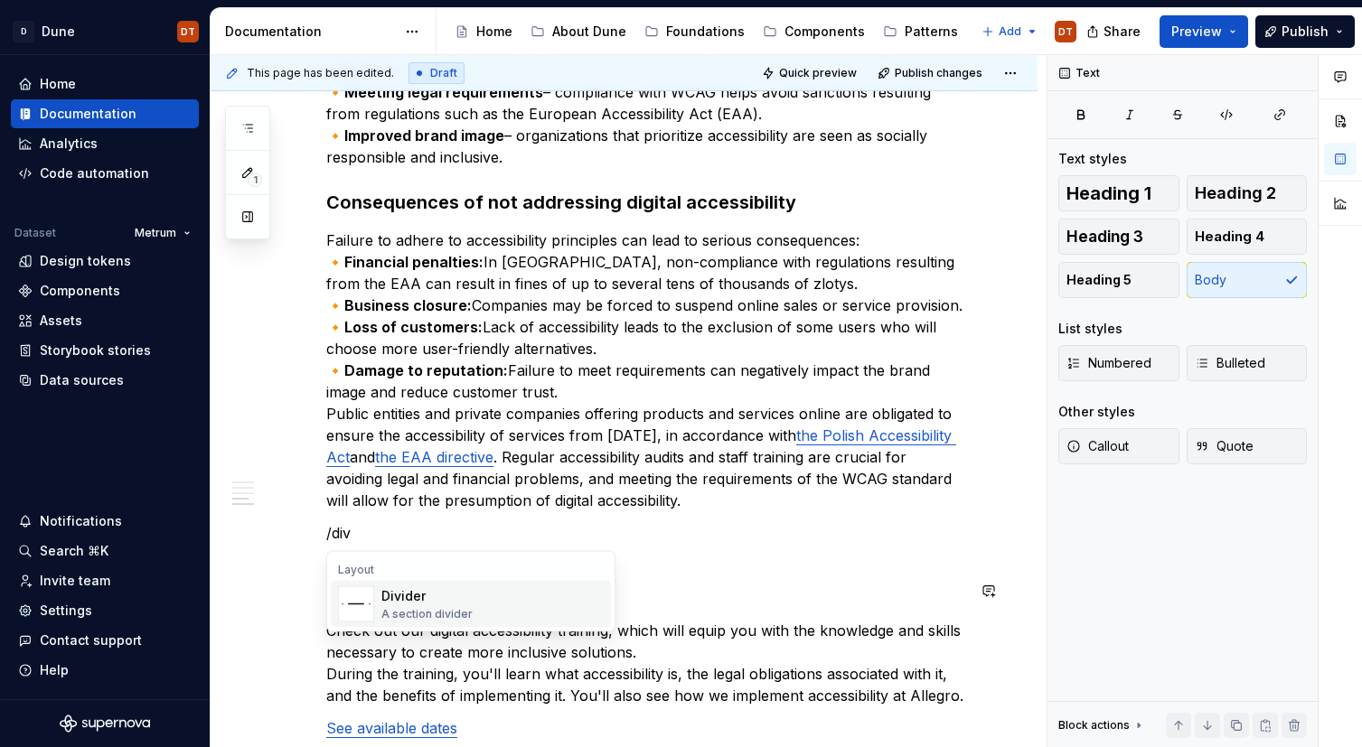
click at [389, 595] on div "Divider" at bounding box center [426, 596] width 91 height 18
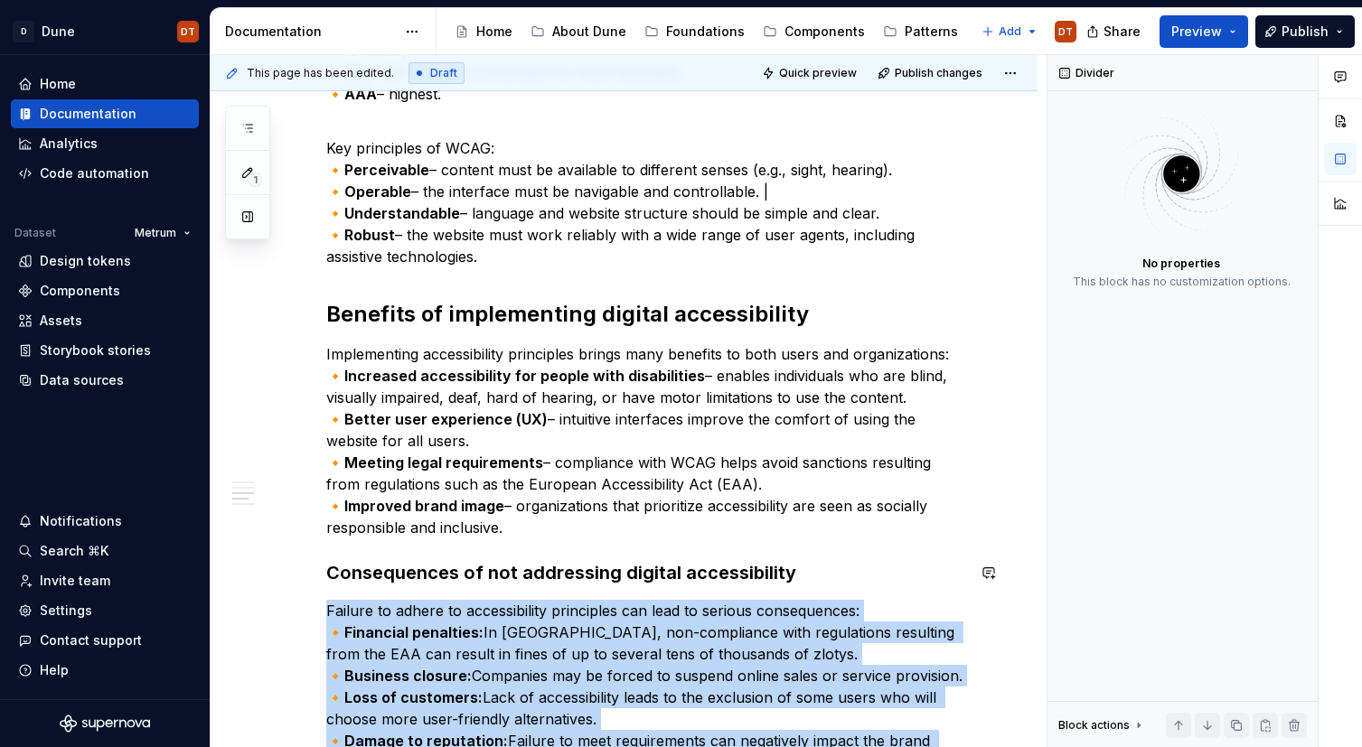
scroll to position [1243, 0]
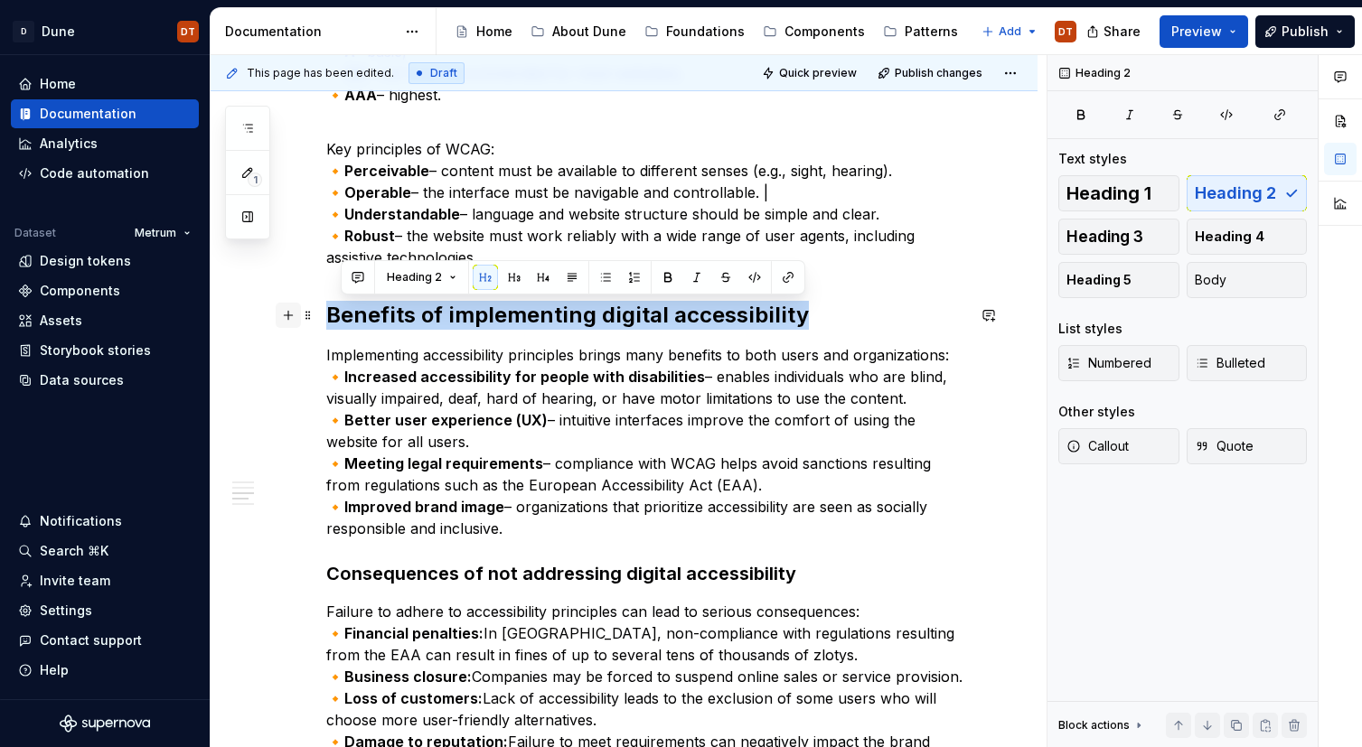
drag, startPoint x: 802, startPoint y: 312, endPoint x: 288, endPoint y: 314, distance: 514.2
click at [326, 314] on div "**********" at bounding box center [645, 124] width 639 height 2020
drag, startPoint x: 496, startPoint y: 277, endPoint x: 481, endPoint y: 346, distance: 70.4
click at [496, 277] on button "button" at bounding box center [499, 277] width 25 height 25
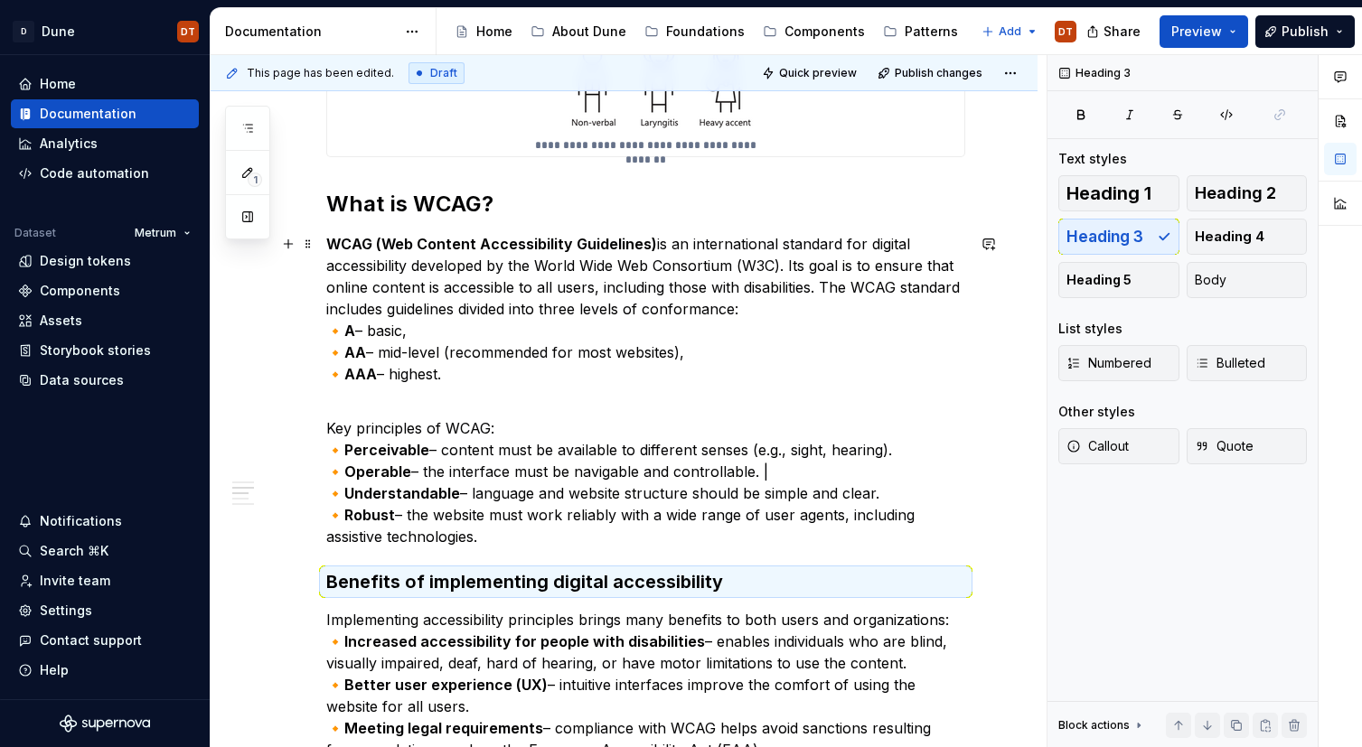
scroll to position [961, 0]
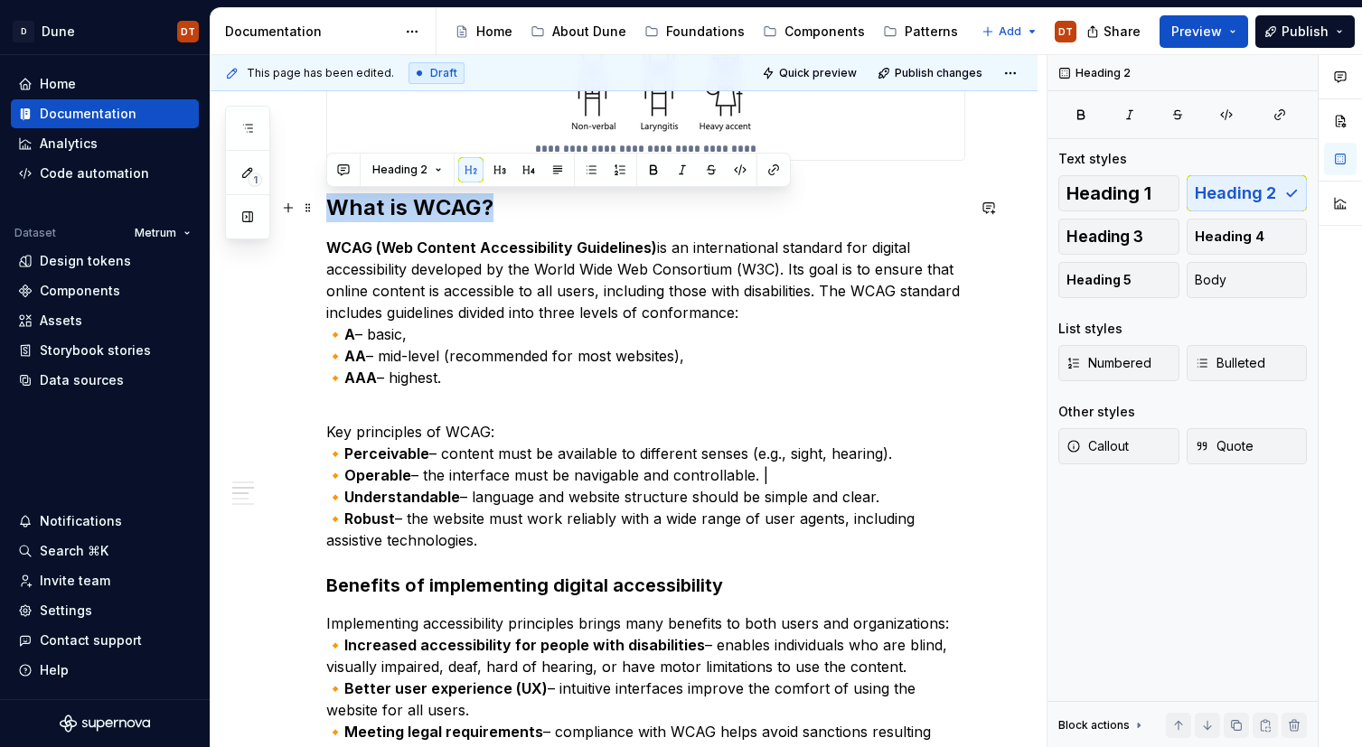
drag, startPoint x: 495, startPoint y: 206, endPoint x: 340, endPoint y: 210, distance: 155.5
click at [322, 216] on div "**********" at bounding box center [624, 489] width 827 height 2273
drag, startPoint x: 500, startPoint y: 167, endPoint x: 482, endPoint y: 222, distance: 58.0
click at [500, 167] on button "button" at bounding box center [499, 169] width 25 height 25
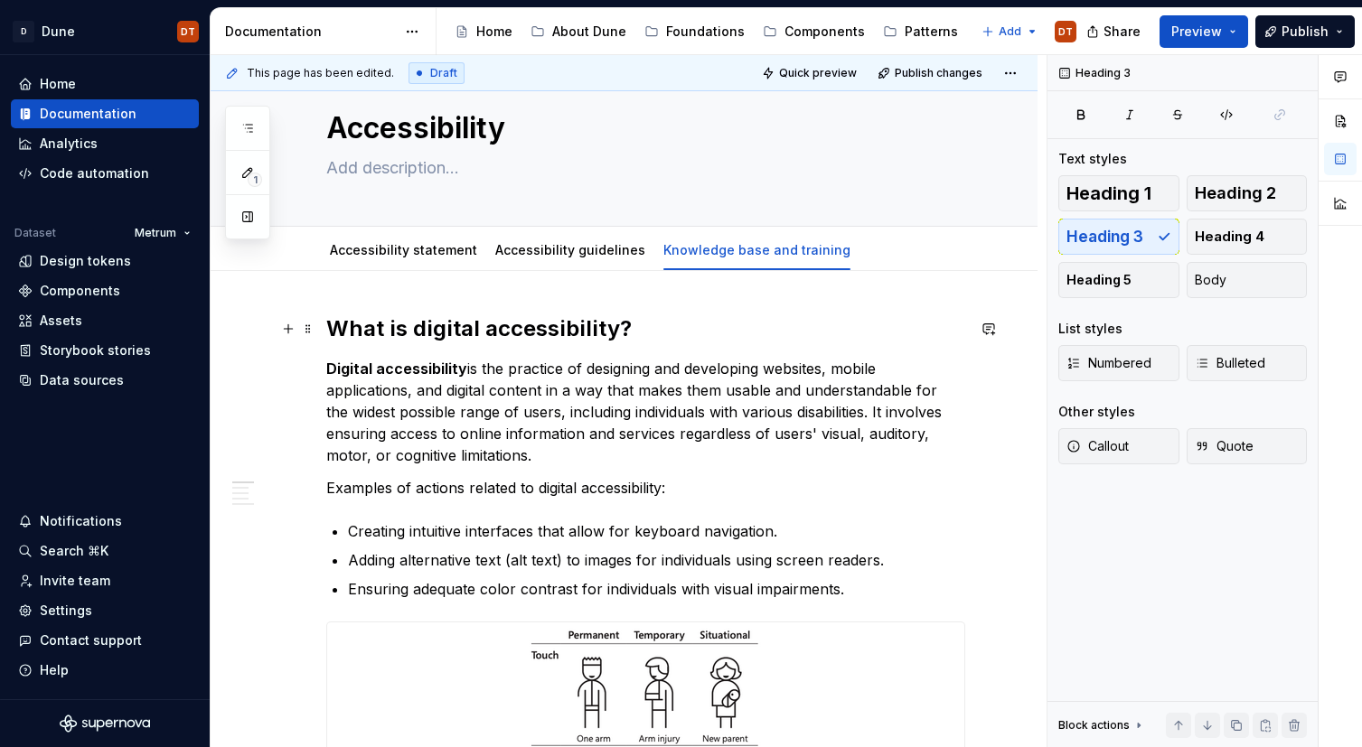
scroll to position [13, 0]
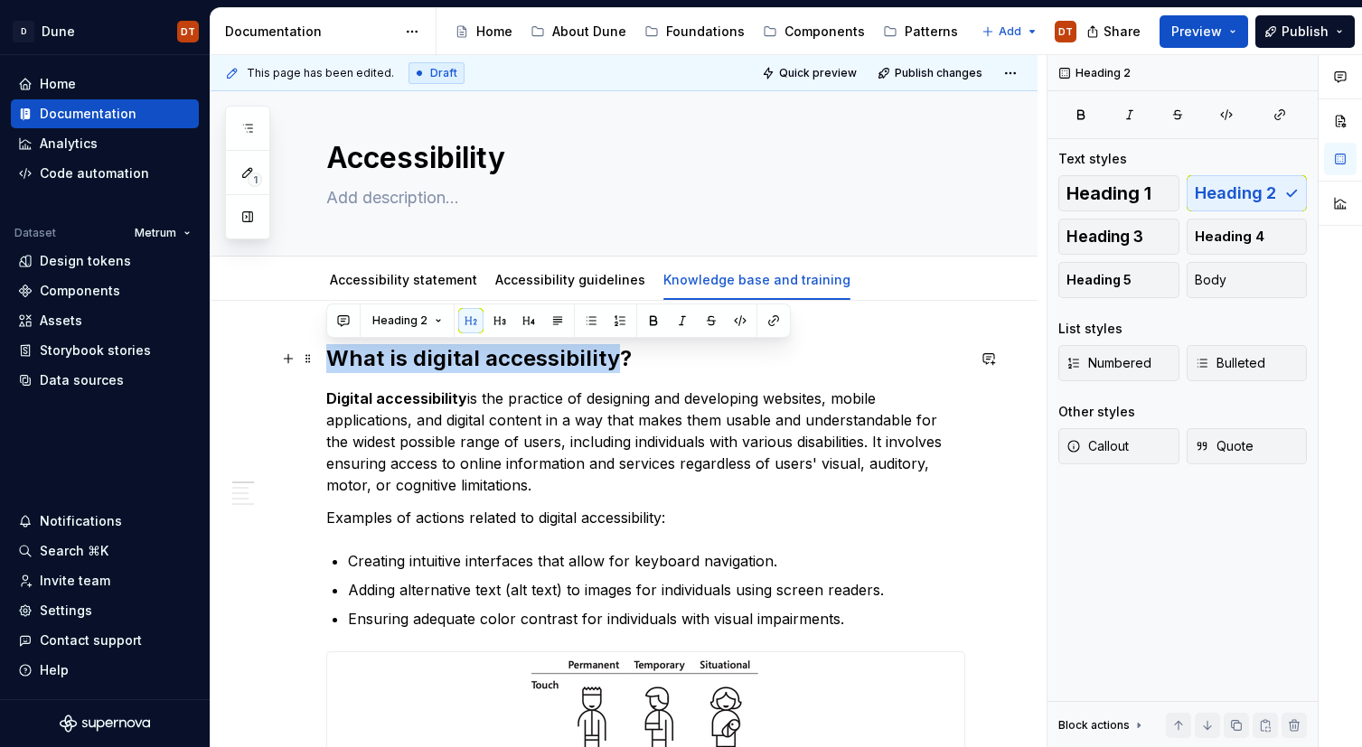
drag, startPoint x: 523, startPoint y: 356, endPoint x: 324, endPoint y: 350, distance: 198.9
click at [498, 322] on button "button" at bounding box center [499, 320] width 25 height 25
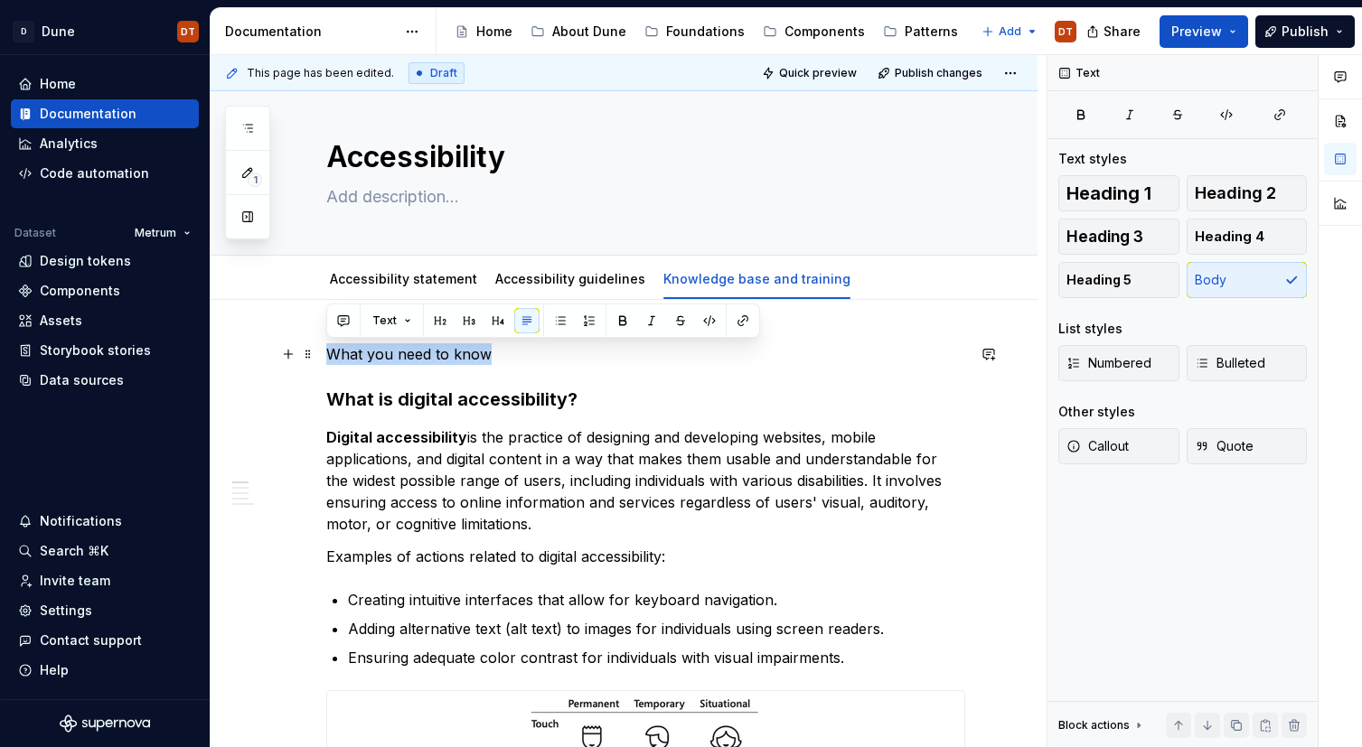
scroll to position [9, 0]
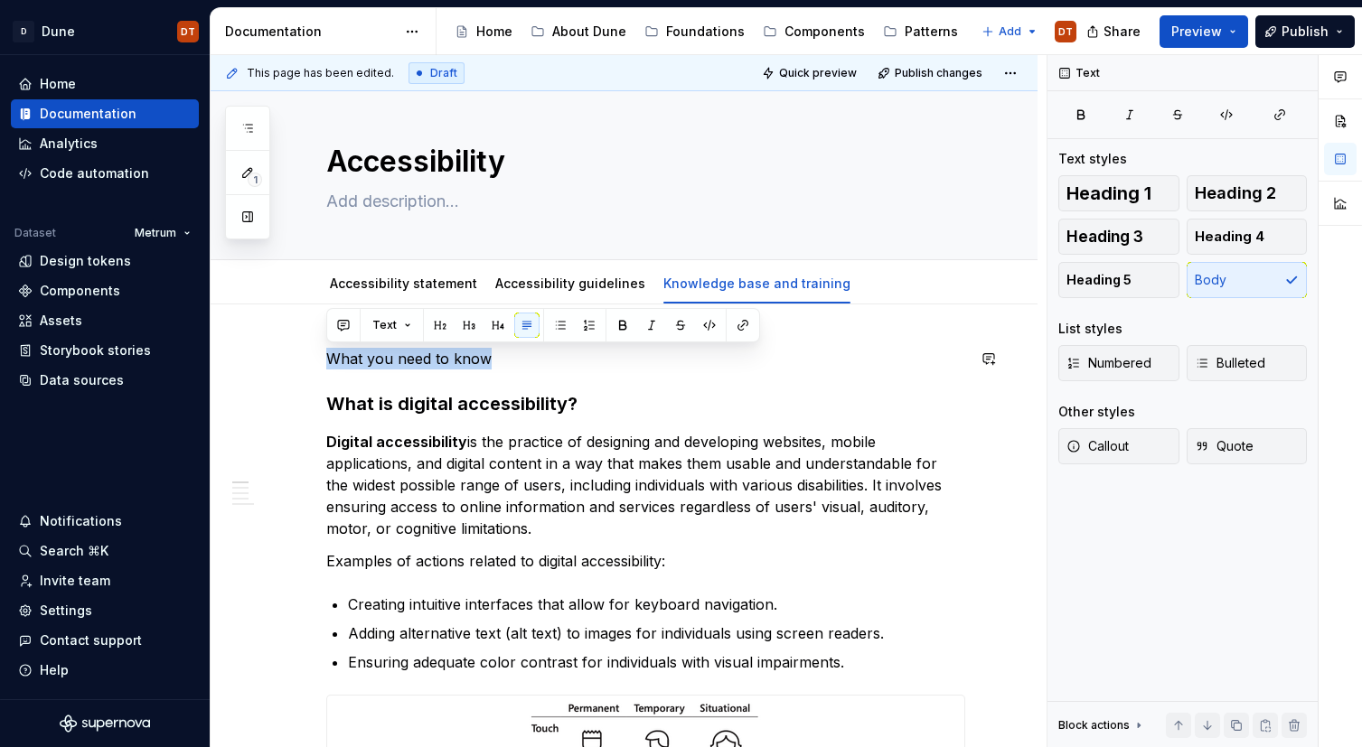
drag, startPoint x: 497, startPoint y: 355, endPoint x: 274, endPoint y: 347, distance: 223.4
click at [437, 327] on button "button" at bounding box center [439, 325] width 25 height 25
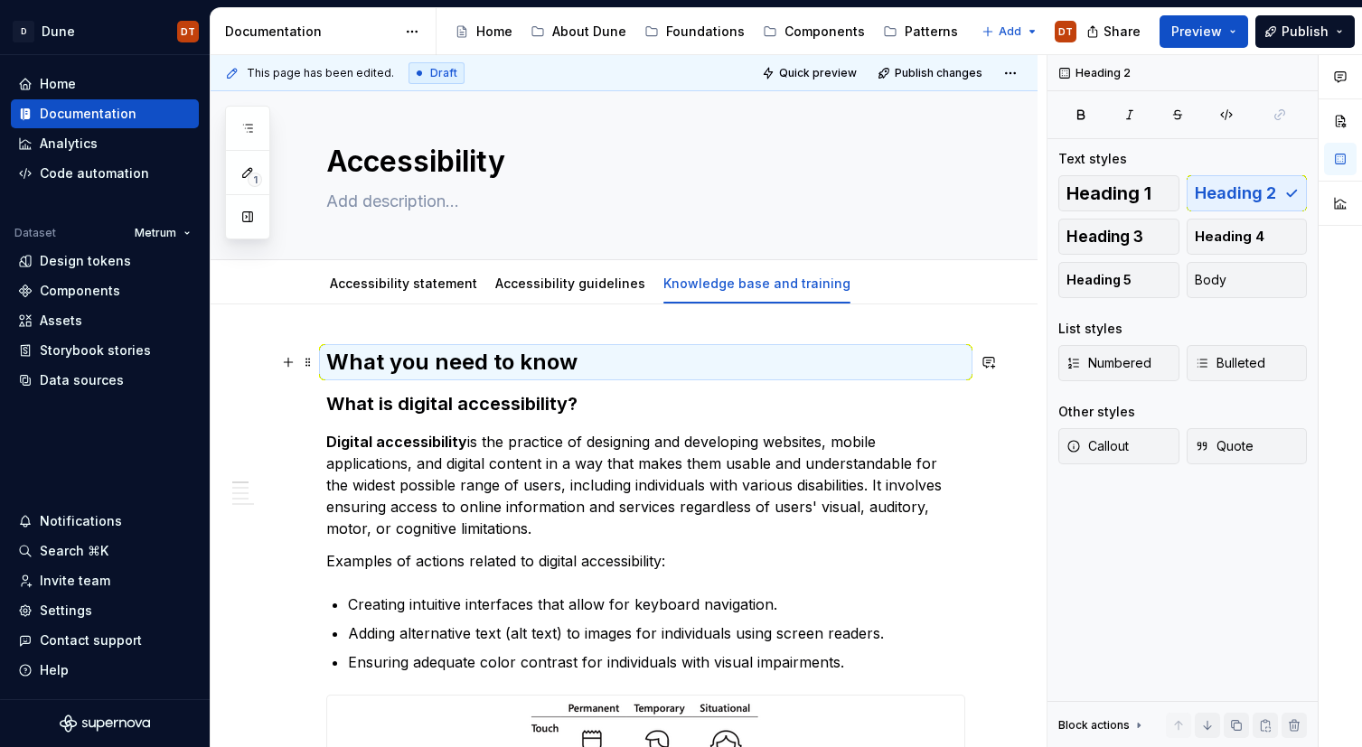
click at [616, 361] on h2 "What you need to know" at bounding box center [645, 362] width 639 height 29
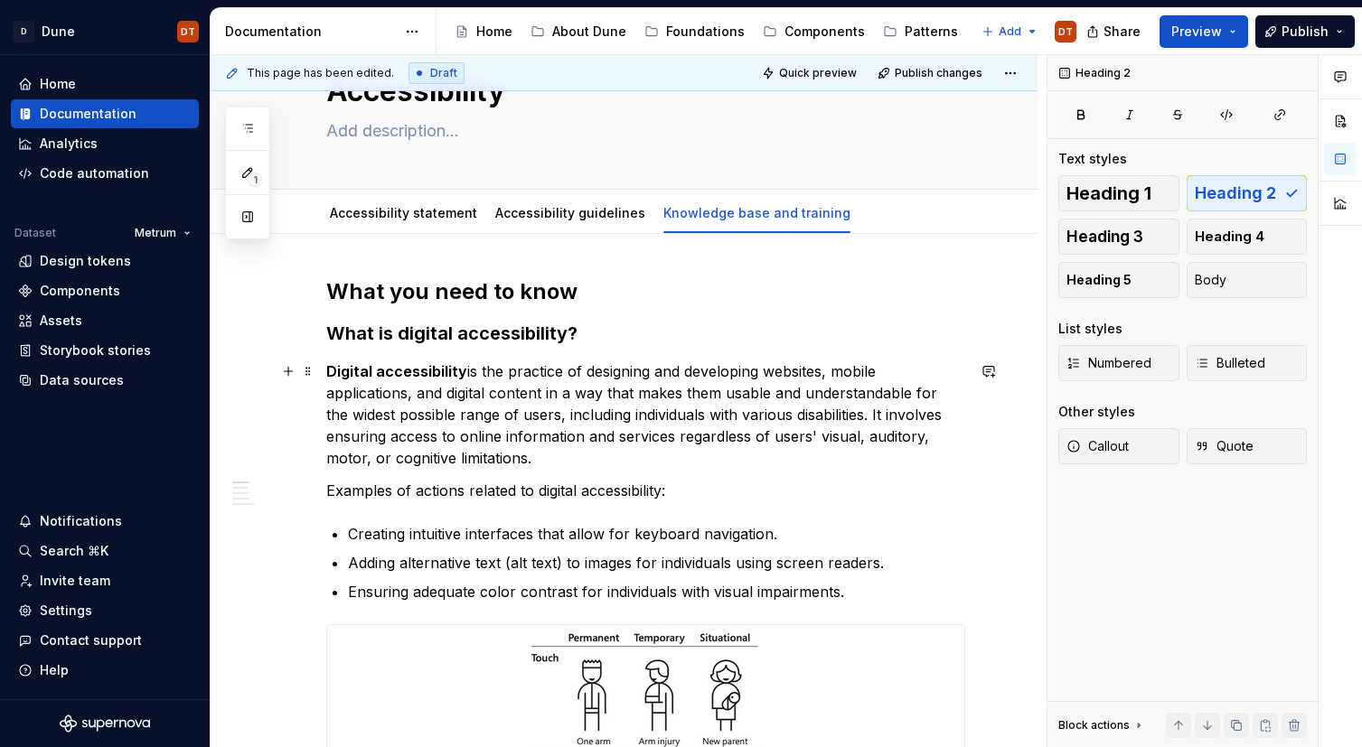
scroll to position [61, 0]
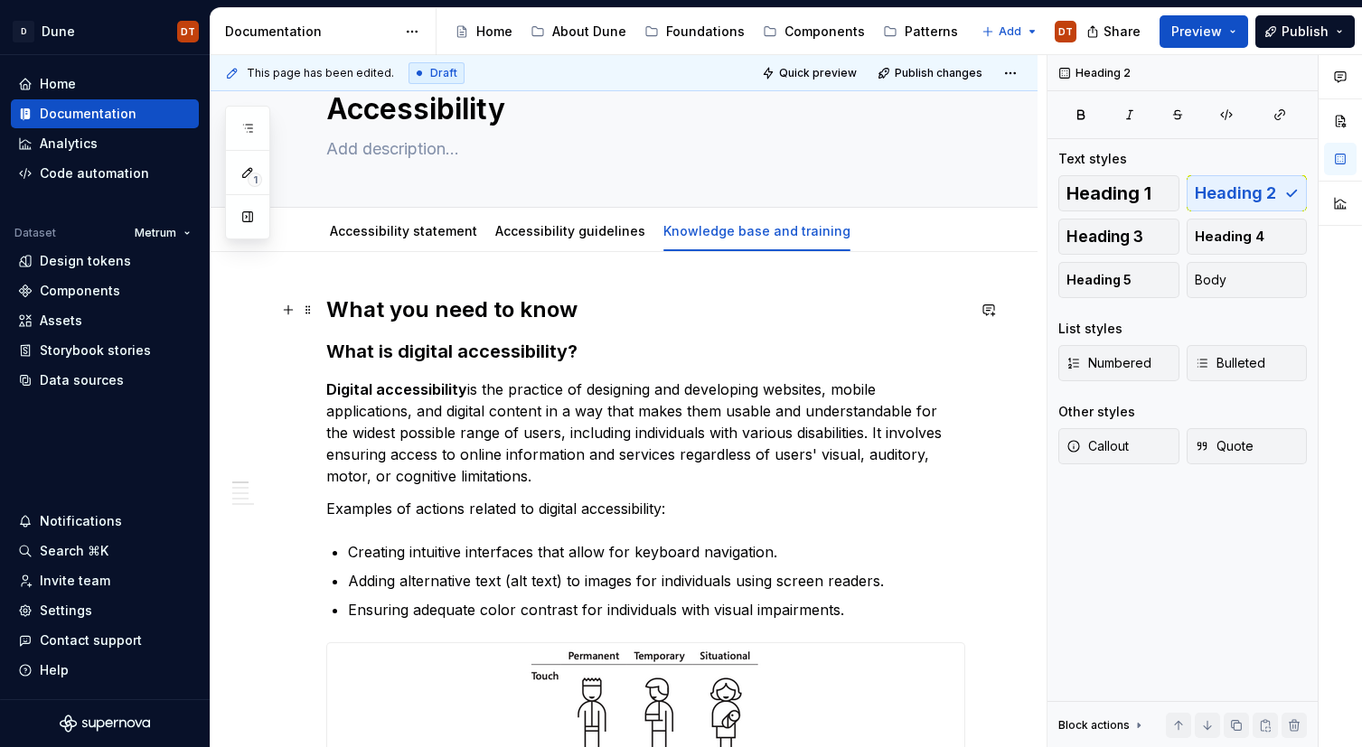
click at [454, 311] on h2 "What you need to know" at bounding box center [645, 309] width 639 height 29
click at [583, 307] on h2 "What you need to know" at bounding box center [645, 309] width 639 height 29
click at [515, 315] on h2 "What you need to know" at bounding box center [645, 309] width 639 height 29
click at [573, 307] on h2 "What you need to know" at bounding box center [645, 309] width 639 height 29
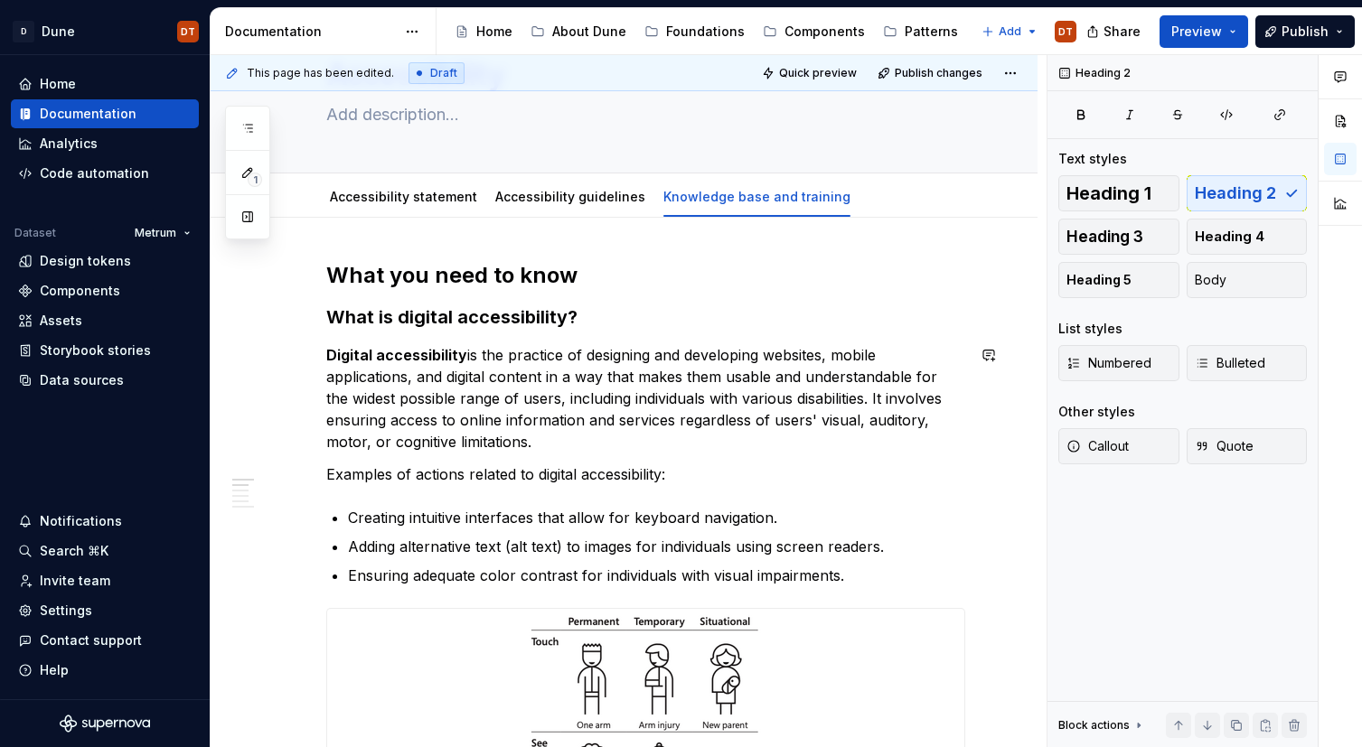
scroll to position [95, 0]
click at [539, 278] on h2 "What you need to know" at bounding box center [645, 276] width 639 height 29
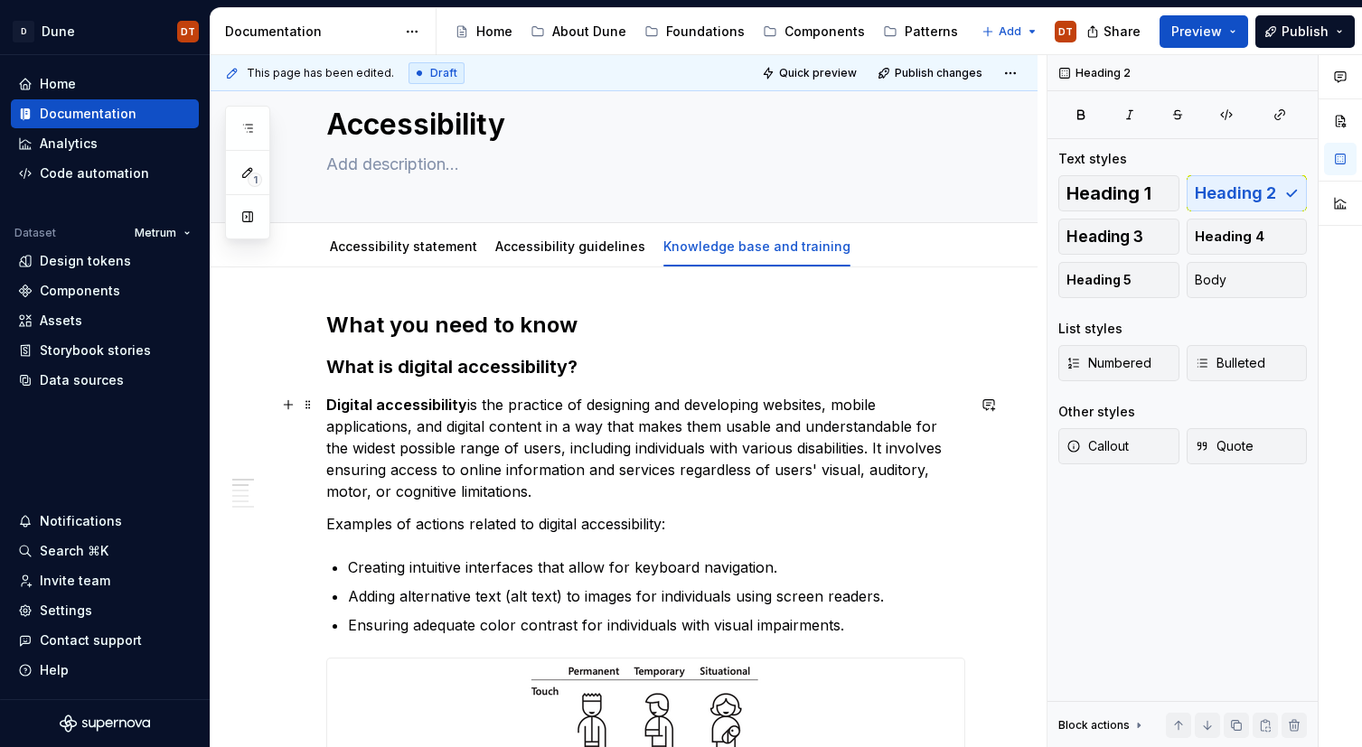
scroll to position [0, 0]
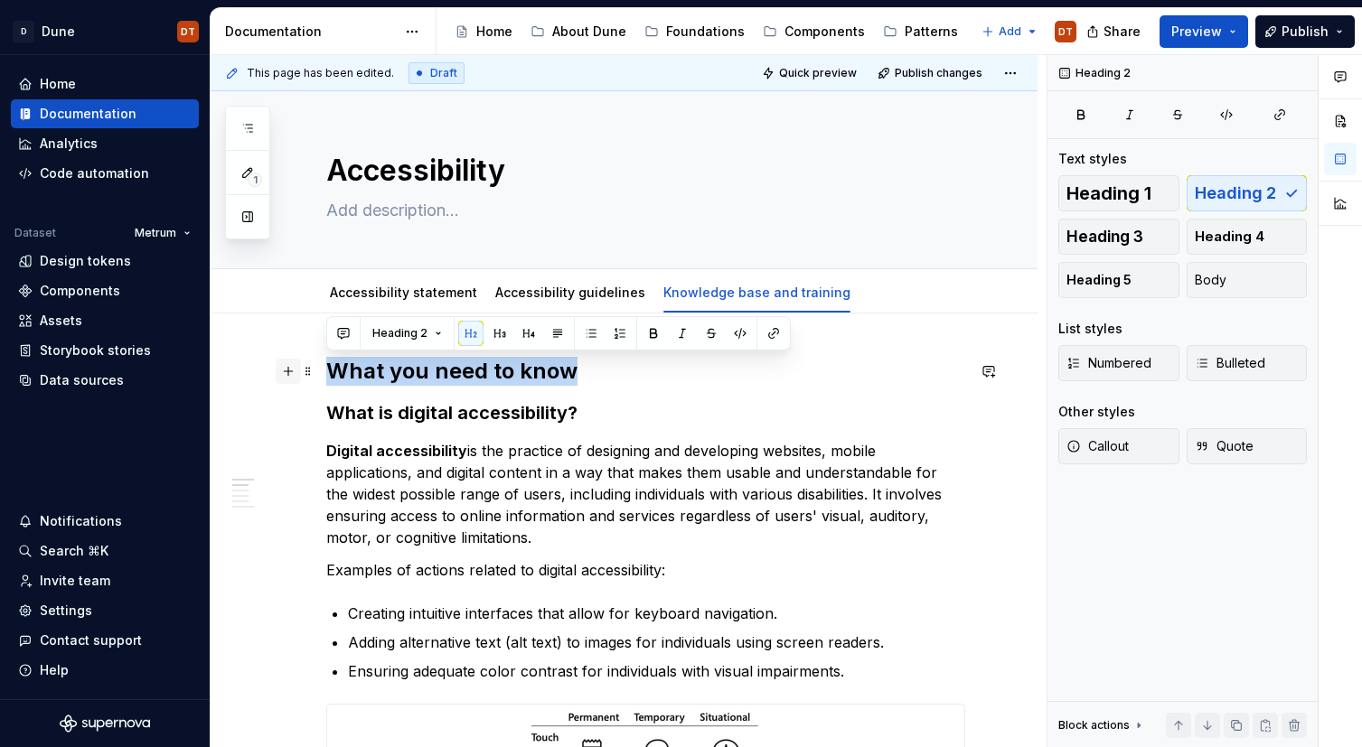
drag, startPoint x: 576, startPoint y: 370, endPoint x: 295, endPoint y: 374, distance: 280.2
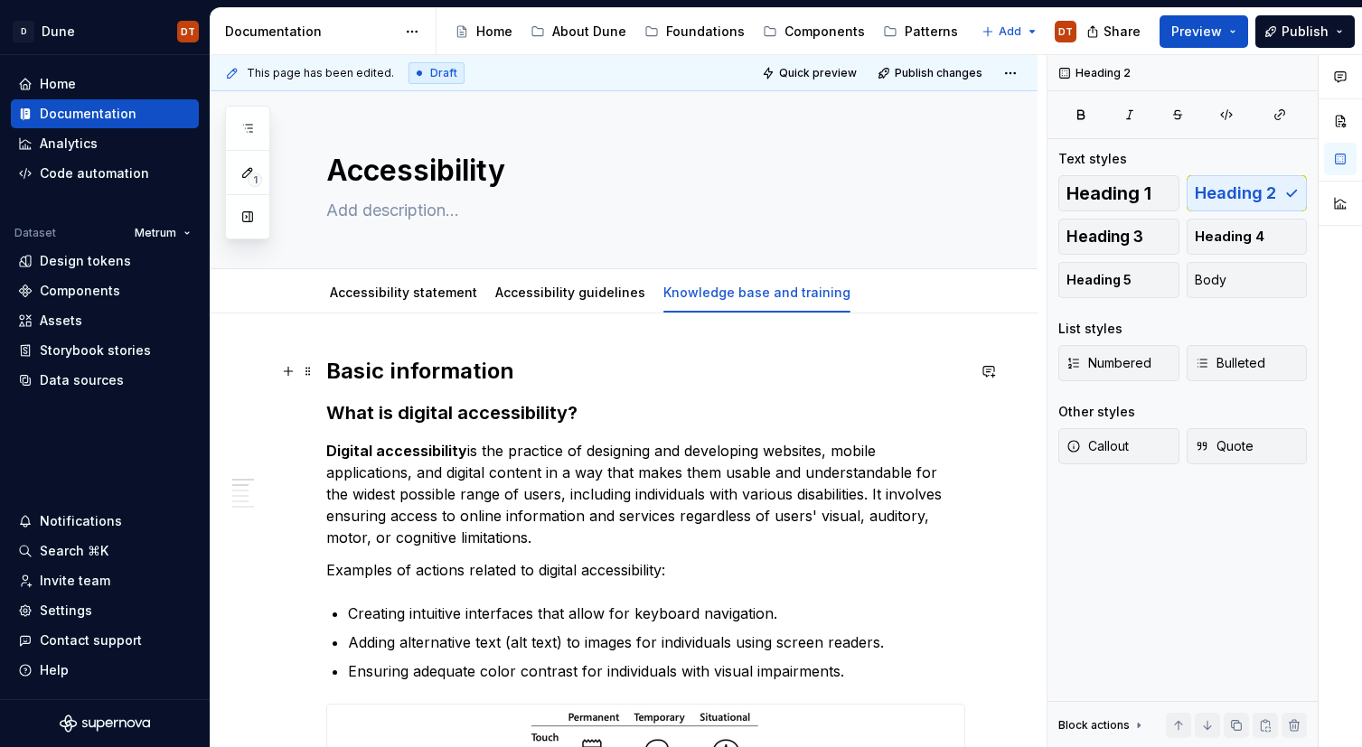
click at [570, 373] on h2 "Basic information" at bounding box center [645, 371] width 639 height 29
click at [1300, 31] on span "Publish" at bounding box center [1304, 32] width 47 height 18
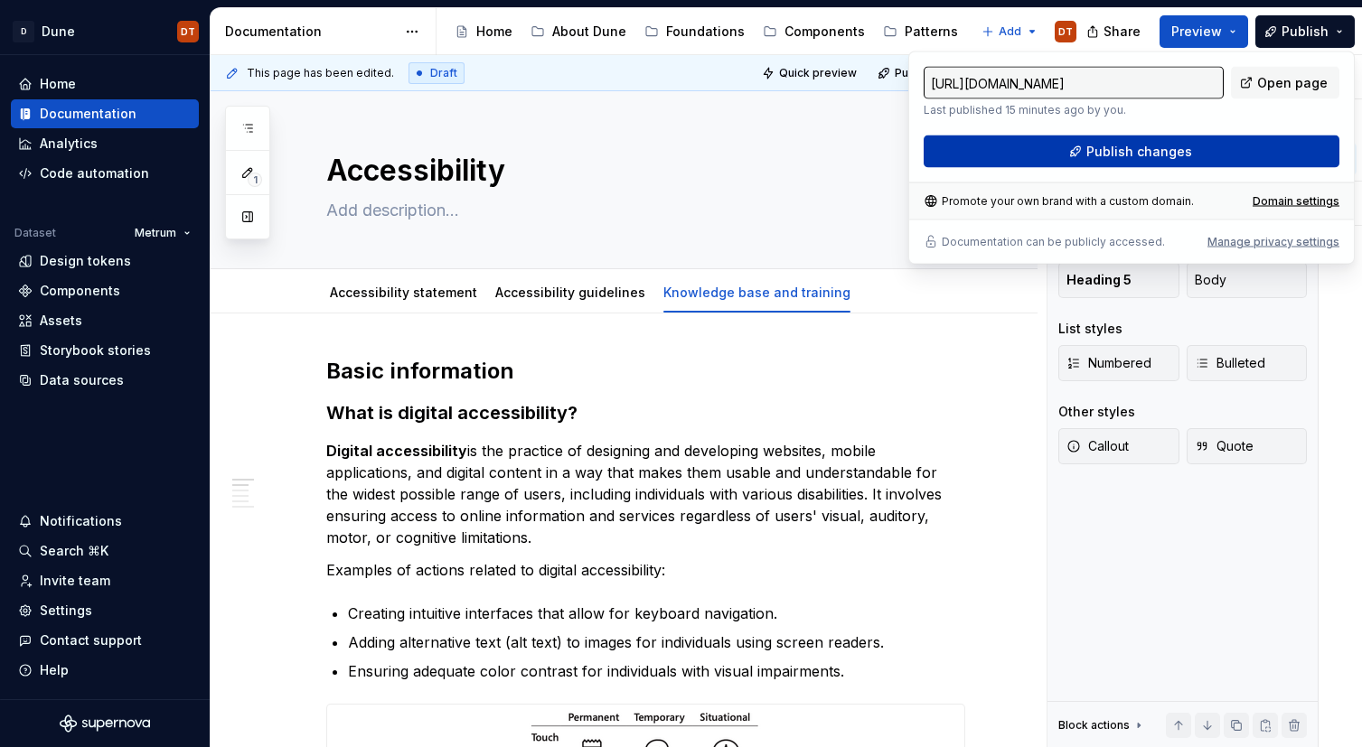
click at [1133, 160] on span "Publish changes" at bounding box center [1139, 152] width 106 height 18
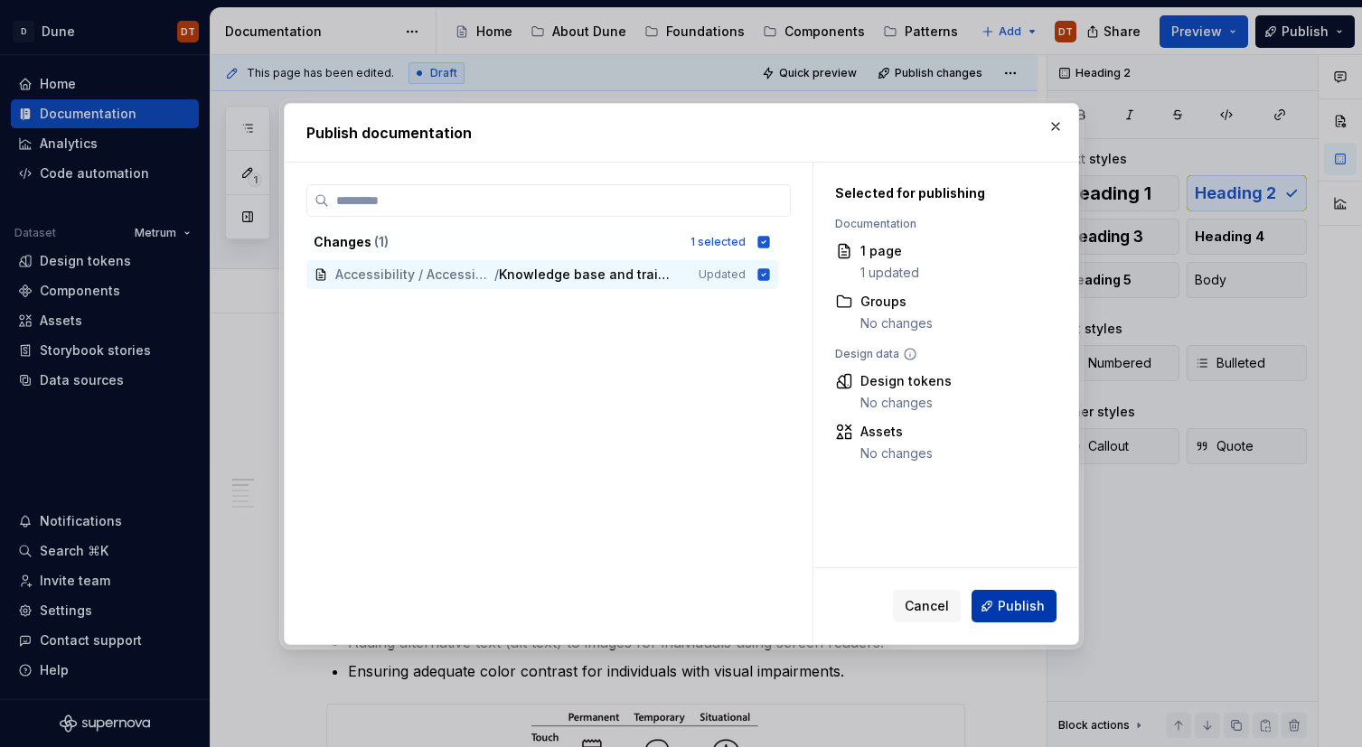
click at [1008, 605] on span "Publish" at bounding box center [1021, 606] width 47 height 18
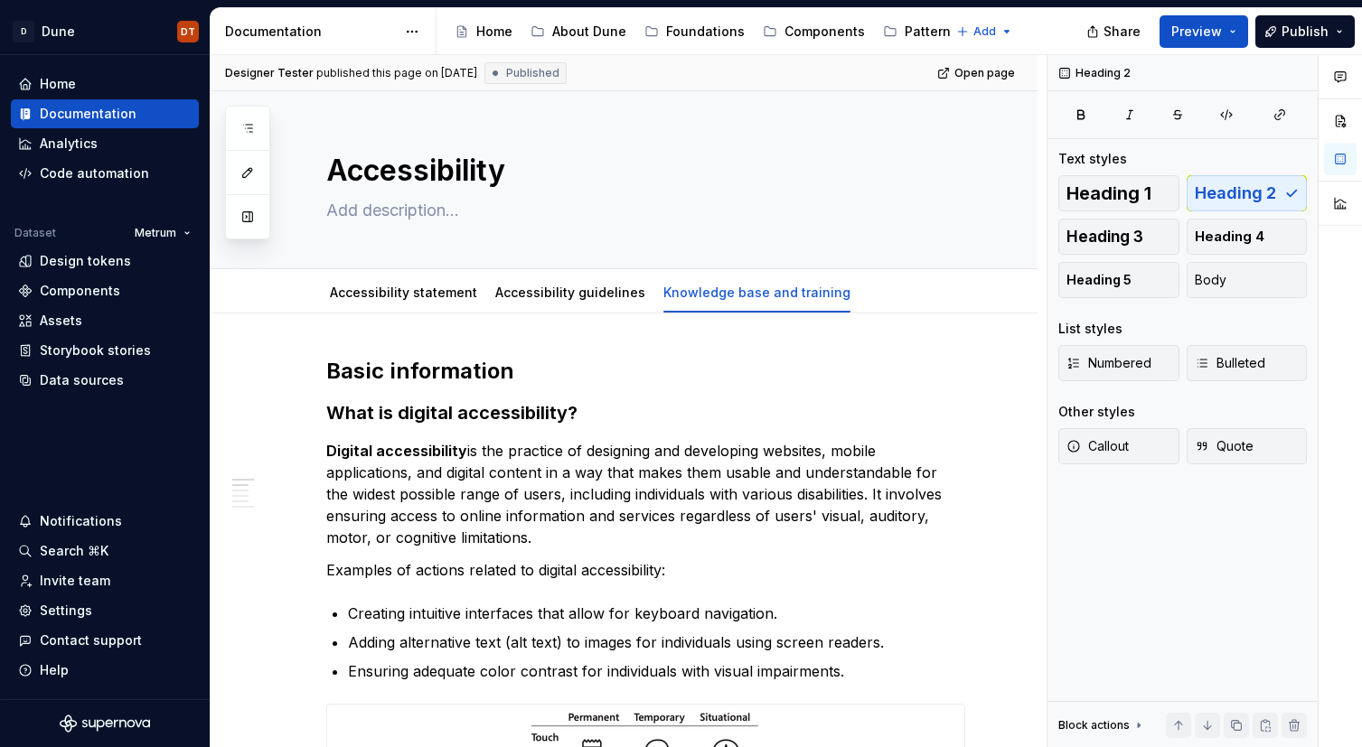
type textarea "*"
